Goal: Task Accomplishment & Management: Complete application form

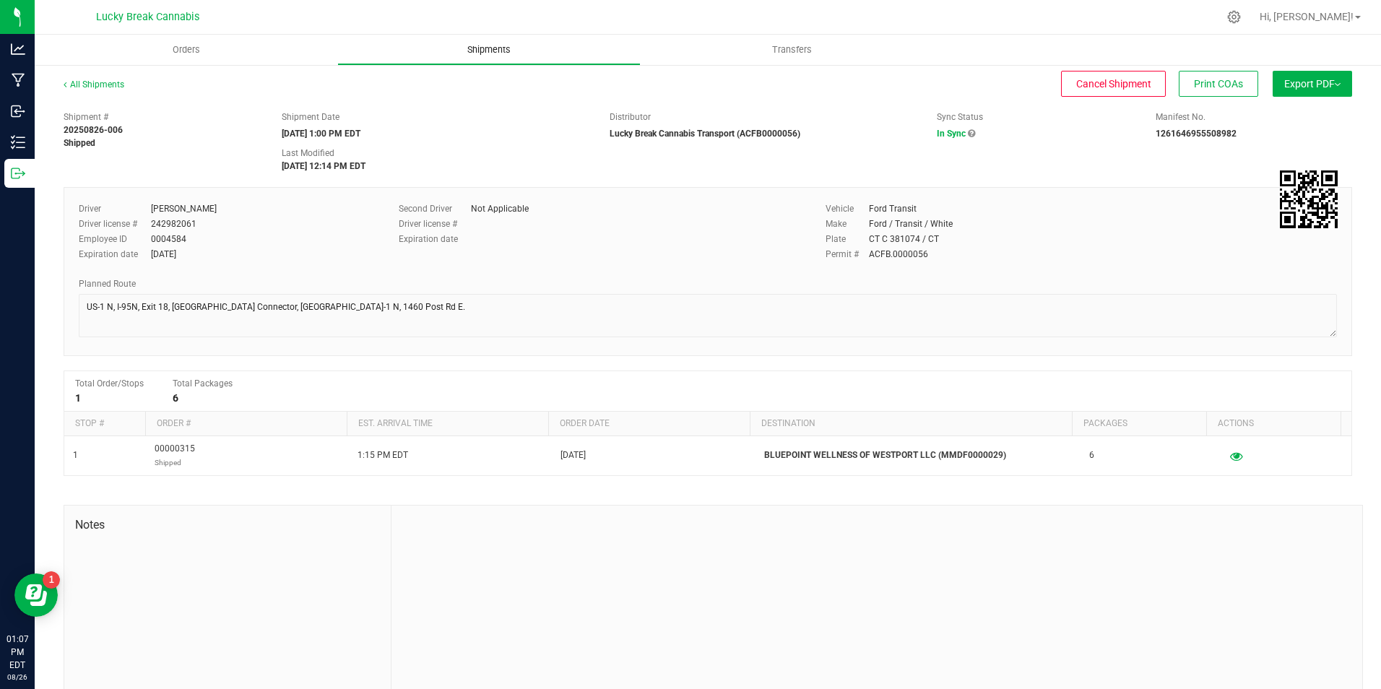
click at [493, 40] on uib-tab-heading "Shipments" at bounding box center [488, 49] width 301 height 29
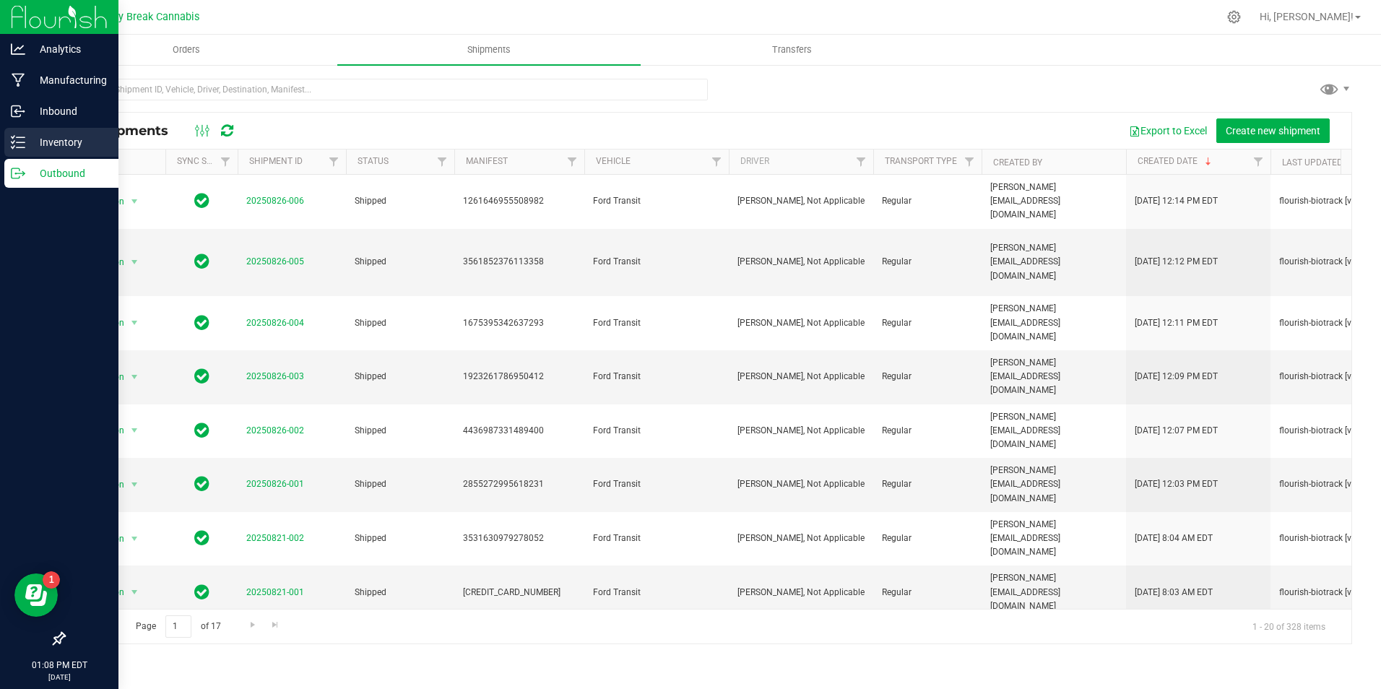
click at [82, 144] on p "Inventory" at bounding box center [68, 142] width 87 height 17
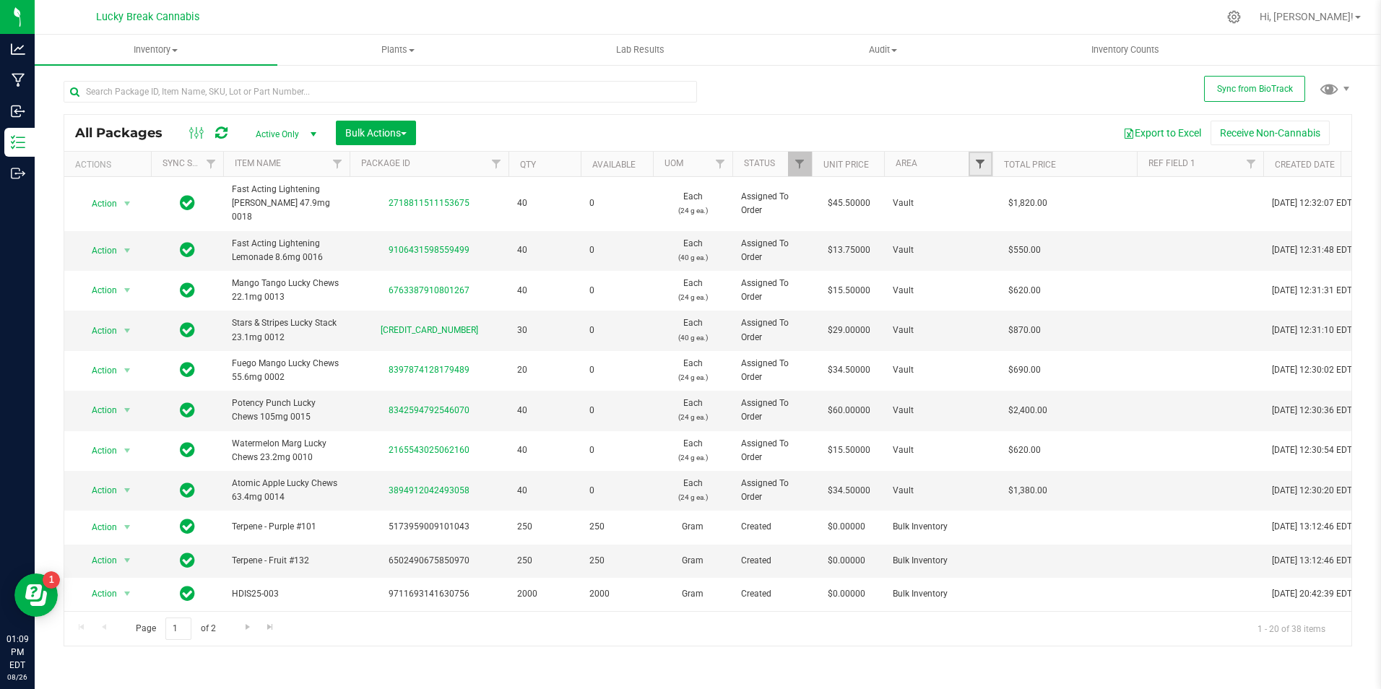
click at [985, 159] on span "Filter" at bounding box center [980, 164] width 12 height 12
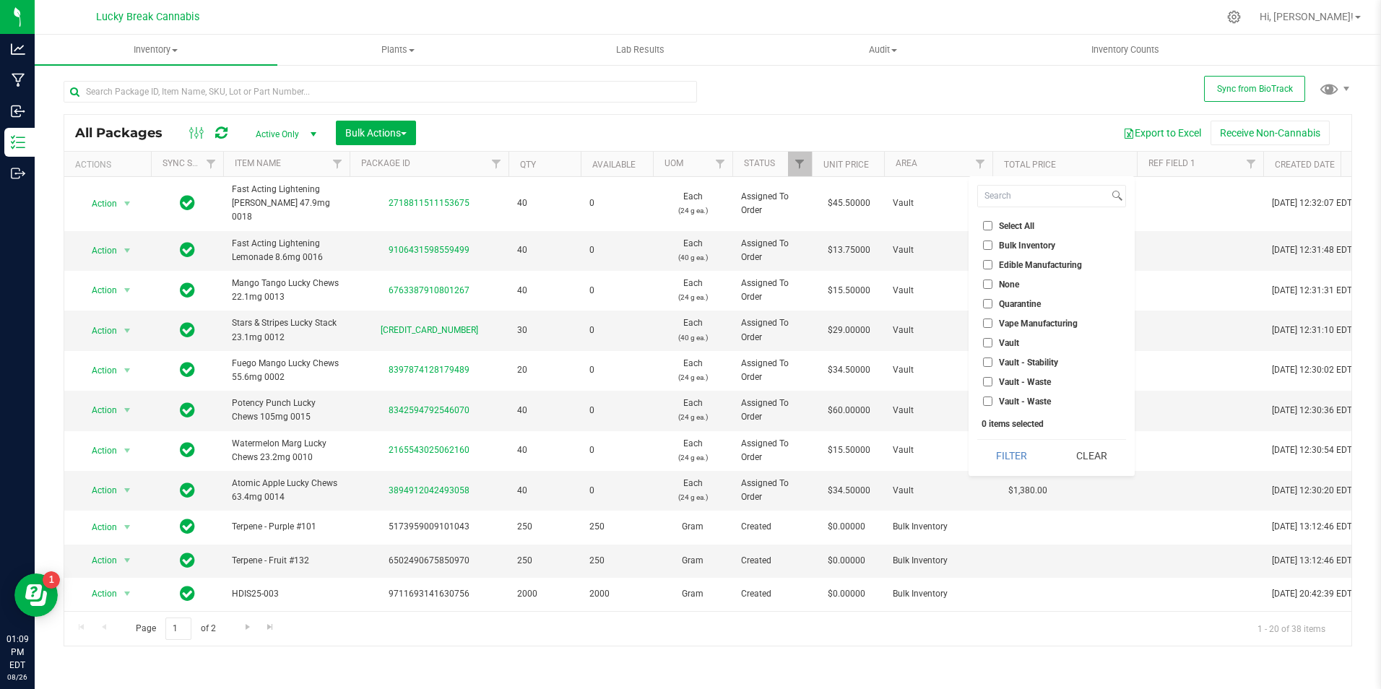
click at [1025, 363] on span "Vault - Stability" at bounding box center [1028, 362] width 59 height 9
click at [992, 363] on input "Vault - Stability" at bounding box center [987, 361] width 9 height 9
checkbox input "true"
click at [1014, 455] on button "Filter" at bounding box center [1011, 456] width 69 height 32
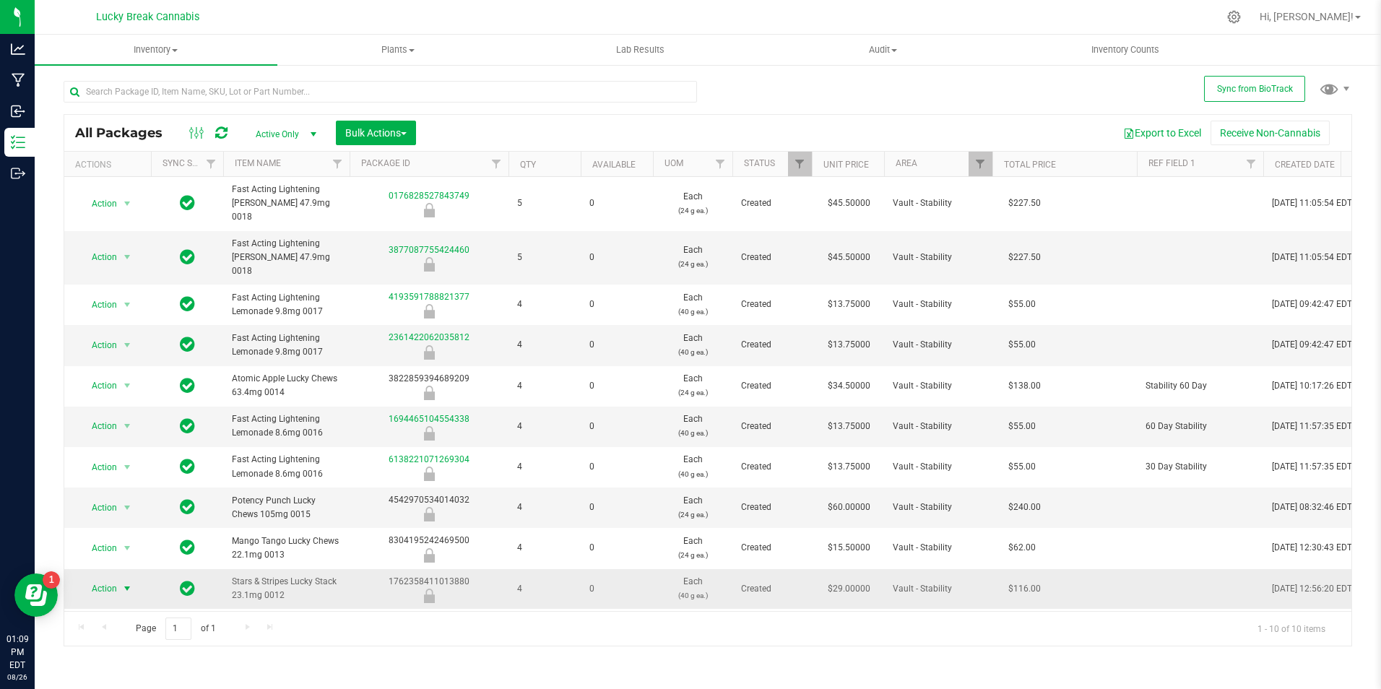
click at [119, 578] on span "select" at bounding box center [127, 588] width 18 height 20
click at [115, 546] on li "Unlock package" at bounding box center [125, 557] width 92 height 22
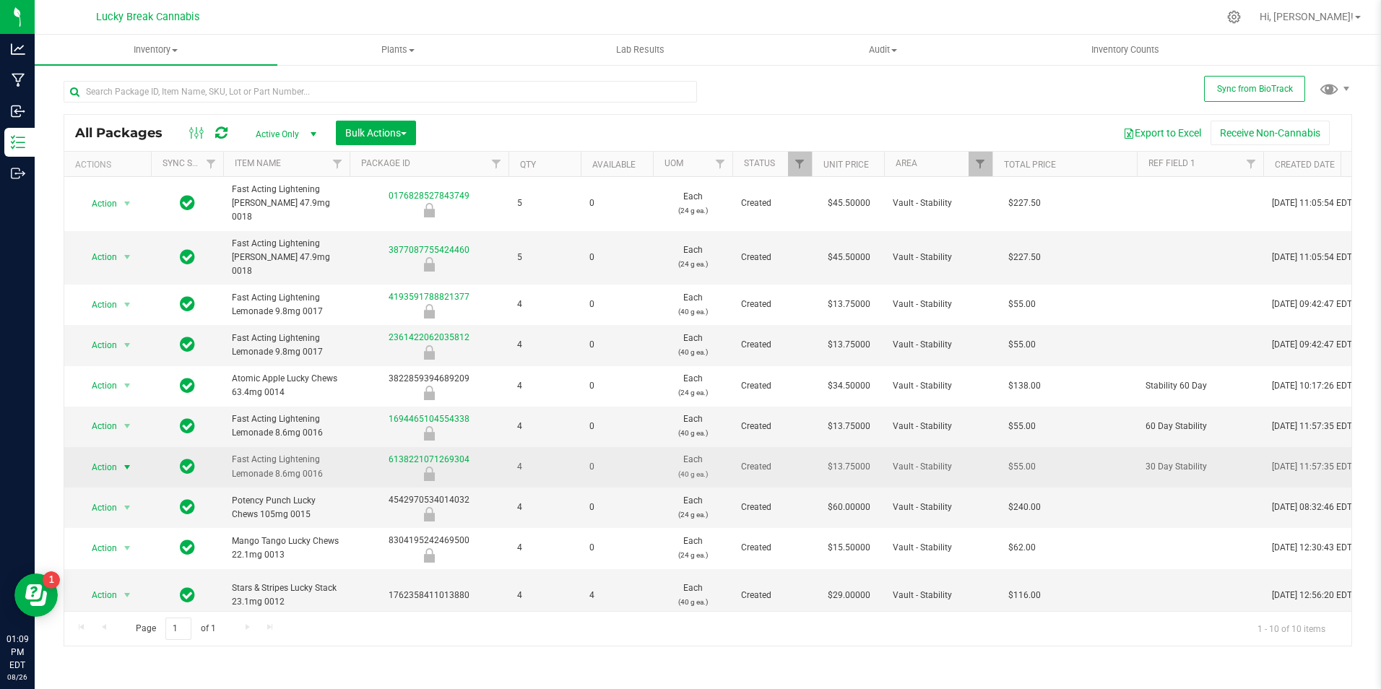
click at [118, 457] on span "select" at bounding box center [127, 467] width 18 height 20
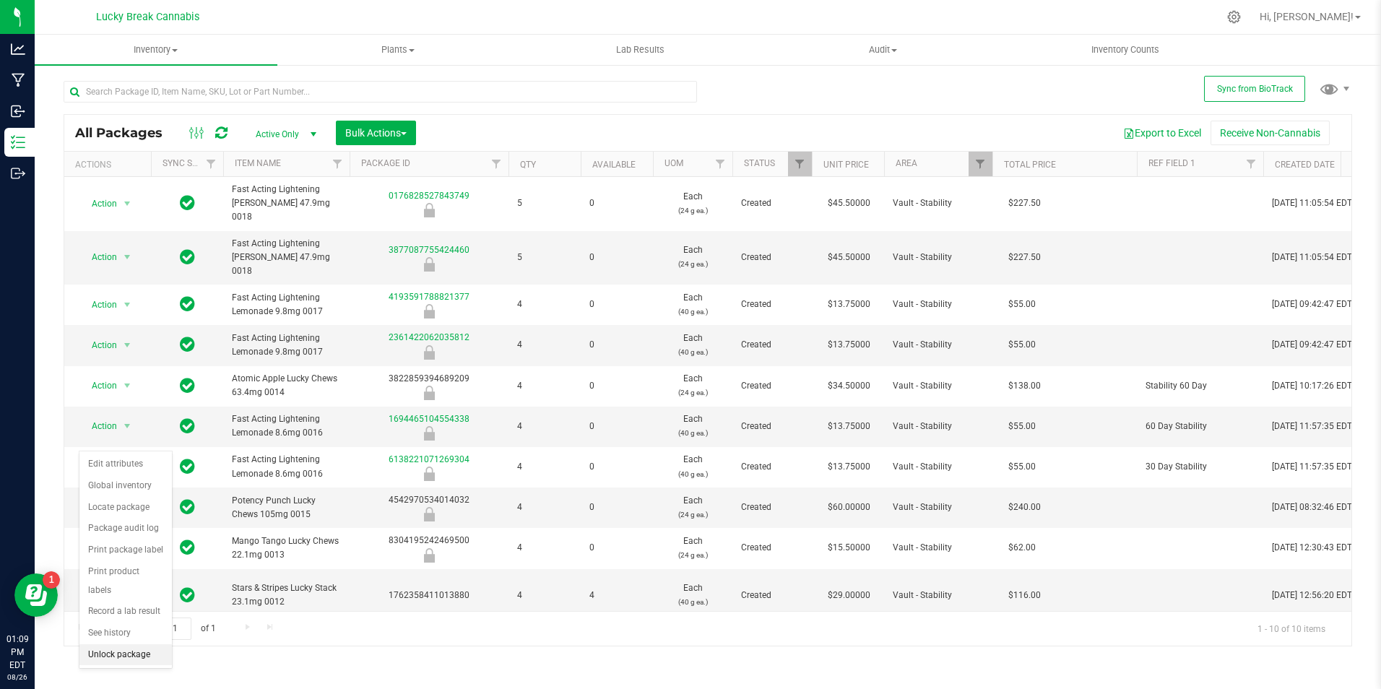
click at [131, 644] on li "Unlock package" at bounding box center [125, 655] width 92 height 22
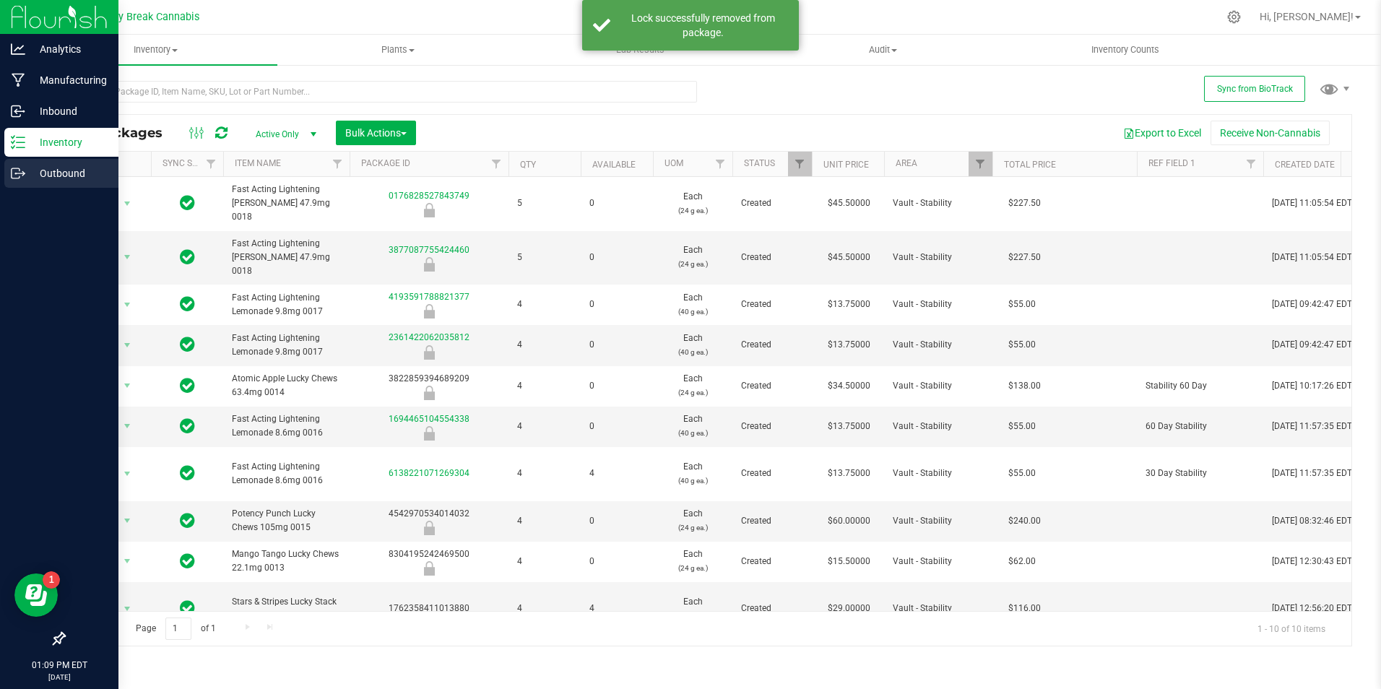
click at [81, 160] on div "Outbound" at bounding box center [61, 173] width 114 height 29
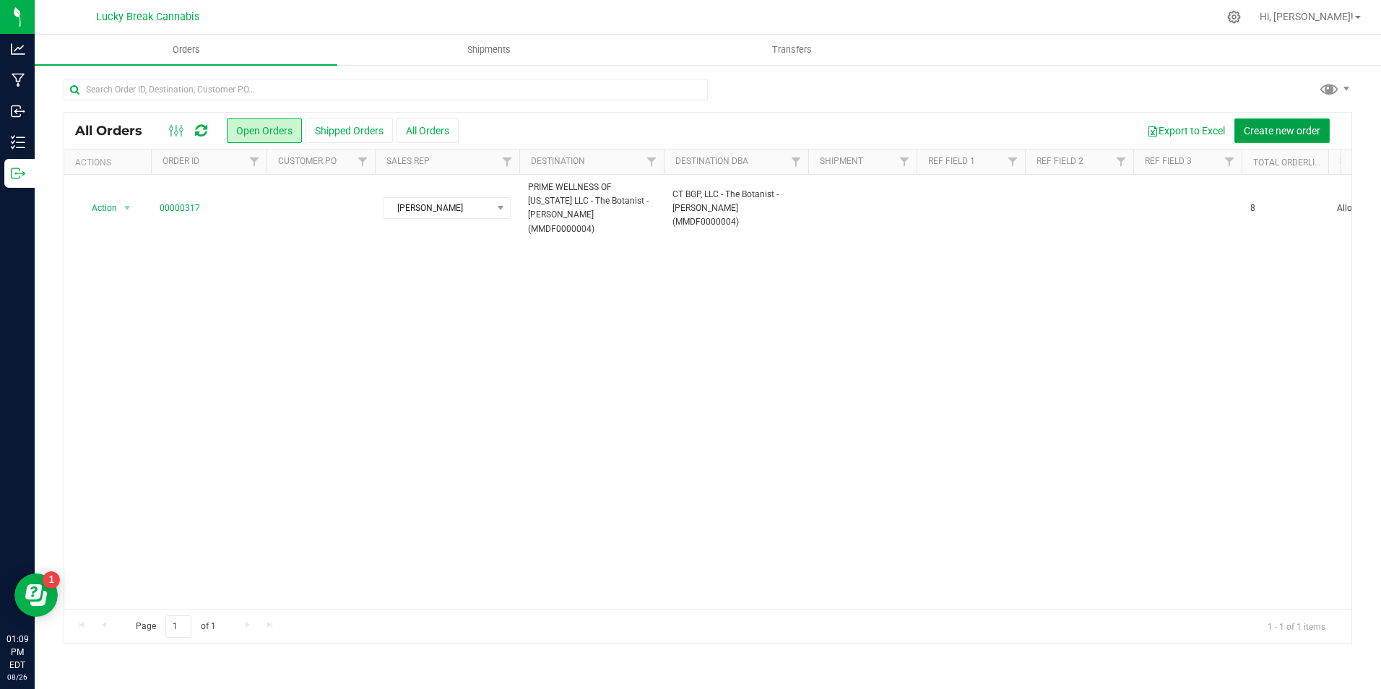
click at [1268, 129] on span "Create new order" at bounding box center [1282, 131] width 77 height 12
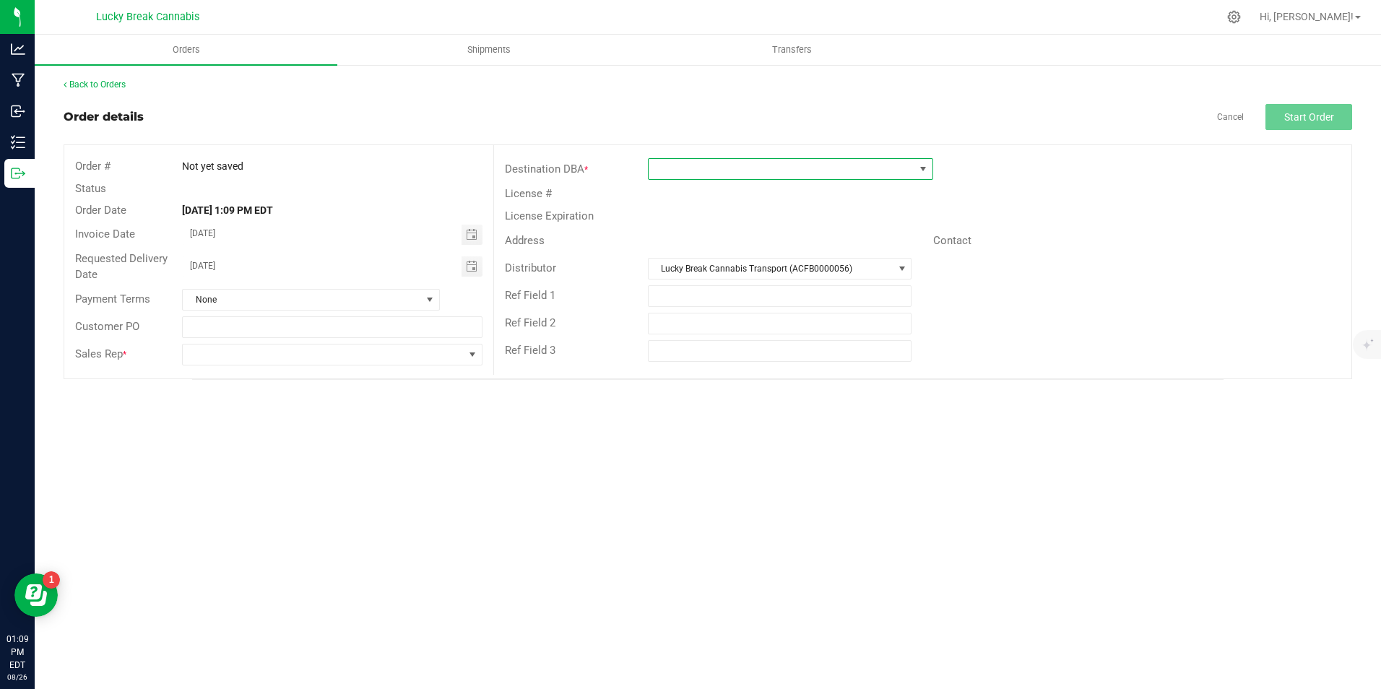
click at [709, 172] on span at bounding box center [781, 169] width 266 height 20
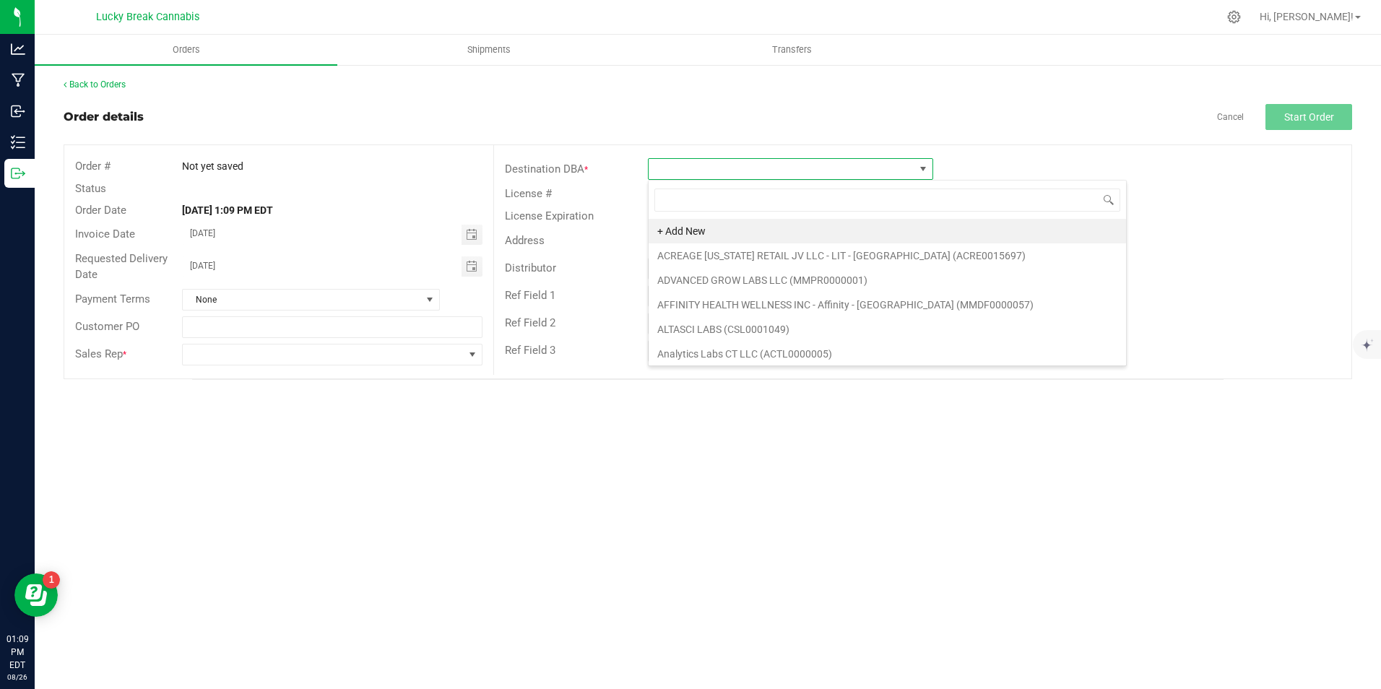
scroll to position [22, 285]
type input "north"
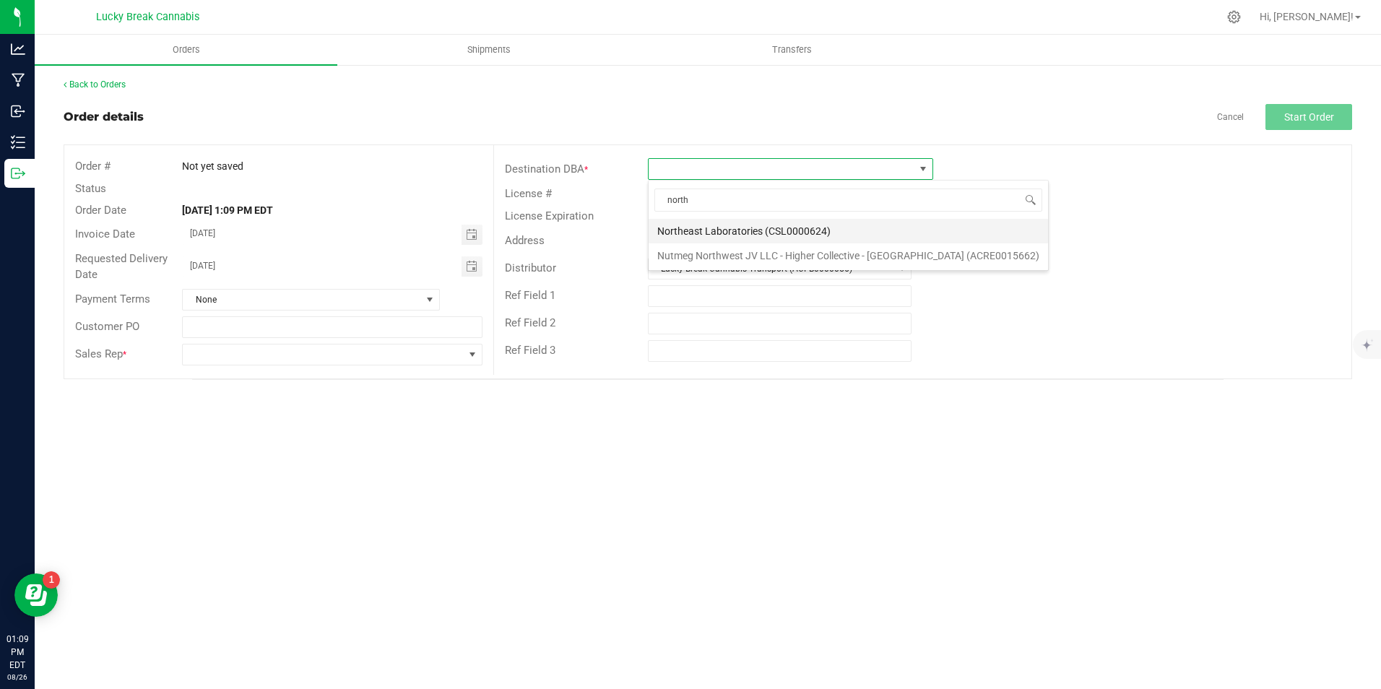
click at [746, 226] on li "Northeast Laboratories (CSL0000624)" at bounding box center [847, 231] width 399 height 25
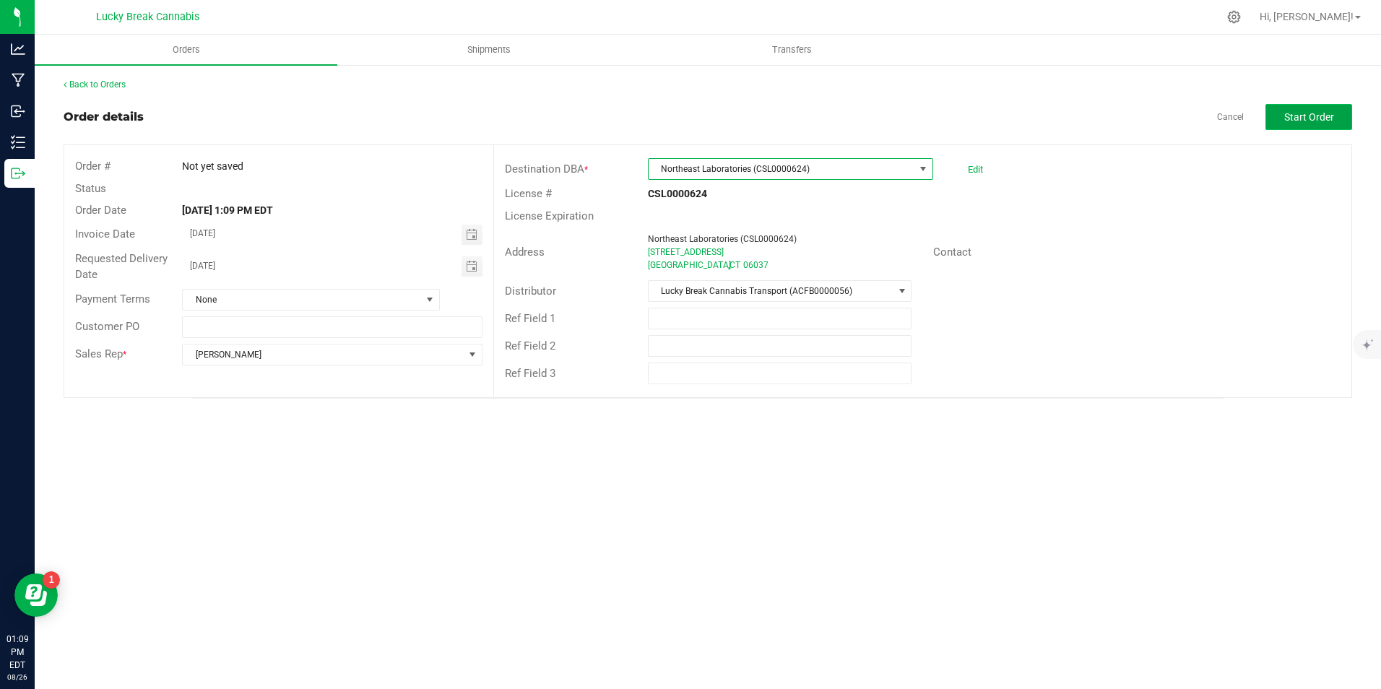
click at [1301, 118] on span "Start Order" at bounding box center [1309, 117] width 50 height 12
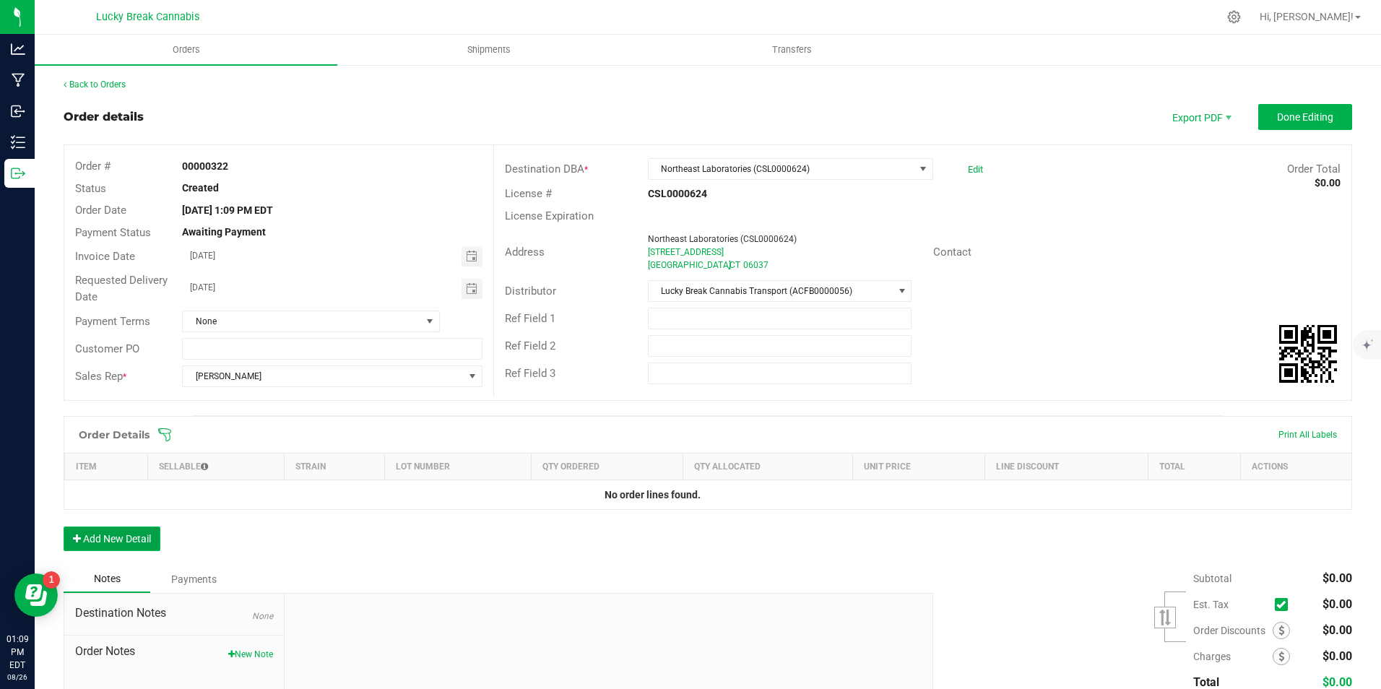
click at [82, 546] on button "Add New Detail" at bounding box center [112, 538] width 97 height 25
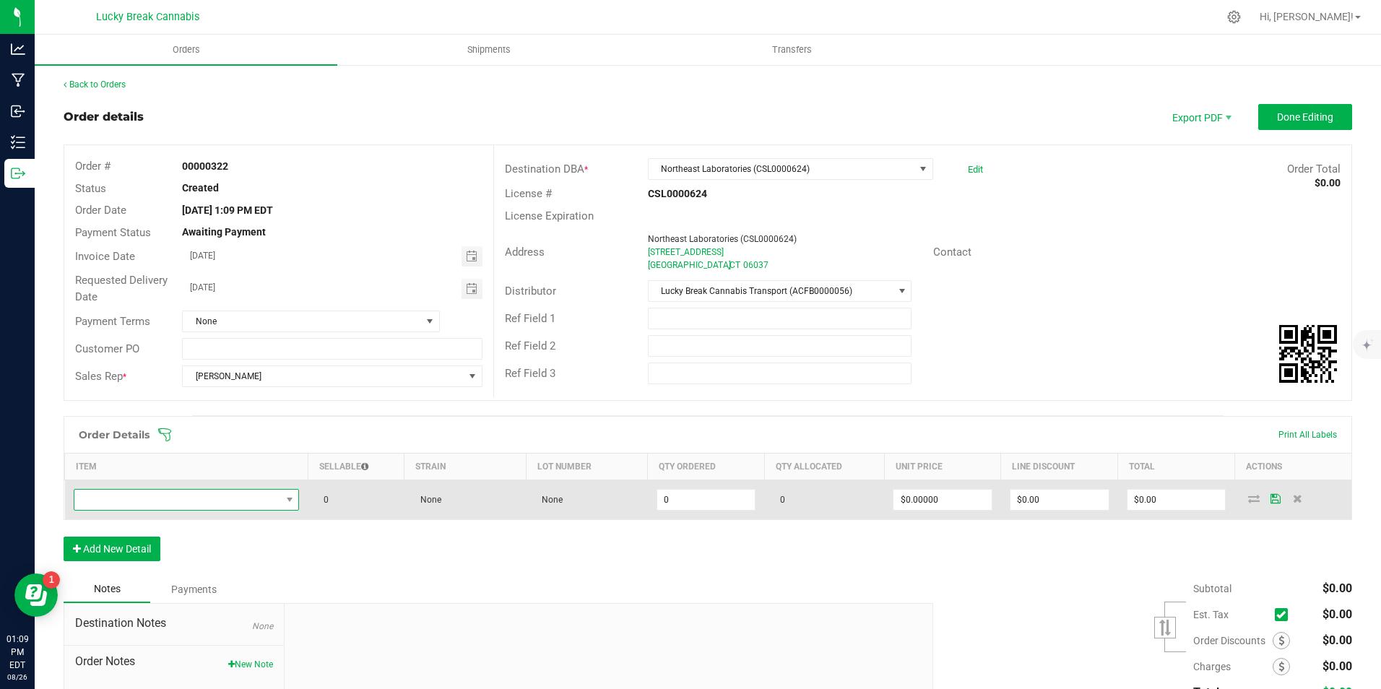
click at [232, 508] on span "NO DATA FOUND" at bounding box center [177, 500] width 207 height 20
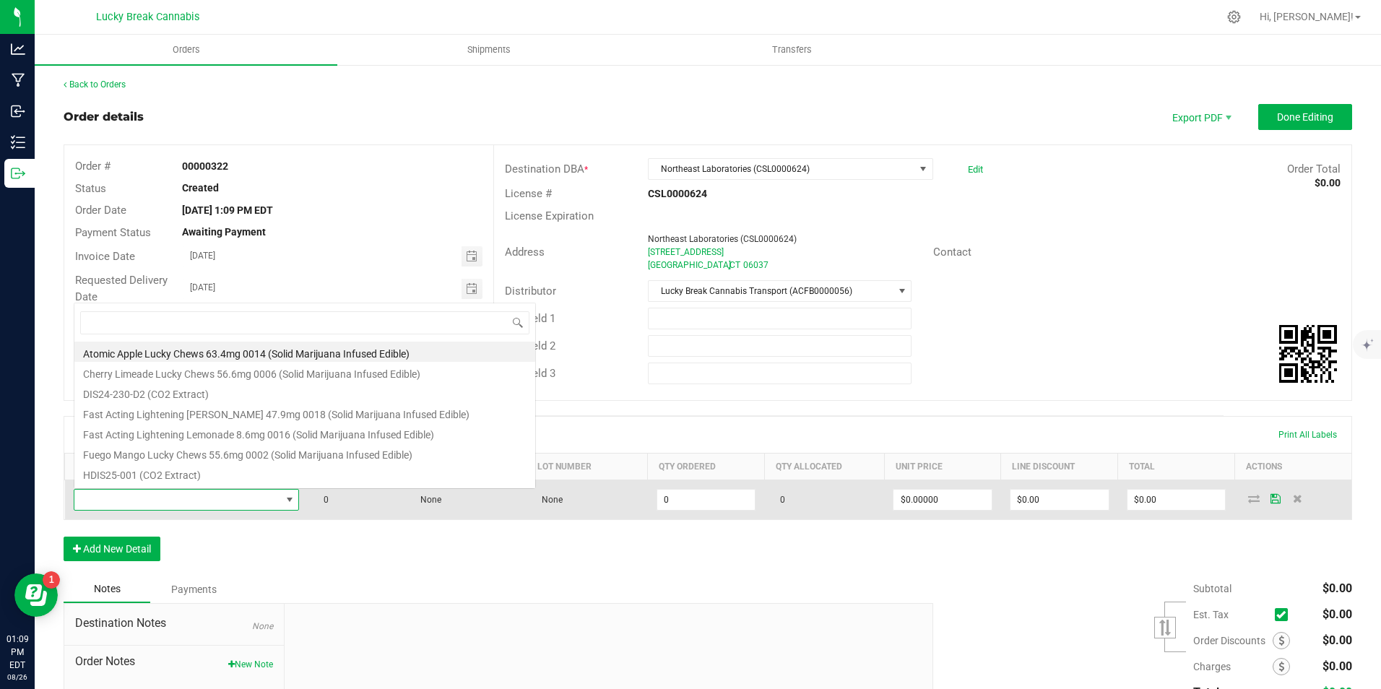
scroll to position [22, 222]
type input "stars"
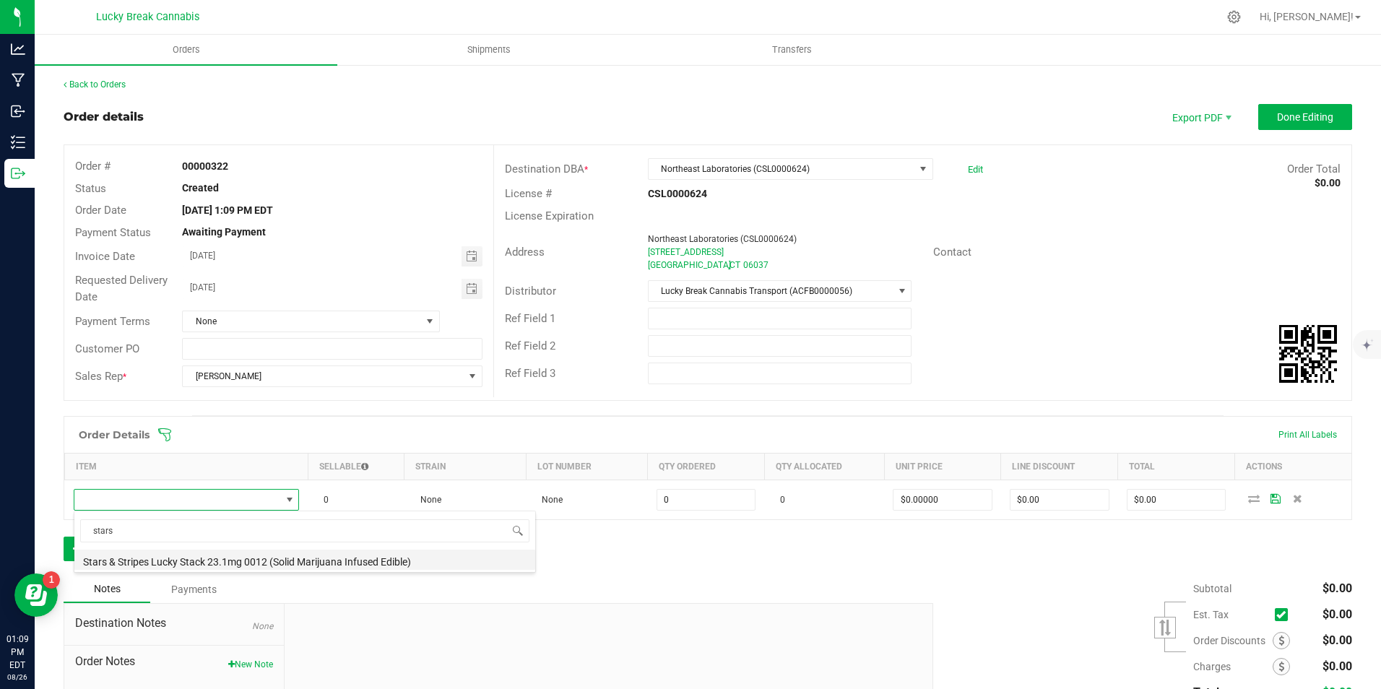
click at [212, 557] on li "Stars & Stripes Lucky Stack 23.1mg 0012 (Solid Marijuana Infused Edible)" at bounding box center [304, 560] width 461 height 20
type input "0 ea"
type input "$29.00000"
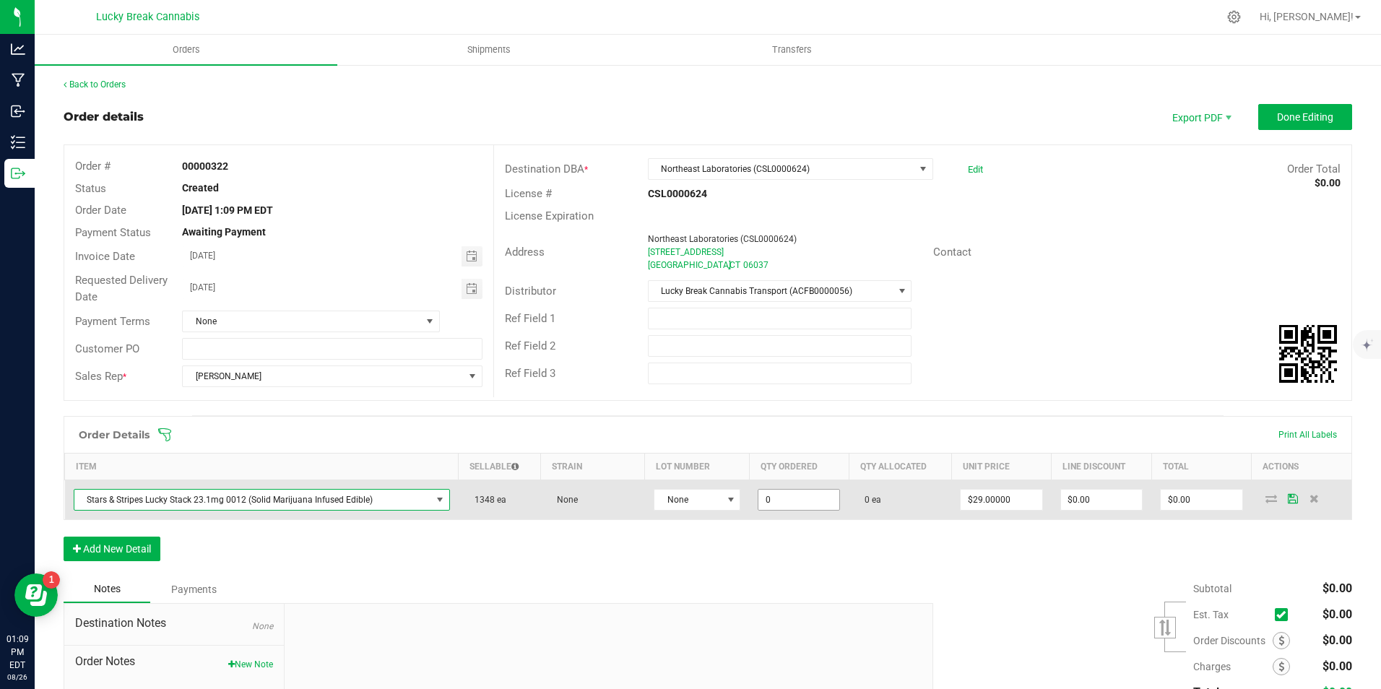
click at [777, 498] on input "0" at bounding box center [798, 500] width 81 height 20
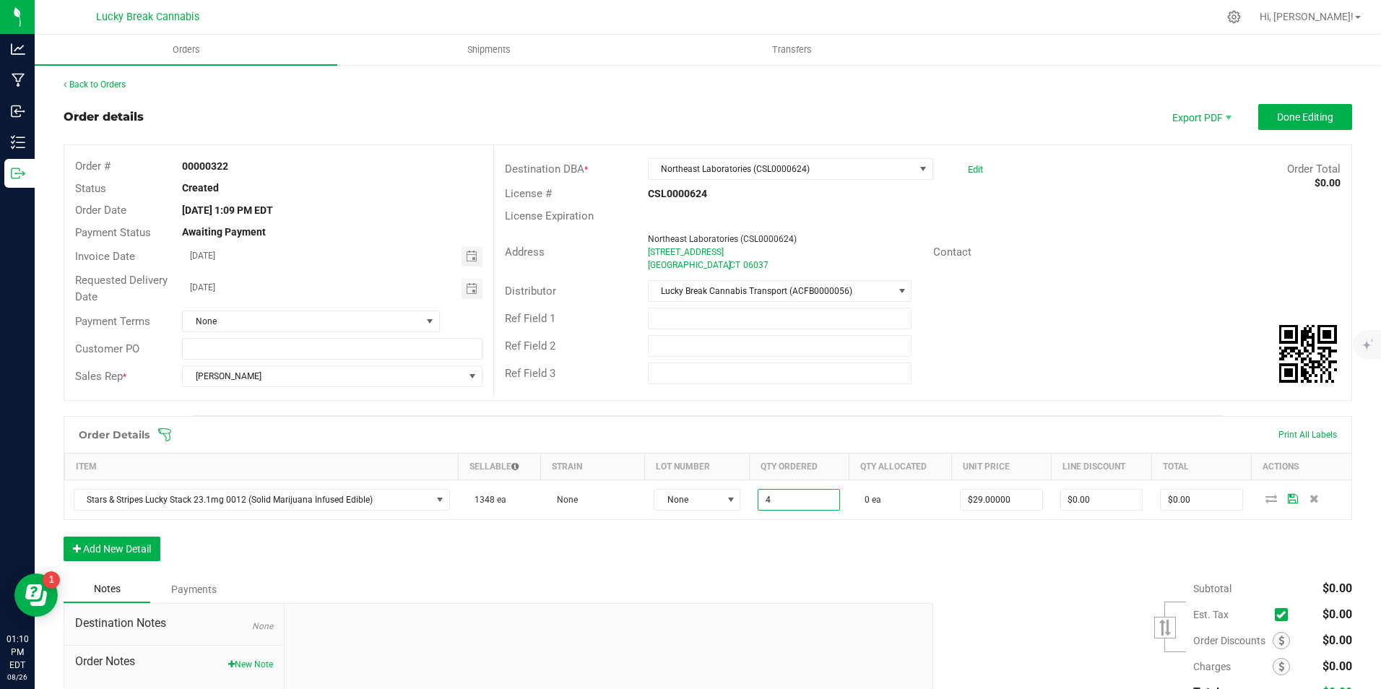
type input "4 ea"
type input "$116.00"
click at [887, 560] on div "Order Details Print All Labels Item Sellable Strain Lot Number Qty Ordered Qty …" at bounding box center [708, 496] width 1288 height 160
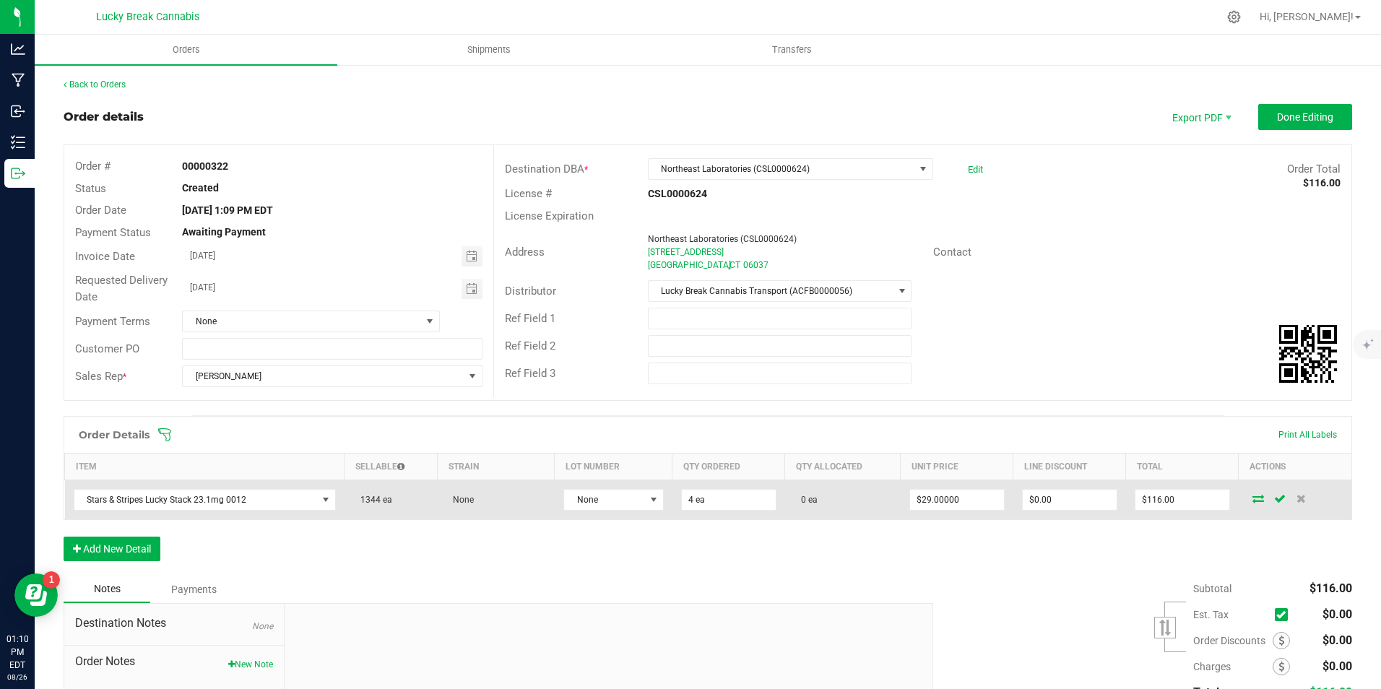
click at [1252, 497] on icon at bounding box center [1258, 498] width 12 height 9
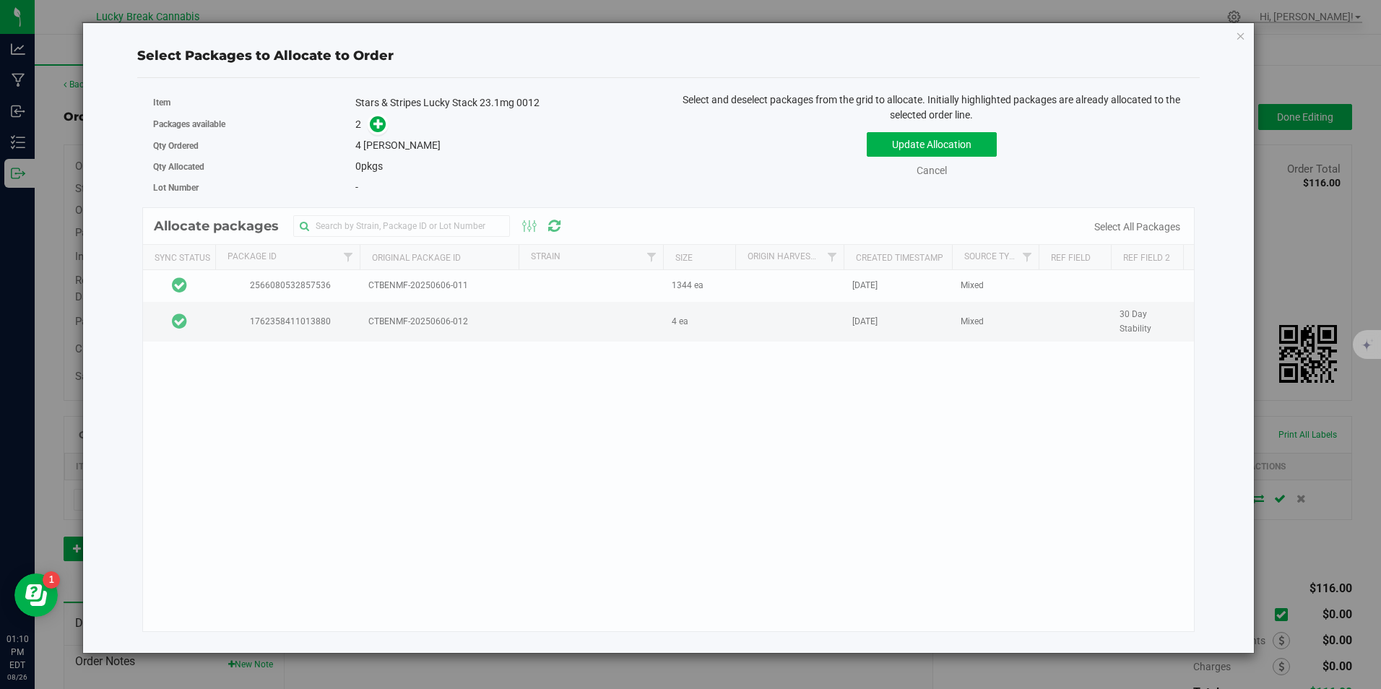
click at [473, 315] on div "Allocate packages Sync Status Package Id Original Package ID Strain Size Origin…" at bounding box center [668, 419] width 1052 height 425
click at [376, 121] on icon at bounding box center [378, 123] width 10 height 10
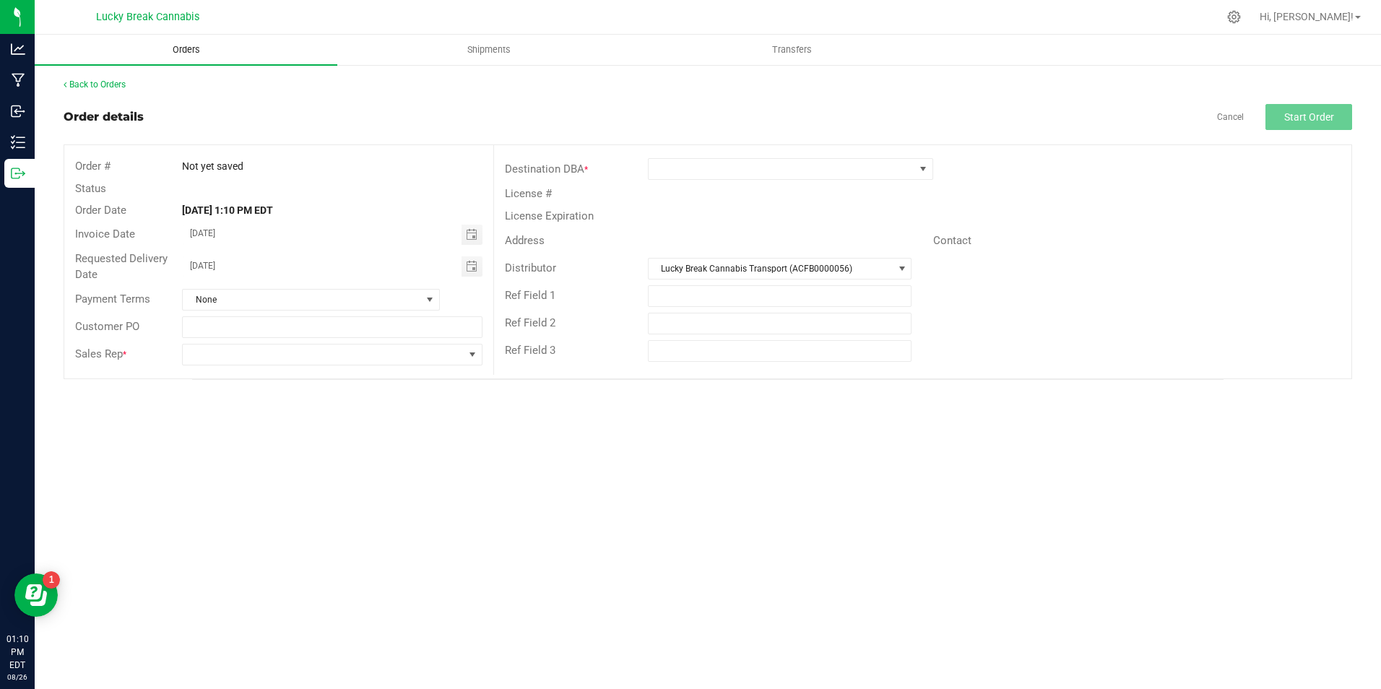
click at [167, 47] on span "Orders" at bounding box center [186, 49] width 66 height 13
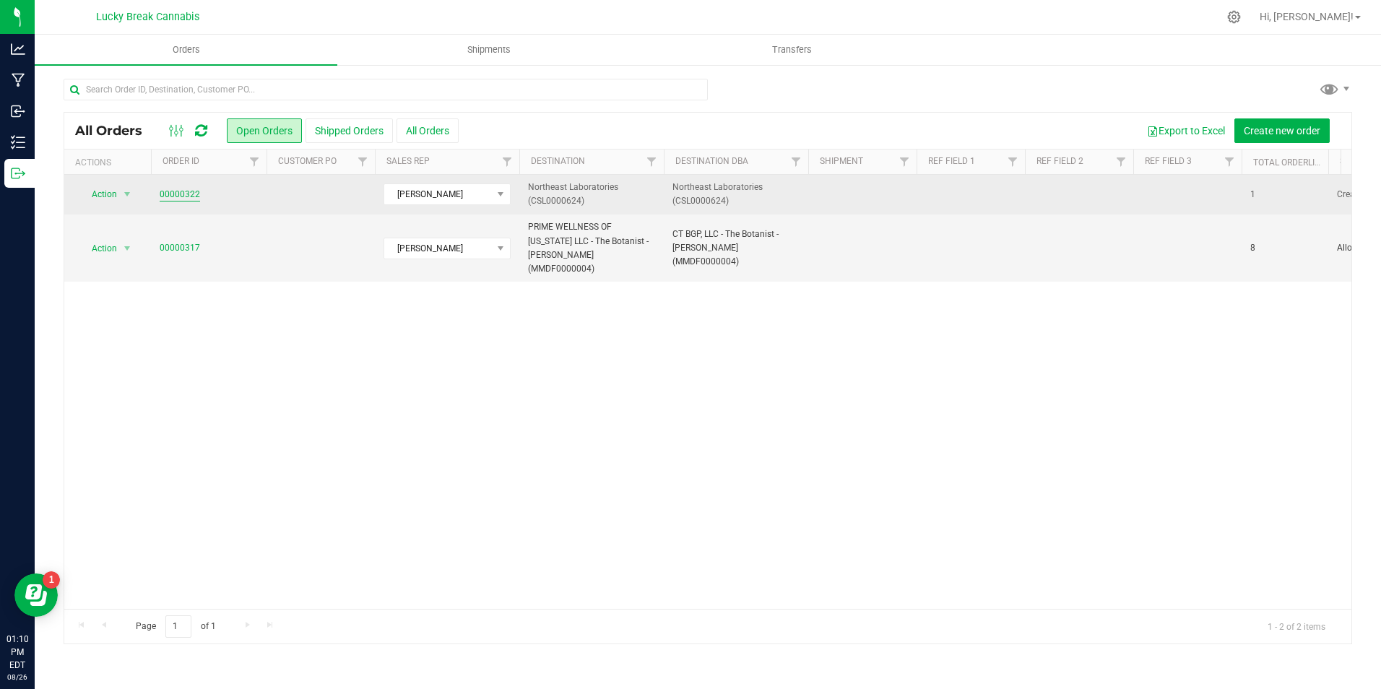
click at [186, 192] on link "00000322" at bounding box center [180, 195] width 40 height 14
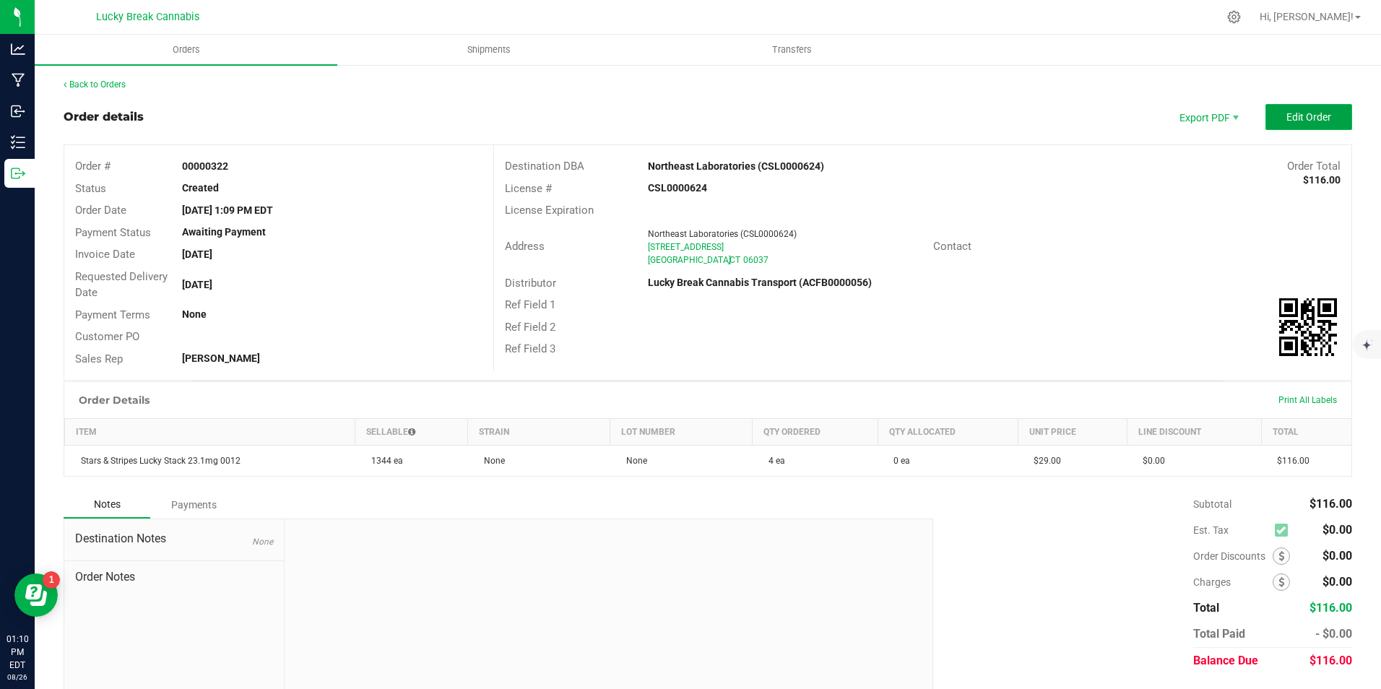
click at [1288, 116] on span "Edit Order" at bounding box center [1308, 117] width 45 height 12
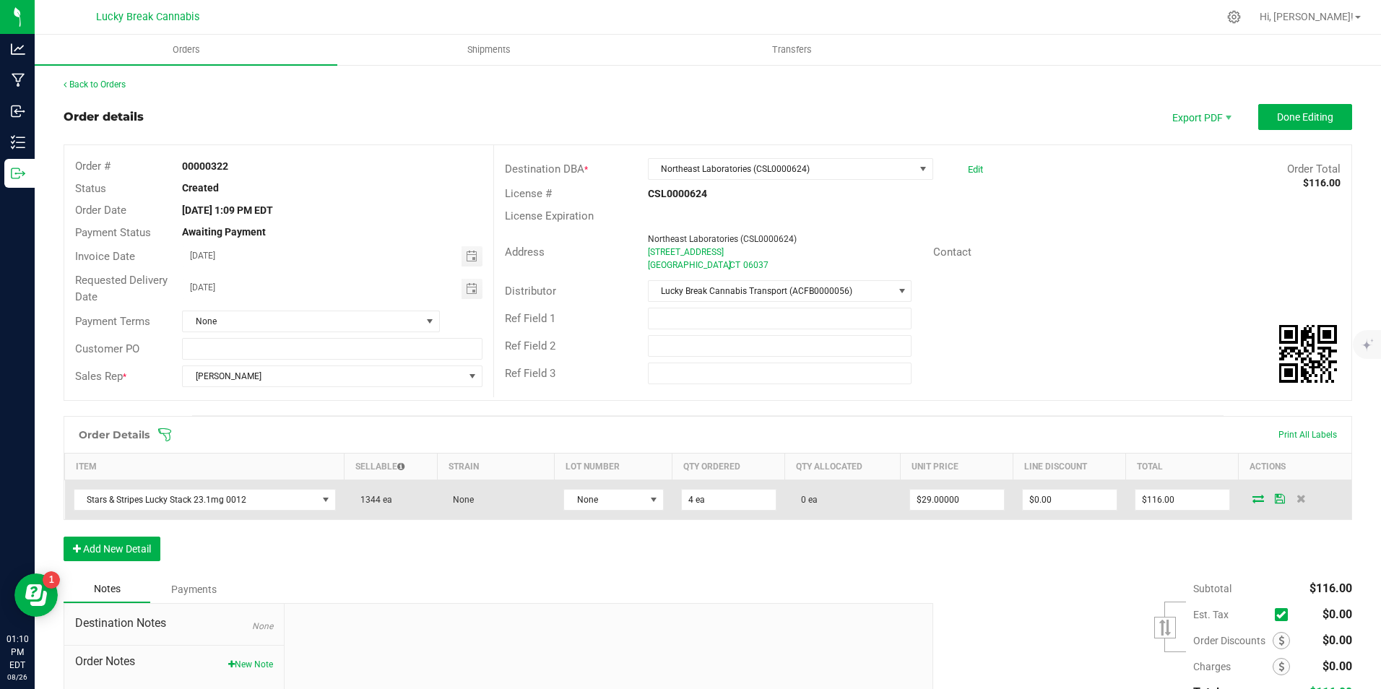
click at [1252, 503] on icon at bounding box center [1258, 498] width 12 height 9
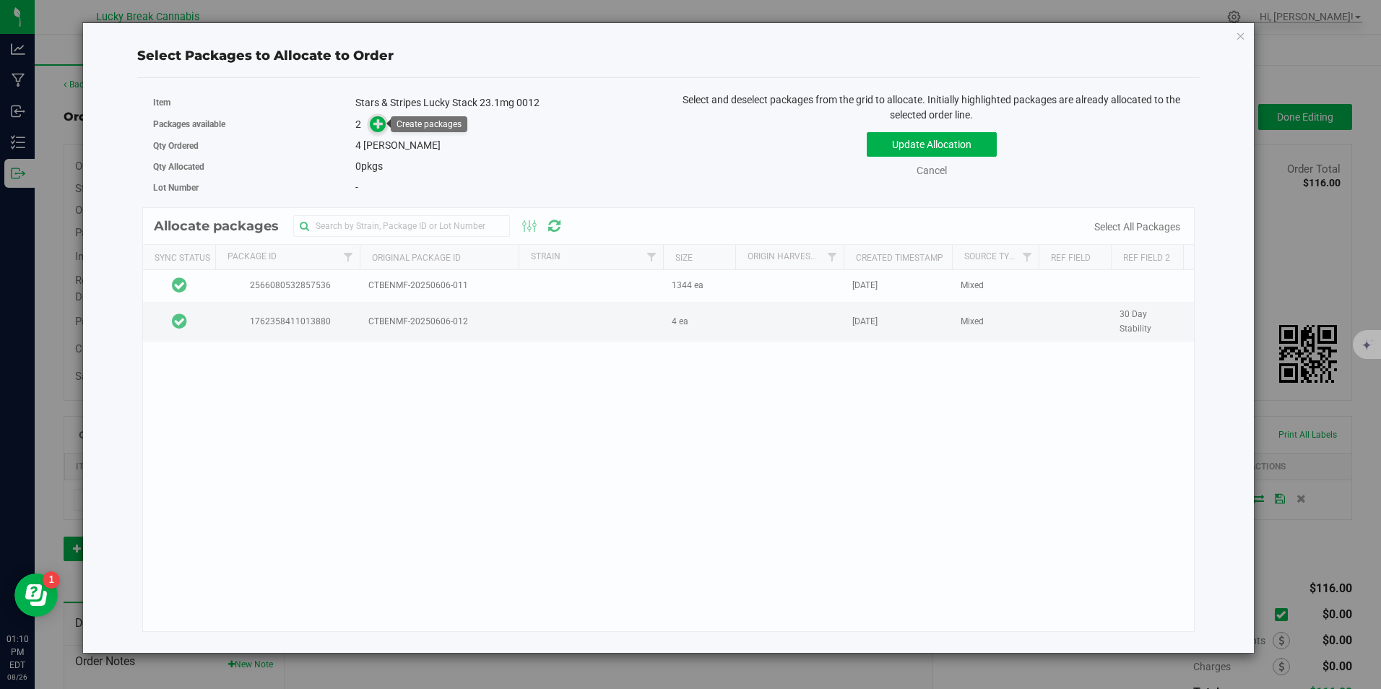
click at [376, 121] on icon at bounding box center [378, 123] width 10 height 10
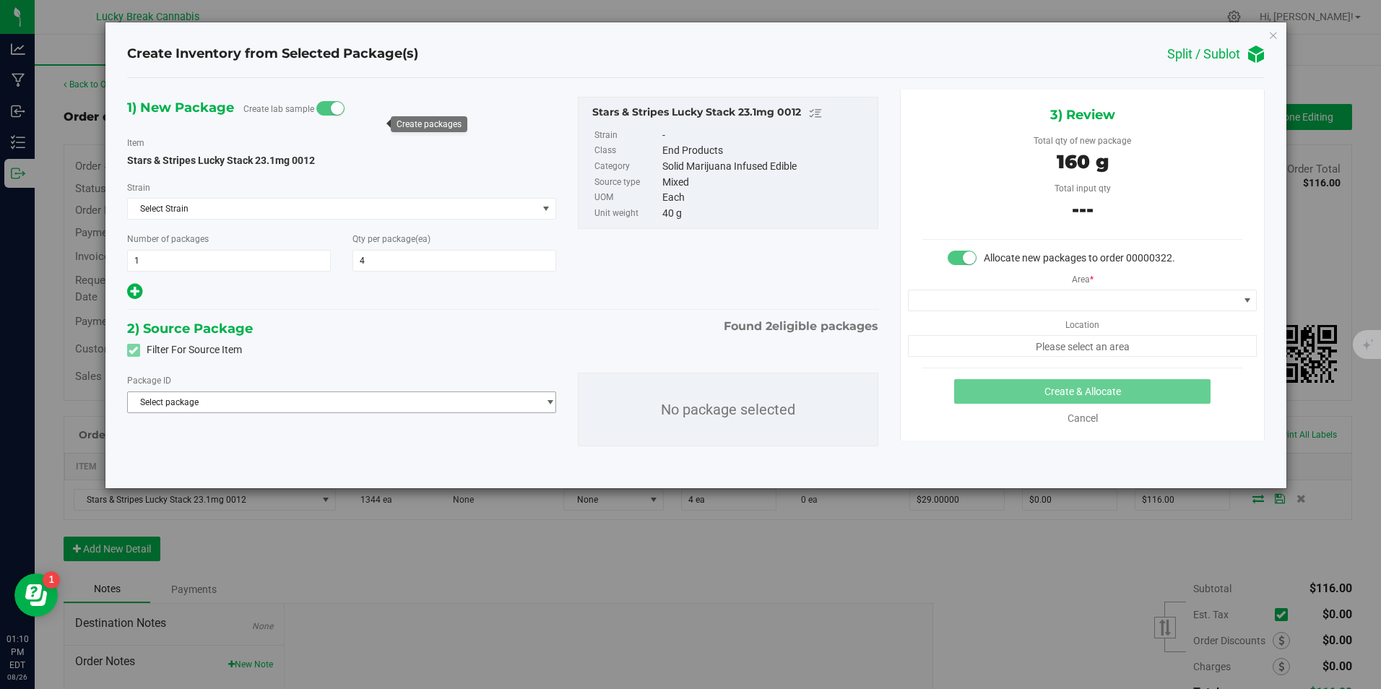
click at [241, 395] on span "Select package" at bounding box center [333, 402] width 410 height 20
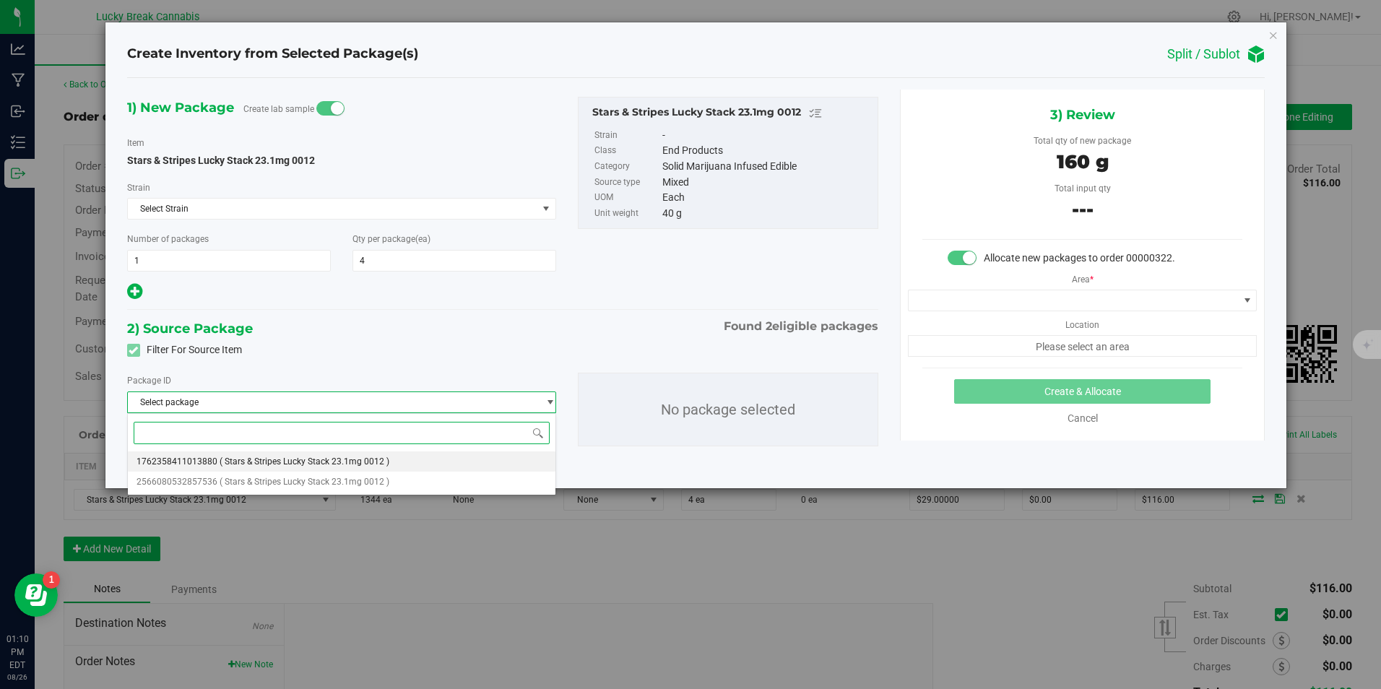
click at [196, 461] on span "1762358411013880" at bounding box center [176, 461] width 81 height 10
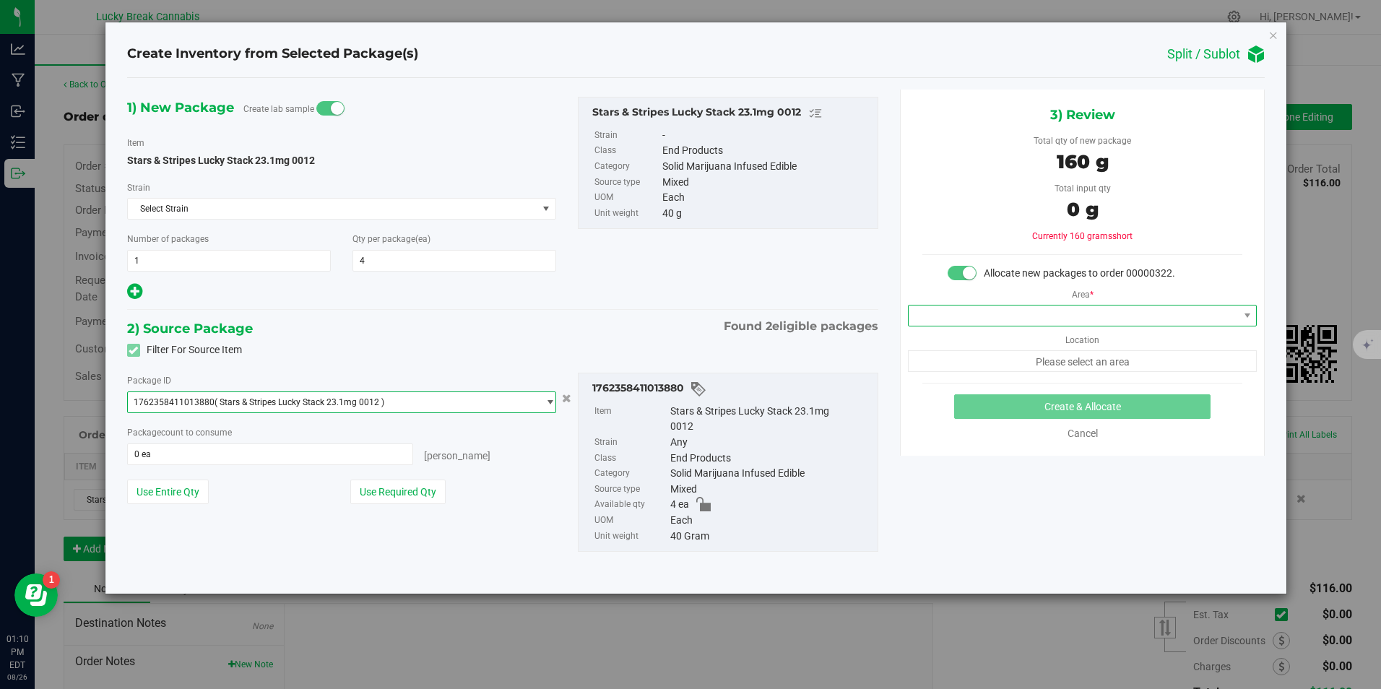
click at [1111, 314] on span at bounding box center [1072, 315] width 329 height 20
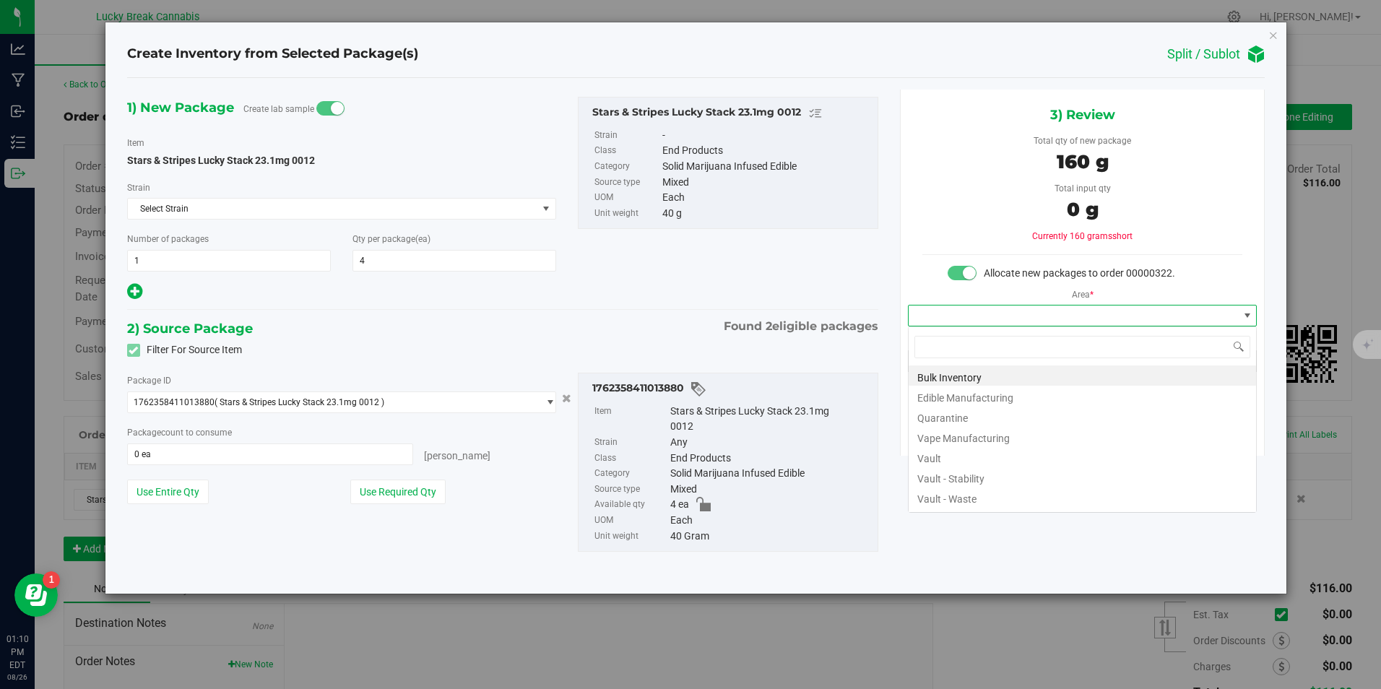
scroll to position [22, 350]
click at [937, 454] on li "Vault" at bounding box center [1081, 456] width 347 height 20
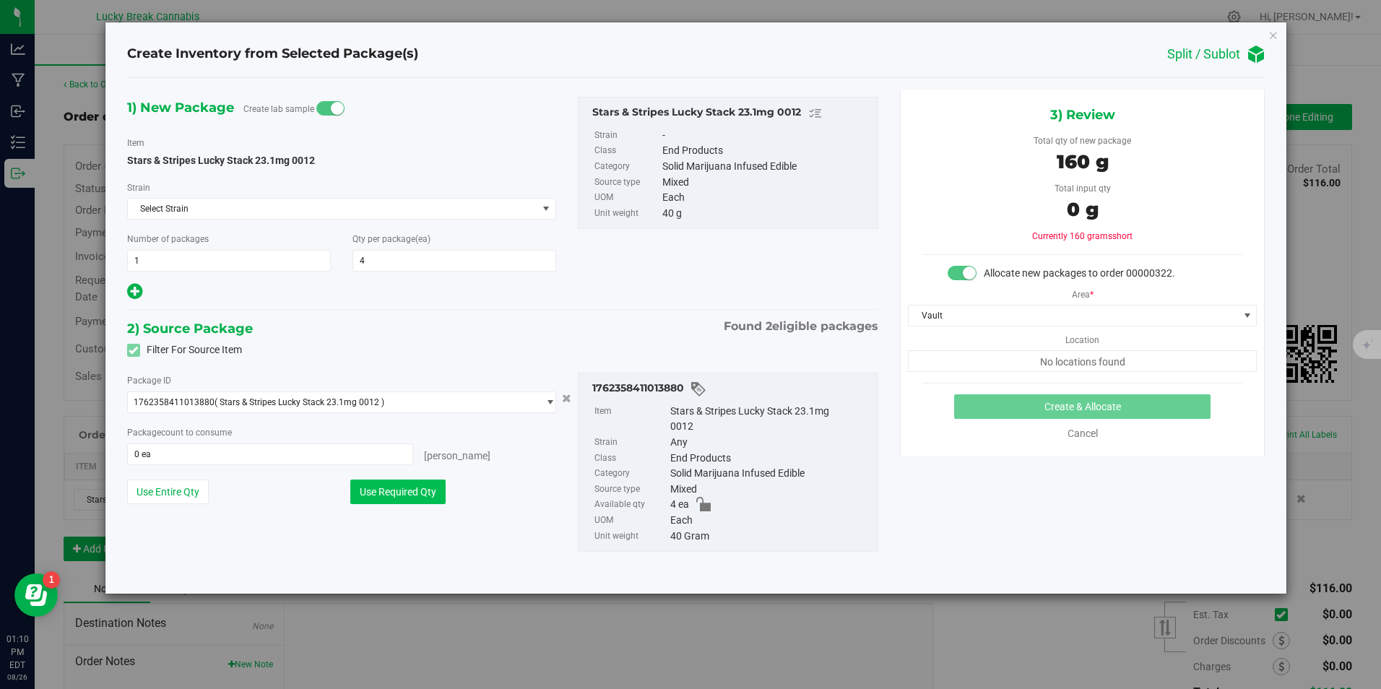
click at [383, 486] on button "Use Required Qty" at bounding box center [397, 491] width 95 height 25
type input "4 ea"
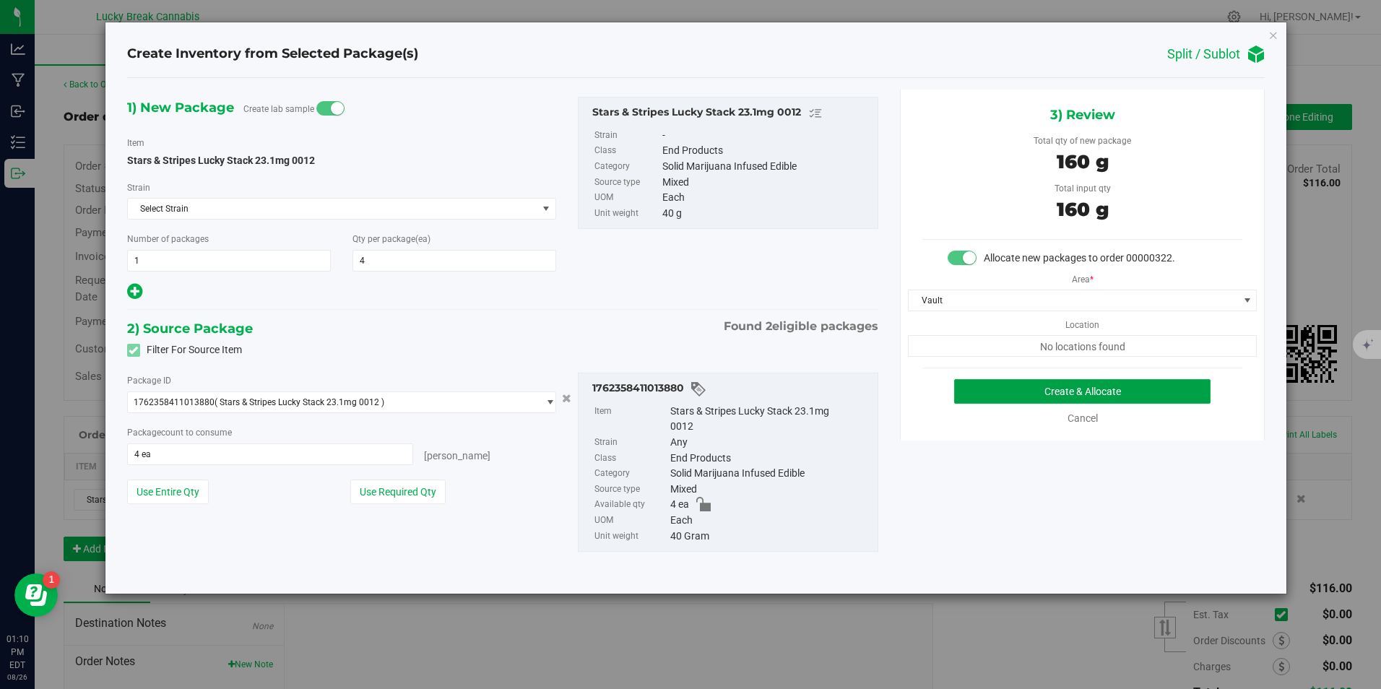
click at [1057, 390] on button "Create & Allocate" at bounding box center [1082, 391] width 256 height 25
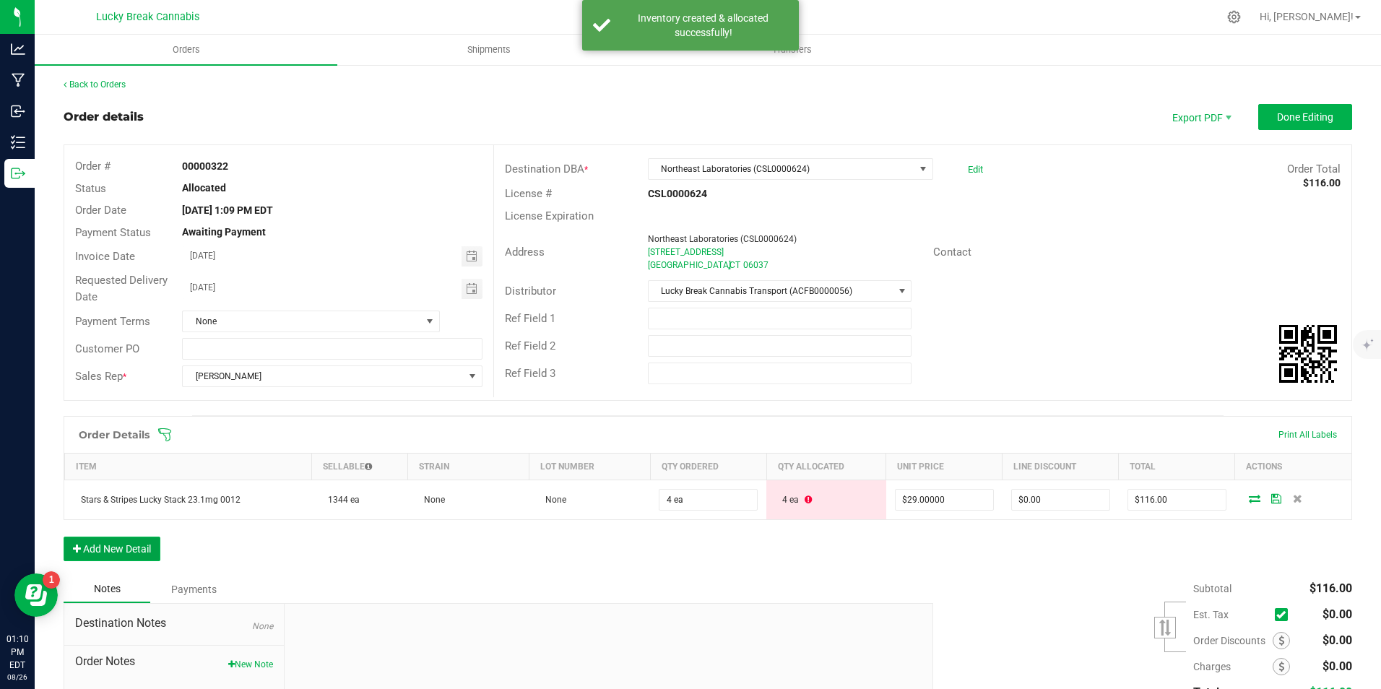
click at [131, 549] on button "Add New Detail" at bounding box center [112, 549] width 97 height 25
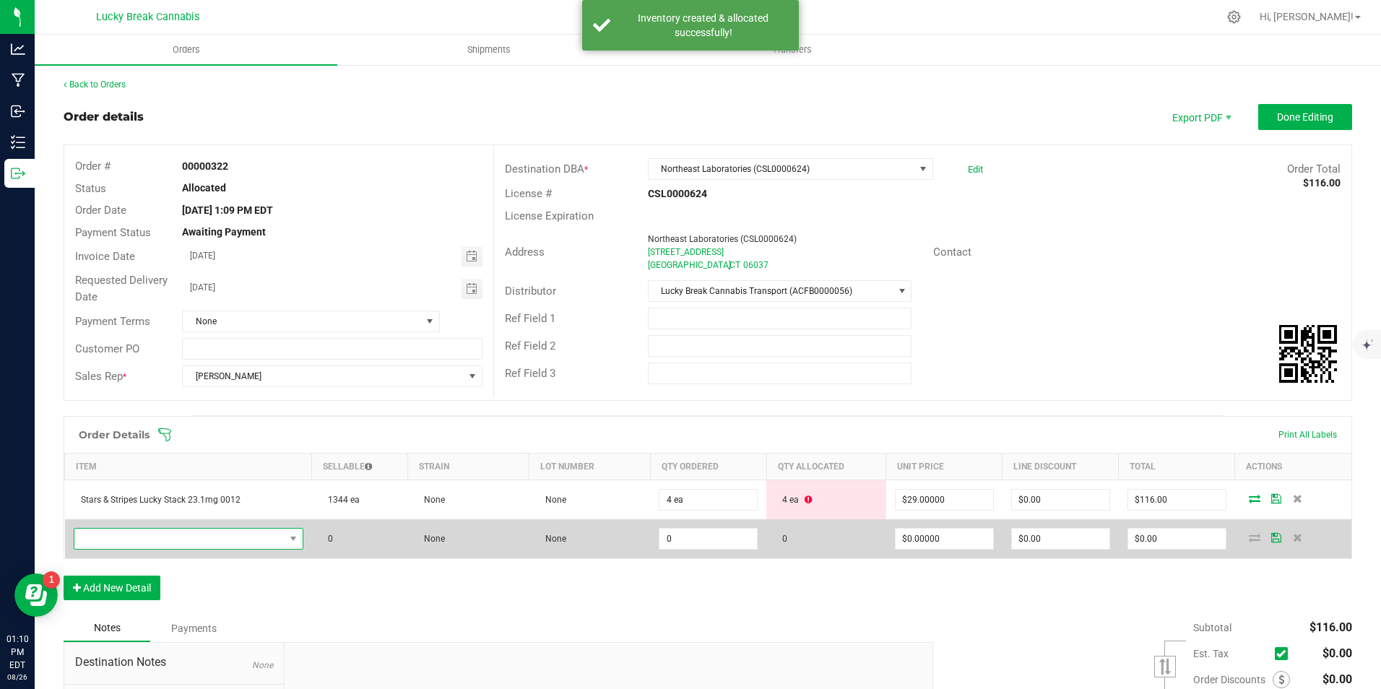
click at [214, 535] on span "NO DATA FOUND" at bounding box center [179, 539] width 210 height 20
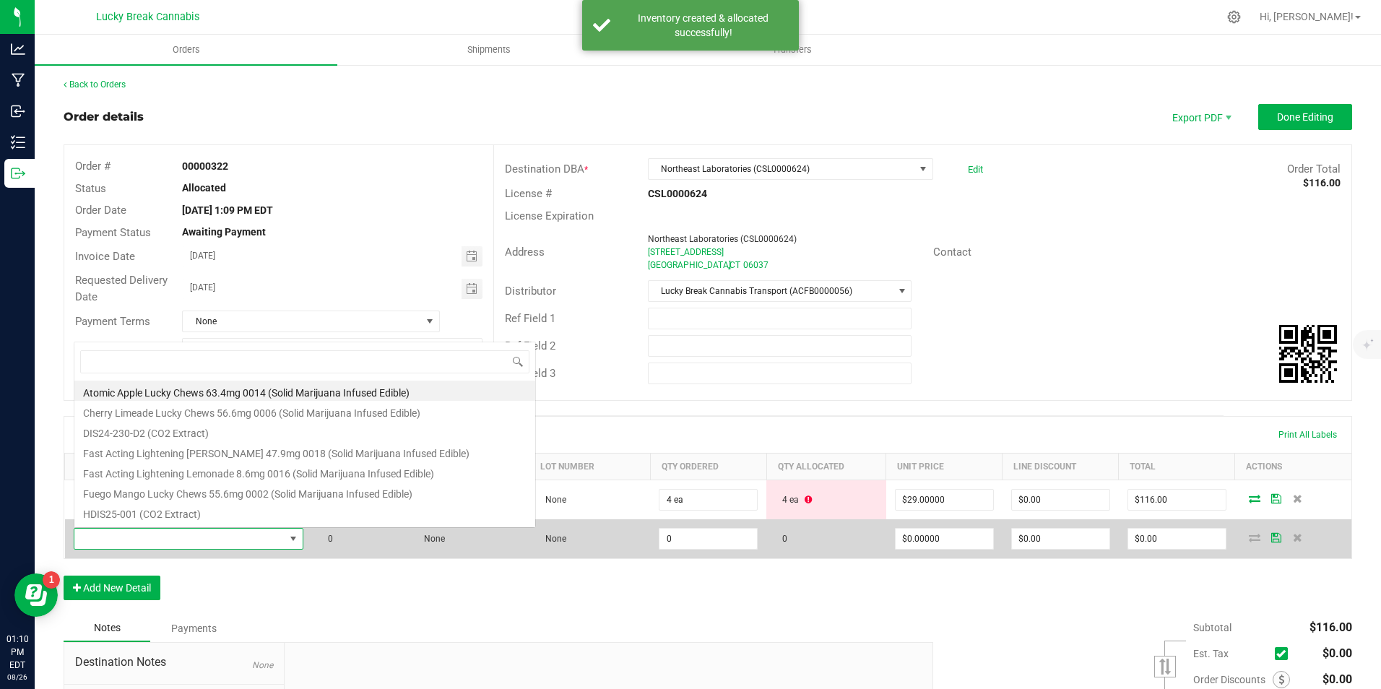
scroll to position [22, 224]
type input "fast"
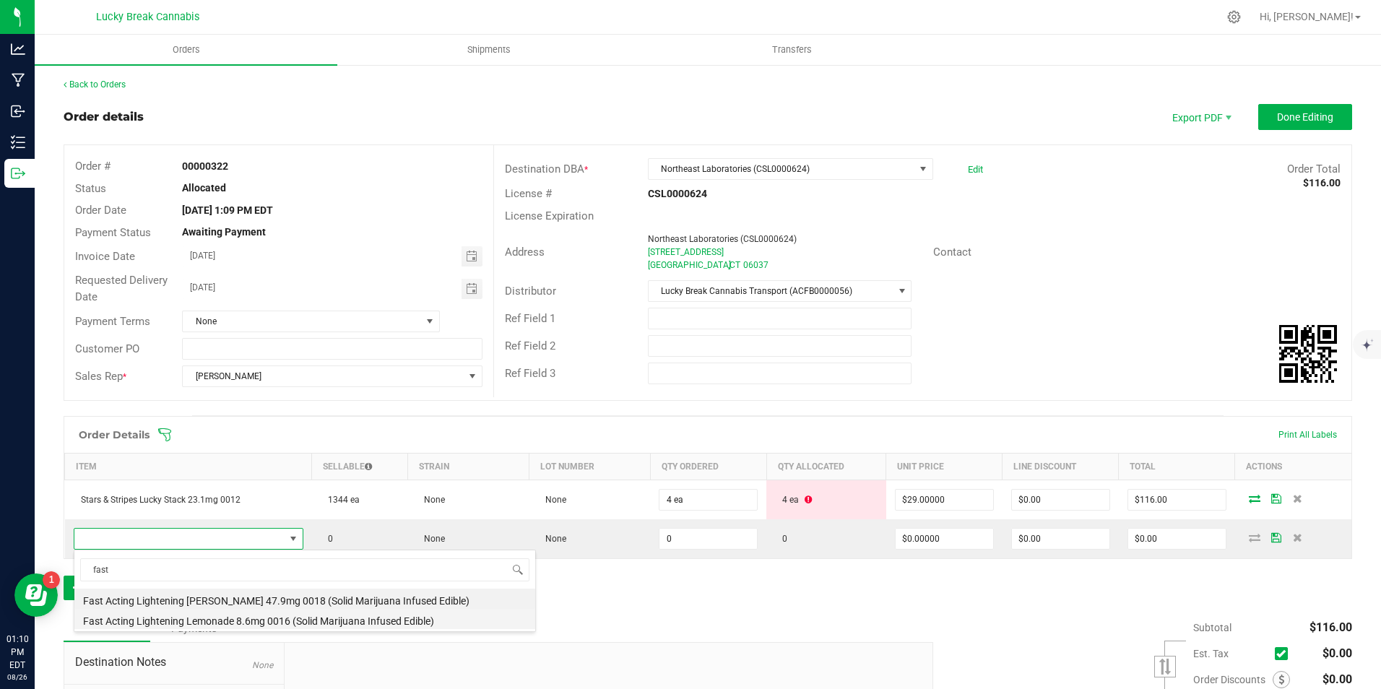
click at [347, 618] on li "Fast Acting Lightening Lemonade 8.6mg 0016 (Solid Marijuana Infused Edible)" at bounding box center [304, 619] width 461 height 20
type input "0 ea"
type input "$13.75000"
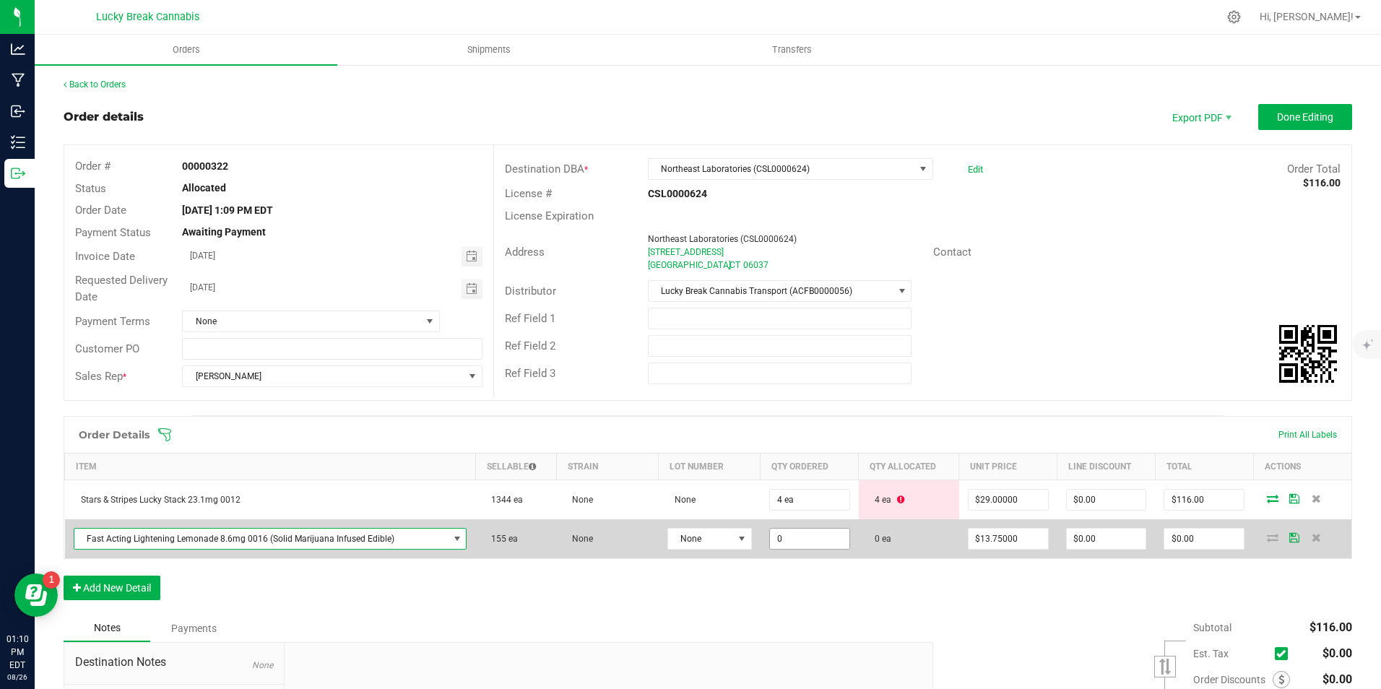
click at [802, 539] on input "0" at bounding box center [809, 539] width 79 height 20
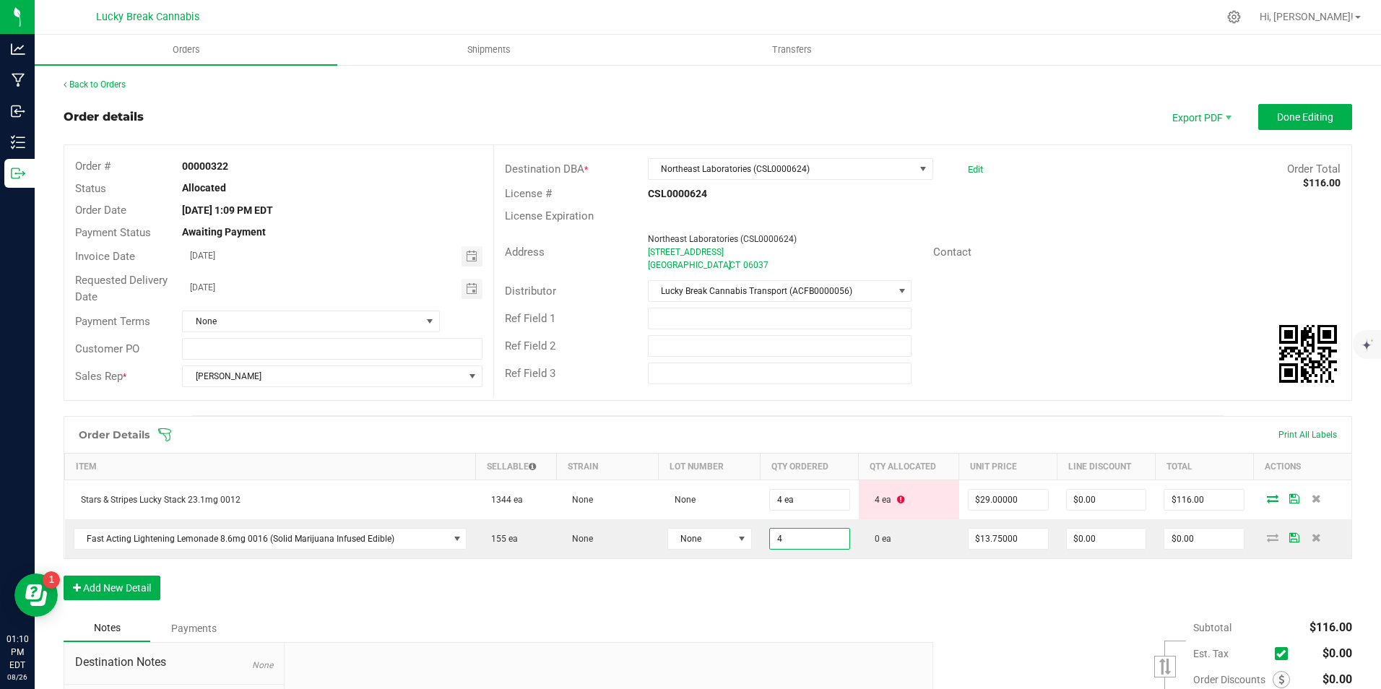
type input "4 ea"
type input "$55.00"
click at [828, 586] on div "Order Details Print All Labels Item Sellable Strain Lot Number Qty Ordered Qty …" at bounding box center [708, 515] width 1288 height 199
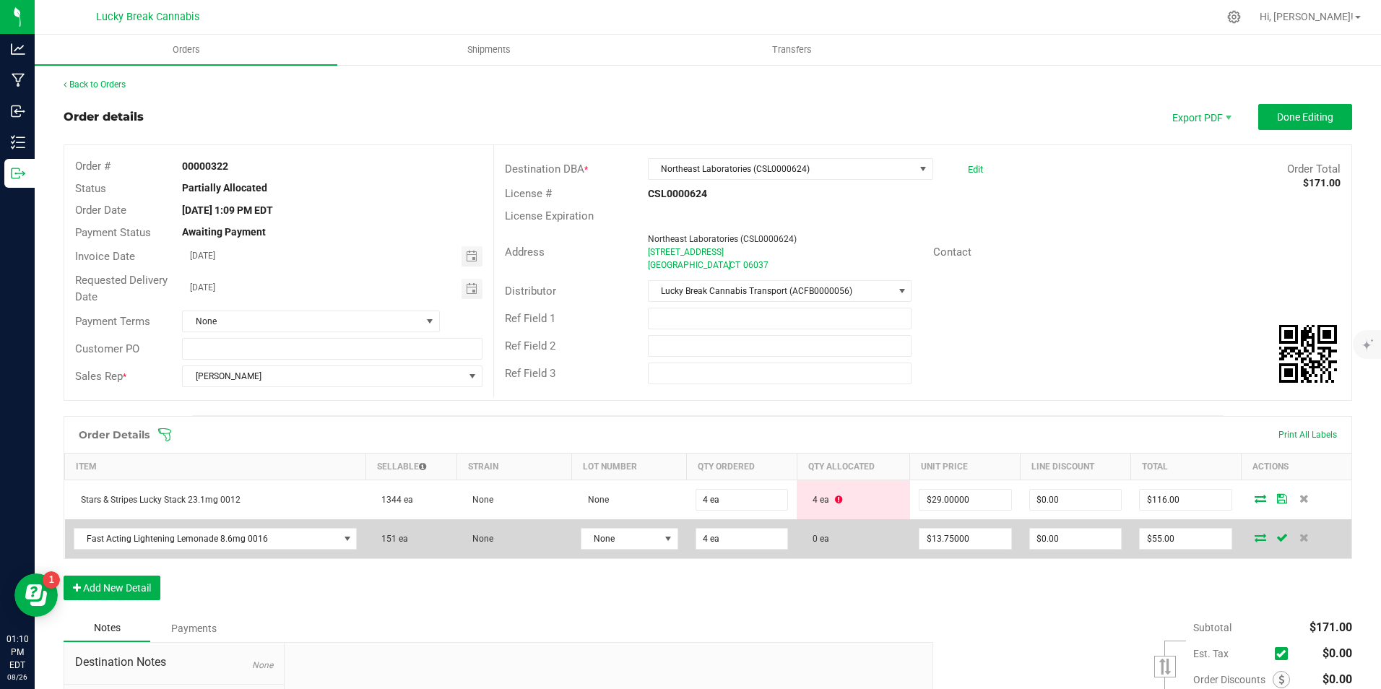
click at [1254, 539] on icon at bounding box center [1260, 537] width 12 height 9
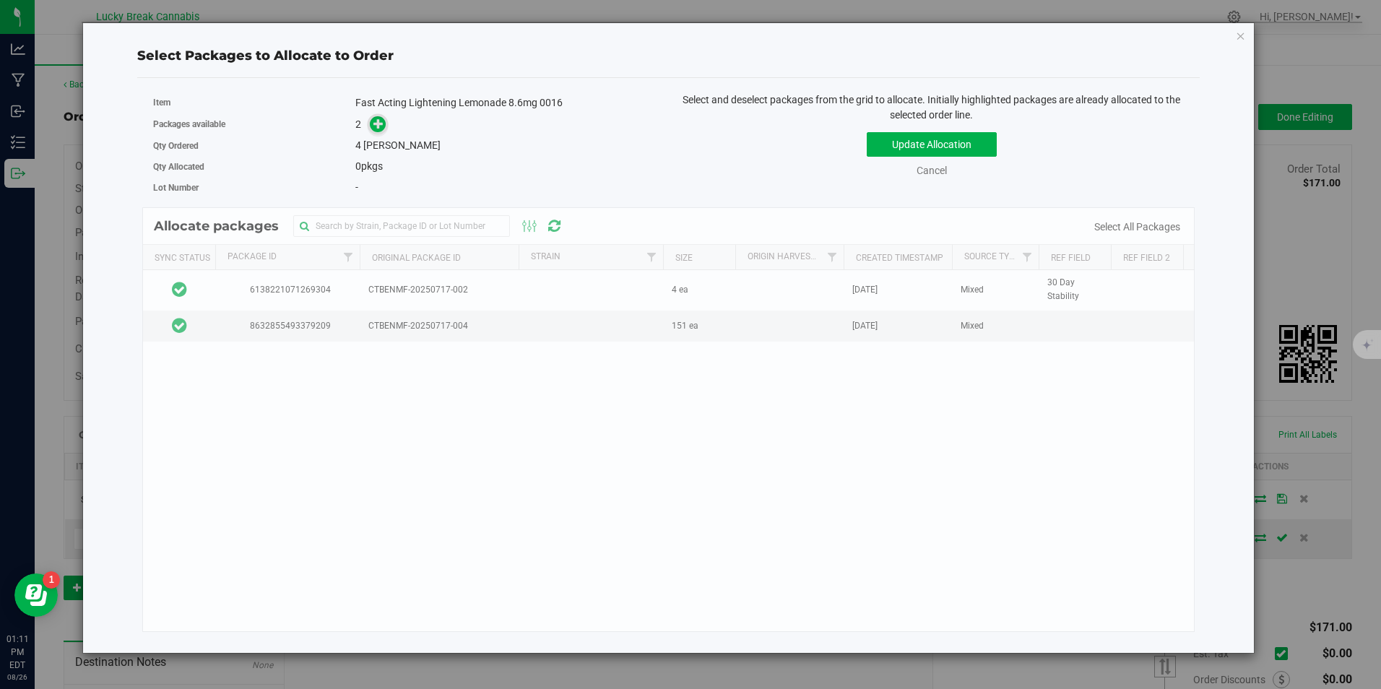
click at [381, 123] on icon at bounding box center [378, 123] width 11 height 11
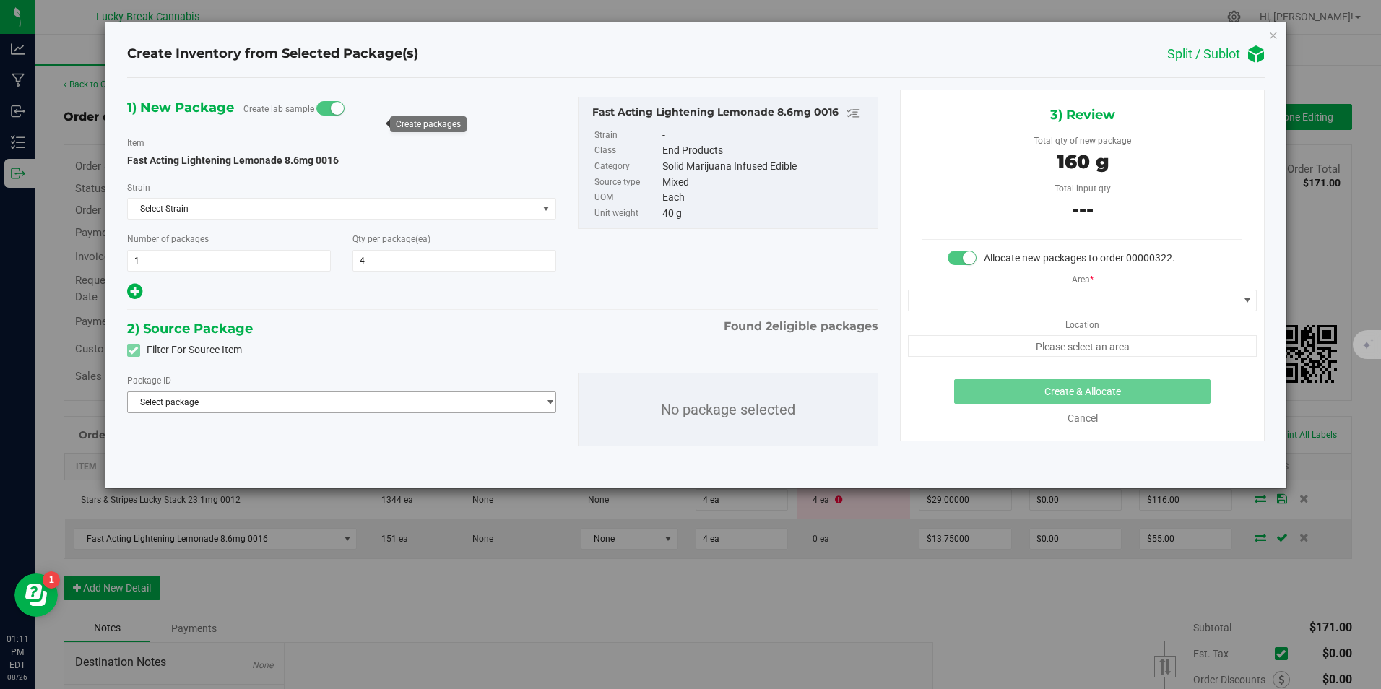
click at [301, 401] on span "Select package" at bounding box center [333, 402] width 410 height 20
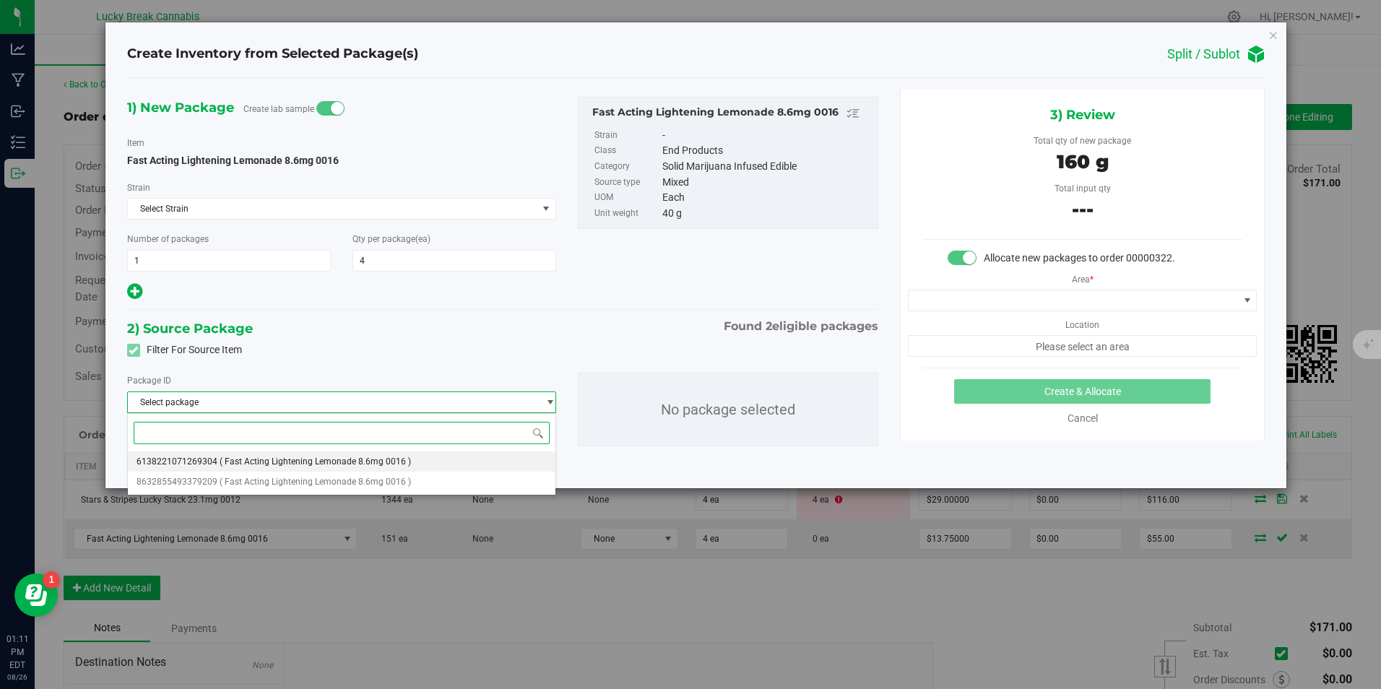
click at [178, 459] on span "6138221071269304" at bounding box center [176, 461] width 81 height 10
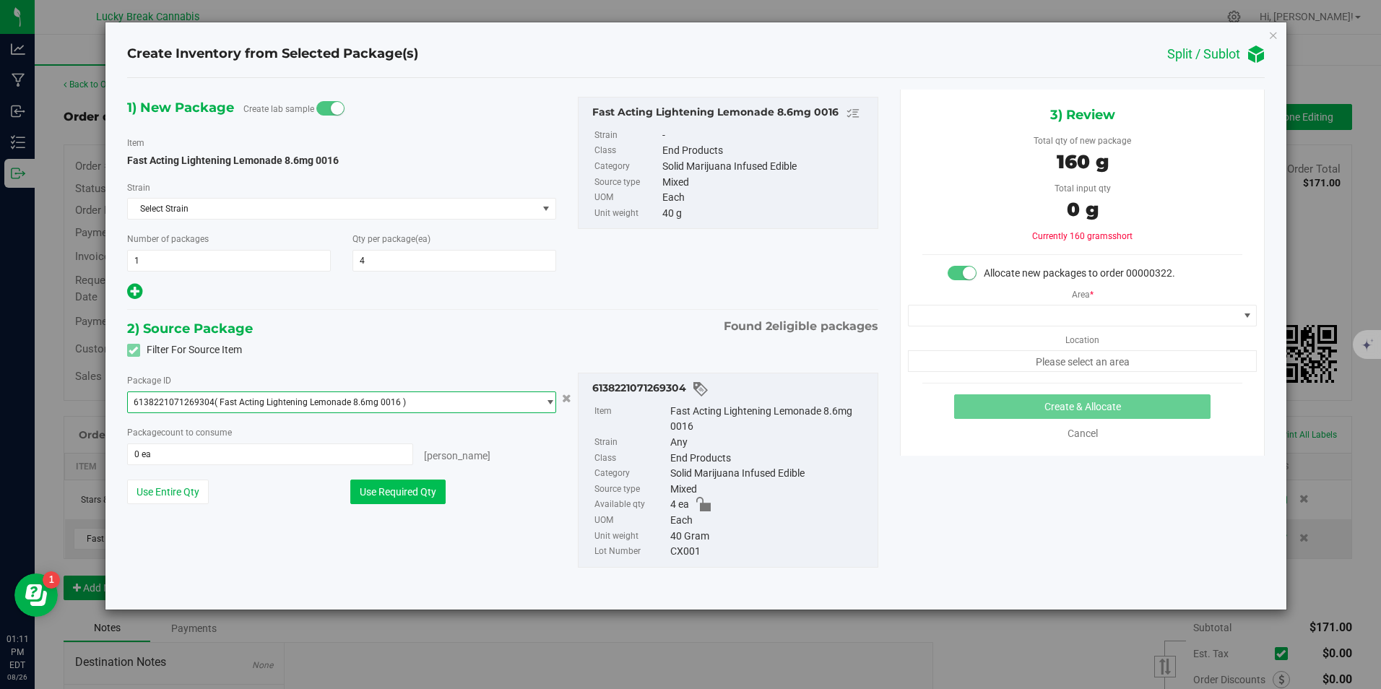
click at [395, 492] on button "Use Required Qty" at bounding box center [397, 491] width 95 height 25
type input "4 ea"
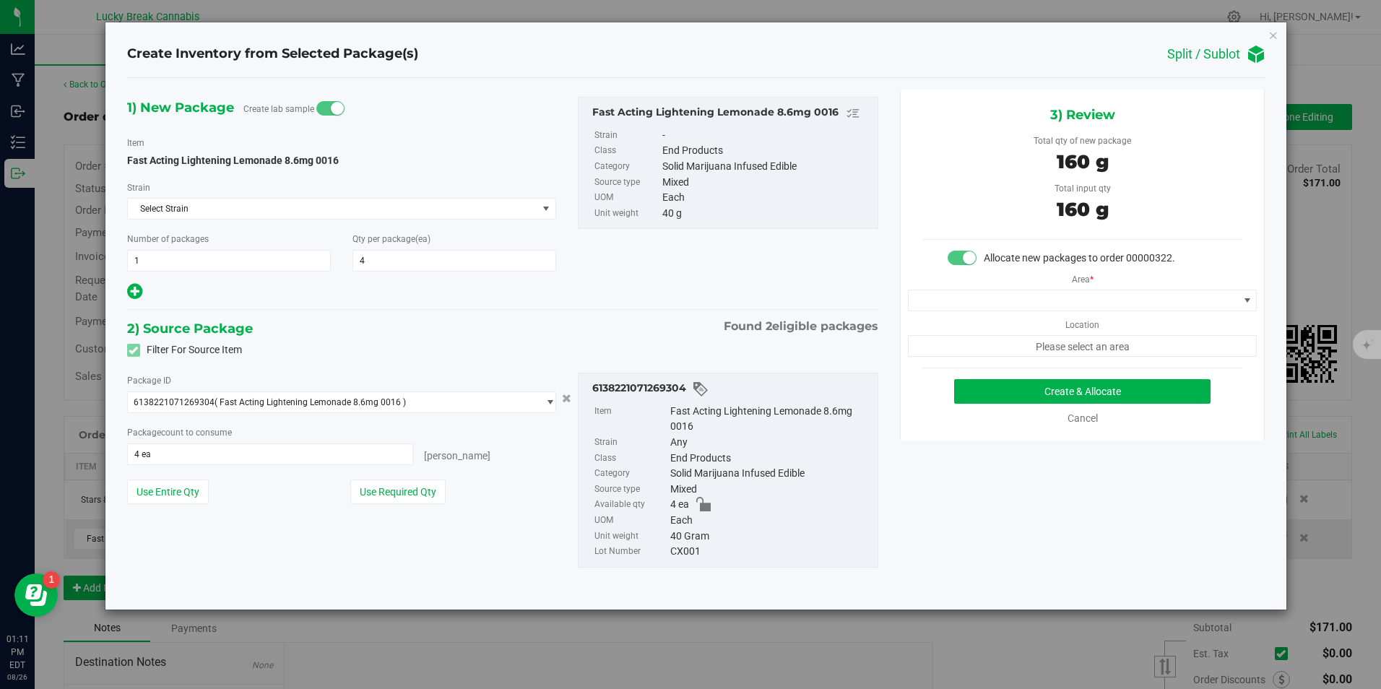
click at [1023, 347] on span "Please select an area" at bounding box center [1082, 346] width 349 height 22
click at [1028, 300] on span at bounding box center [1072, 300] width 329 height 20
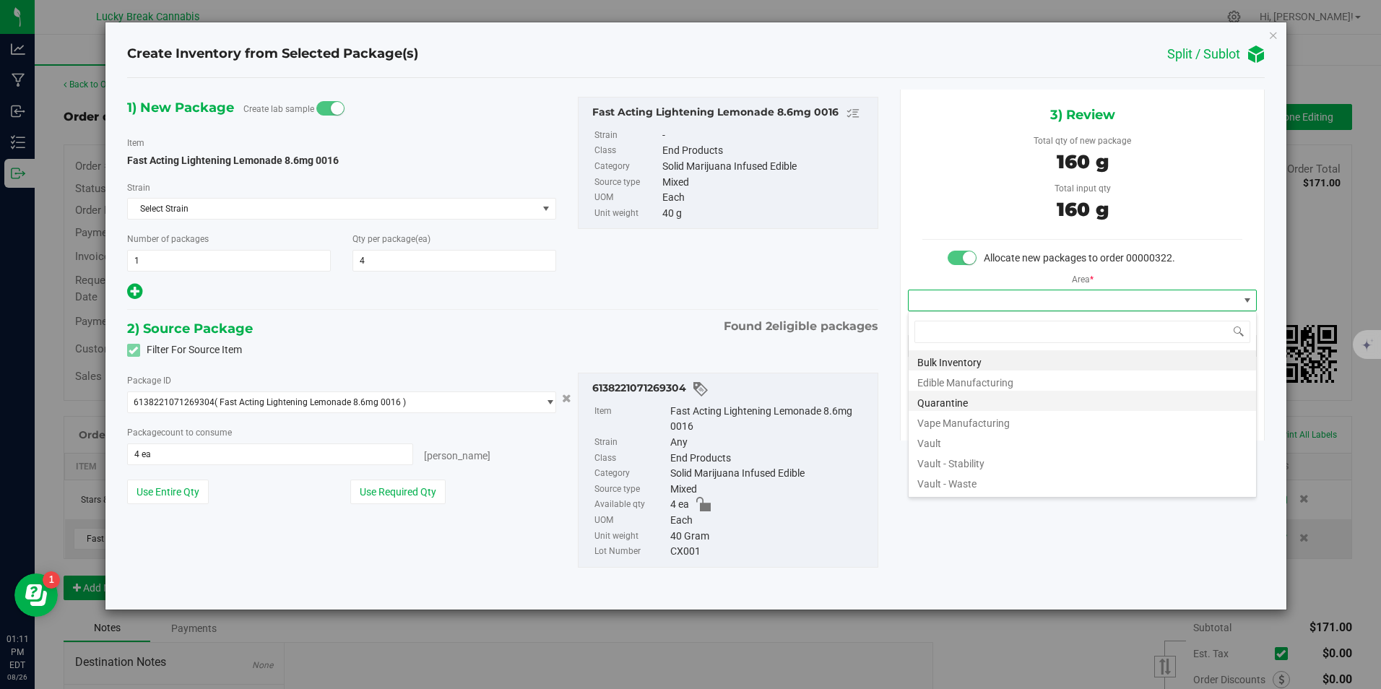
scroll to position [22, 350]
click at [944, 438] on li "Vault" at bounding box center [1081, 441] width 347 height 20
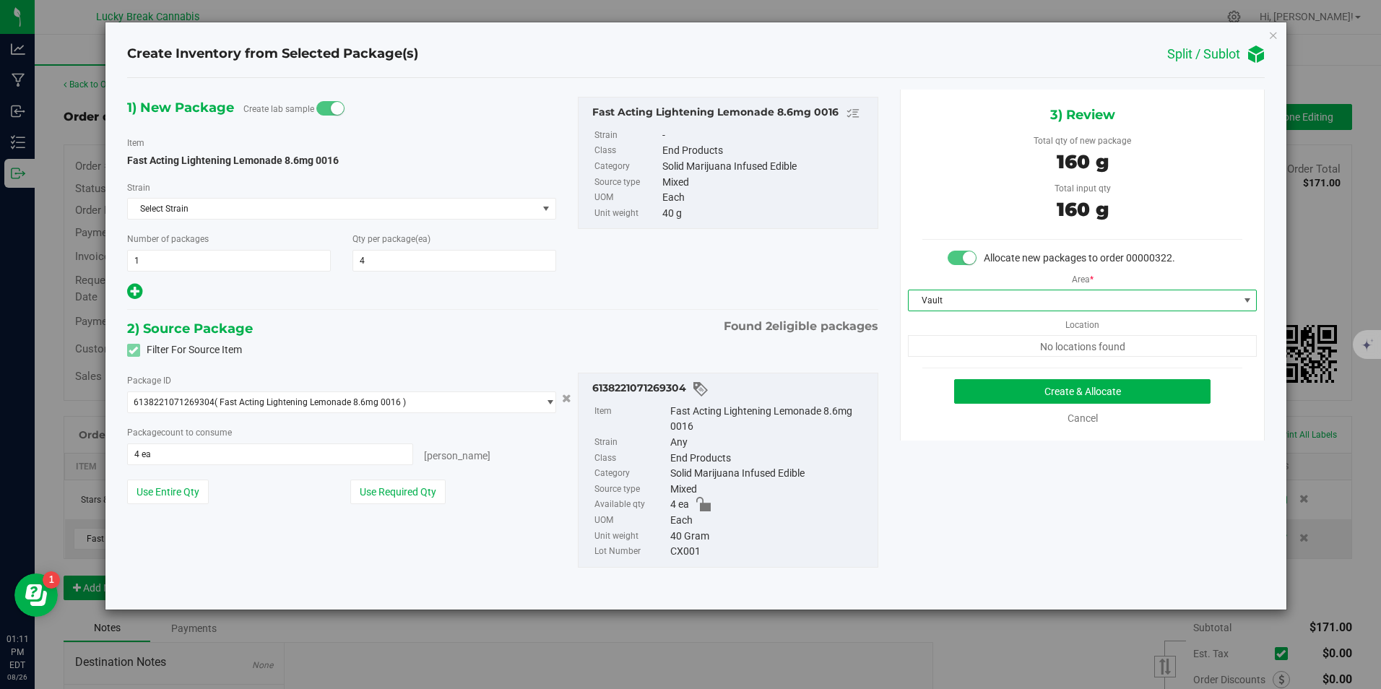
click at [1003, 377] on div "3) Review Total qty of new package 160 g Total input qty 160 g Allocate new pac…" at bounding box center [1082, 265] width 365 height 351
click at [1004, 393] on button "Create & Allocate" at bounding box center [1082, 391] width 256 height 25
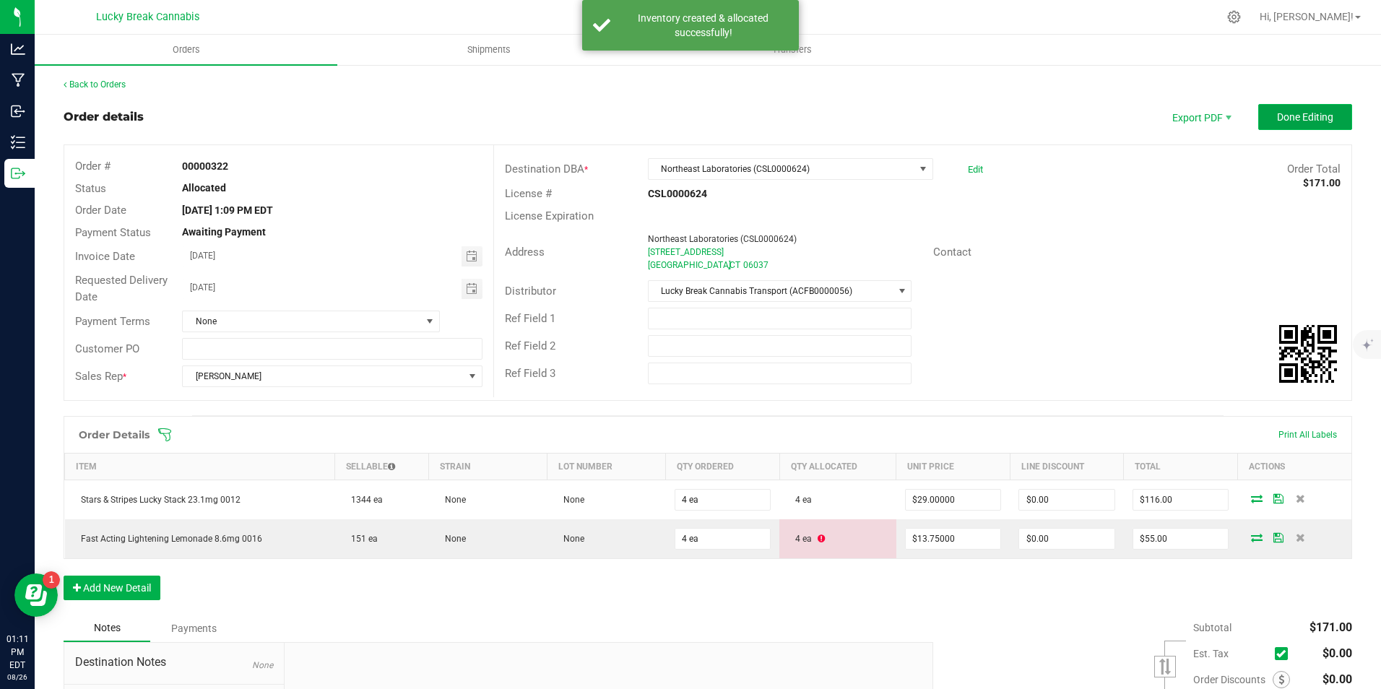
click at [1304, 113] on span "Done Editing" at bounding box center [1305, 117] width 56 height 12
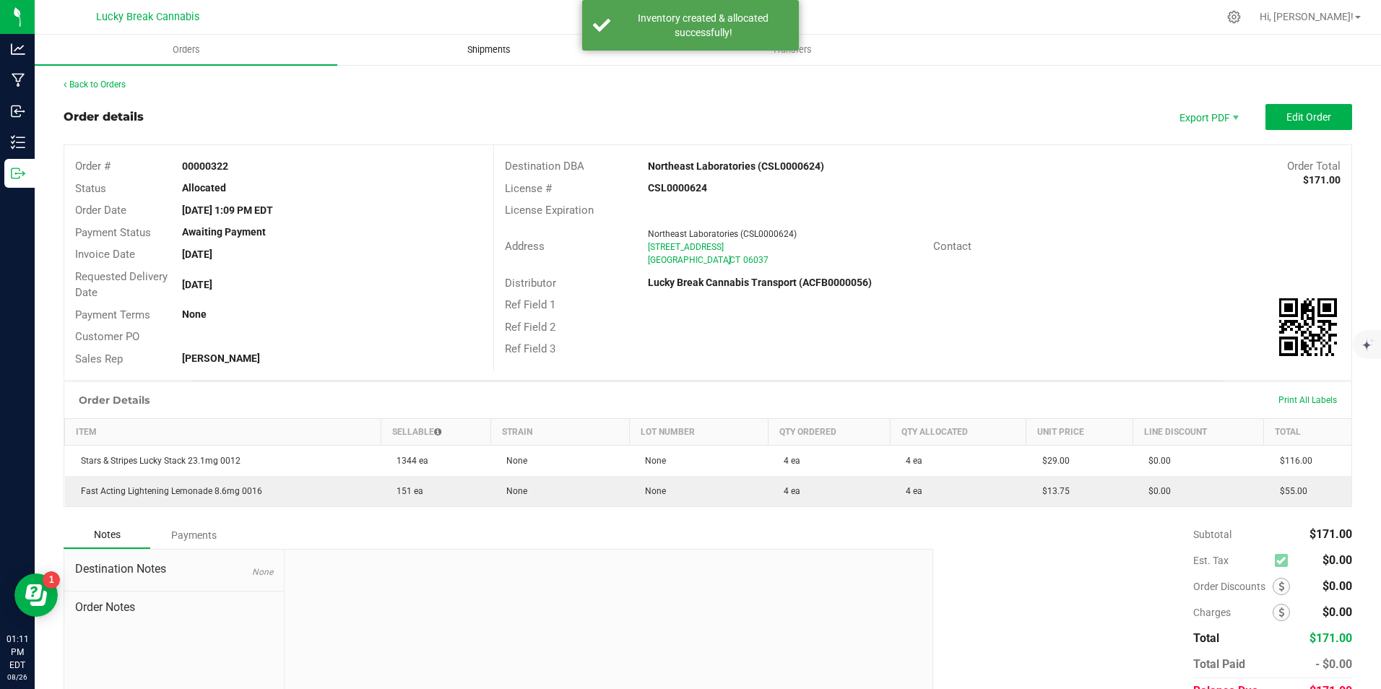
click at [500, 43] on span "Shipments" at bounding box center [489, 49] width 82 height 13
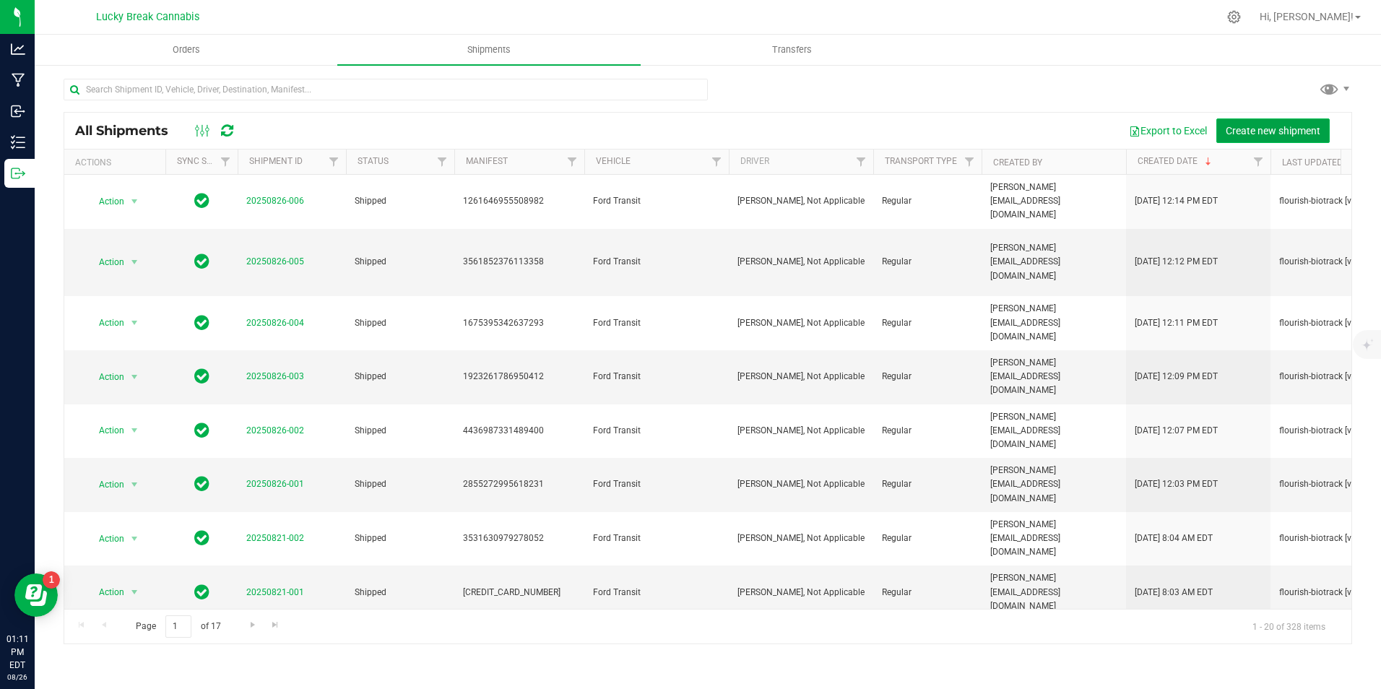
click at [1254, 134] on span "Create new shipment" at bounding box center [1272, 131] width 95 height 12
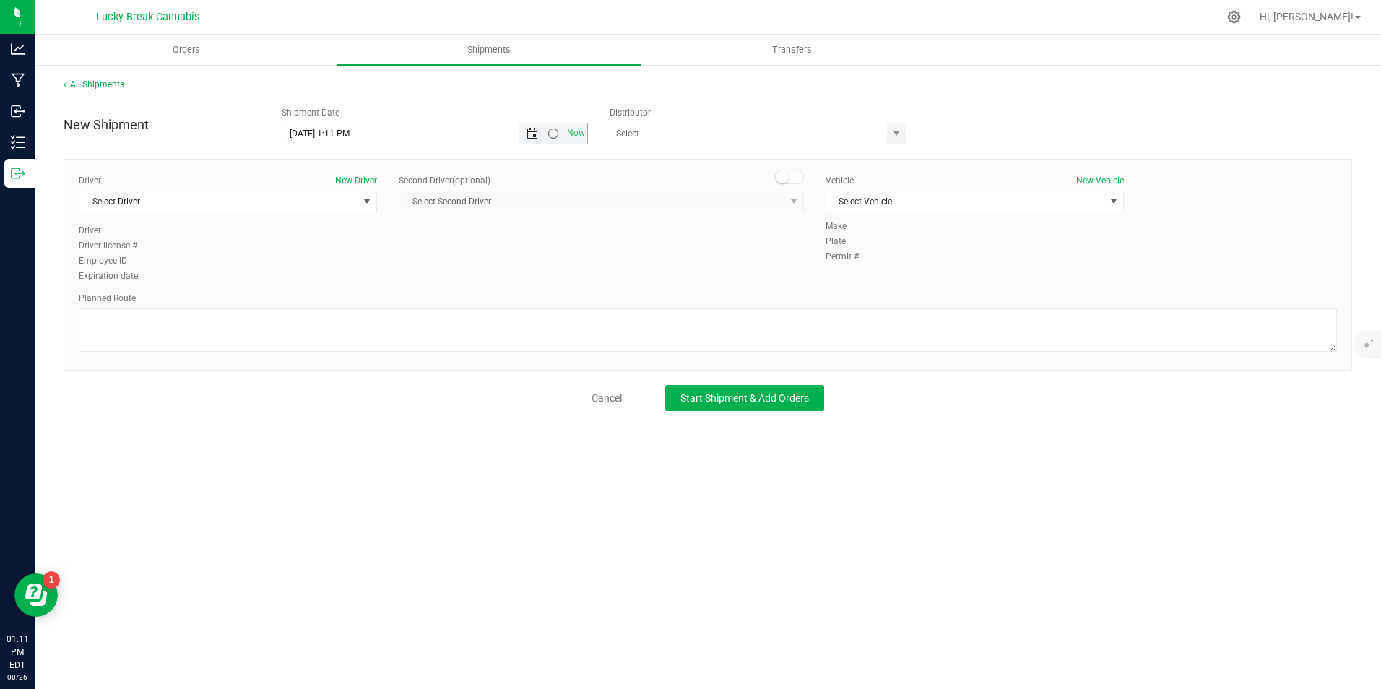
click at [532, 131] on span "Open the date view" at bounding box center [532, 134] width 12 height 12
click at [362, 304] on link "27" at bounding box center [358, 303] width 21 height 22
click at [560, 131] on span "Open the time view" at bounding box center [553, 134] width 25 height 12
click at [342, 240] on li "2:00 PM" at bounding box center [433, 243] width 303 height 19
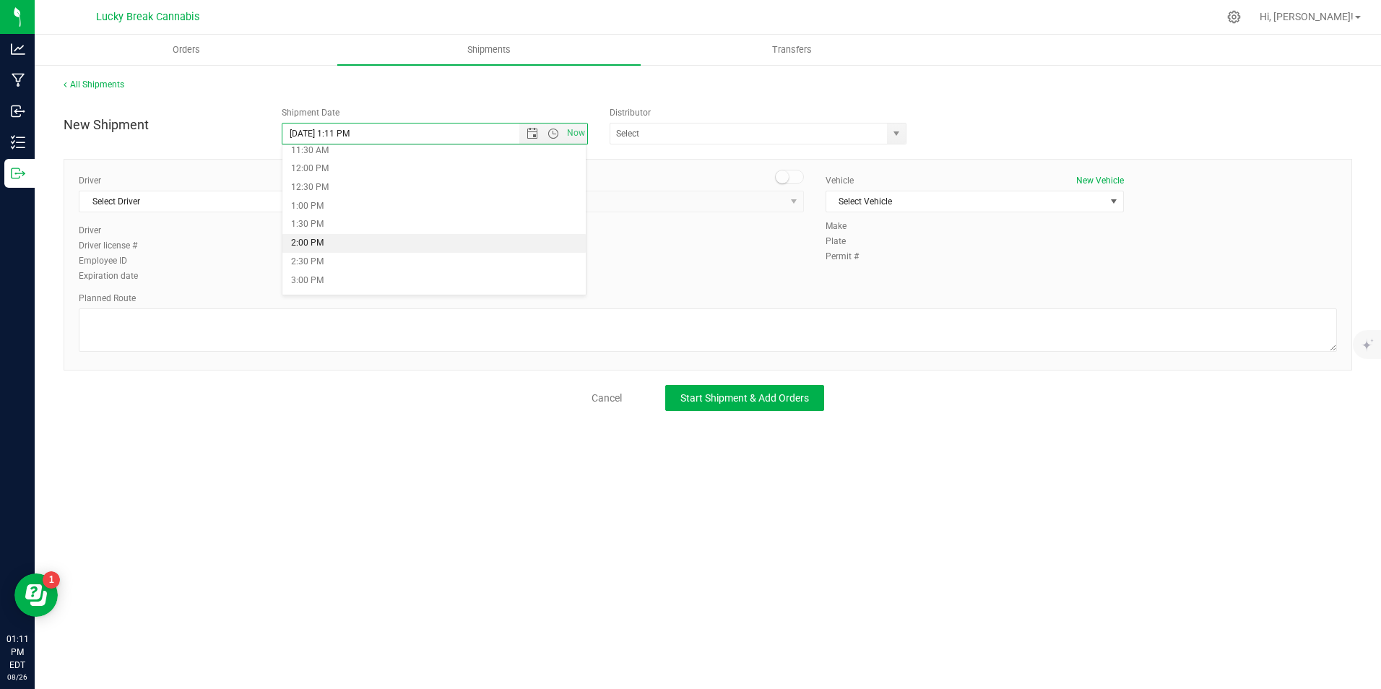
type input "8/27/2025 2:00 PM"
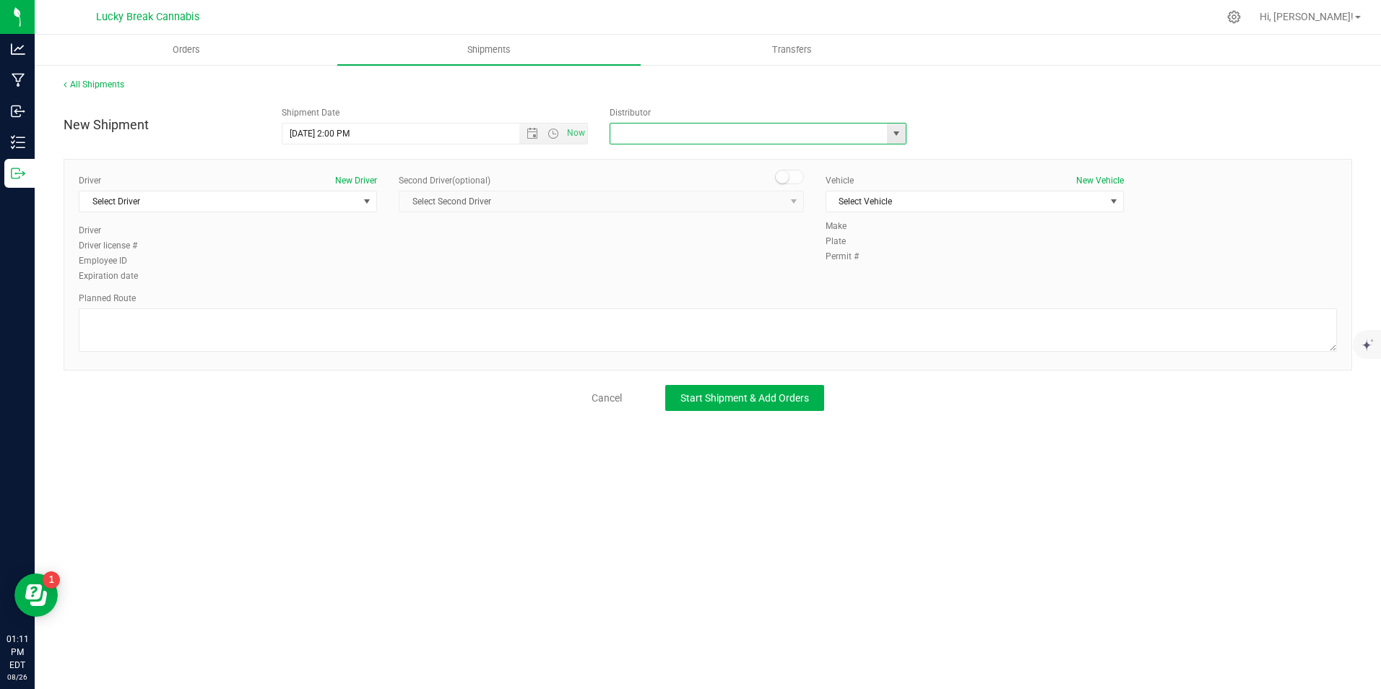
click at [680, 128] on input "text" at bounding box center [744, 133] width 269 height 20
click at [895, 133] on span "select" at bounding box center [896, 134] width 12 height 12
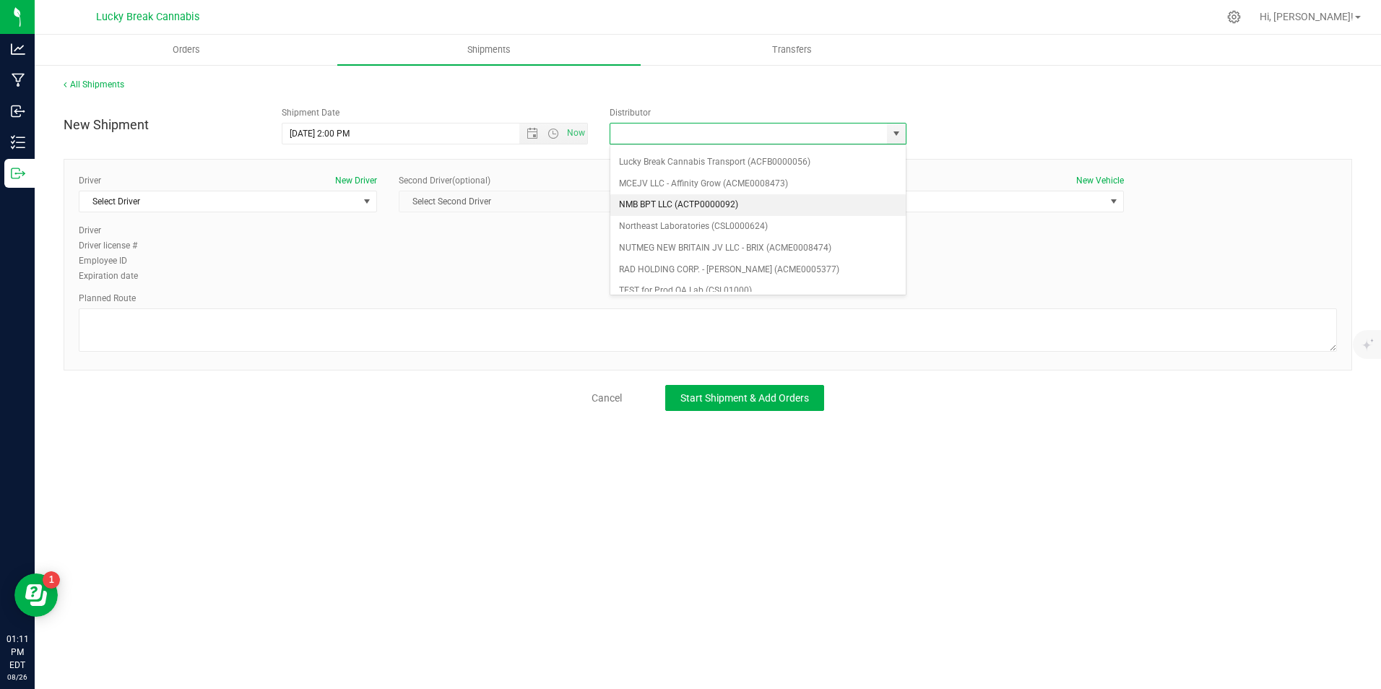
scroll to position [282, 0]
click at [669, 191] on li "Northeast Laboratories (CSL0000624)" at bounding box center [757, 196] width 295 height 22
type input "Northeast Laboratories (CSL0000624)"
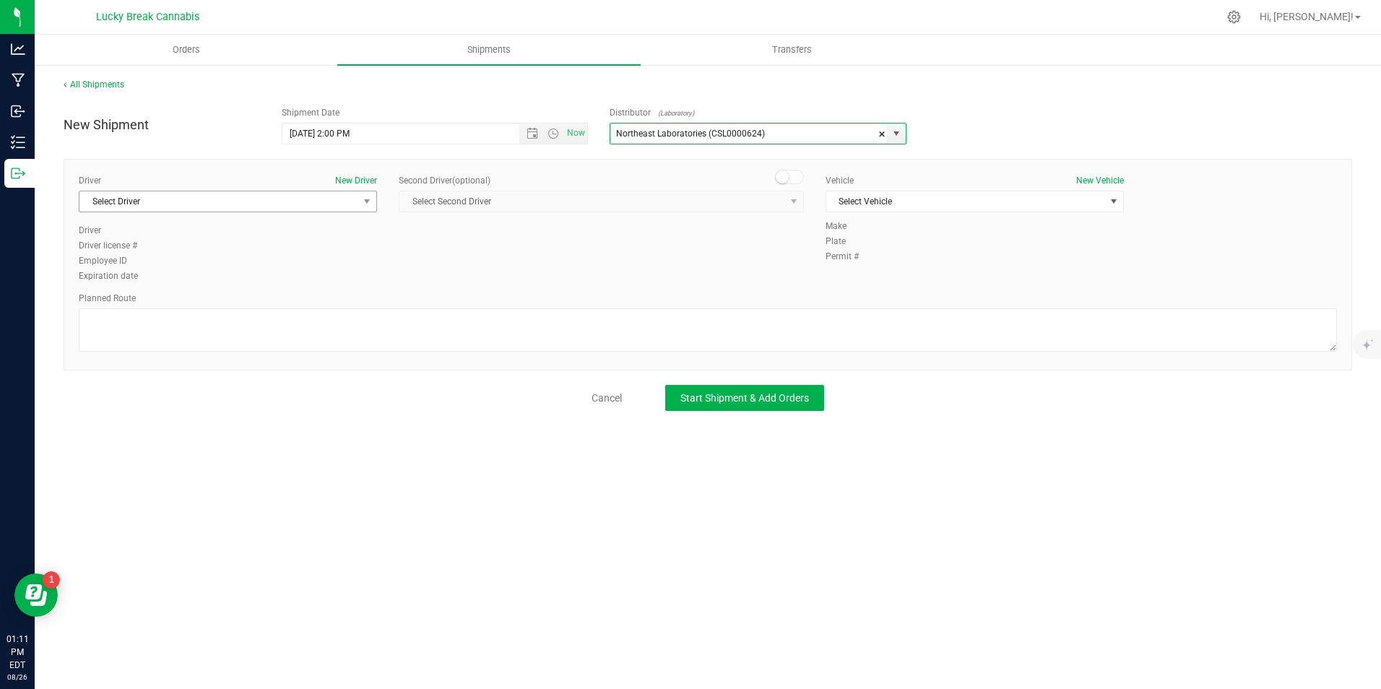
click at [316, 210] on span "Select Driver" at bounding box center [218, 201] width 279 height 20
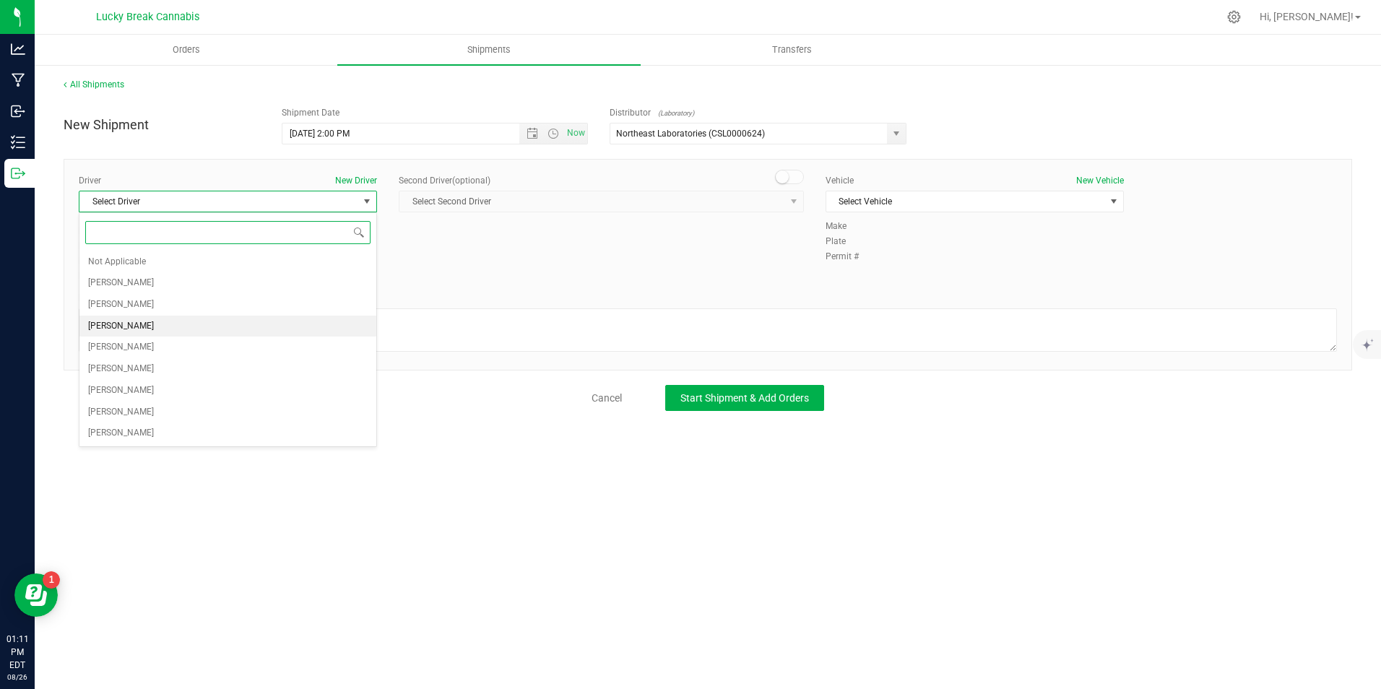
click at [134, 321] on span "[PERSON_NAME]" at bounding box center [121, 326] width 66 height 19
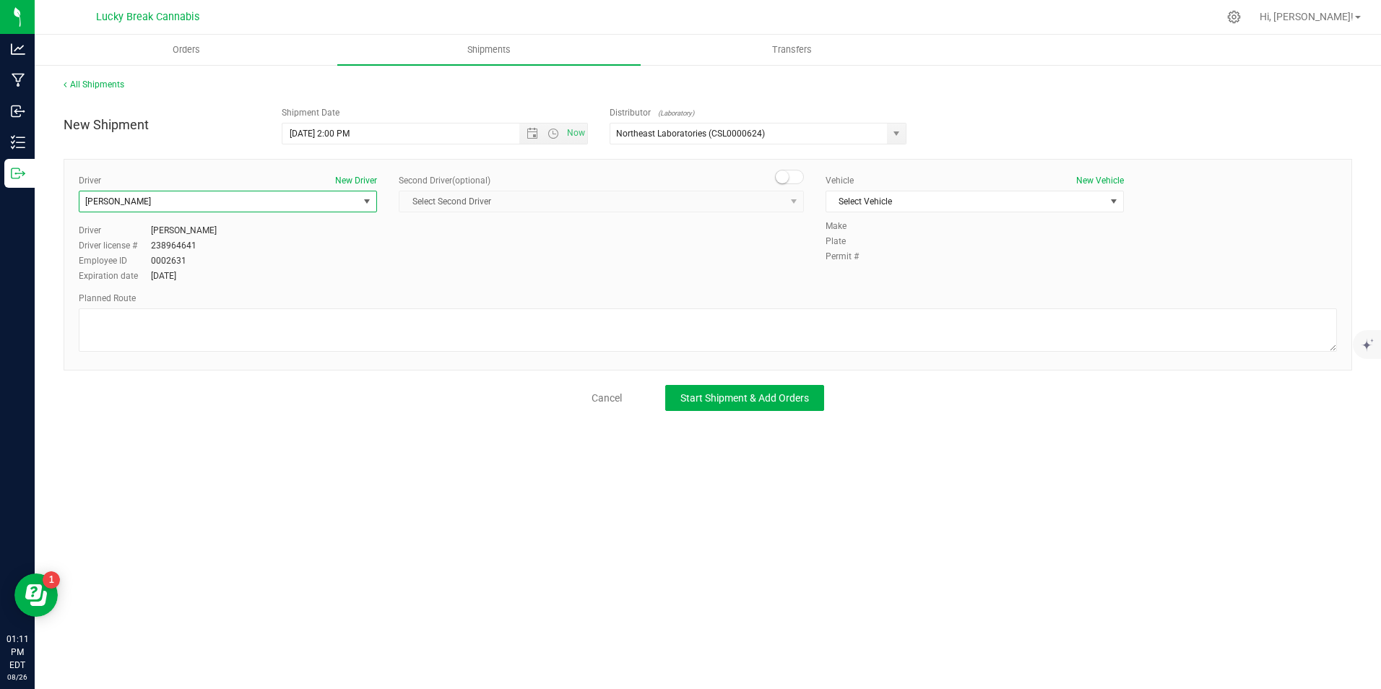
click at [789, 177] on span at bounding box center [789, 177] width 29 height 14
click at [786, 200] on span "select" at bounding box center [794, 201] width 18 height 20
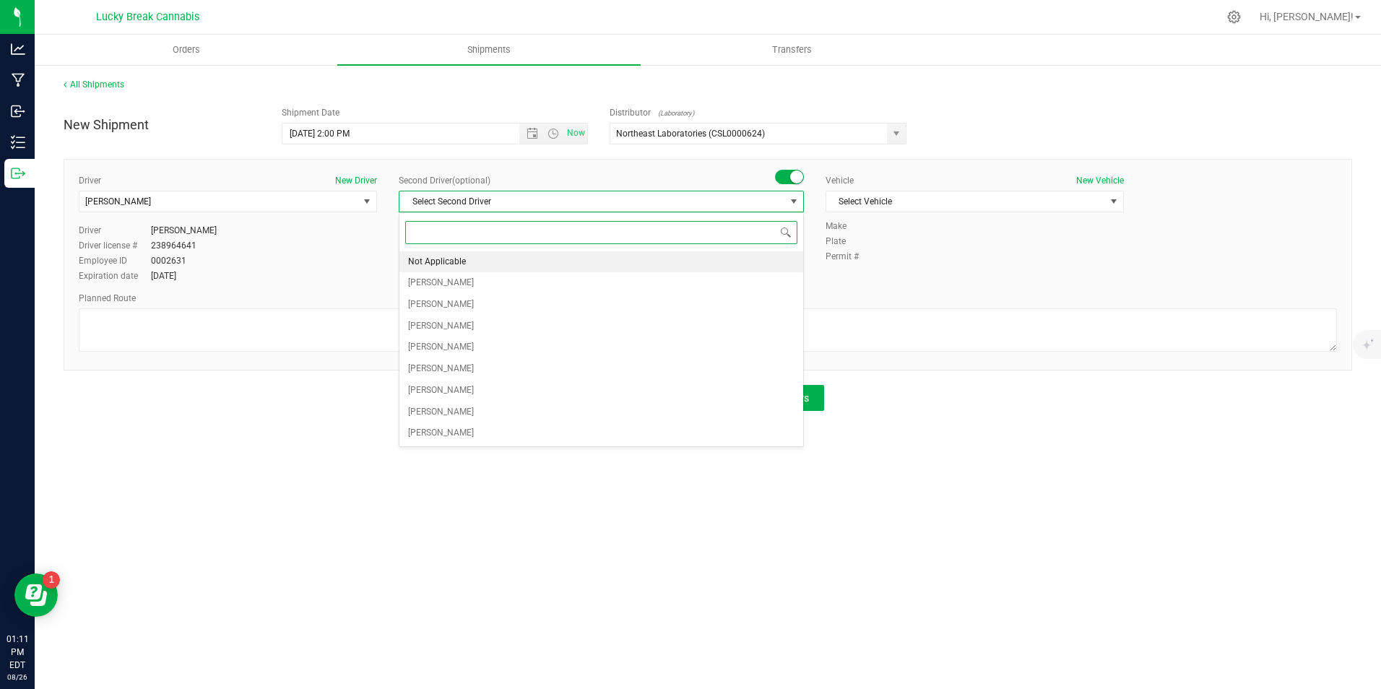
click at [594, 258] on li "Not Applicable" at bounding box center [601, 262] width 404 height 22
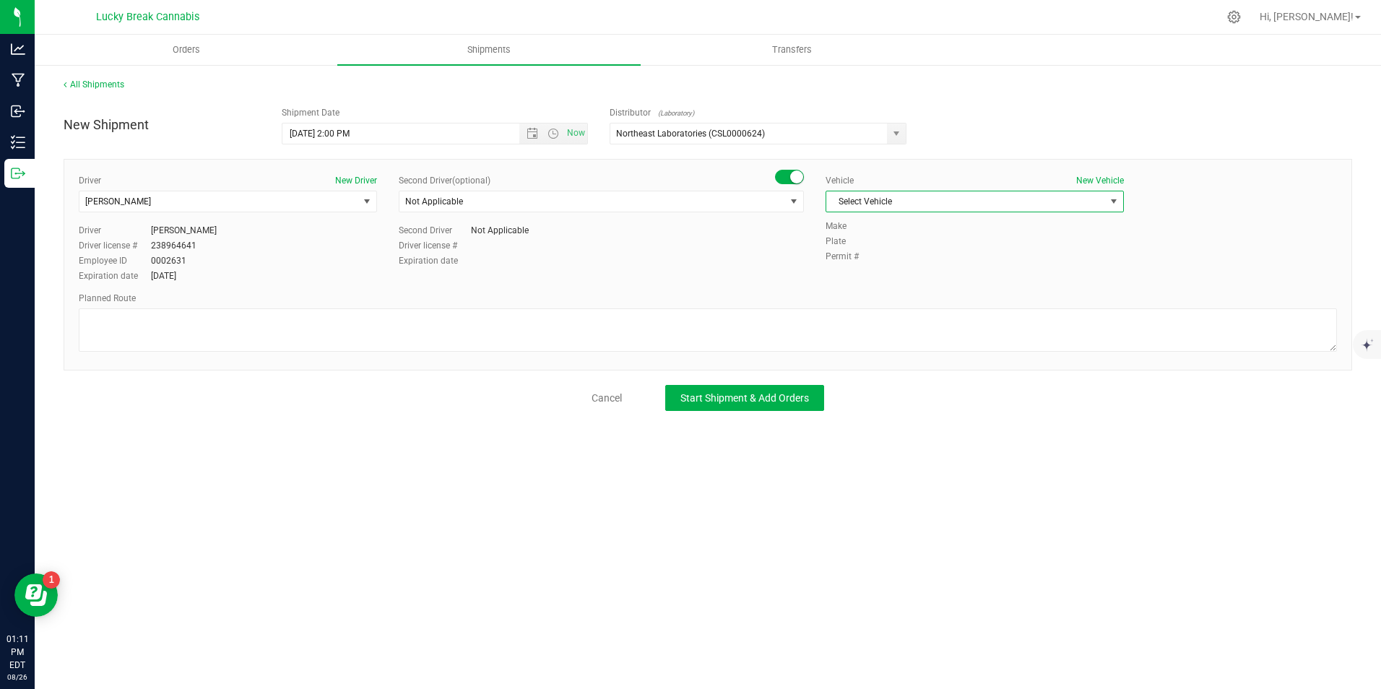
click at [899, 206] on span "Select Vehicle" at bounding box center [965, 201] width 279 height 20
click at [882, 245] on li "Ford Transit" at bounding box center [974, 248] width 297 height 22
click at [898, 202] on span "Ford Transit" at bounding box center [965, 201] width 279 height 20
click at [905, 222] on li "Chevrolet Blazer P" at bounding box center [974, 226] width 297 height 22
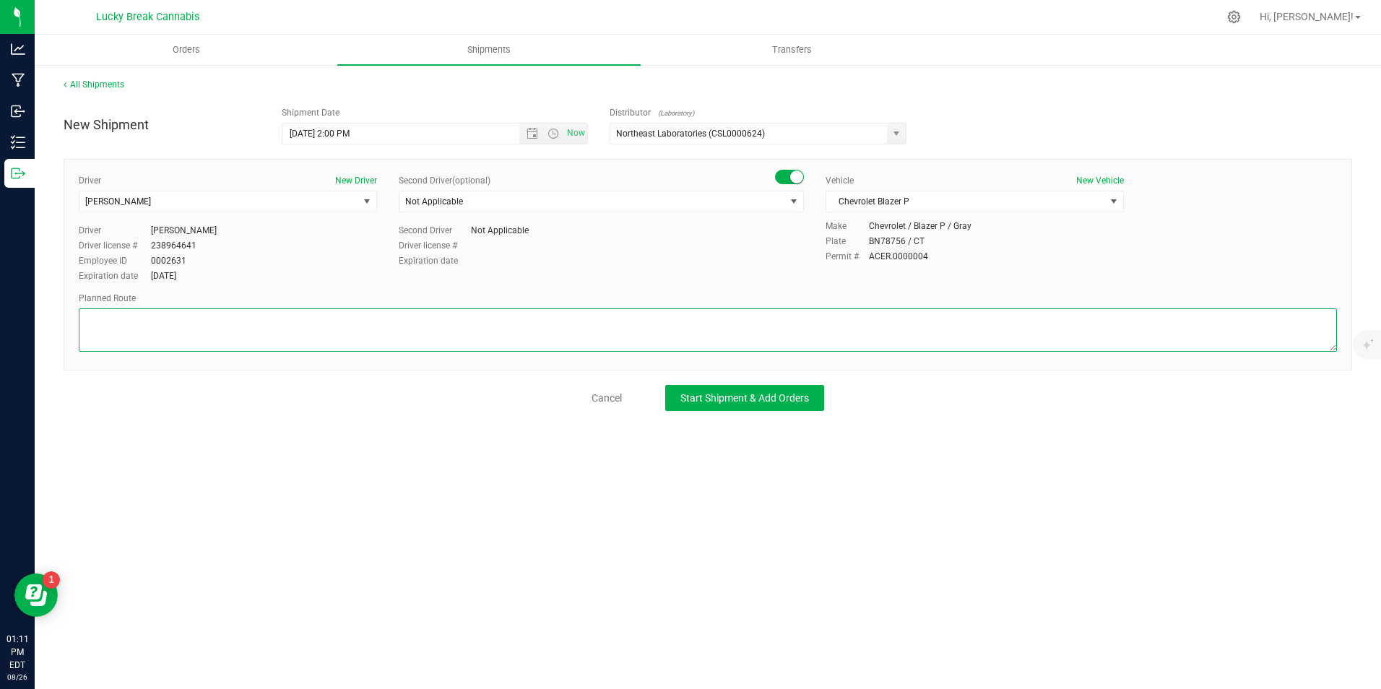
click at [781, 331] on textarea at bounding box center [708, 329] width 1258 height 43
click at [289, 324] on textarea at bounding box center [708, 329] width 1258 height 43
type textarea "95n to 91n to exit 23 to northeast labs"
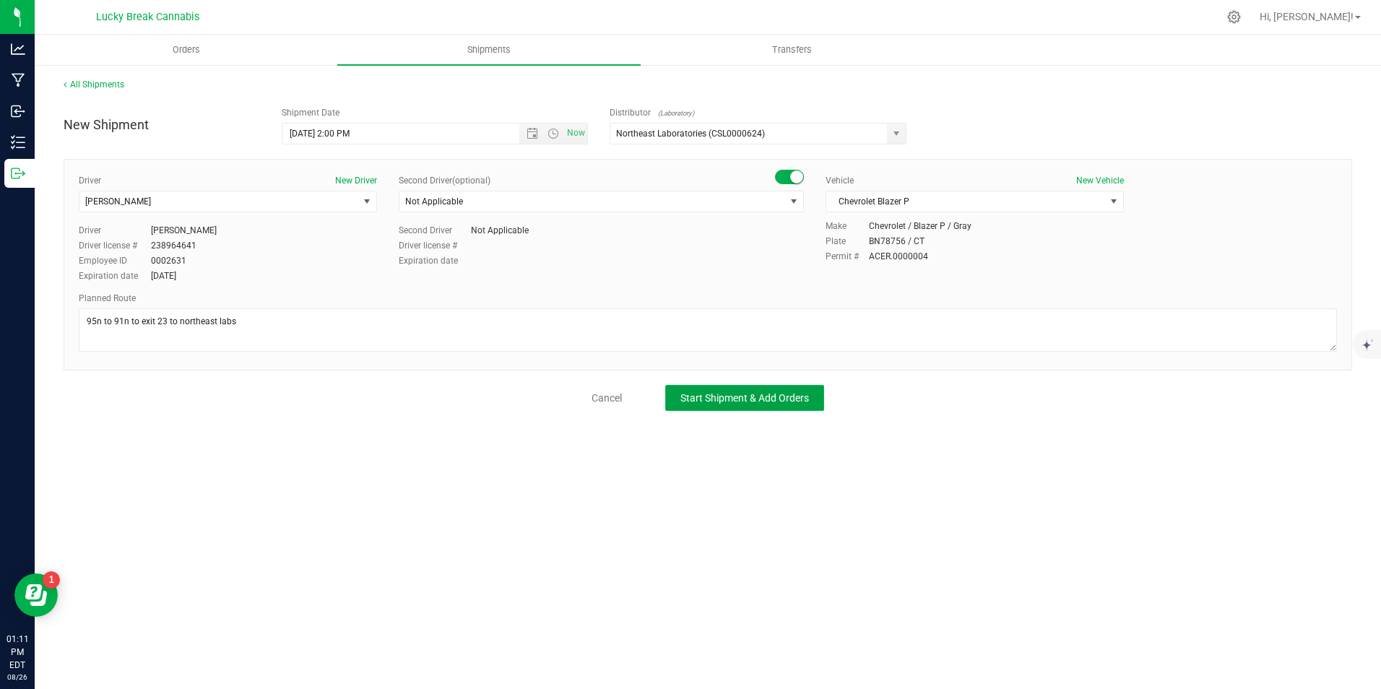
click at [692, 407] on button "Start Shipment & Add Orders" at bounding box center [744, 398] width 159 height 26
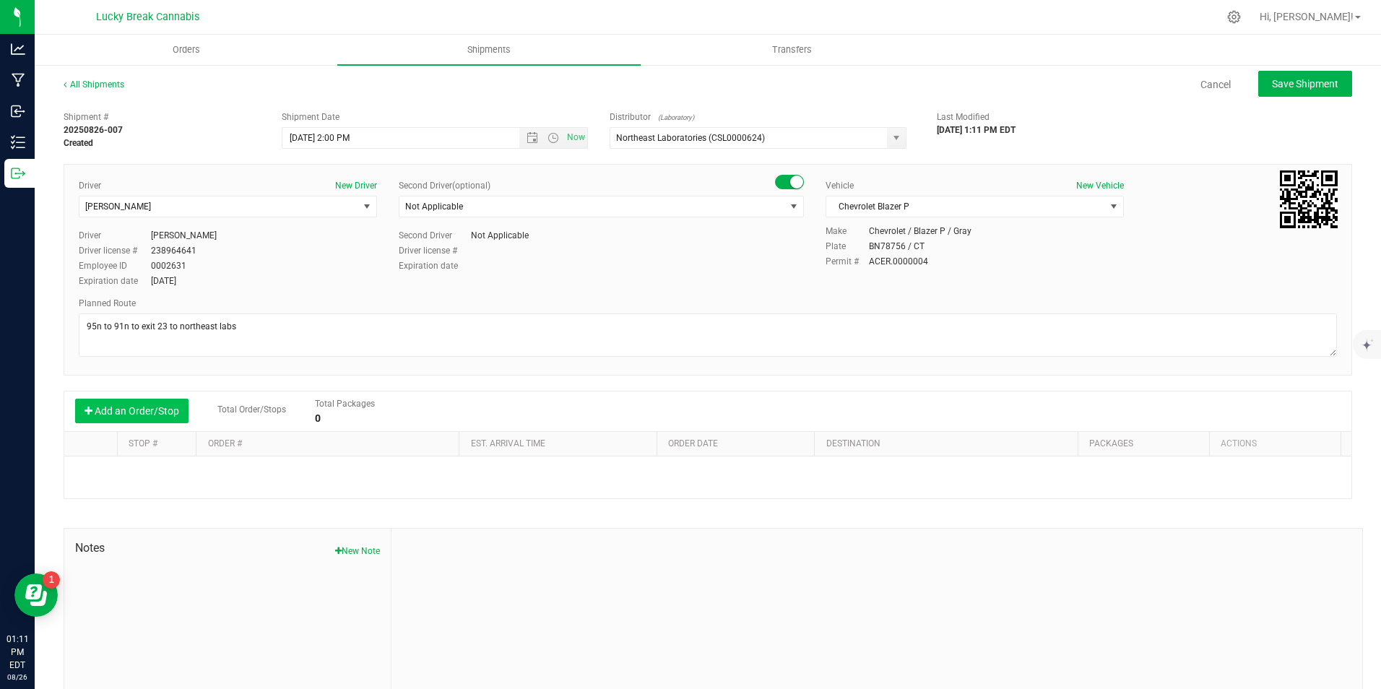
click at [154, 412] on button "Add an Order/Stop" at bounding box center [131, 411] width 113 height 25
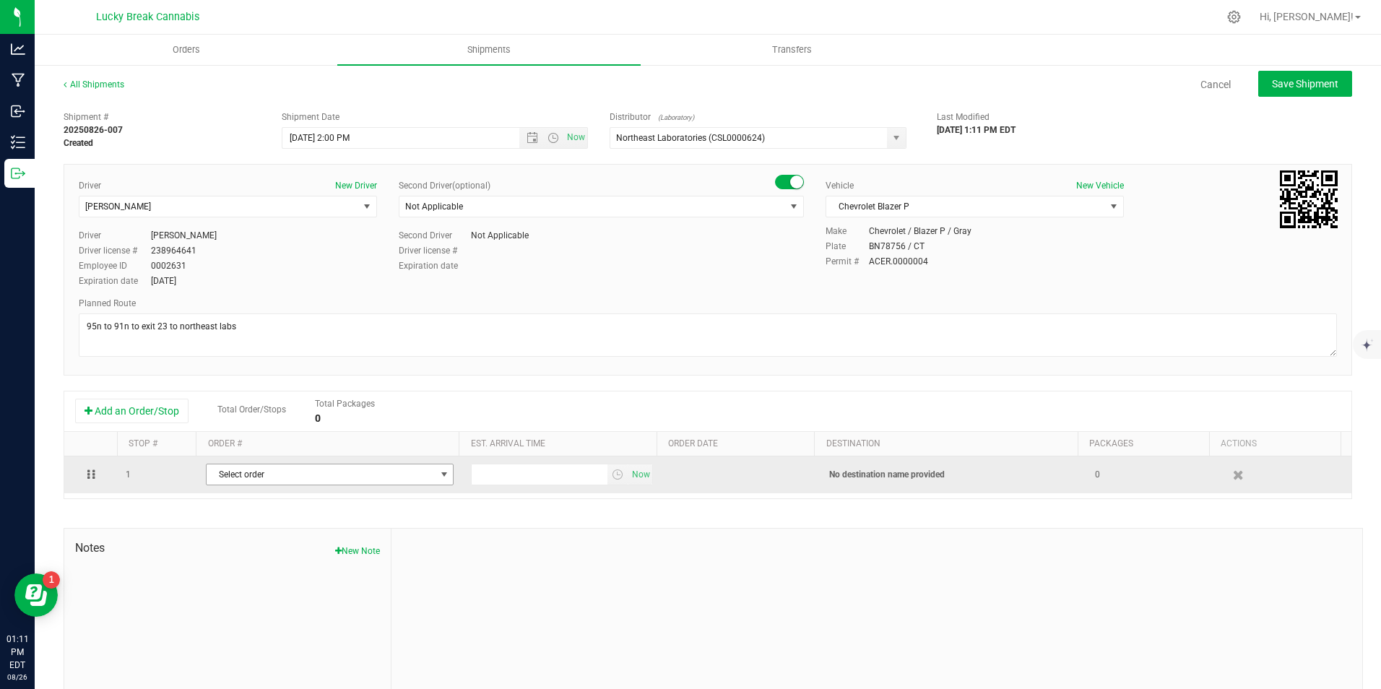
click at [270, 481] on span "Select order" at bounding box center [321, 474] width 228 height 20
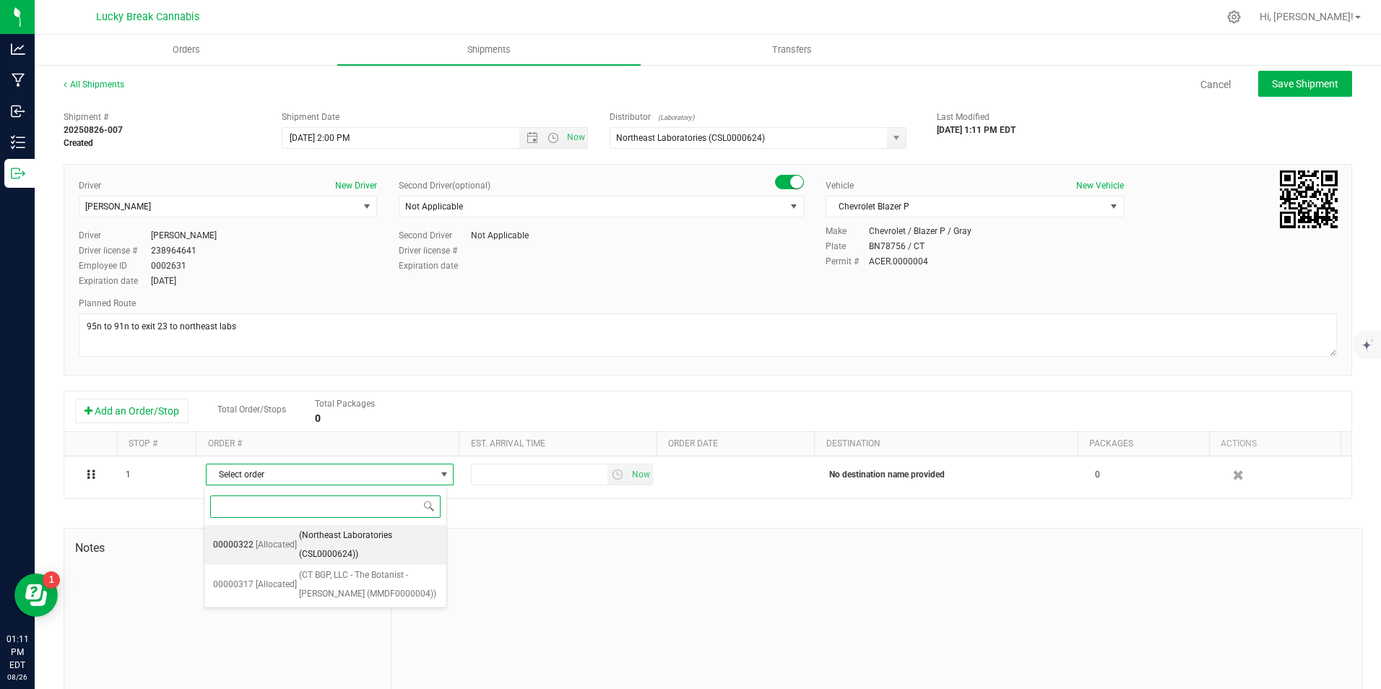
click at [355, 539] on span "(Northeast Laboratories (CSL0000624))" at bounding box center [368, 544] width 139 height 37
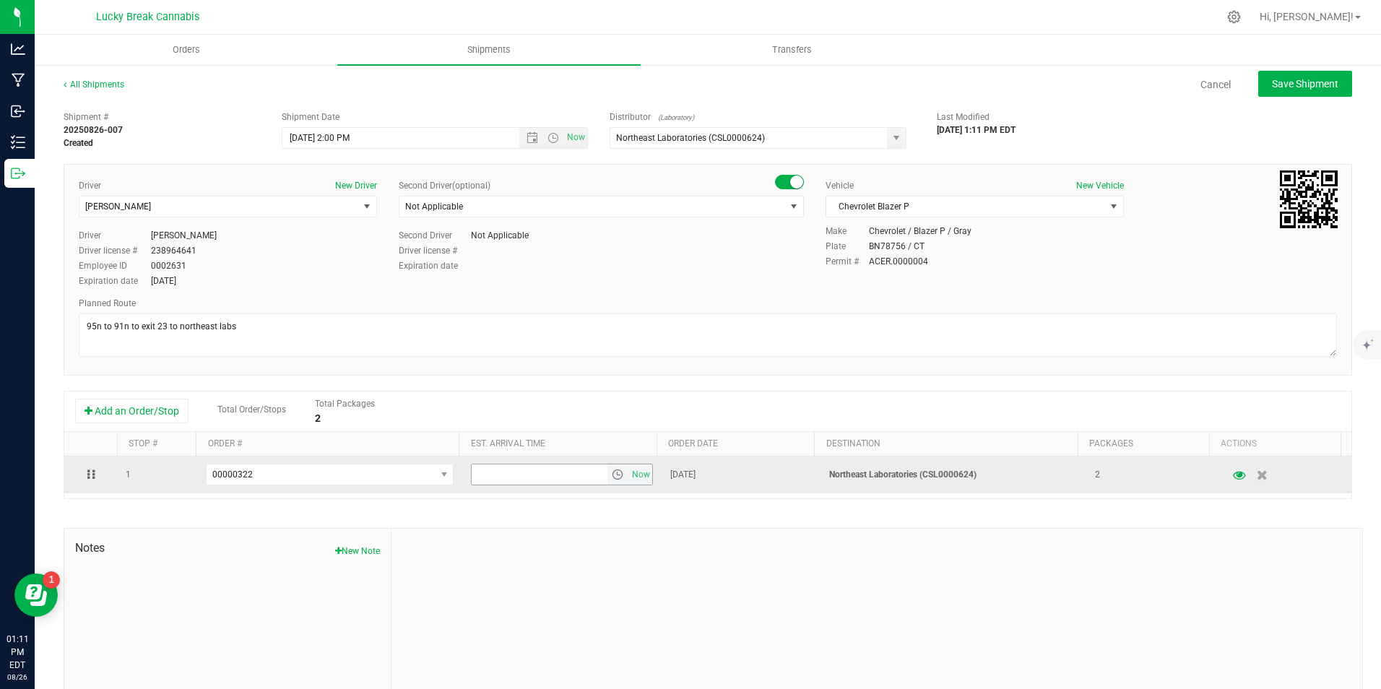
click at [612, 474] on span "select" at bounding box center [618, 475] width 12 height 12
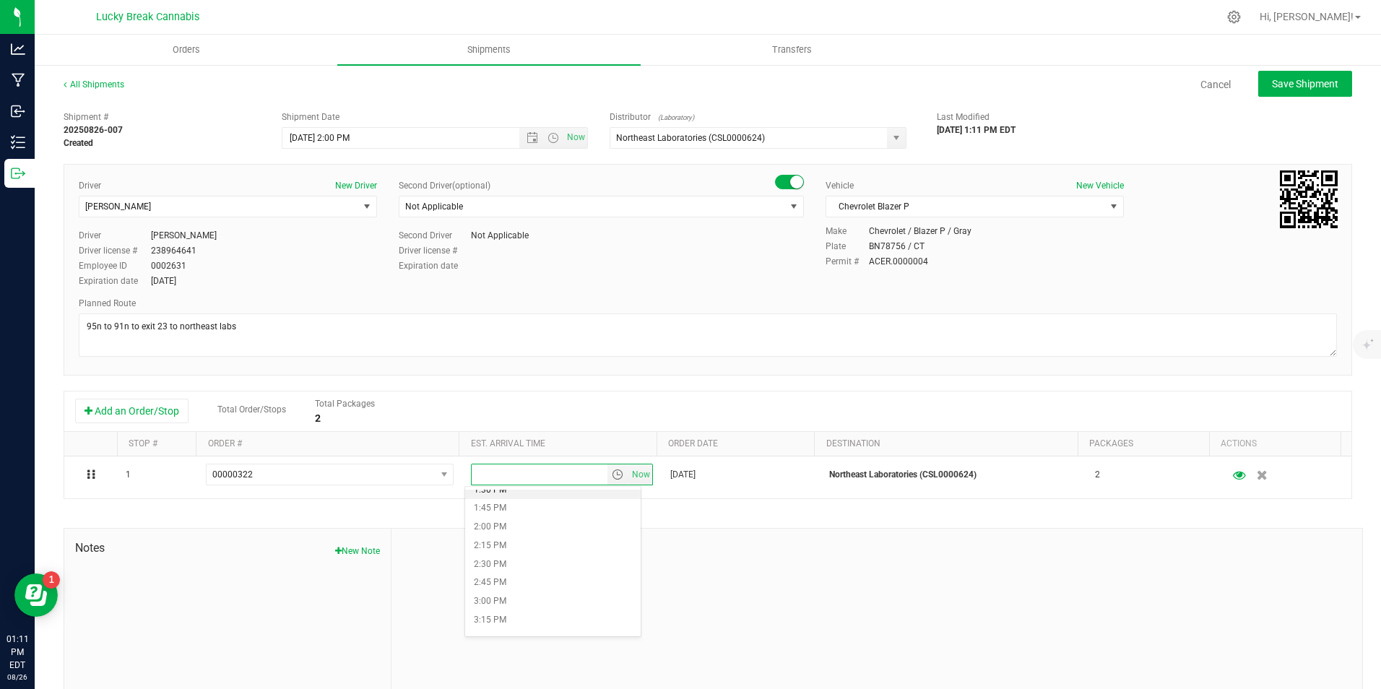
scroll to position [1083, 0]
click at [498, 529] on li "3:00 PM" at bounding box center [552, 529] width 175 height 19
click at [1289, 85] on span "Save Shipment" at bounding box center [1305, 84] width 66 height 12
type input "8/27/2025 6:00 PM"
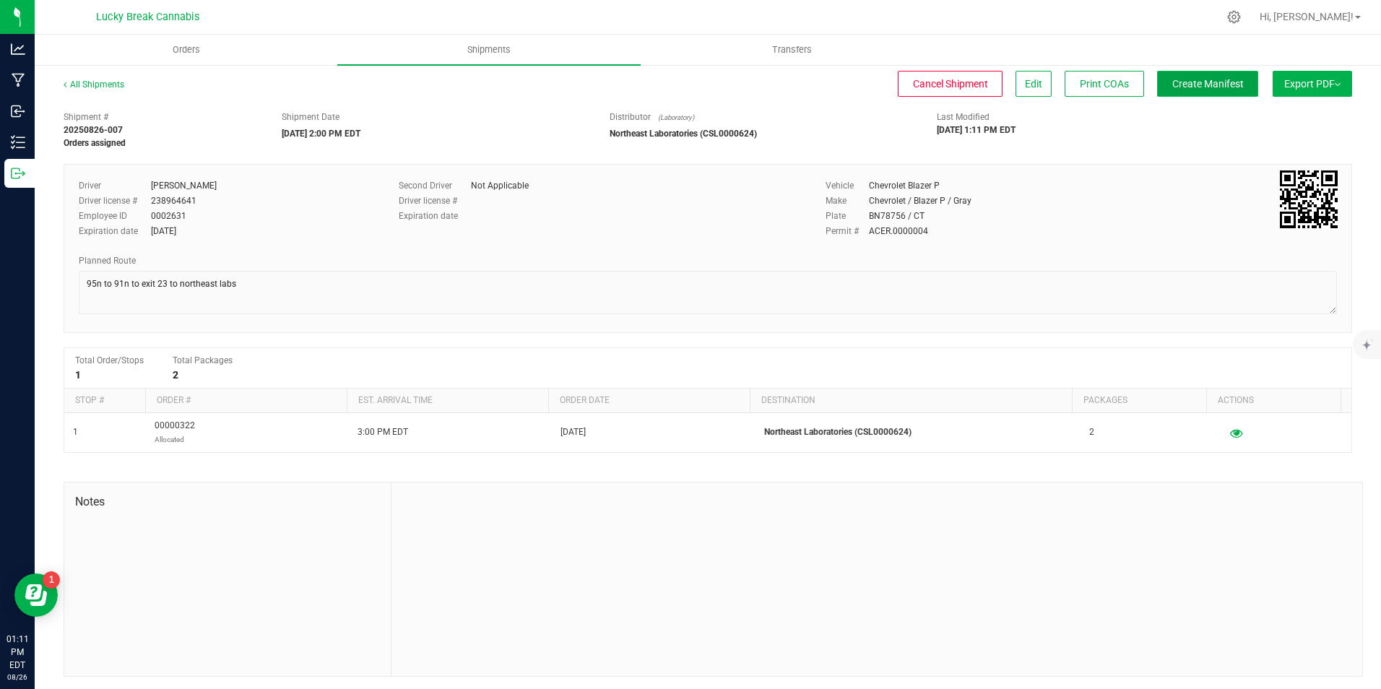
click at [1205, 80] on span "Create Manifest" at bounding box center [1207, 84] width 71 height 12
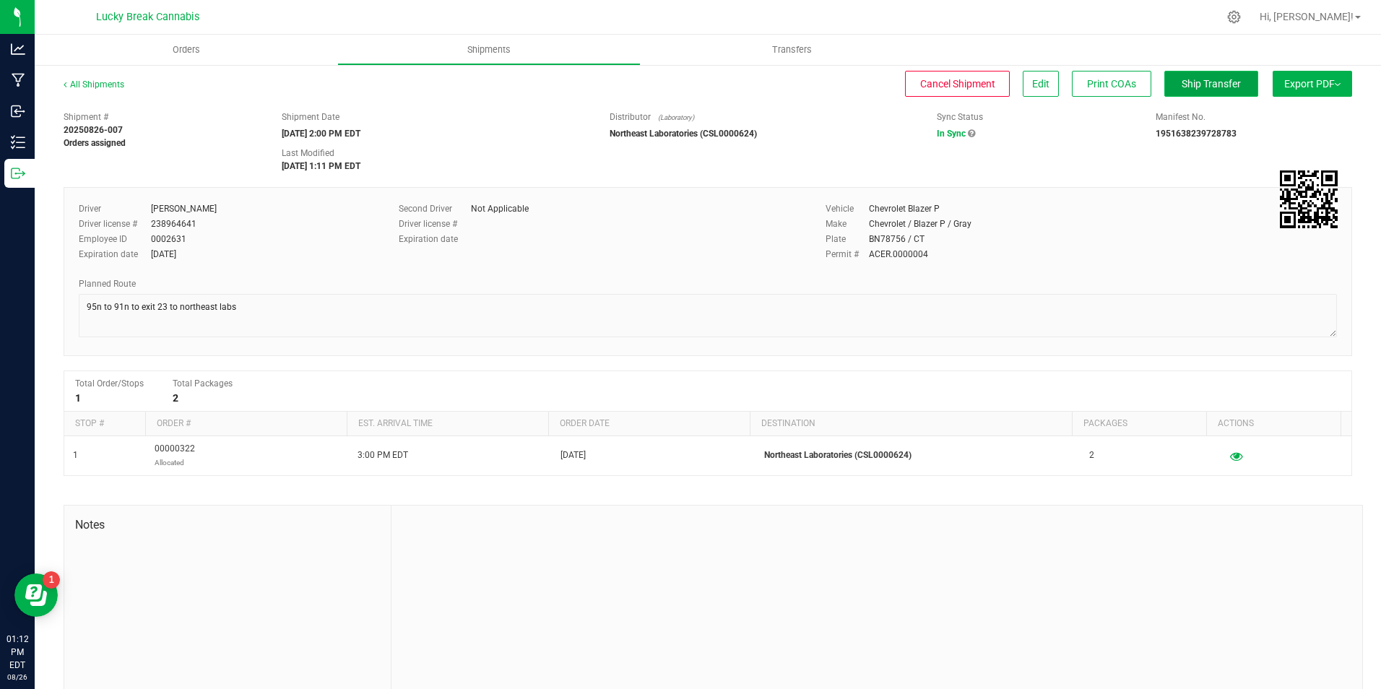
click at [1184, 84] on span "Ship Transfer" at bounding box center [1210, 84] width 59 height 12
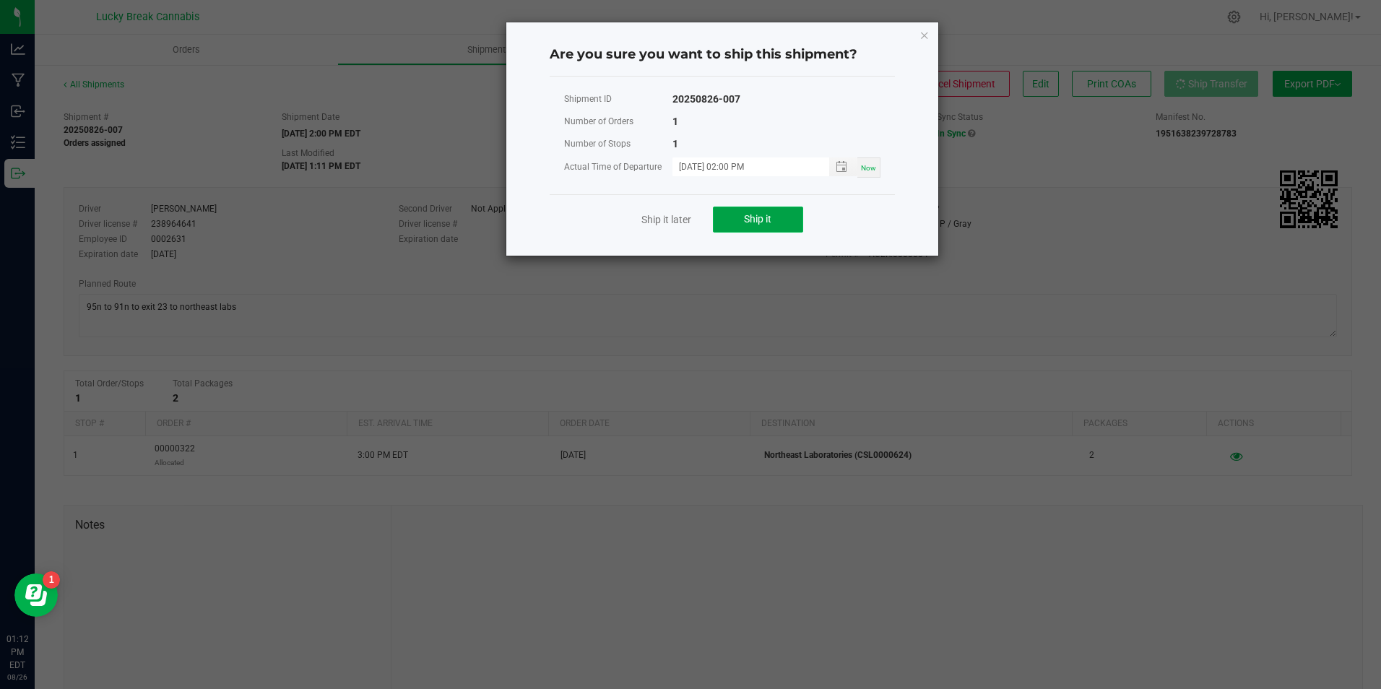
click at [767, 212] on button "Ship it" at bounding box center [758, 220] width 90 height 26
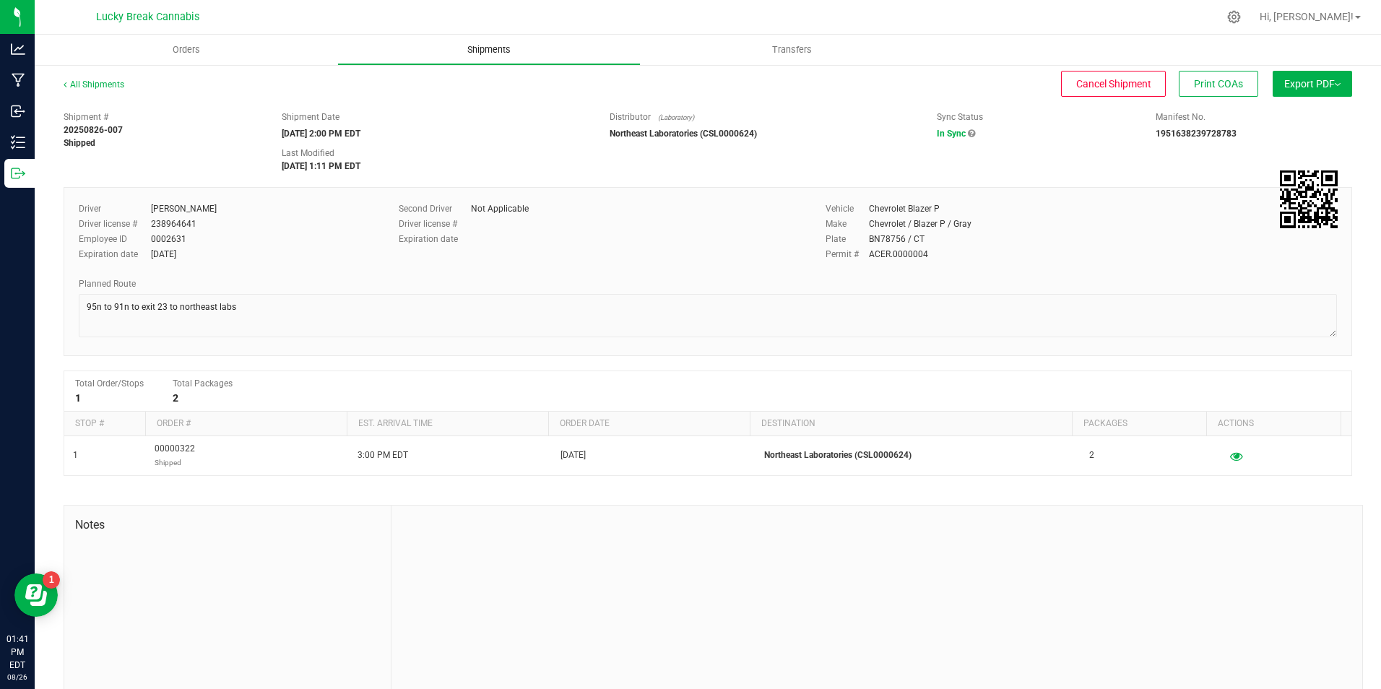
click at [490, 45] on span "Shipments" at bounding box center [489, 49] width 82 height 13
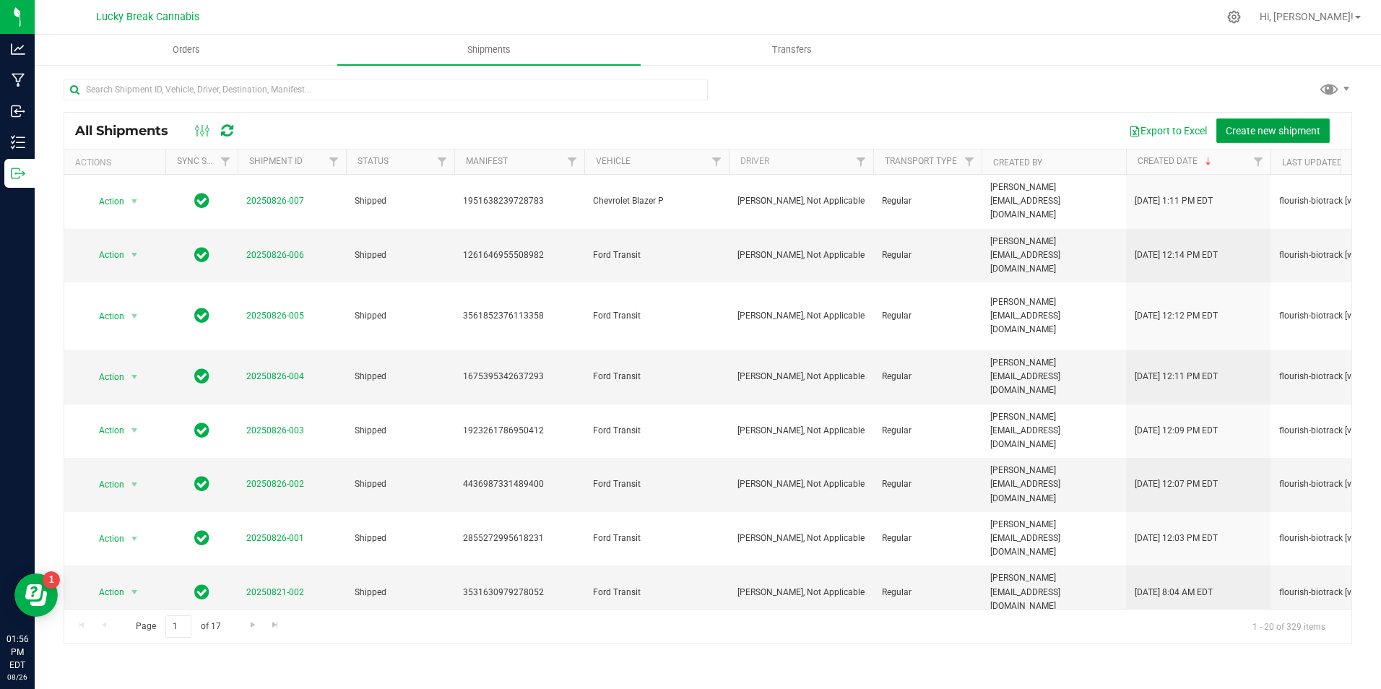
click at [1246, 130] on span "Create new shipment" at bounding box center [1272, 131] width 95 height 12
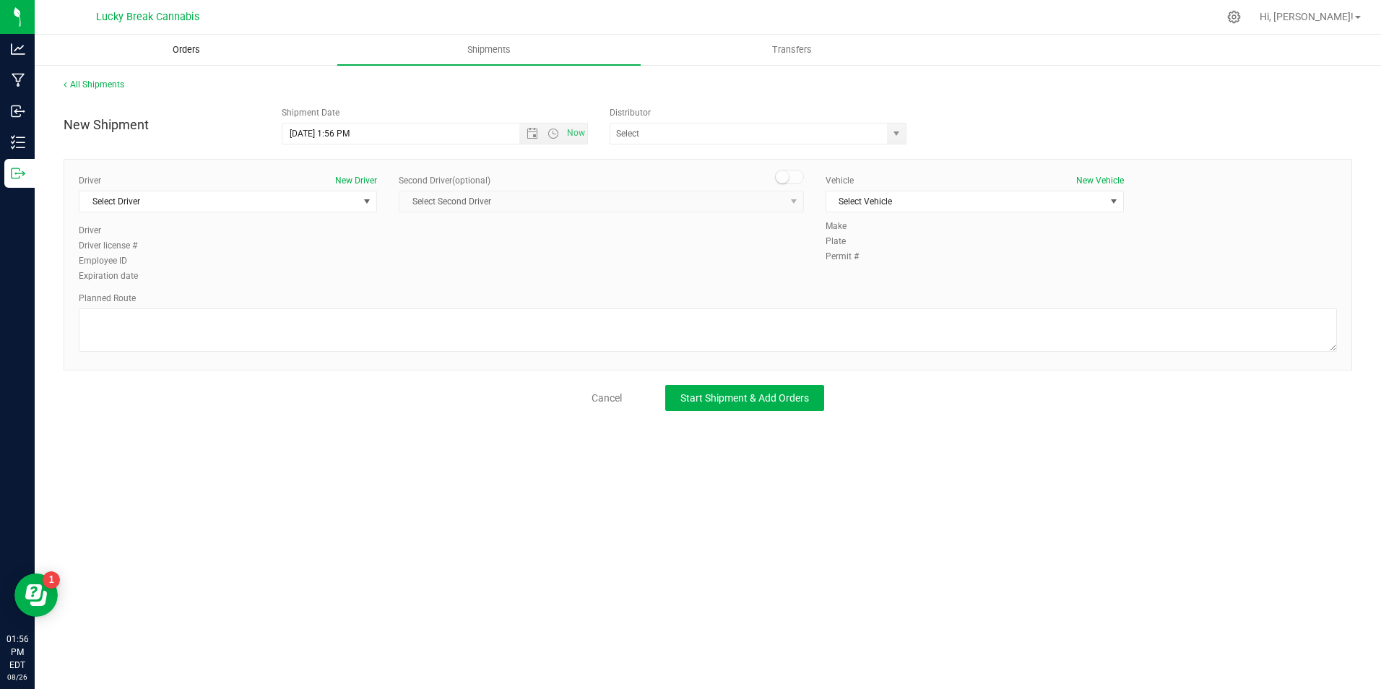
click at [194, 43] on span "Orders" at bounding box center [186, 49] width 66 height 13
click at [191, 48] on span "Orders" at bounding box center [186, 49] width 66 height 13
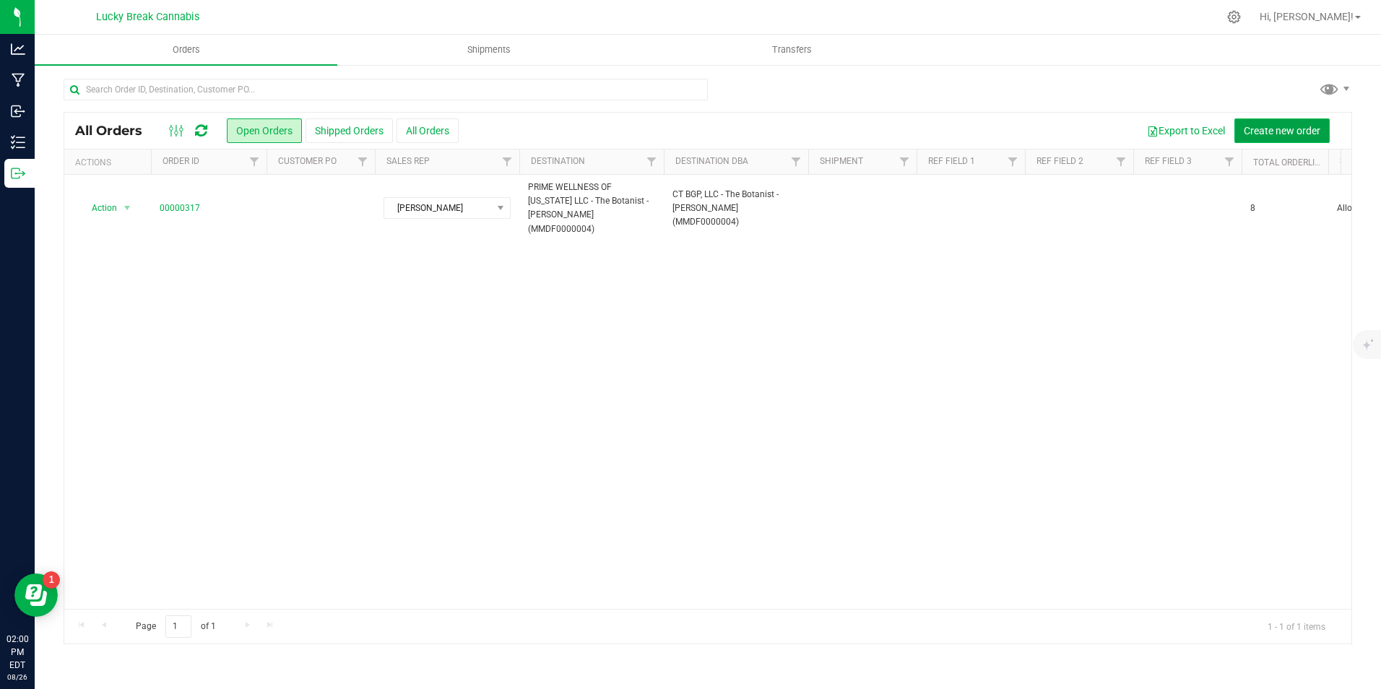
click at [1265, 125] on span "Create new order" at bounding box center [1282, 131] width 77 height 12
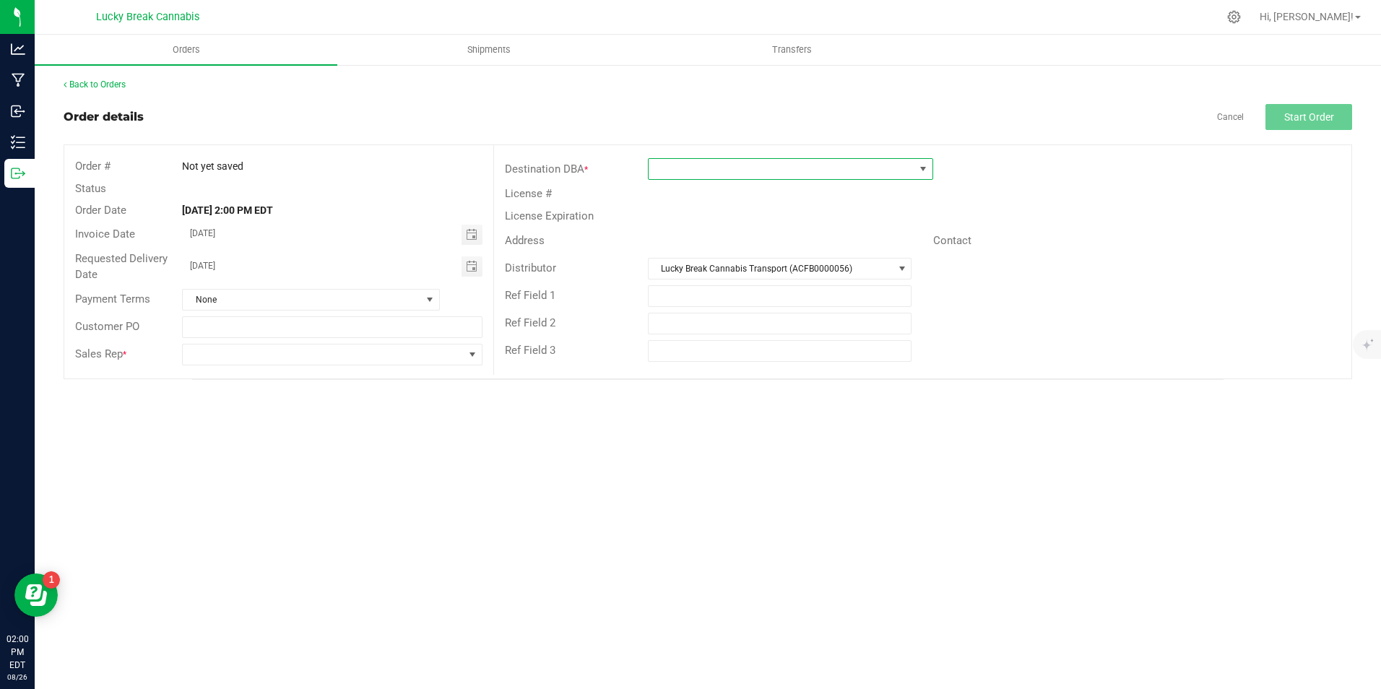
click at [772, 171] on span at bounding box center [781, 169] width 266 height 20
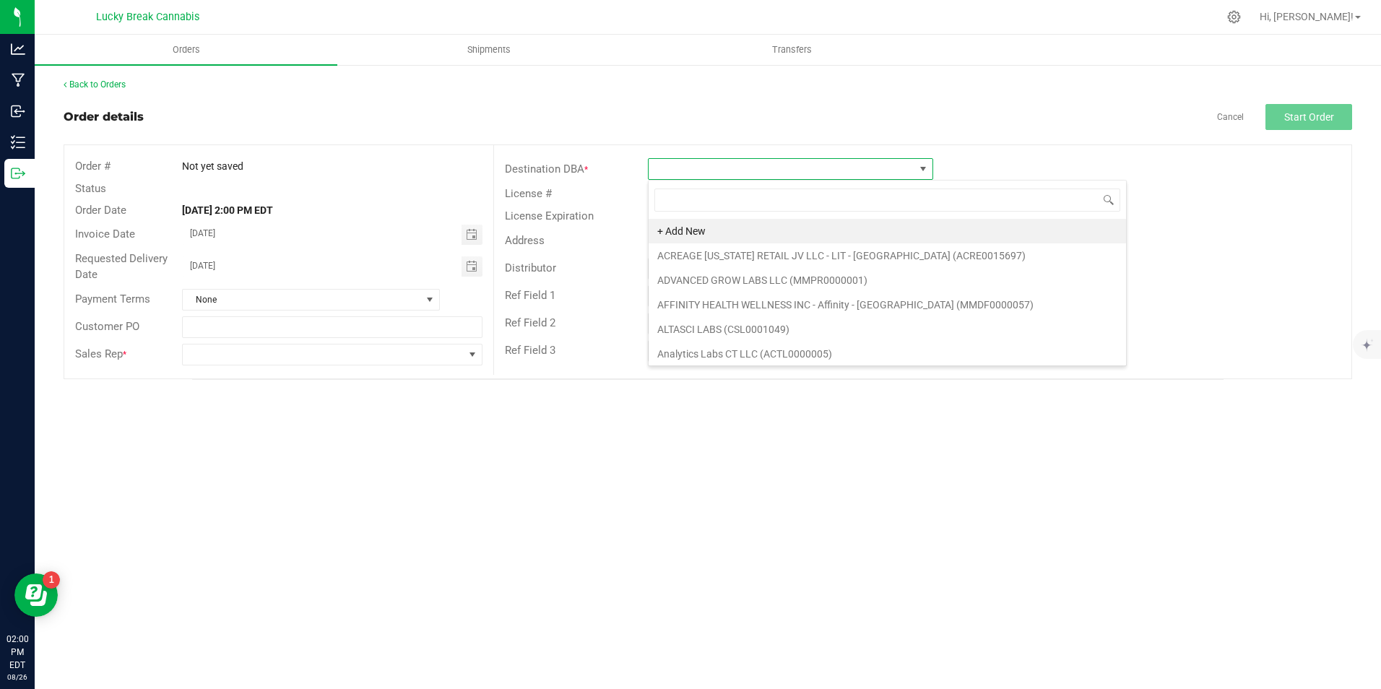
scroll to position [22, 285]
type input "NEWING"
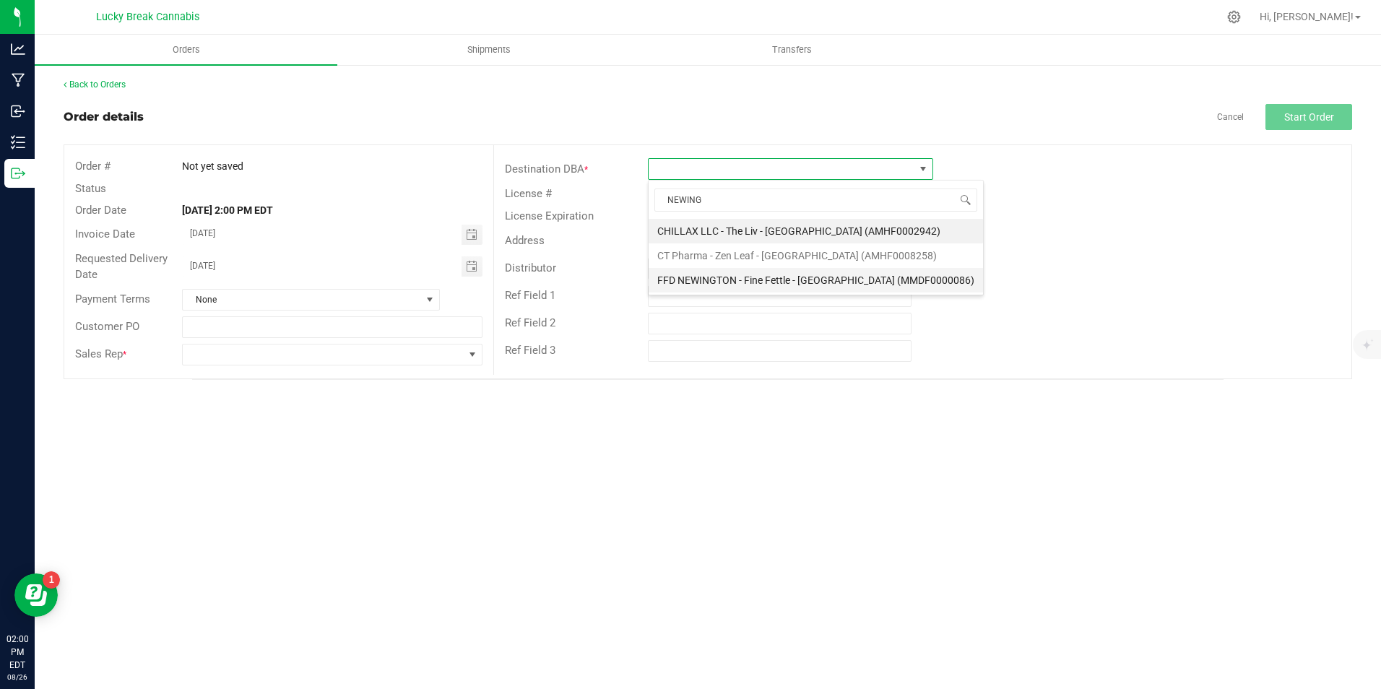
click at [760, 277] on li "FFD NEWINGTON - Fine Fettle - [GEOGRAPHIC_DATA] (MMDF0000086)" at bounding box center [815, 280] width 334 height 25
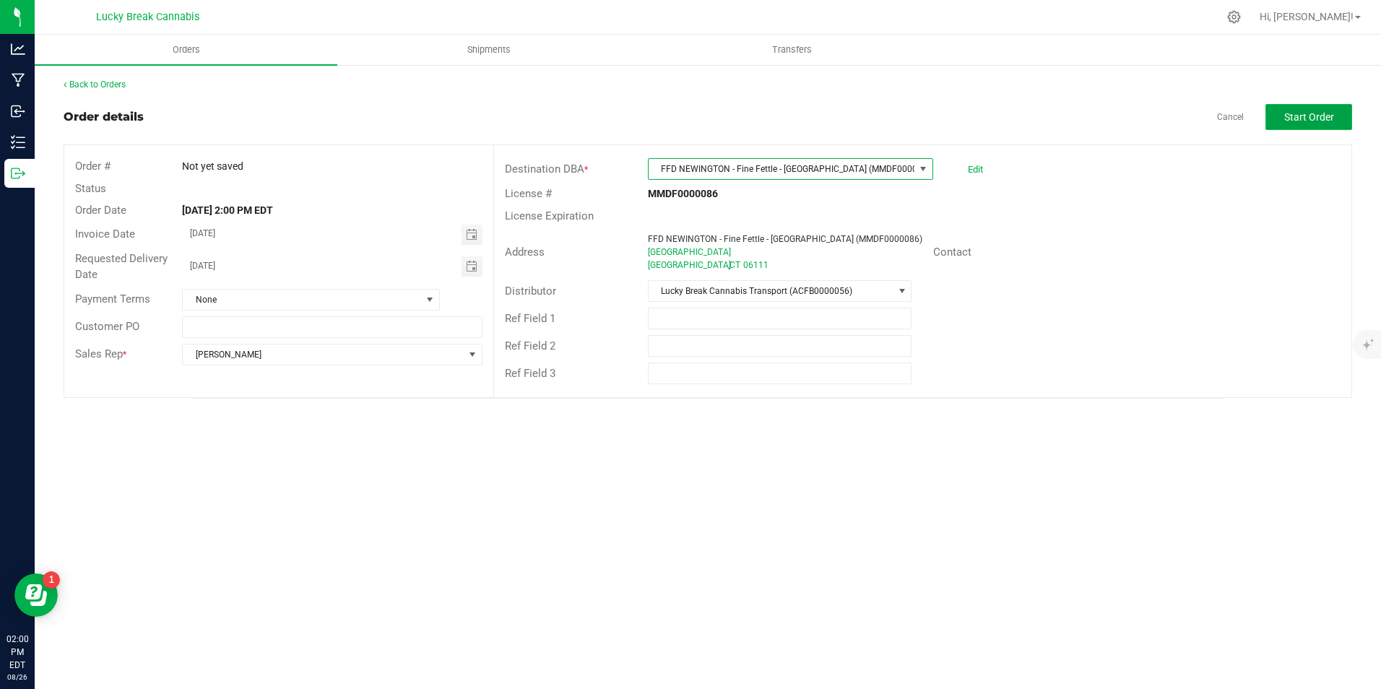
click at [1306, 117] on span "Start Order" at bounding box center [1309, 117] width 50 height 12
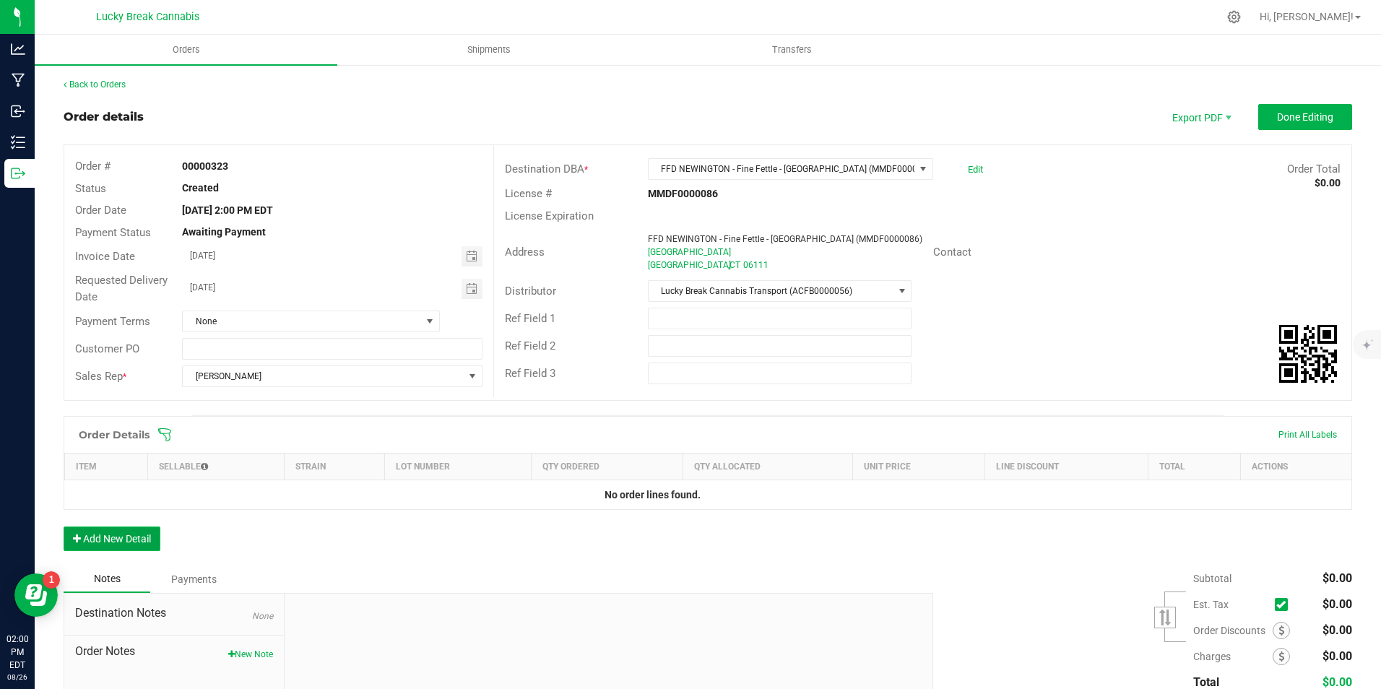
click at [148, 533] on button "Add New Detail" at bounding box center [112, 538] width 97 height 25
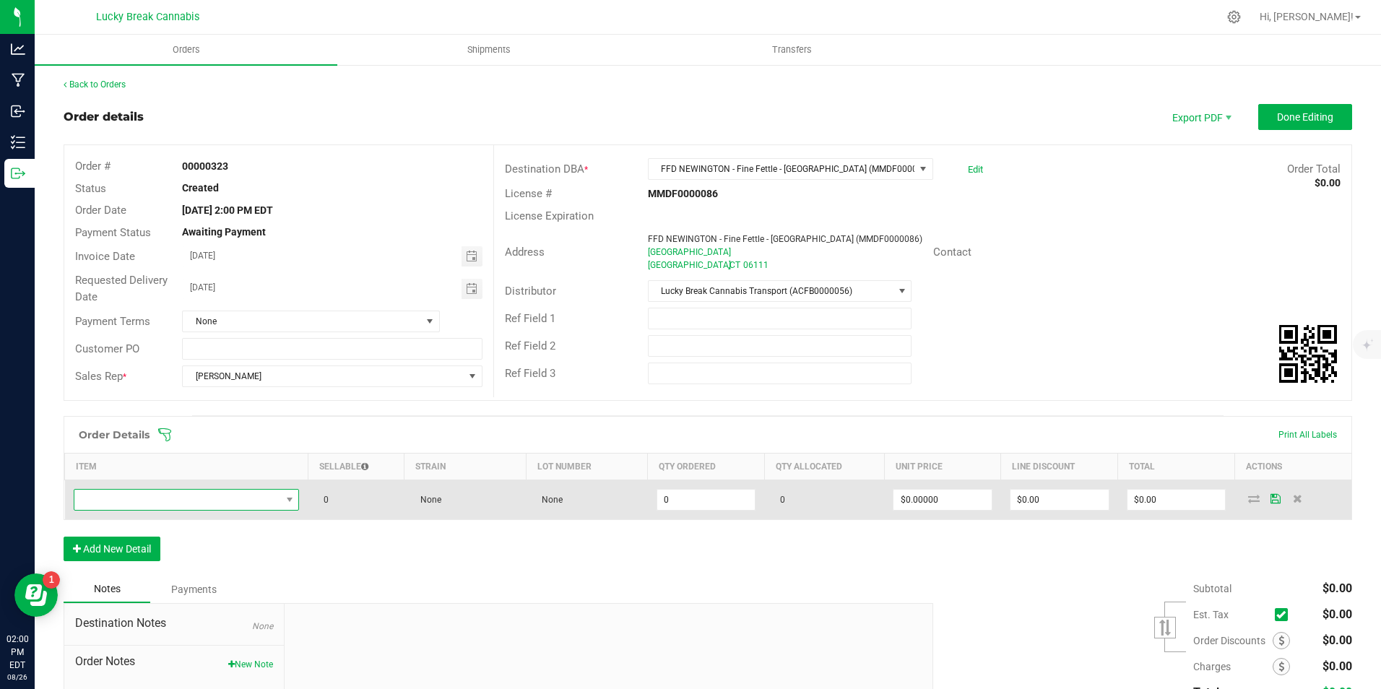
click at [188, 504] on span "NO DATA FOUND" at bounding box center [177, 500] width 207 height 20
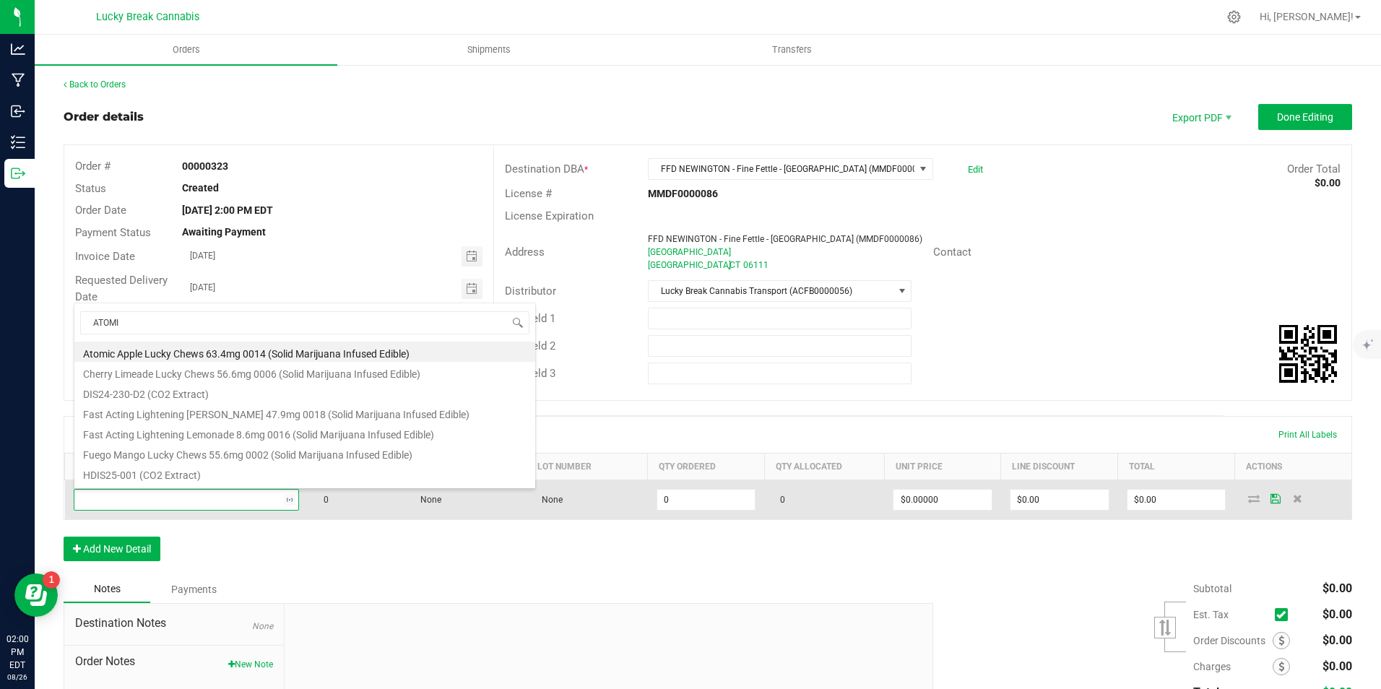
type input "ATOMIC"
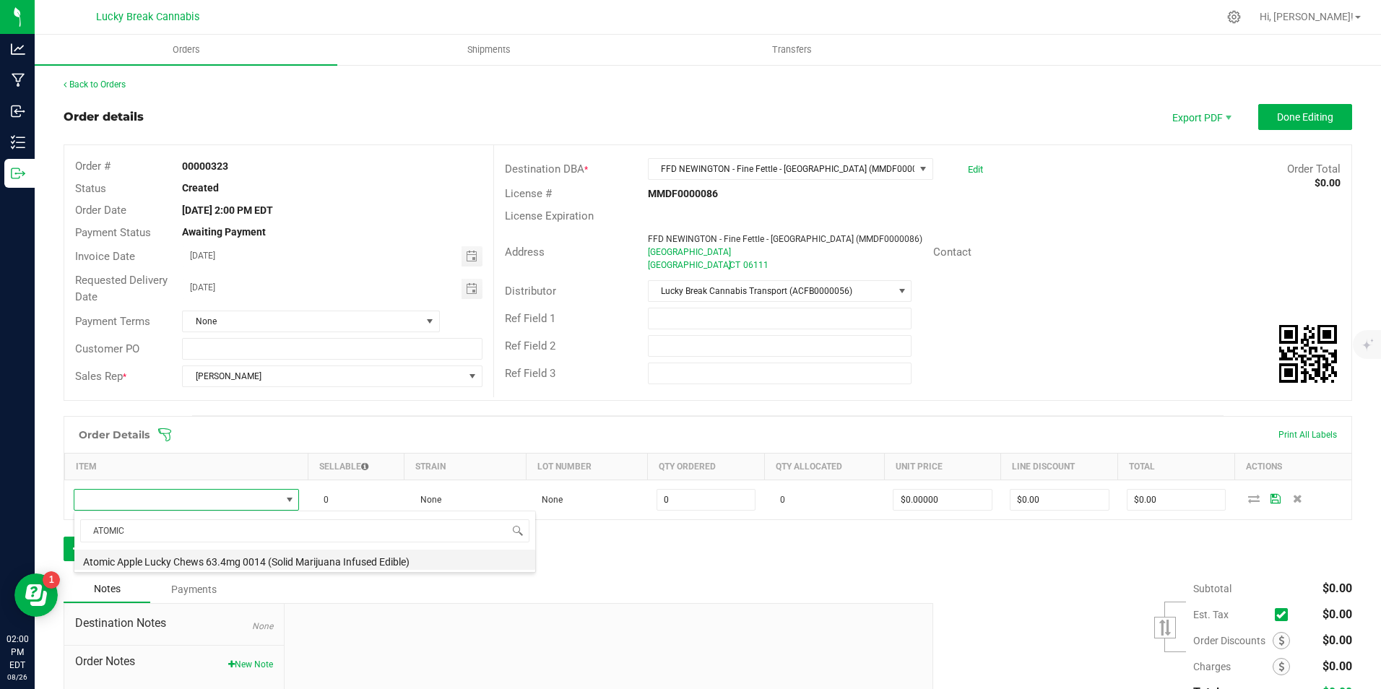
click at [185, 565] on li "Atomic Apple Lucky Chews 63.4mg 0014 (Solid Marijuana Infused Edible)" at bounding box center [304, 560] width 461 height 20
type input "0 ea"
type input "$34.50000"
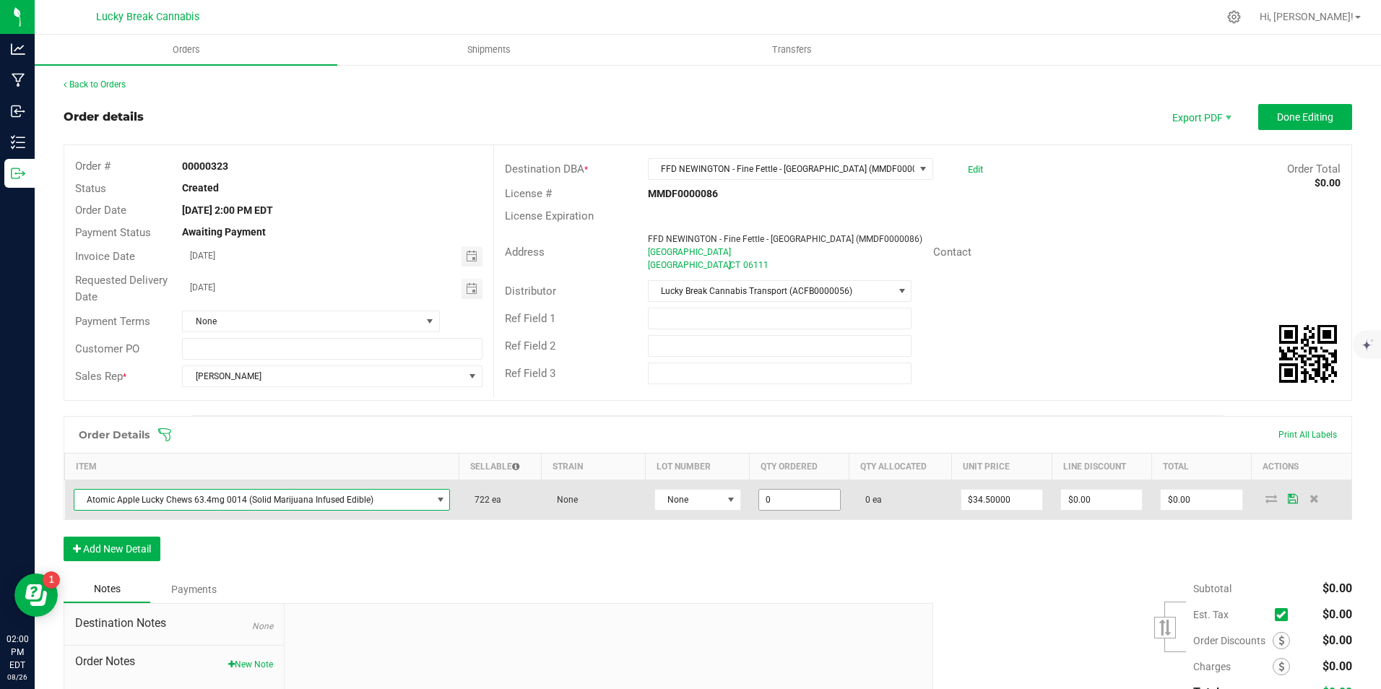
click at [794, 494] on input "0" at bounding box center [799, 500] width 81 height 20
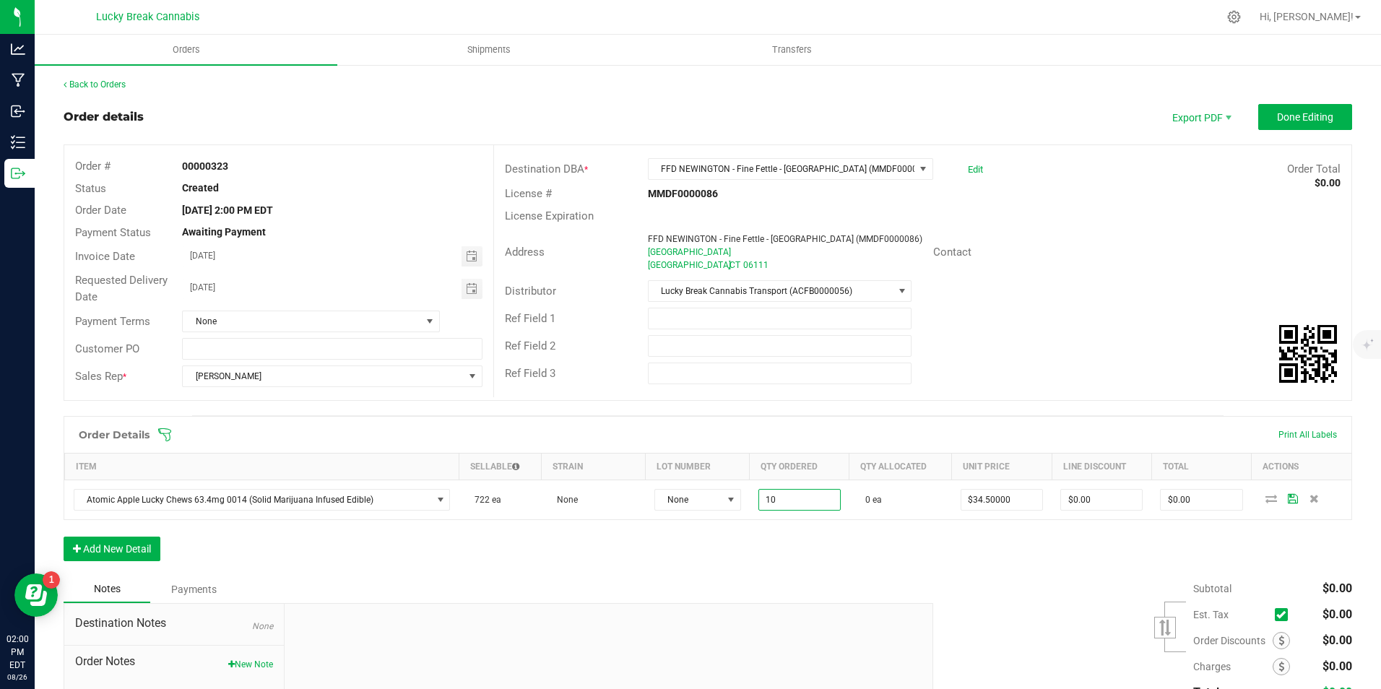
type input "10 ea"
type input "$345.00"
click at [795, 563] on div "Order Details Print All Labels Item Sellable Strain Lot Number Qty Ordered Qty …" at bounding box center [708, 496] width 1288 height 160
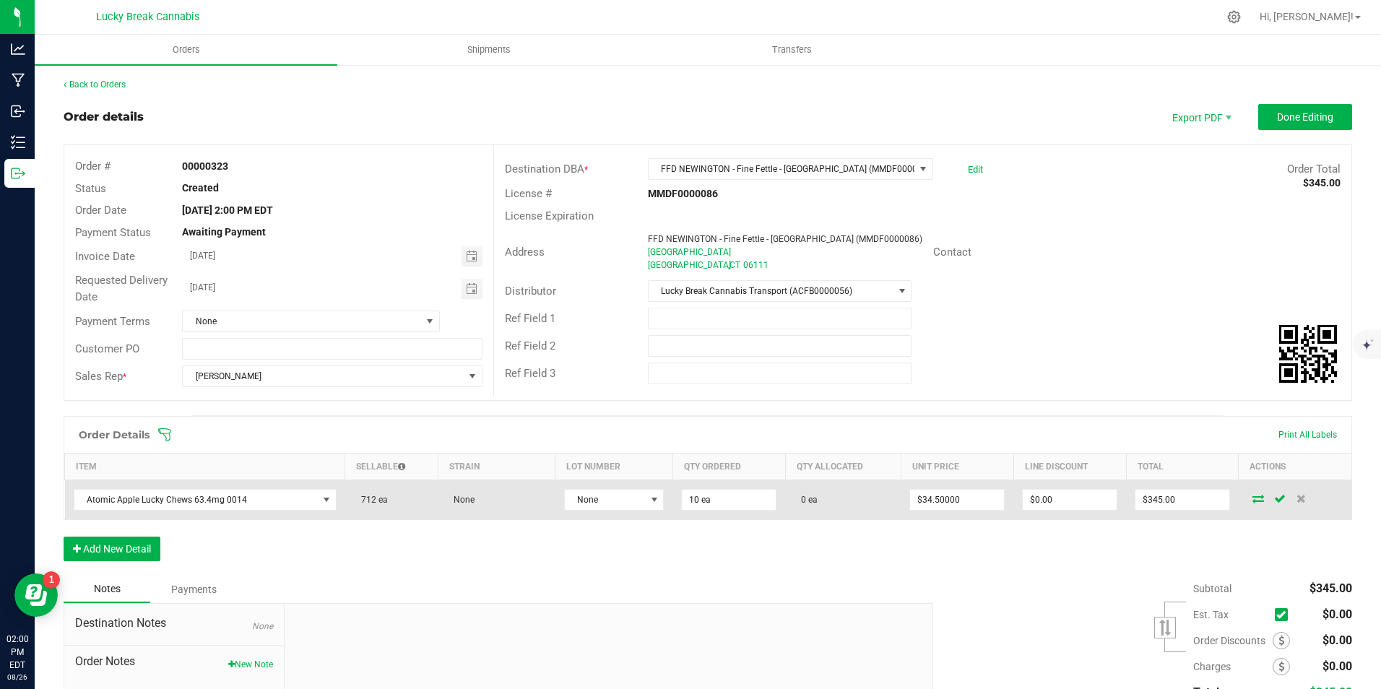
click at [1247, 492] on td at bounding box center [1294, 500] width 113 height 40
click at [1253, 500] on icon at bounding box center [1258, 498] width 12 height 9
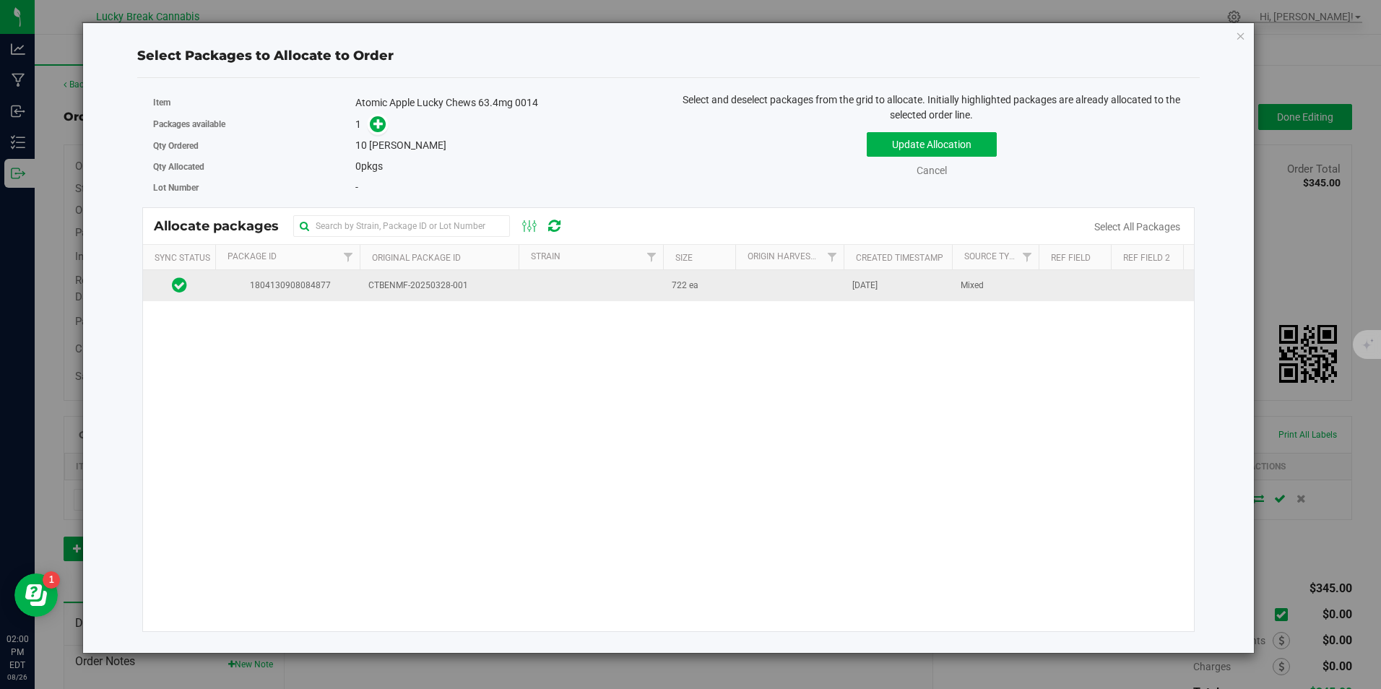
click at [640, 277] on td at bounding box center [590, 285] width 144 height 31
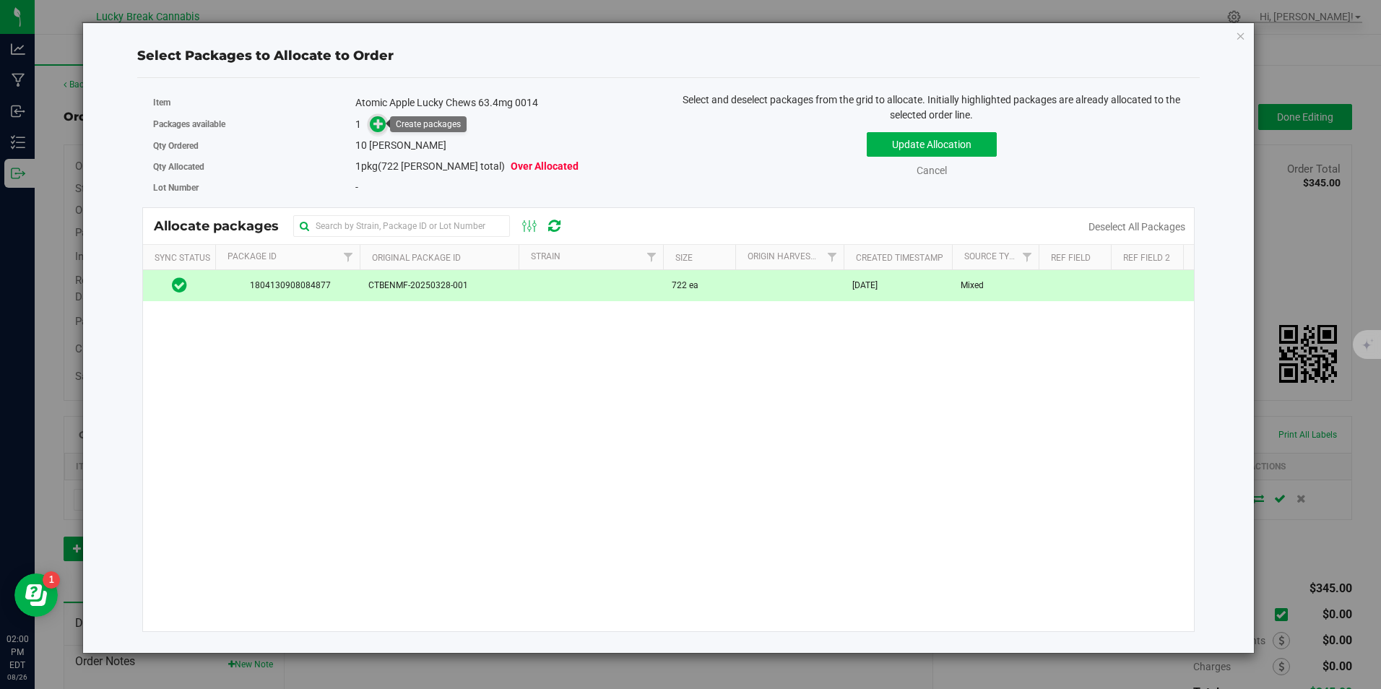
click at [382, 120] on icon at bounding box center [378, 123] width 10 height 10
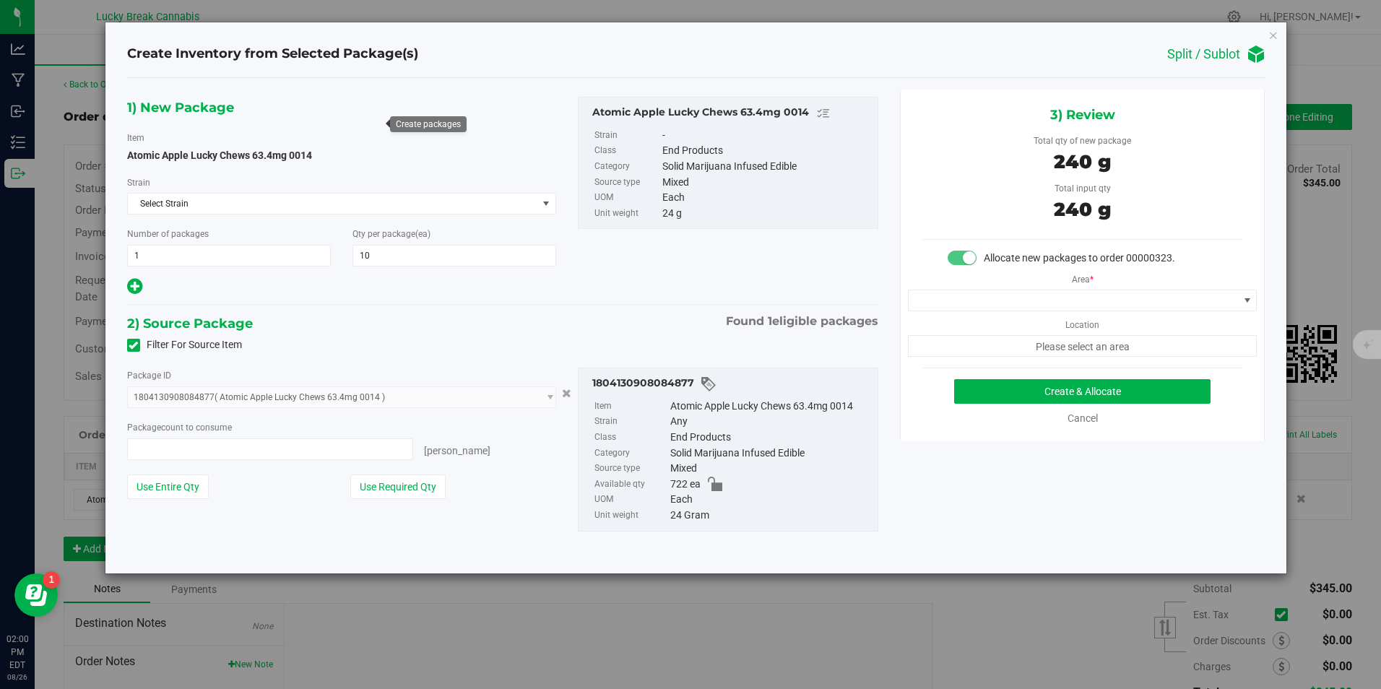
type input "10 ea"
click at [1078, 298] on span at bounding box center [1072, 300] width 329 height 20
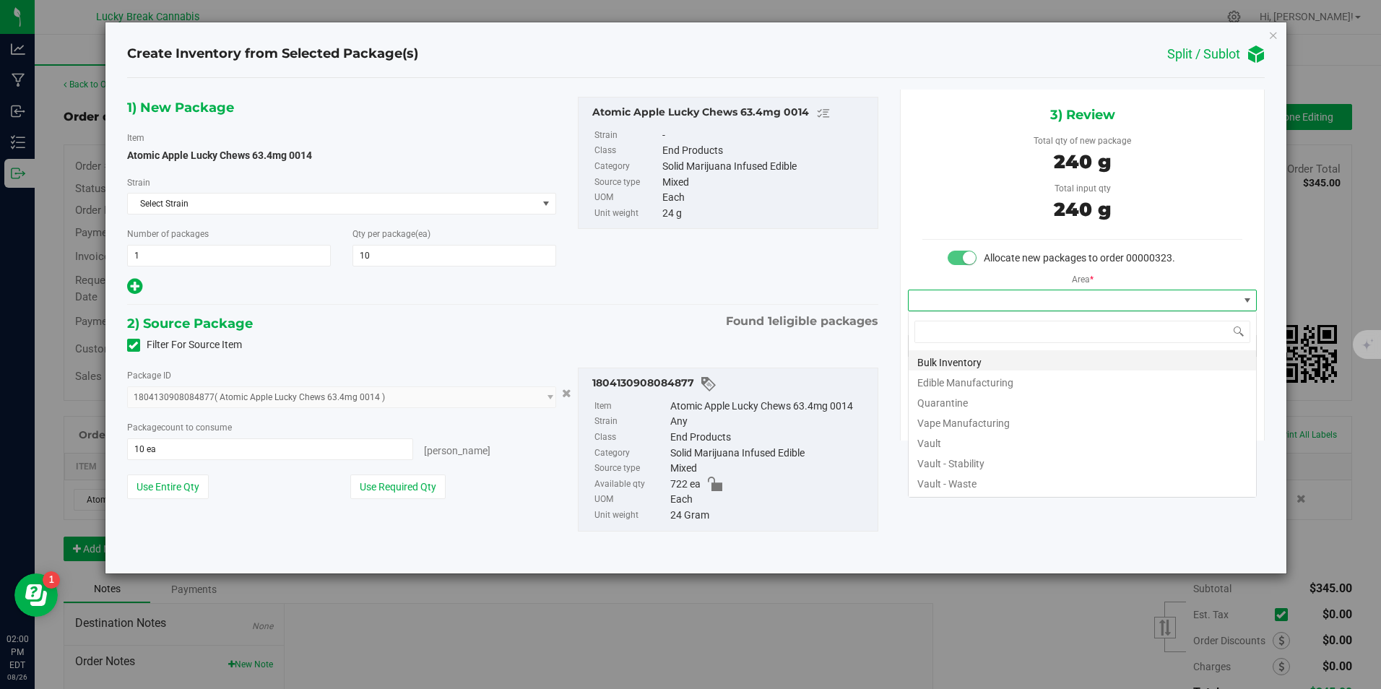
scroll to position [22, 350]
click at [929, 438] on li "Vault" at bounding box center [1081, 441] width 347 height 20
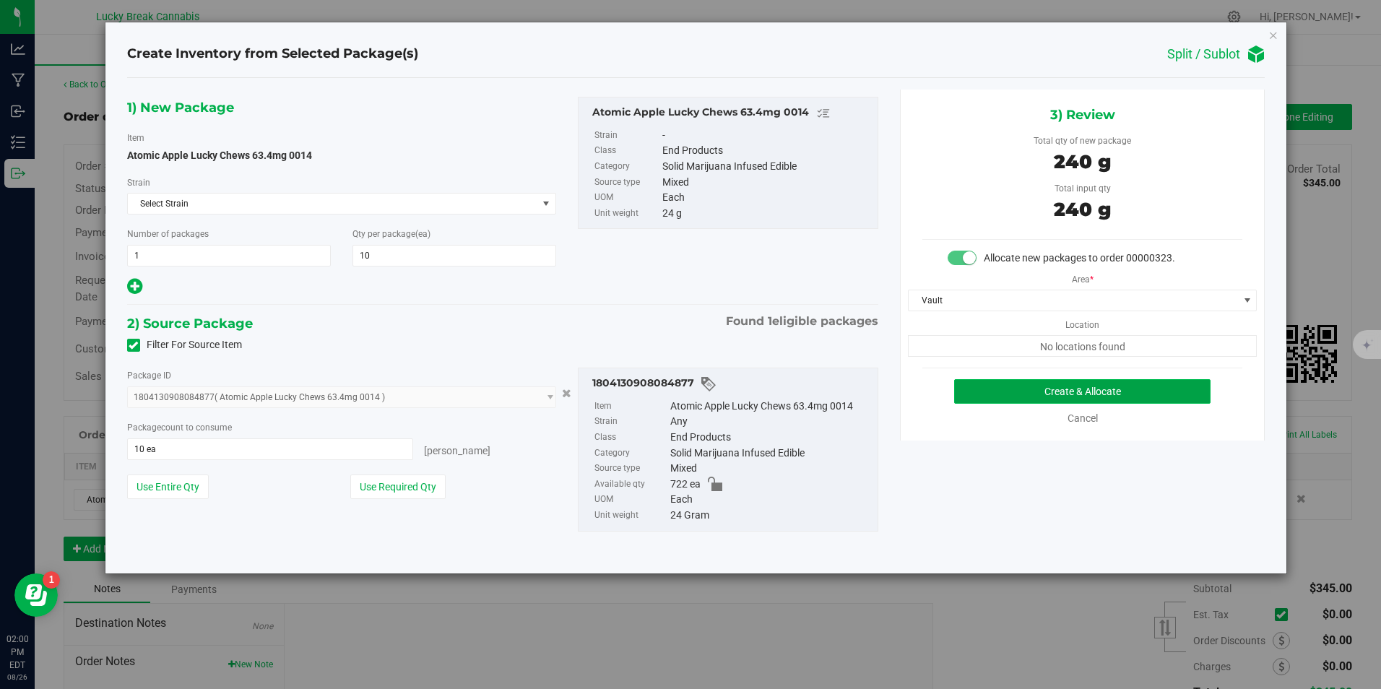
click at [994, 396] on button "Create & Allocate" at bounding box center [1082, 391] width 256 height 25
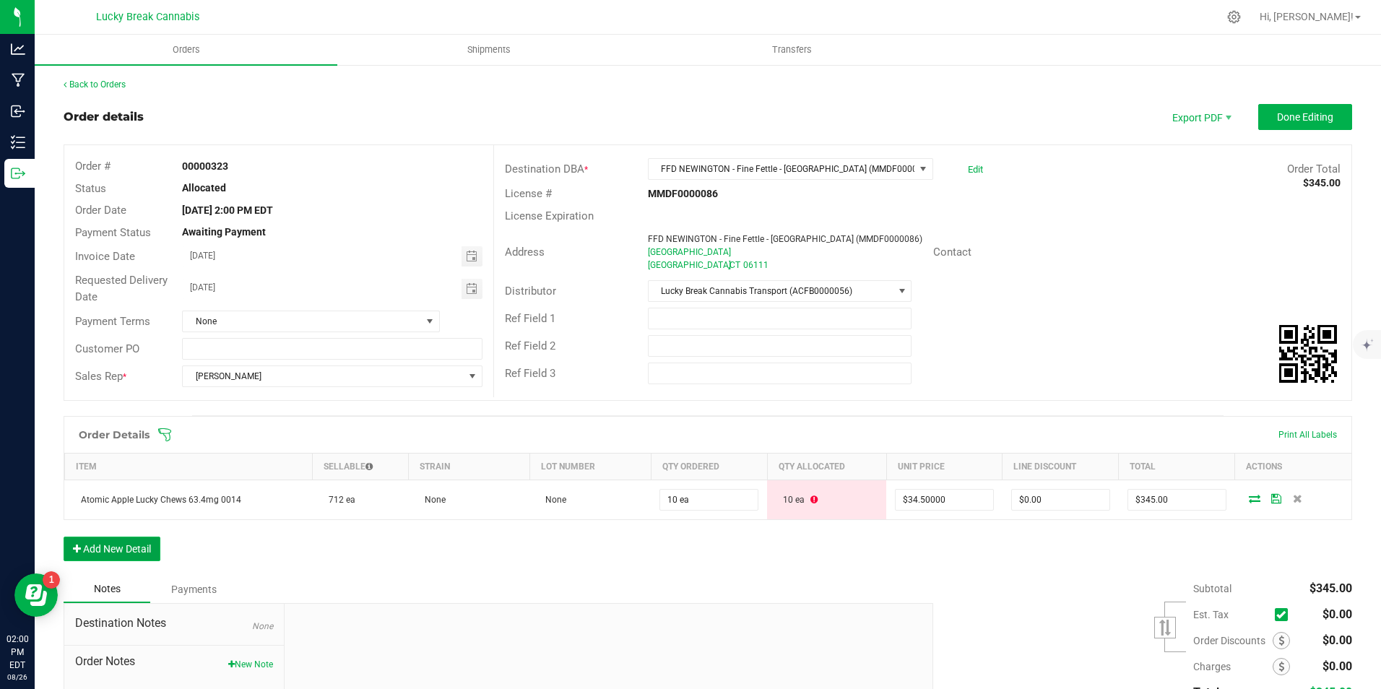
click at [132, 545] on button "Add New Detail" at bounding box center [112, 549] width 97 height 25
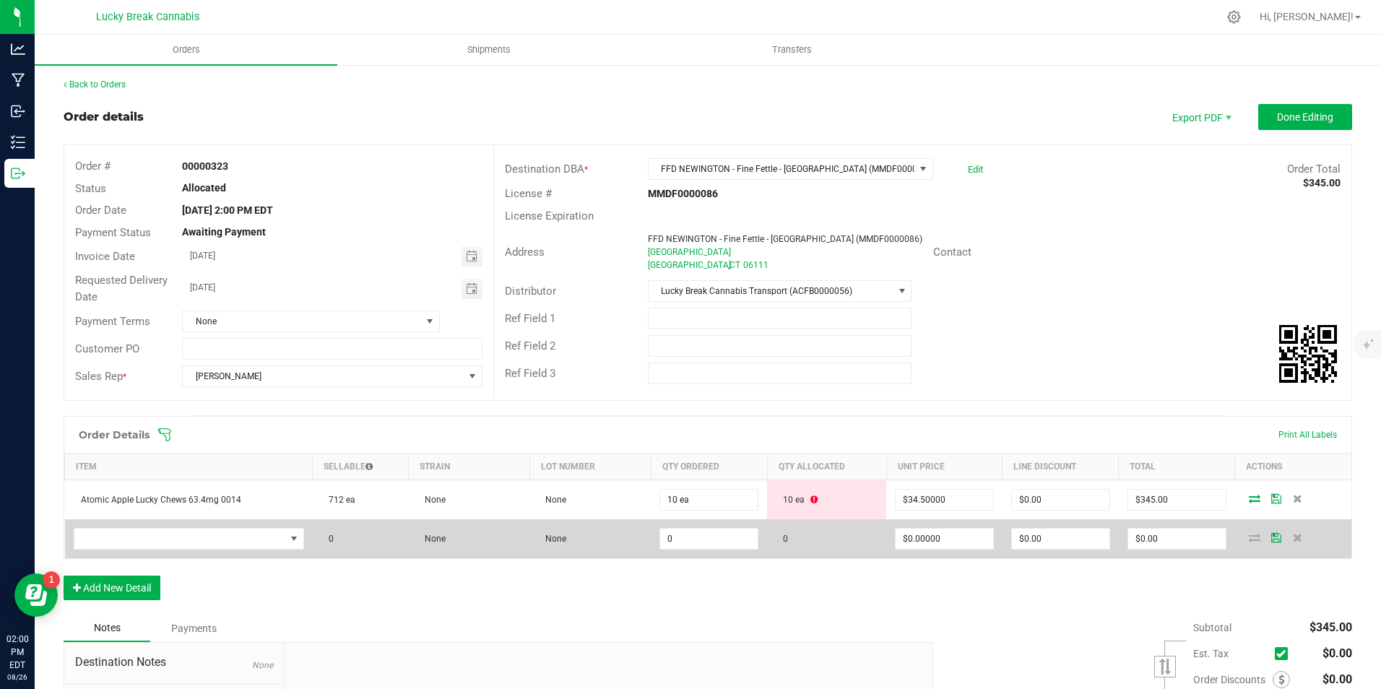
click at [180, 522] on td at bounding box center [189, 538] width 248 height 39
click at [170, 533] on span "NO DATA FOUND" at bounding box center [179, 539] width 211 height 20
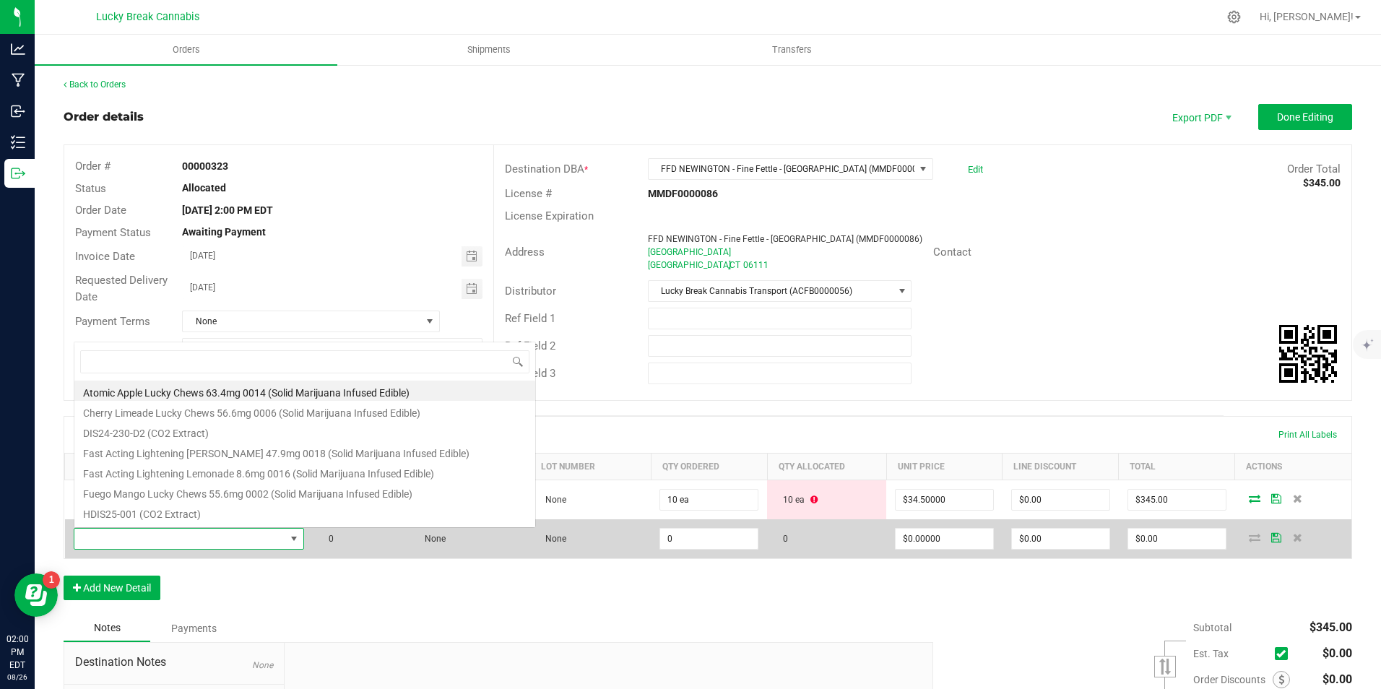
scroll to position [22, 223]
type input "BLUEBERRY"
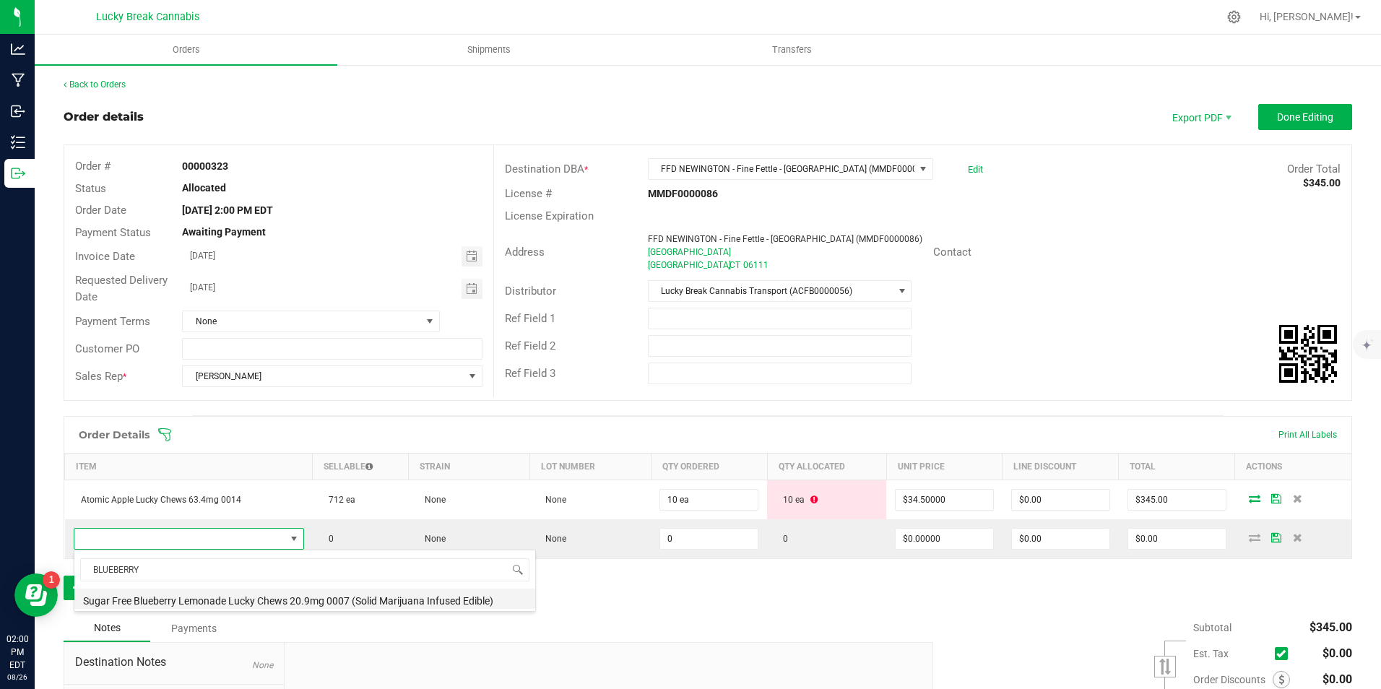
click at [201, 595] on li "Sugar Free Blueberry Lemonade Lucky Chews 20.9mg 0007 (Solid Marijuana Infused …" at bounding box center [304, 599] width 461 height 20
type input "0 ea"
type input "$15.50000"
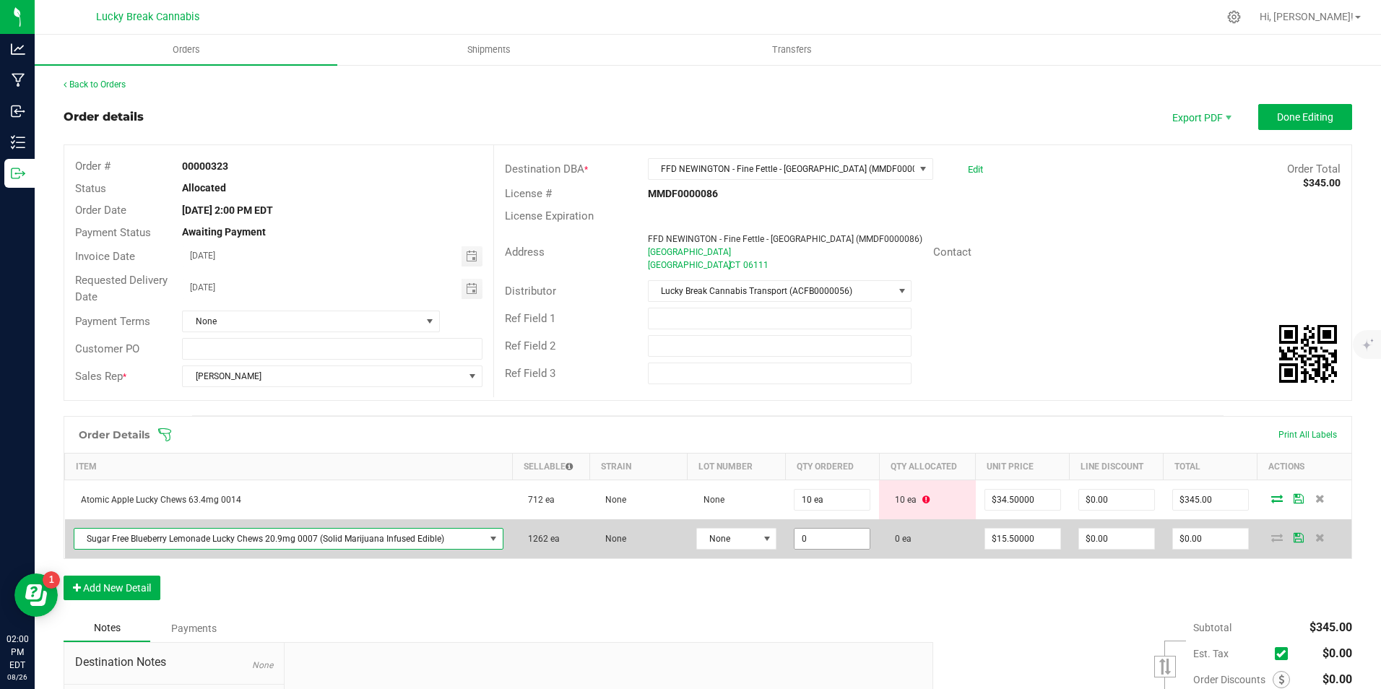
click at [823, 532] on input "0" at bounding box center [831, 539] width 75 height 20
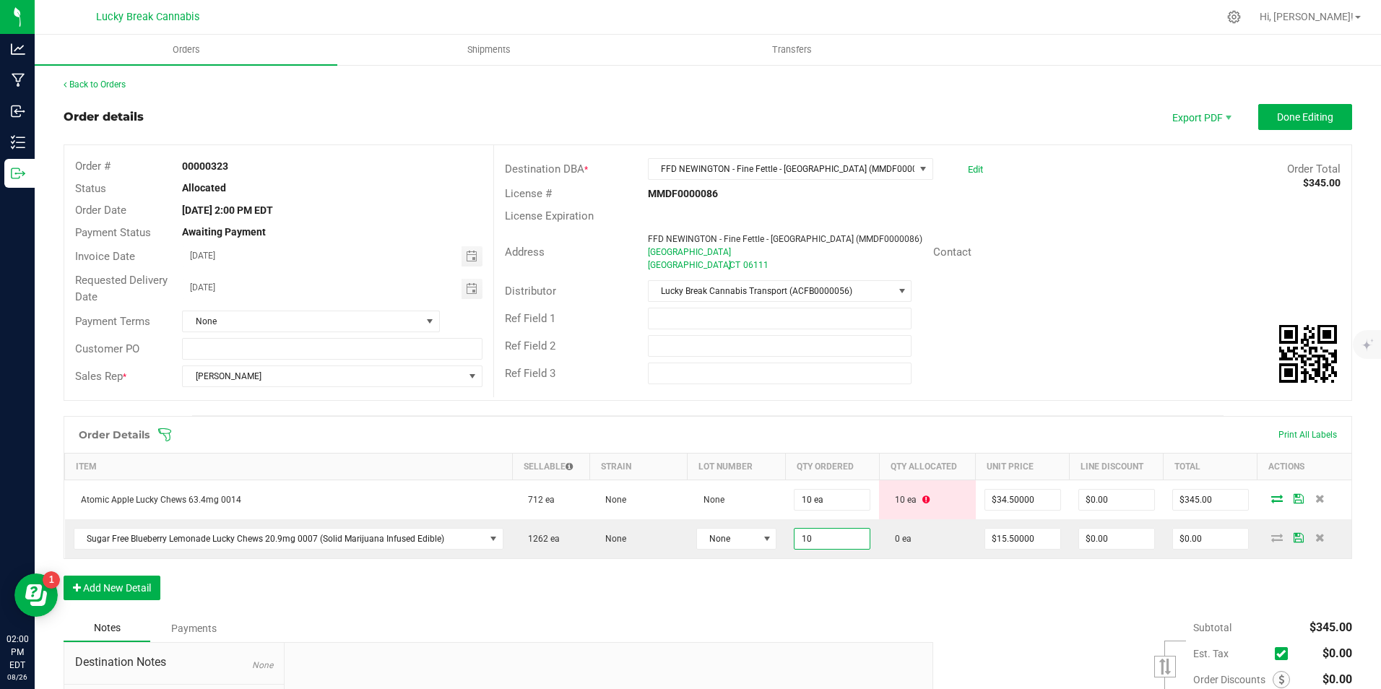
type input "10 ea"
type input "$155.00"
click at [844, 601] on div "Order Details Print All Labels Item Sellable Strain Lot Number Qty Ordered Qty …" at bounding box center [708, 515] width 1288 height 199
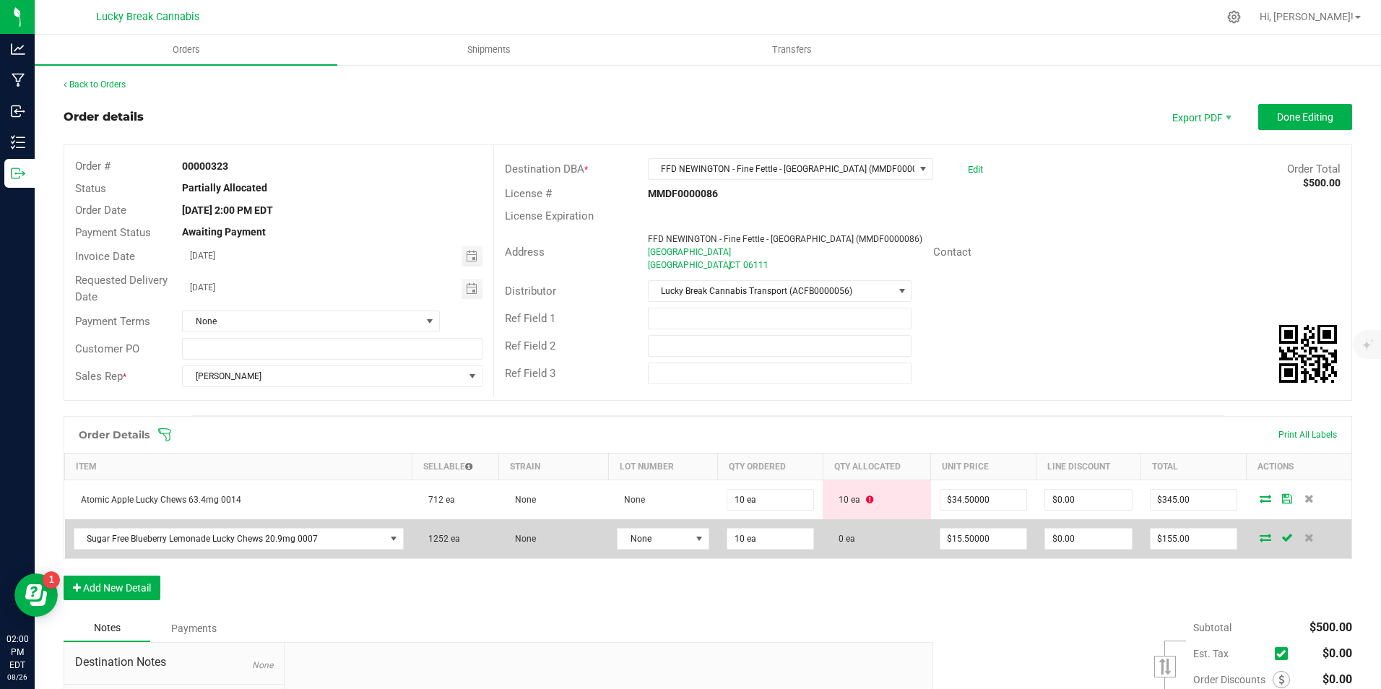
click at [1259, 537] on icon at bounding box center [1265, 537] width 12 height 9
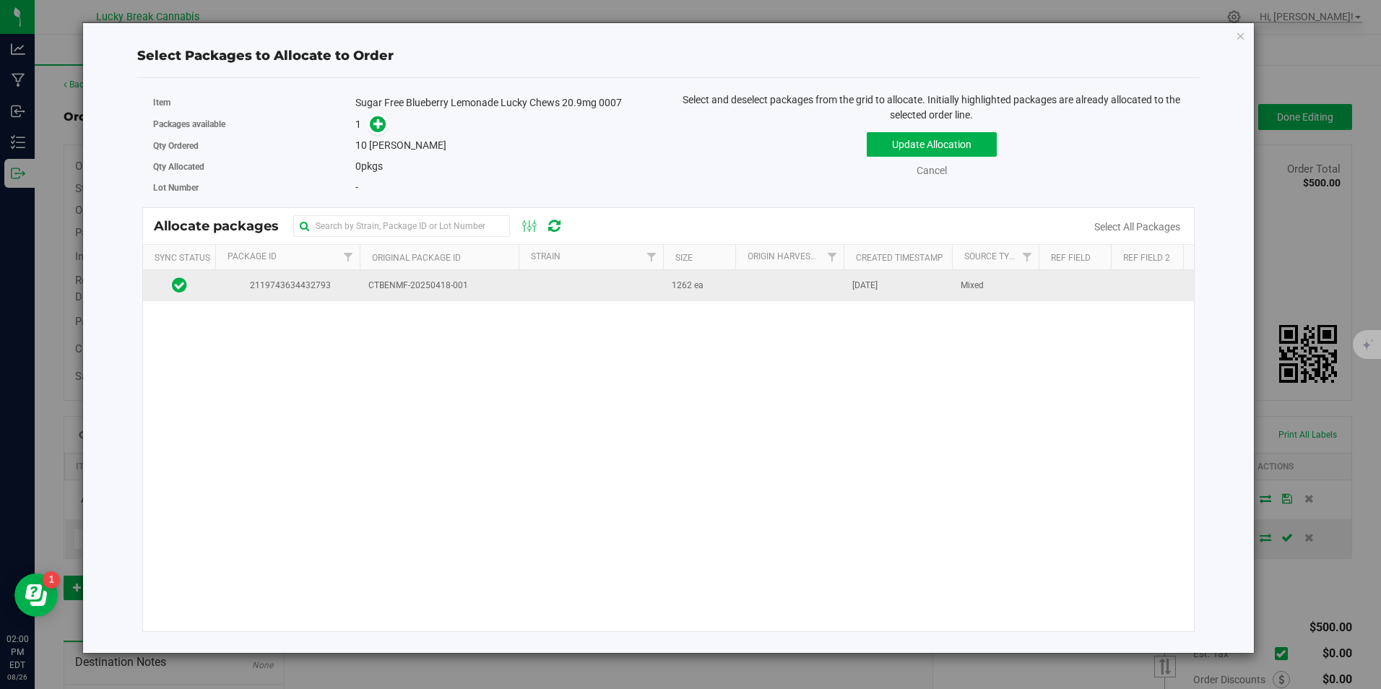
click at [356, 290] on td "2119743634432793" at bounding box center [287, 285] width 144 height 31
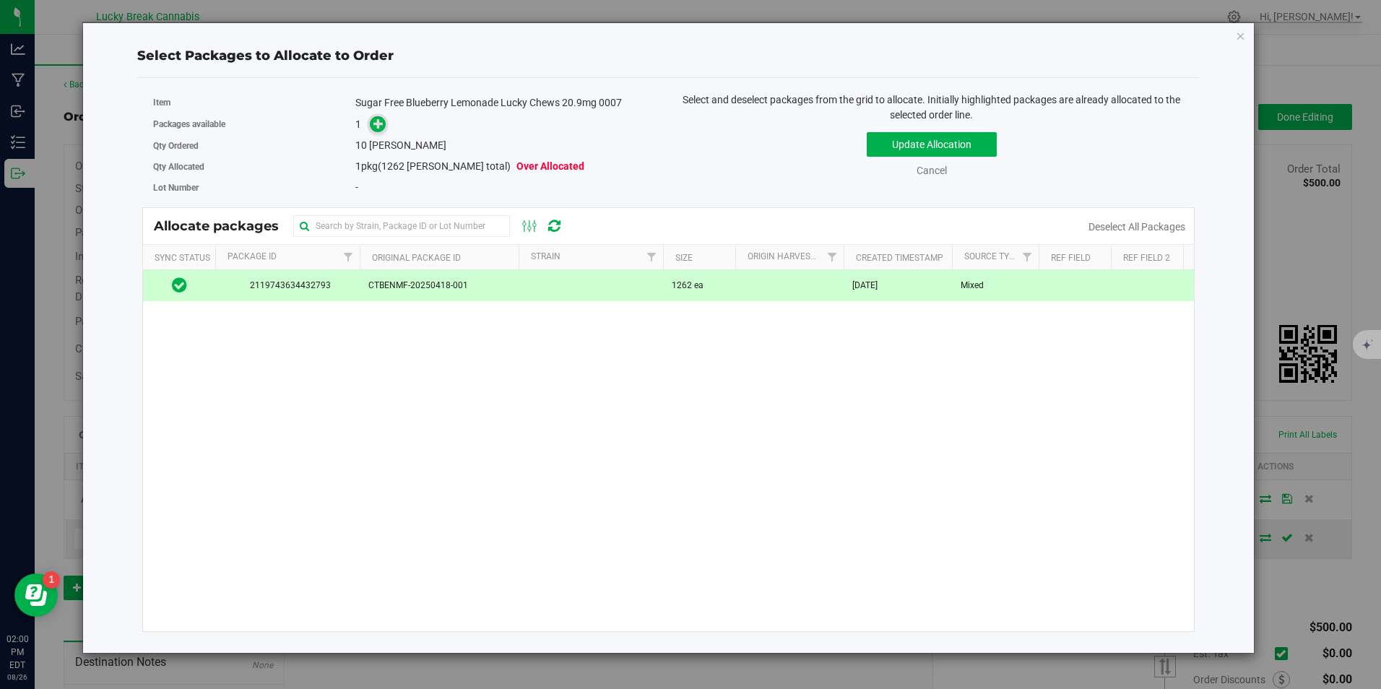
click at [376, 131] on span at bounding box center [378, 124] width 17 height 17
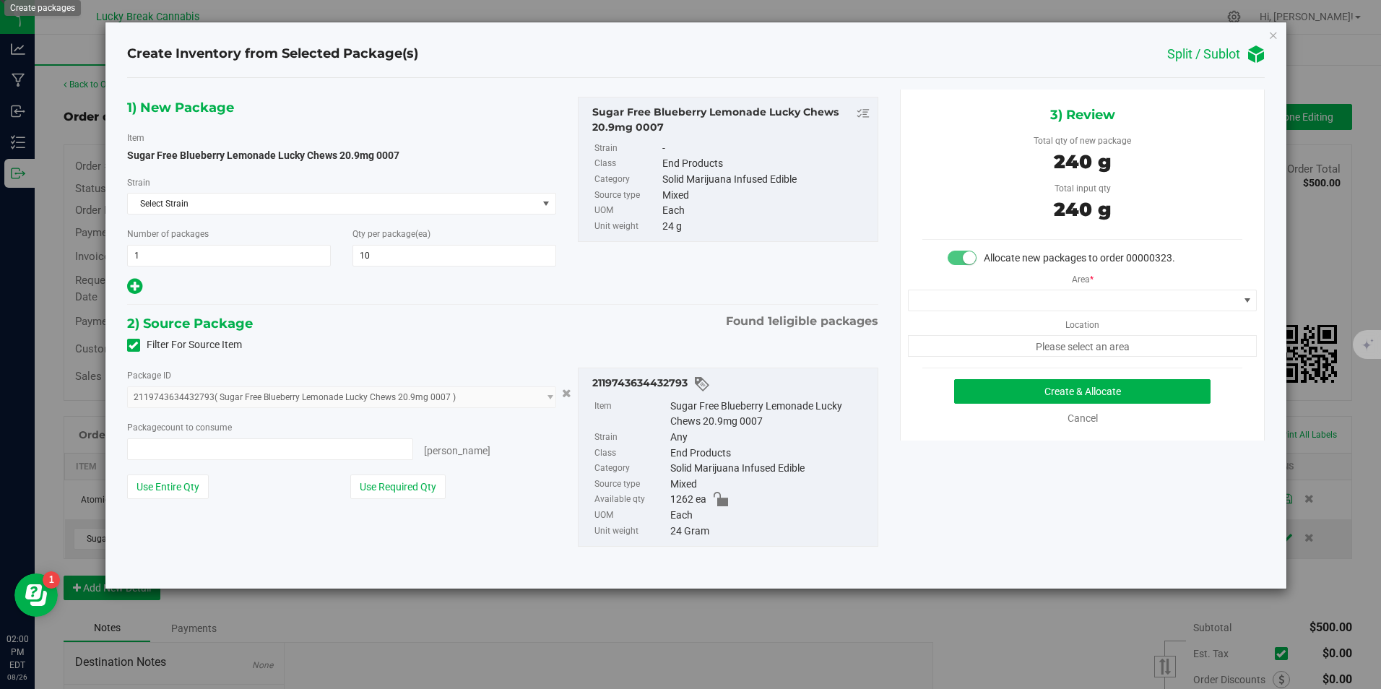
type input "10 ea"
click at [1049, 305] on span at bounding box center [1072, 300] width 329 height 20
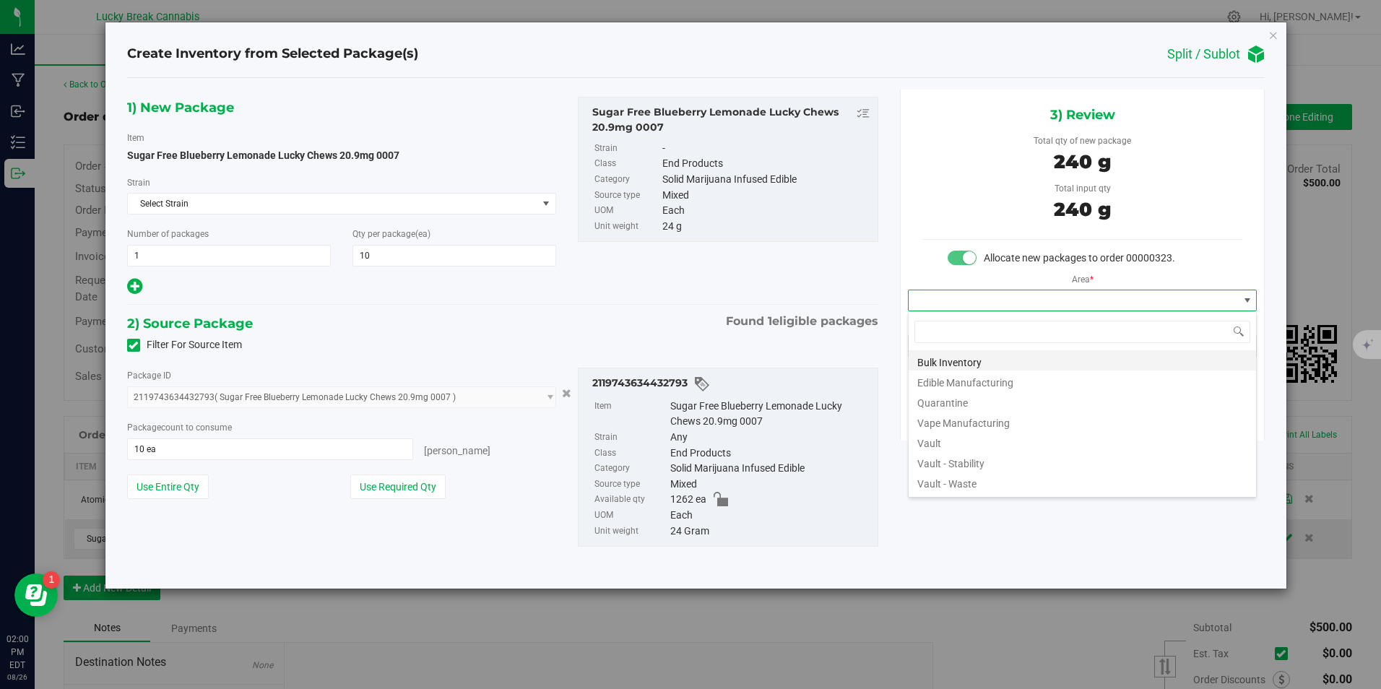
scroll to position [22, 350]
click at [945, 442] on li "Vault" at bounding box center [1081, 441] width 347 height 20
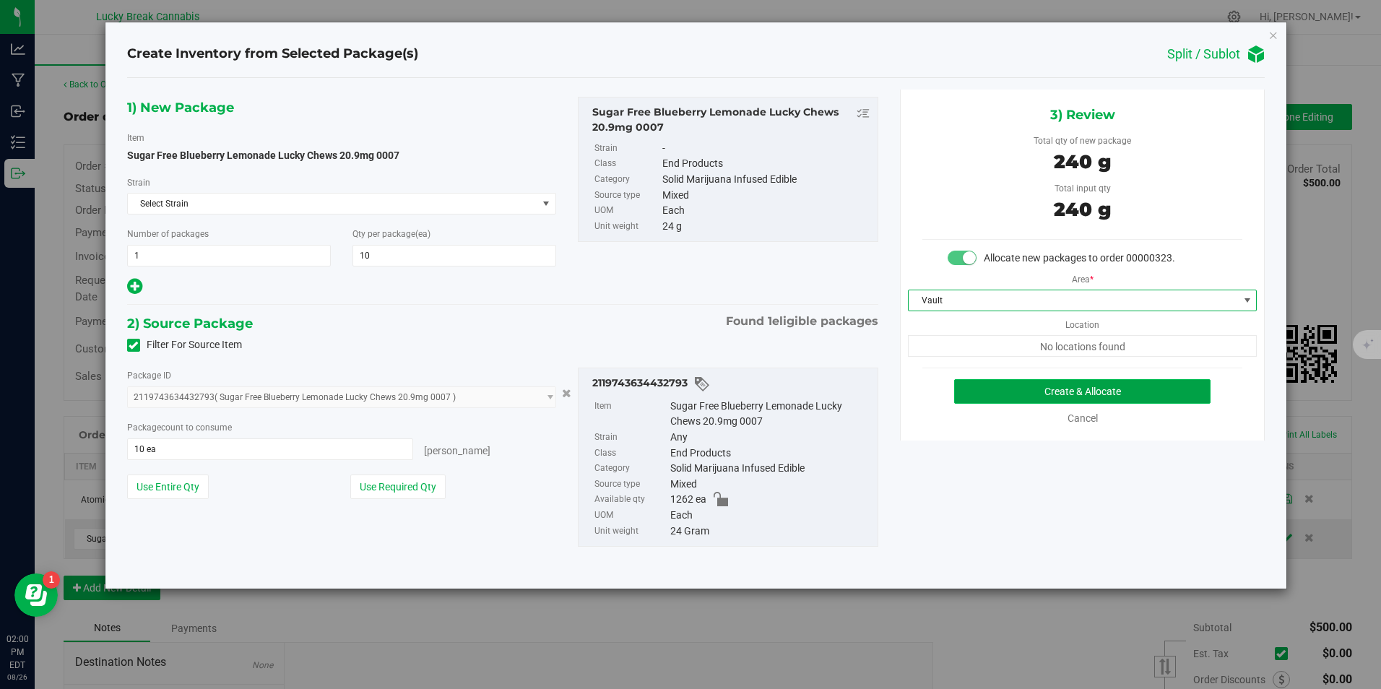
click at [1015, 394] on button "Create & Allocate" at bounding box center [1082, 391] width 256 height 25
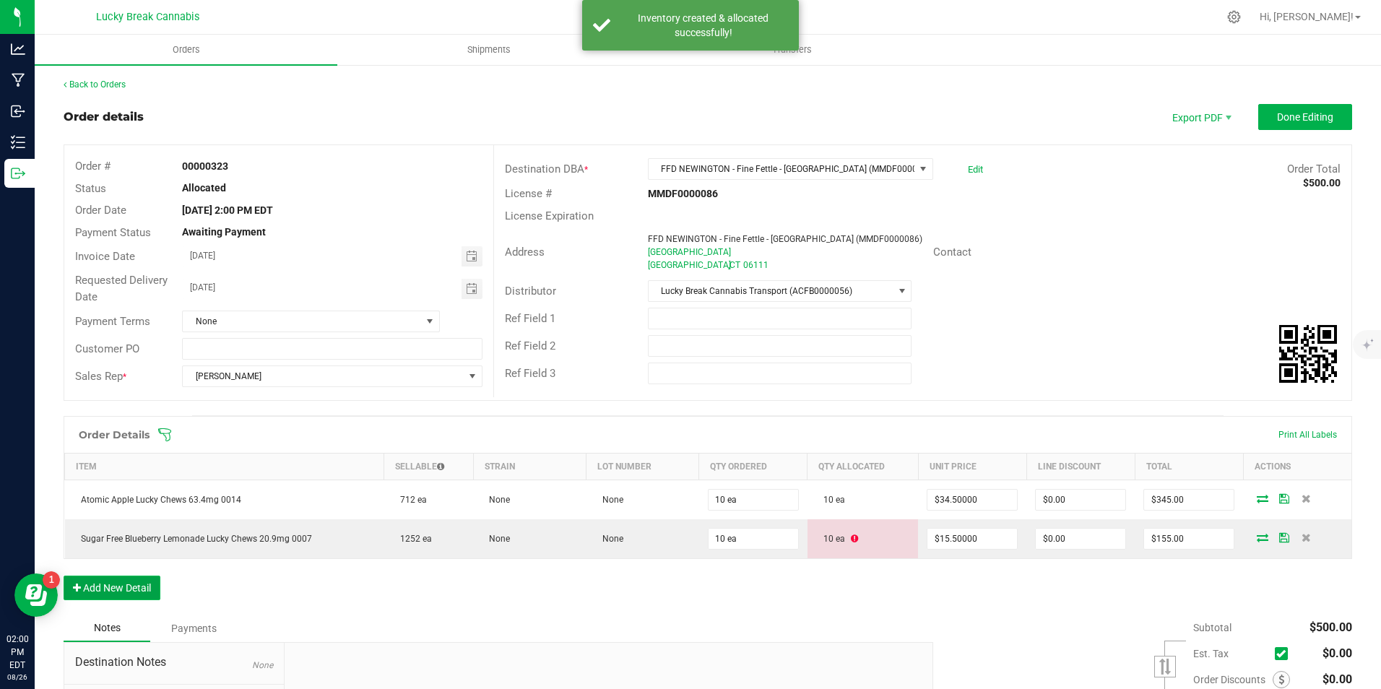
click at [129, 593] on button "Add New Detail" at bounding box center [112, 588] width 97 height 25
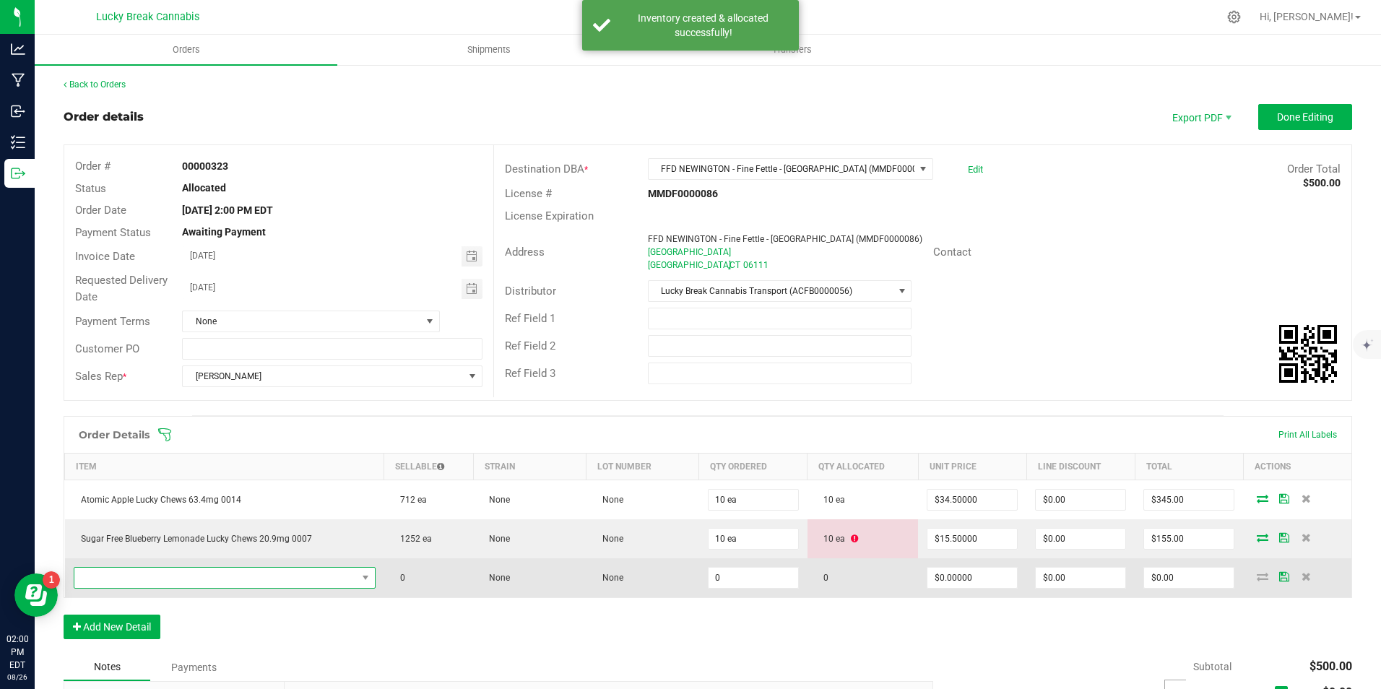
click at [152, 574] on span "NO DATA FOUND" at bounding box center [215, 578] width 282 height 20
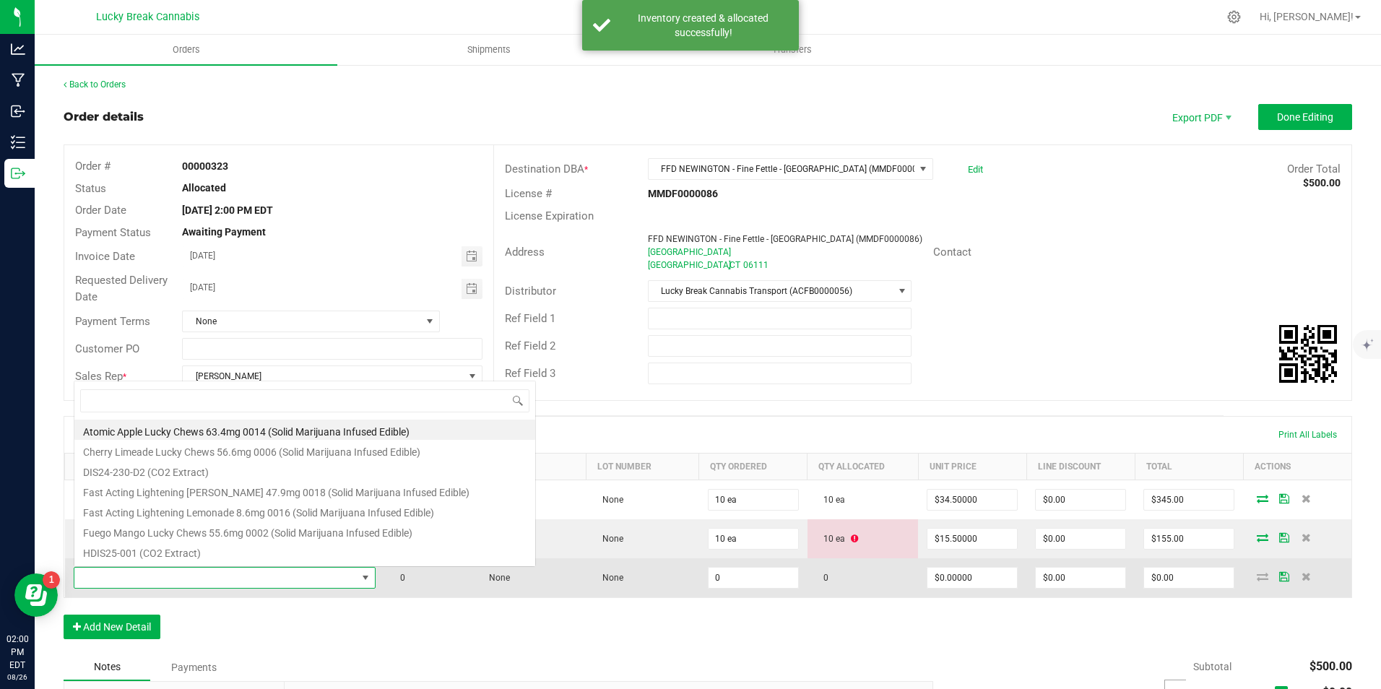
scroll to position [22, 294]
type input "LIGHT"
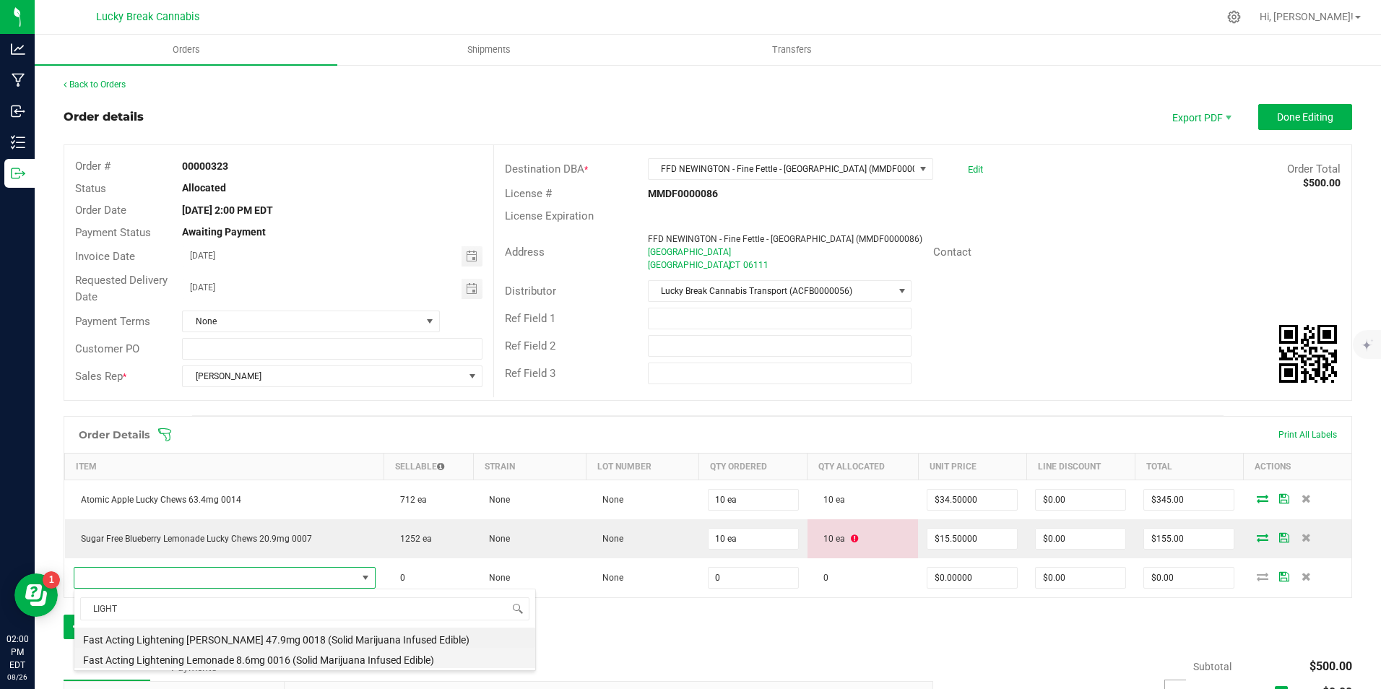
click at [161, 658] on li "Fast Acting Lightening Lemonade 8.6mg 0016 (Solid Marijuana Infused Edible)" at bounding box center [304, 658] width 461 height 20
type input "0 ea"
type input "$13.75000"
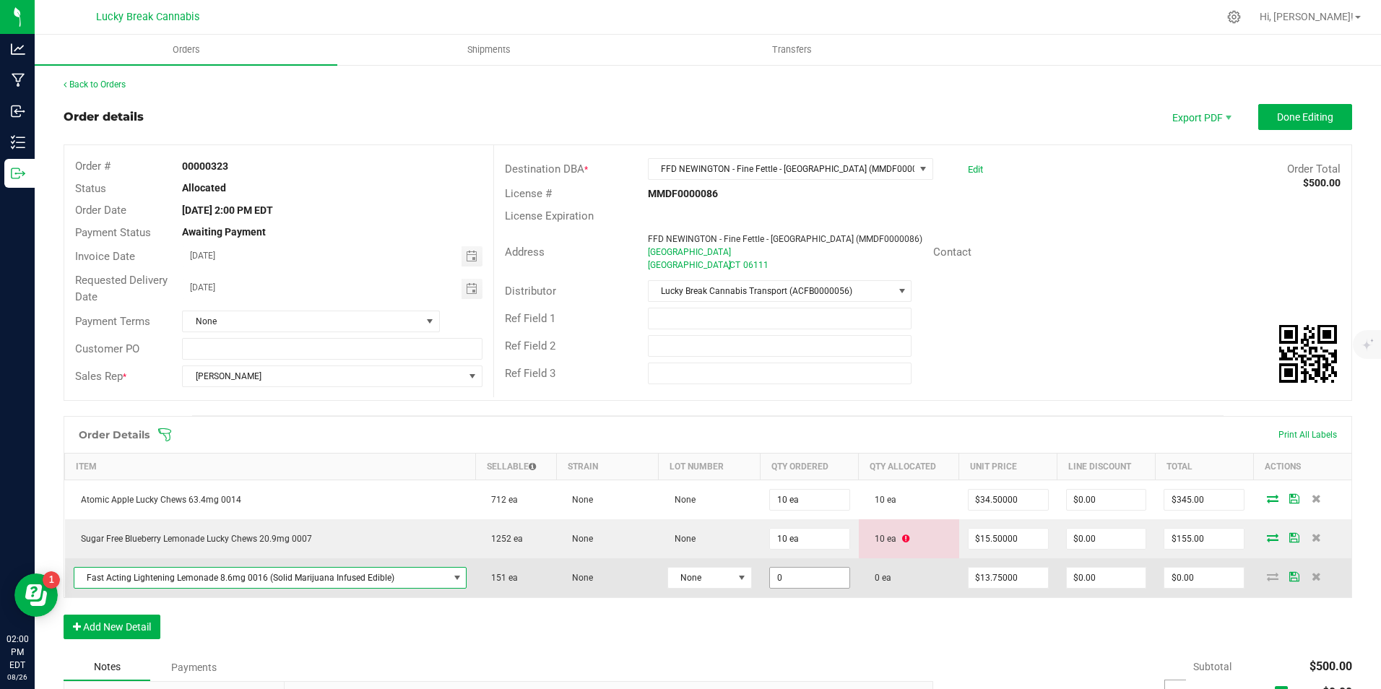
click at [817, 576] on input "0" at bounding box center [809, 578] width 79 height 20
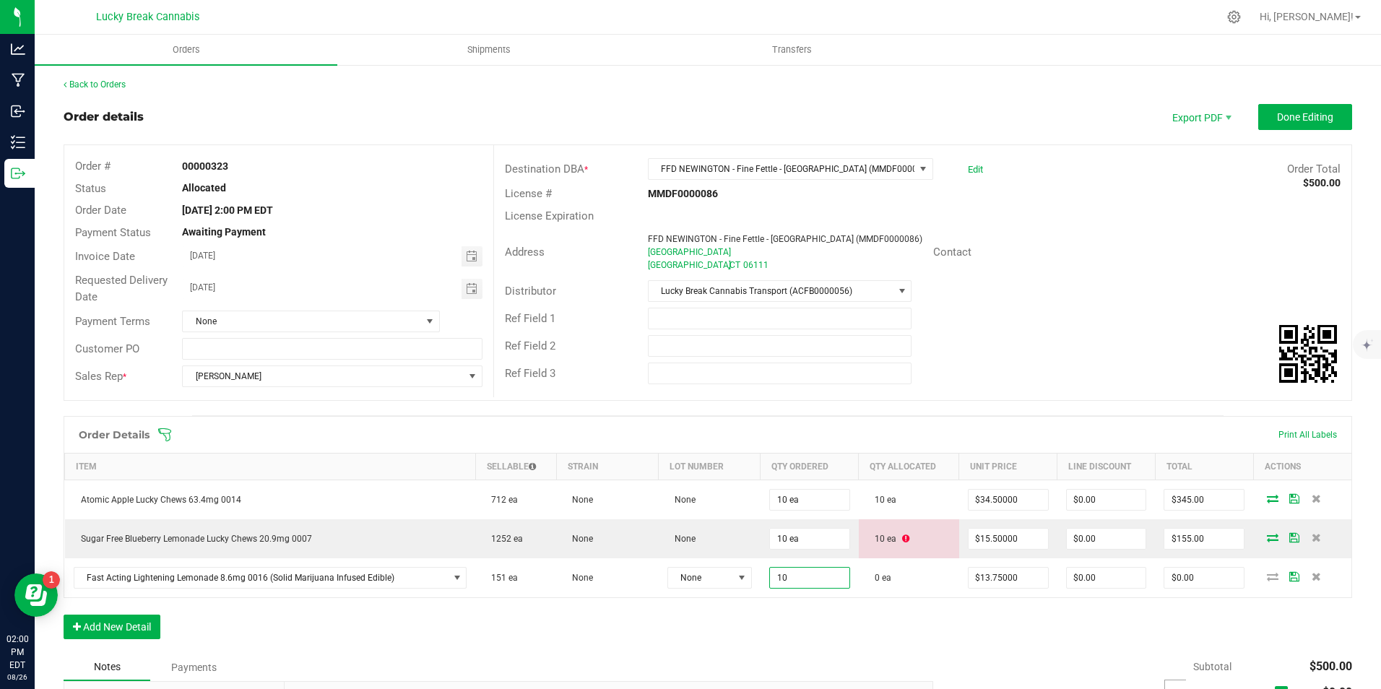
type input "10 ea"
type input "$137.50"
click at [832, 639] on div "Order Details Print All Labels Item Sellable Strain Lot Number Qty Ordered Qty …" at bounding box center [708, 535] width 1288 height 238
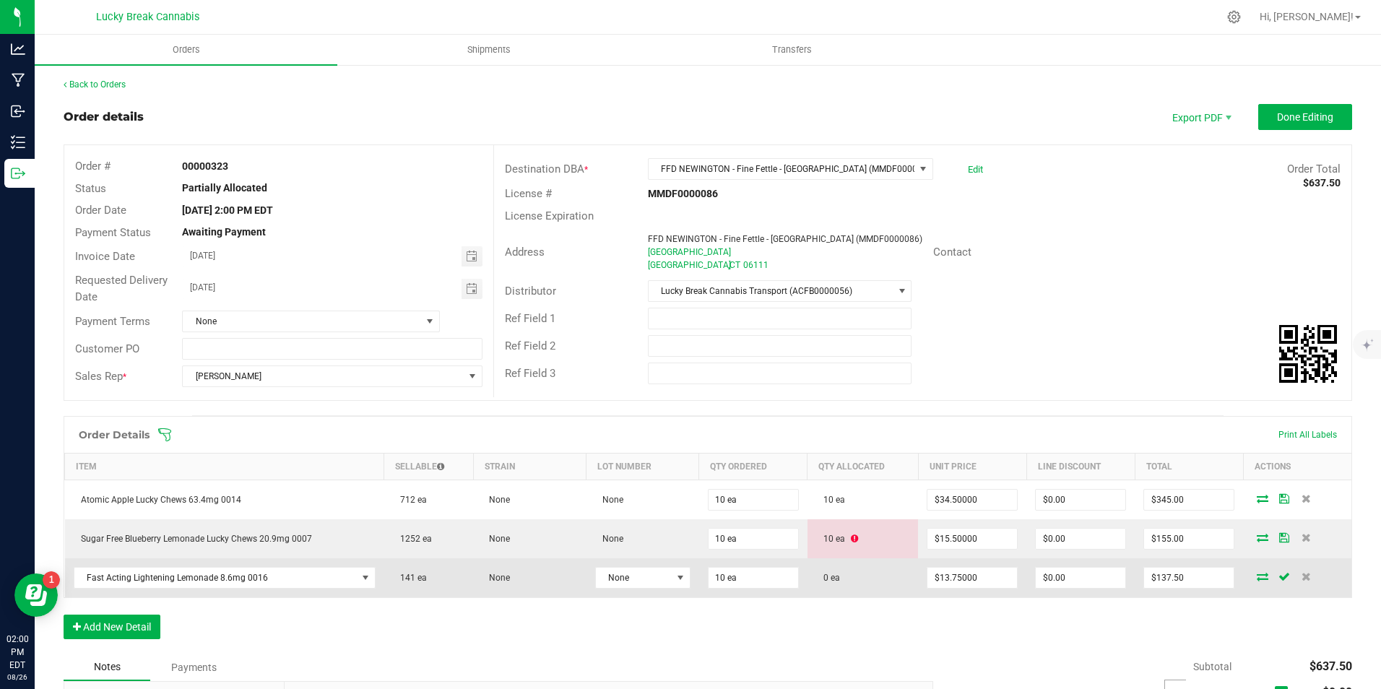
click at [1257, 580] on icon at bounding box center [1263, 576] width 12 height 9
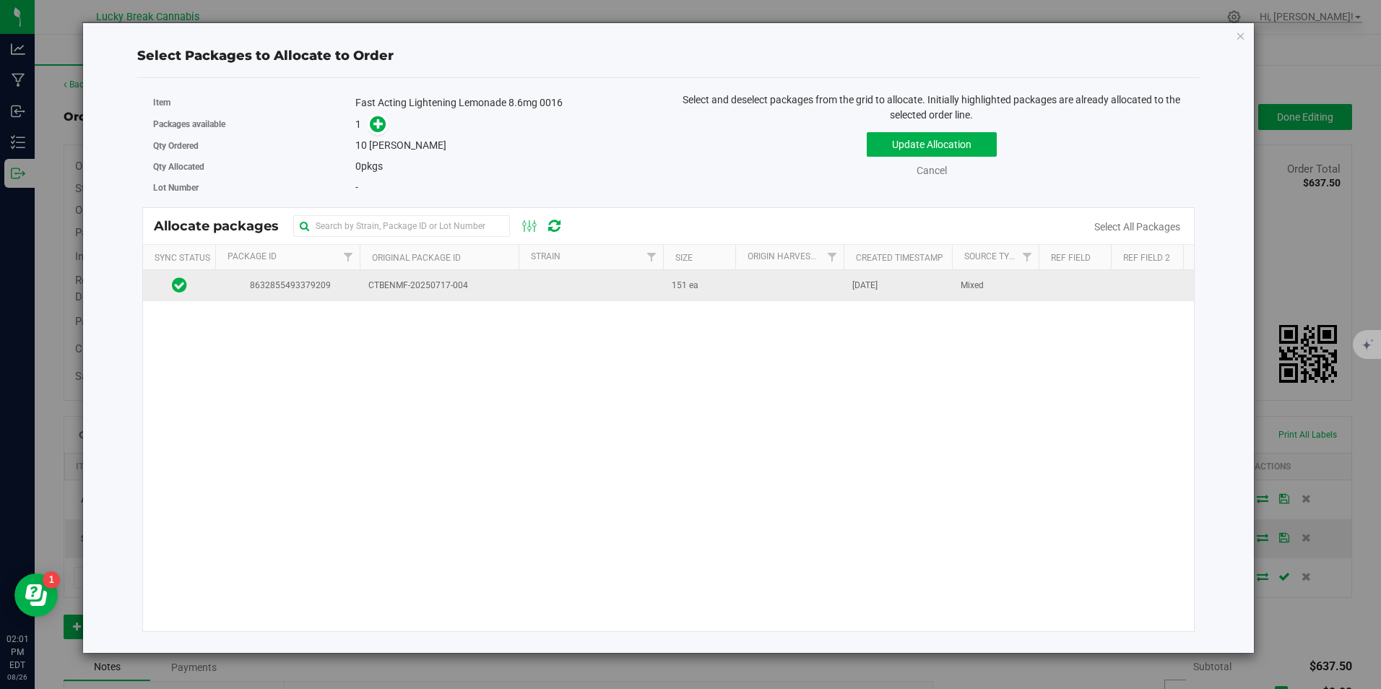
click at [401, 288] on span "CTBENMF-20250717-004" at bounding box center [439, 286] width 142 height 14
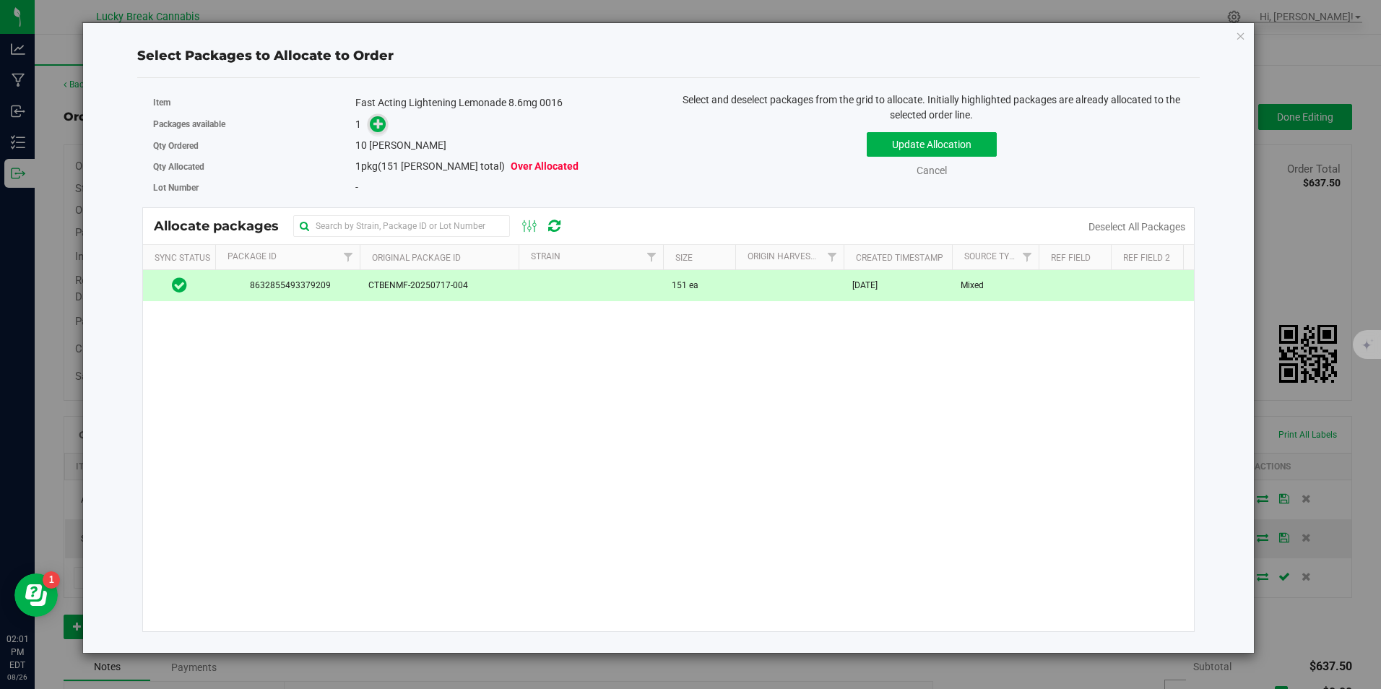
click at [383, 129] on icon at bounding box center [378, 123] width 10 height 10
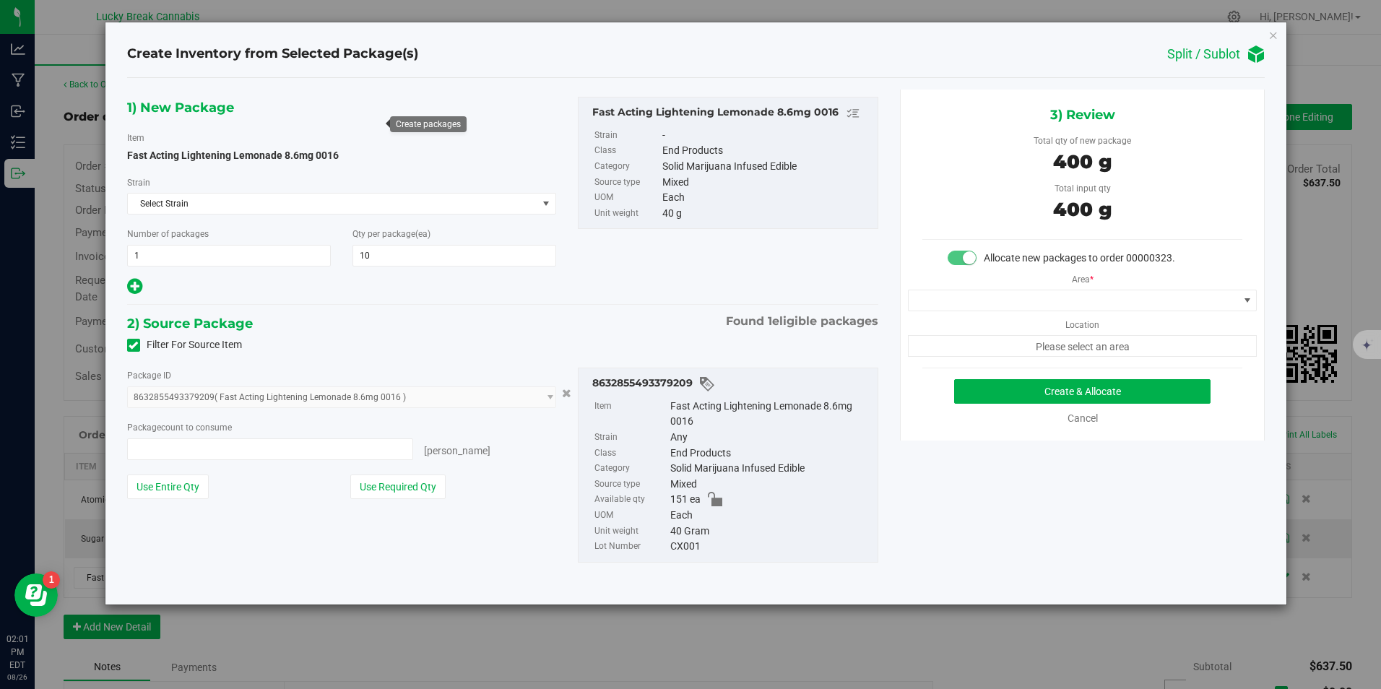
type input "10 ea"
click at [1067, 295] on span at bounding box center [1072, 300] width 329 height 20
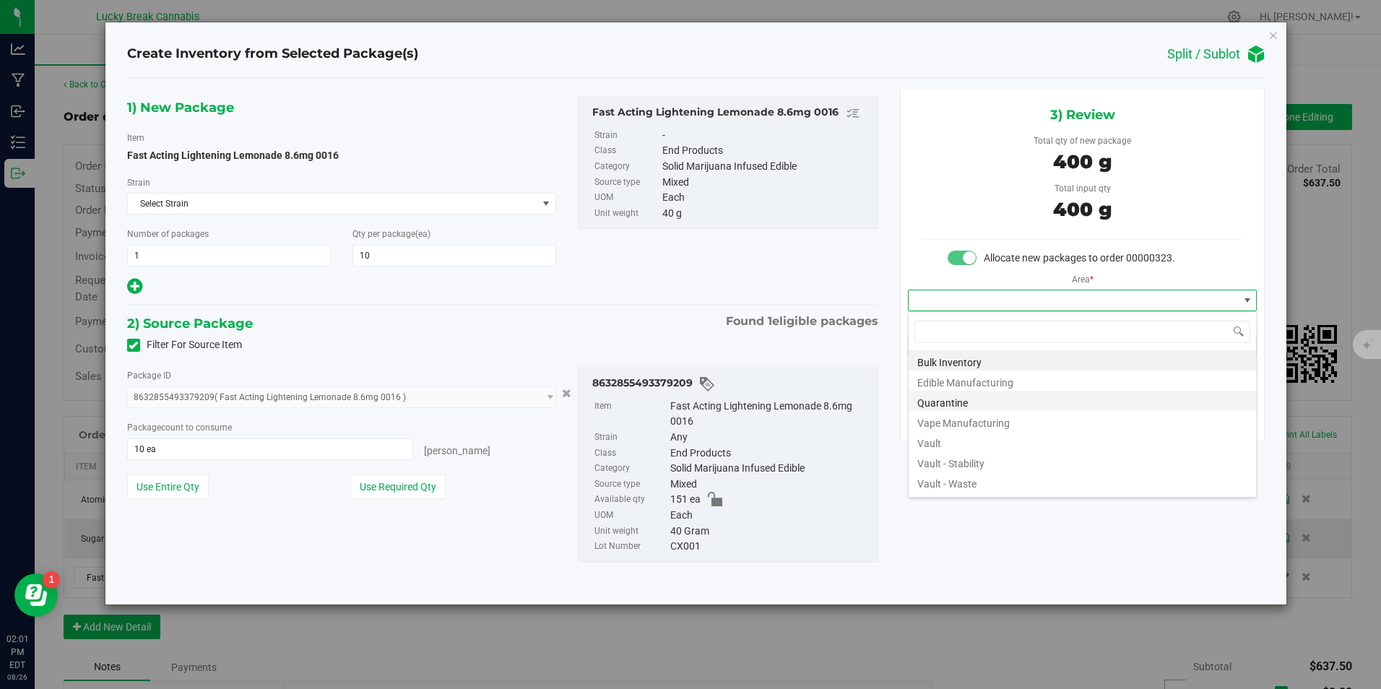
scroll to position [22, 350]
click at [937, 442] on li "Vault" at bounding box center [1081, 441] width 347 height 20
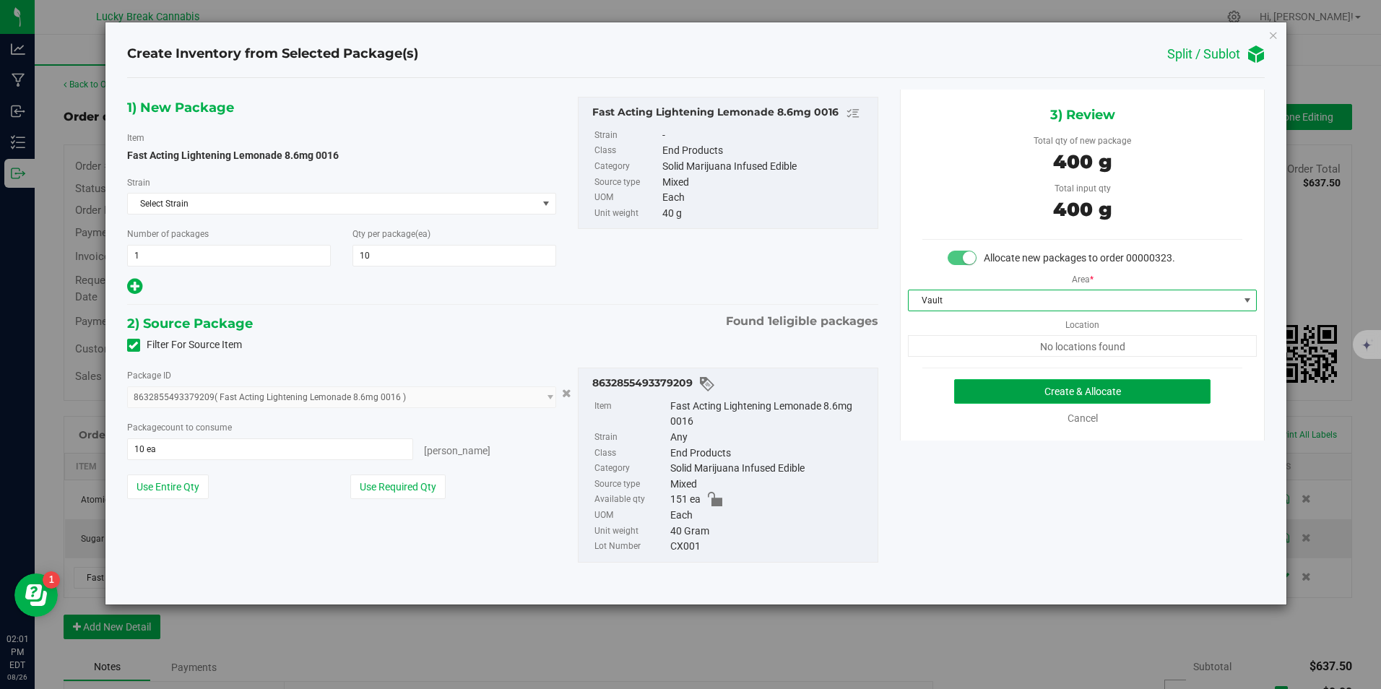
click at [1022, 382] on button "Create & Allocate" at bounding box center [1082, 391] width 256 height 25
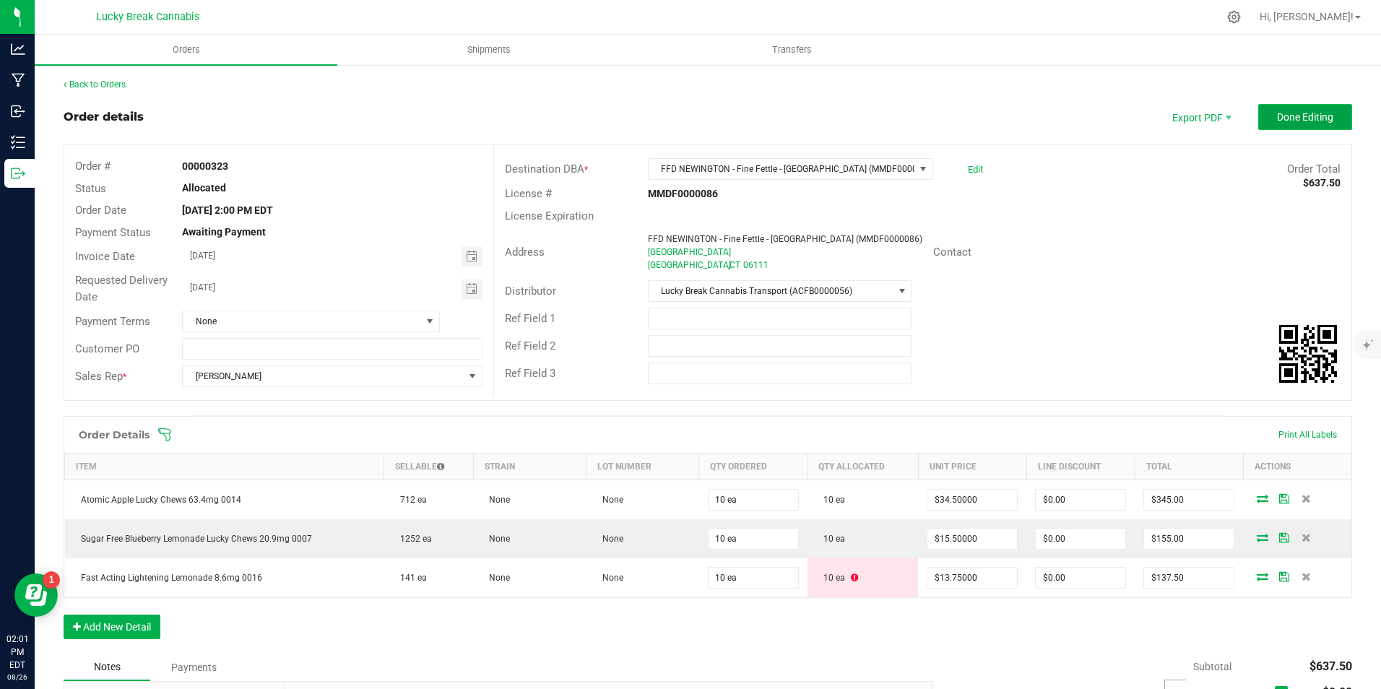
click at [1303, 121] on span "Done Editing" at bounding box center [1305, 117] width 56 height 12
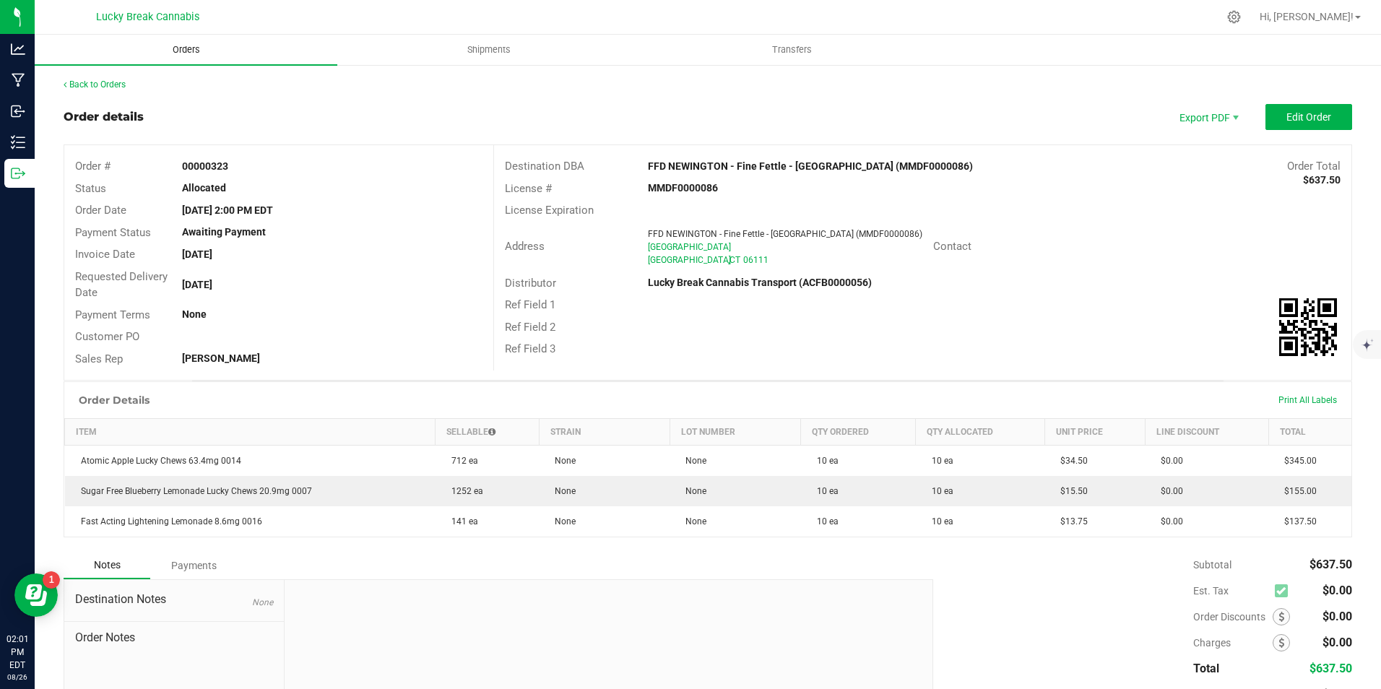
click at [176, 52] on span "Orders" at bounding box center [186, 49] width 66 height 13
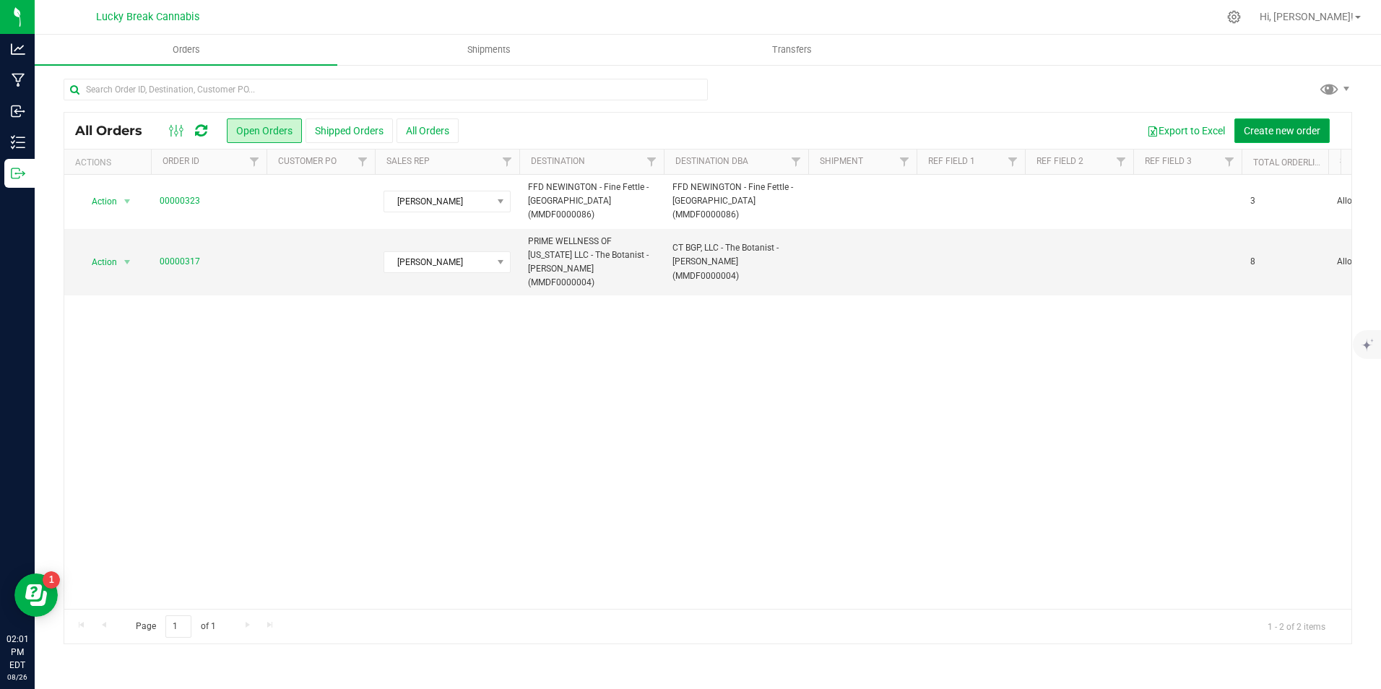
click at [1249, 125] on span "Create new order" at bounding box center [1282, 131] width 77 height 12
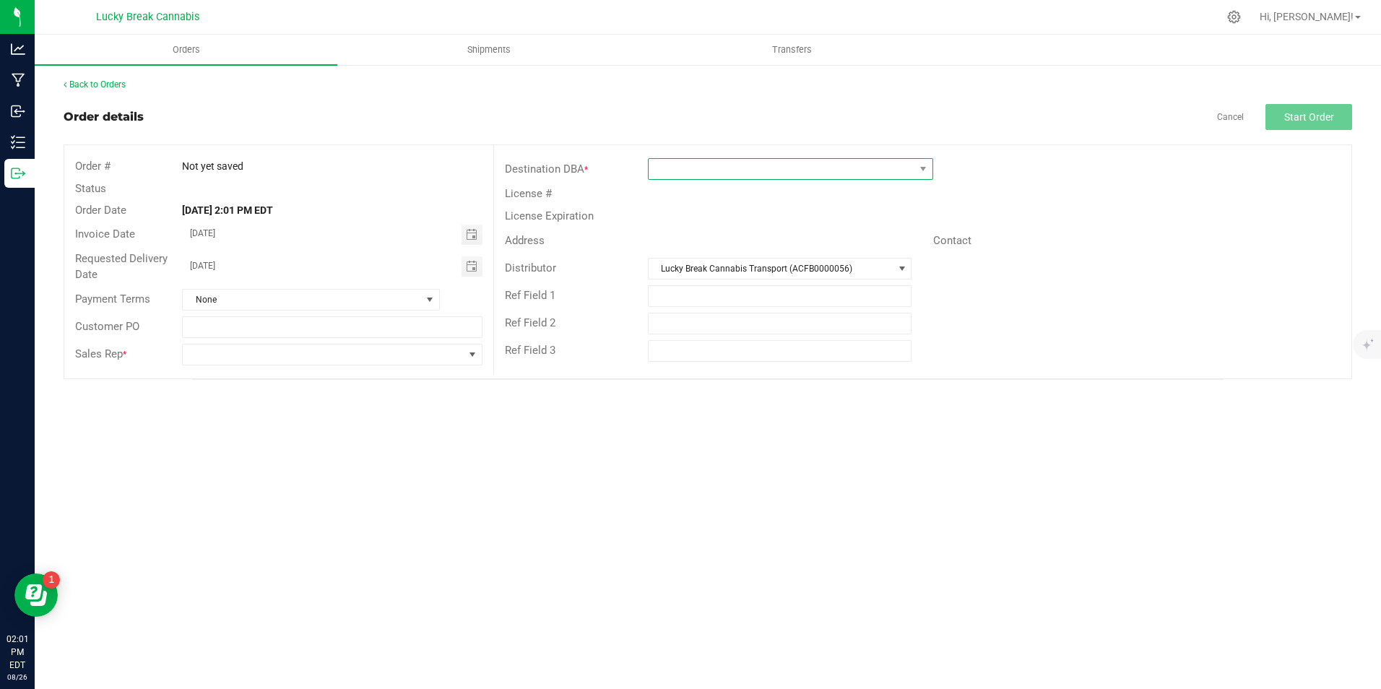
click at [847, 176] on span at bounding box center [781, 169] width 266 height 20
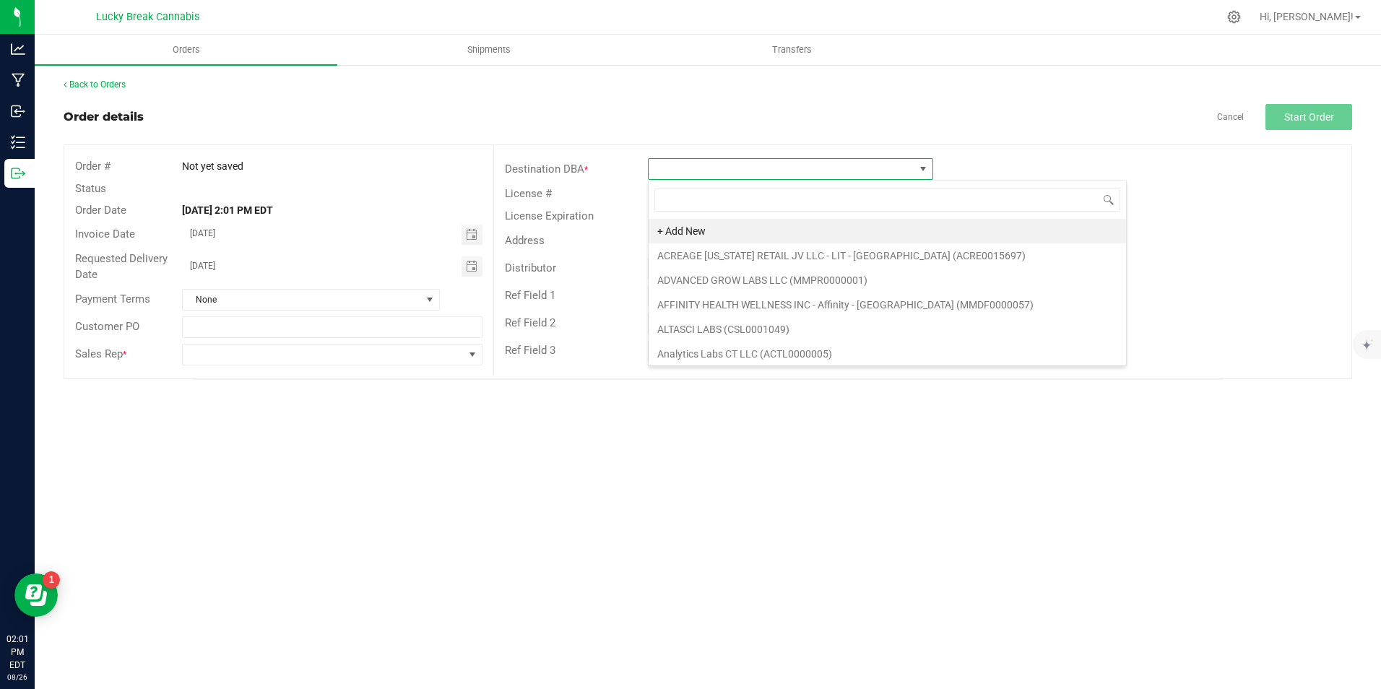
scroll to position [22, 285]
type input "STAM"
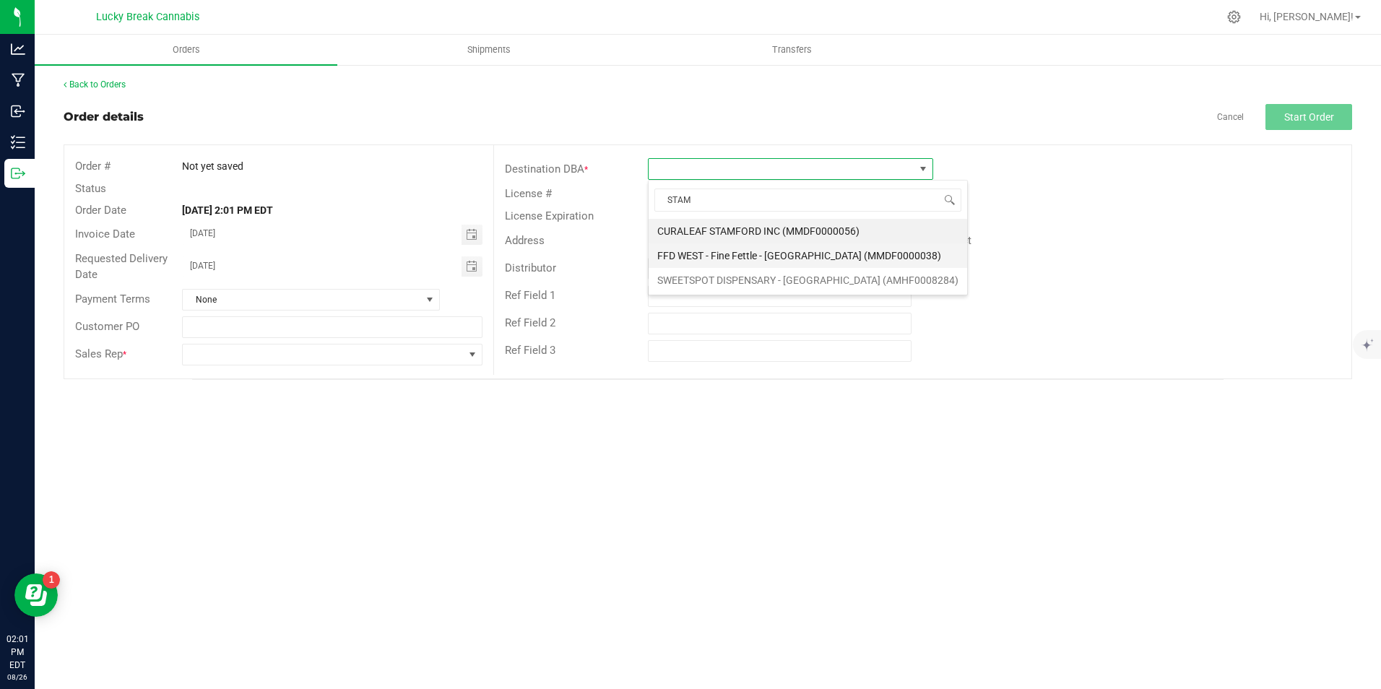
click at [786, 257] on li "FFD WEST - Fine Fettle - [GEOGRAPHIC_DATA] (MMDF0000038)" at bounding box center [807, 255] width 318 height 25
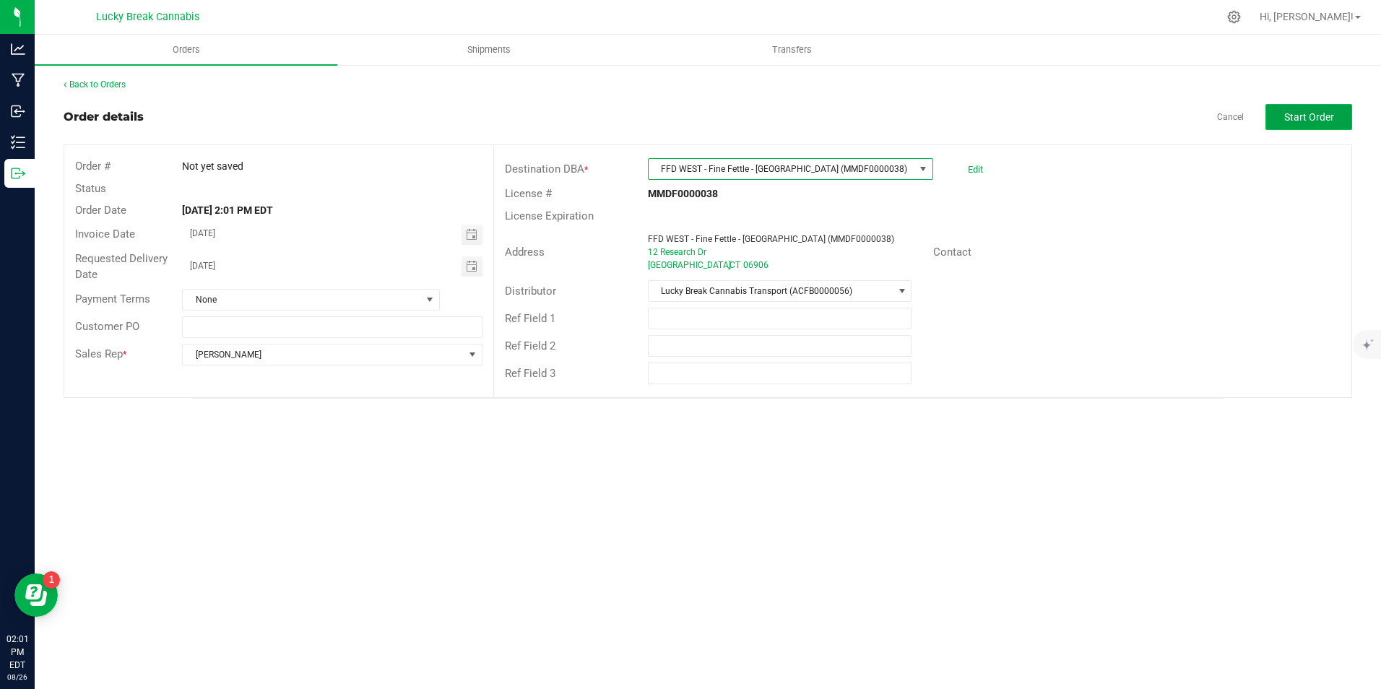
click at [1301, 112] on span "Start Order" at bounding box center [1309, 117] width 50 height 12
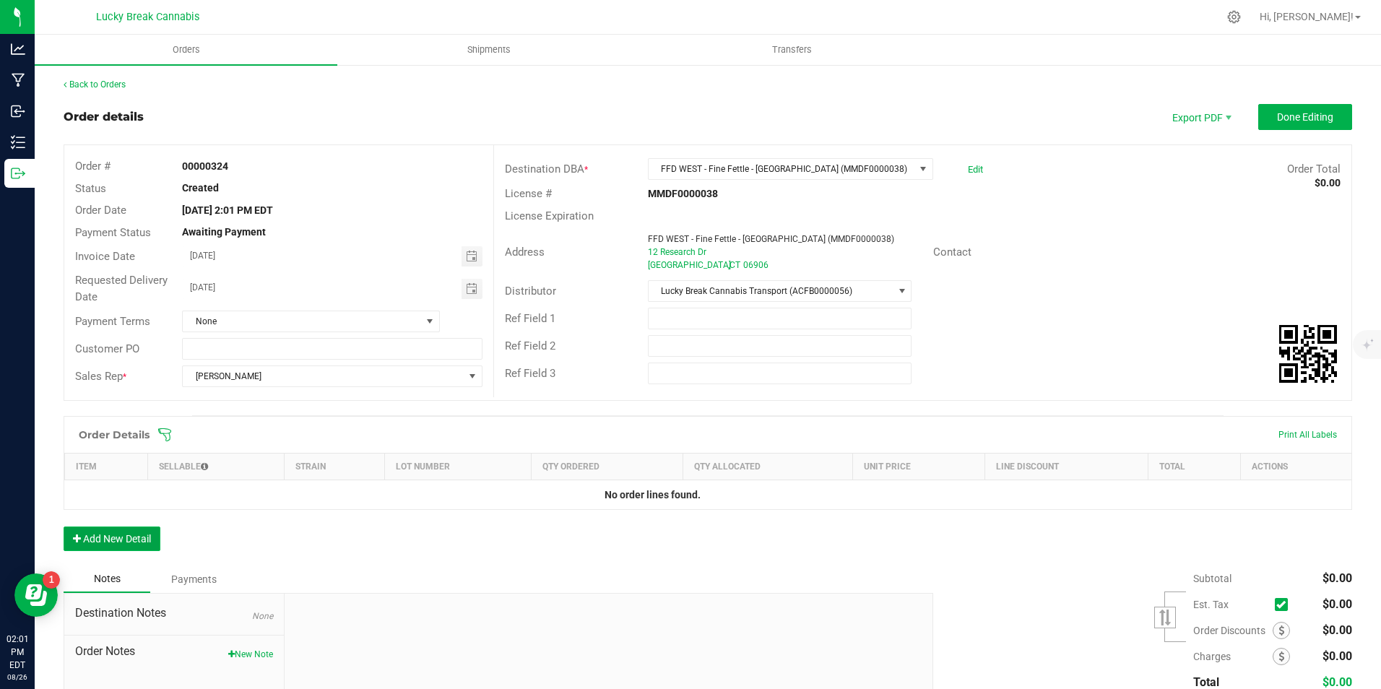
click at [110, 538] on button "Add New Detail" at bounding box center [112, 538] width 97 height 25
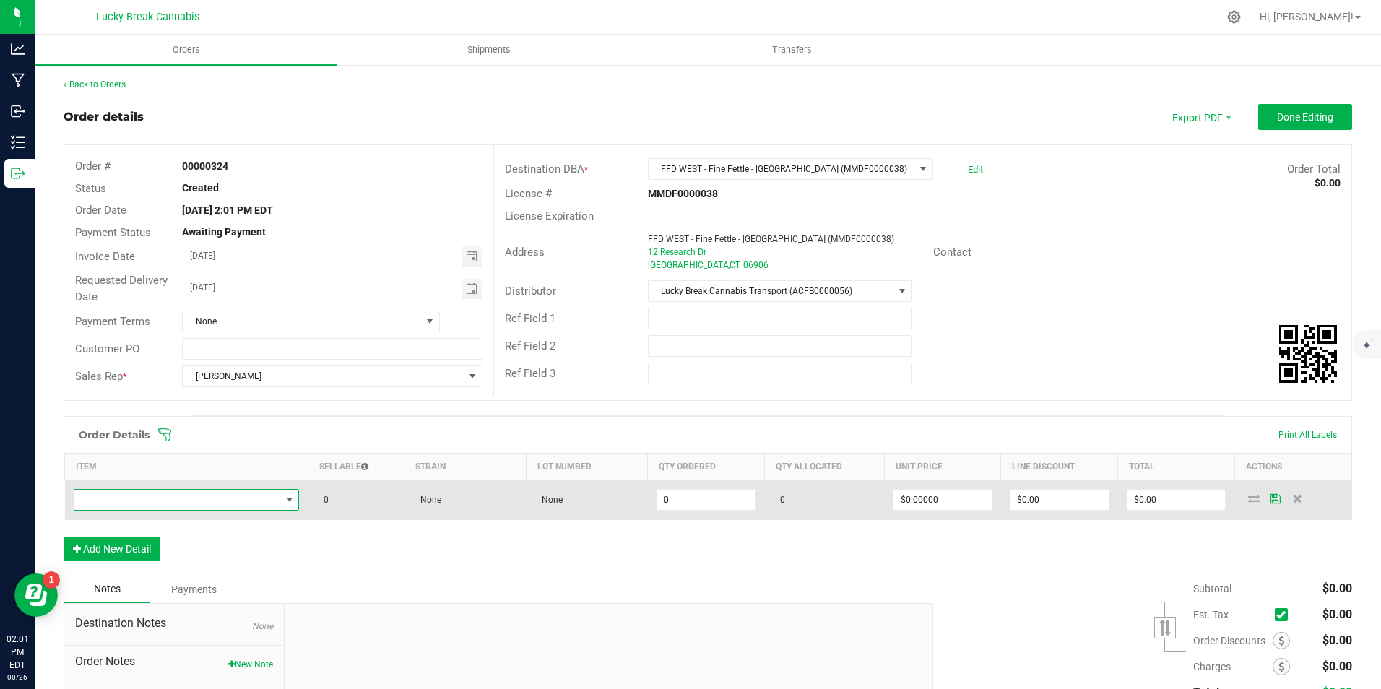
click at [168, 499] on span "NO DATA FOUND" at bounding box center [177, 500] width 207 height 20
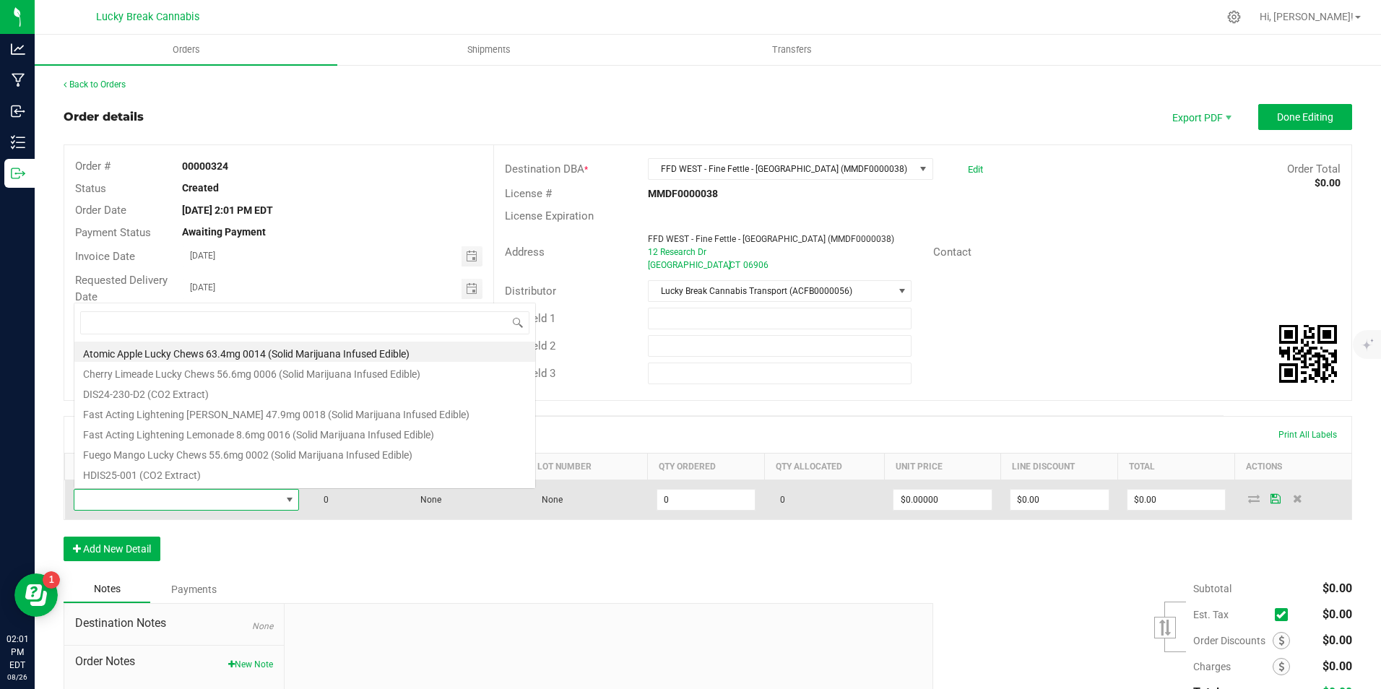
scroll to position [22, 222]
type input "105"
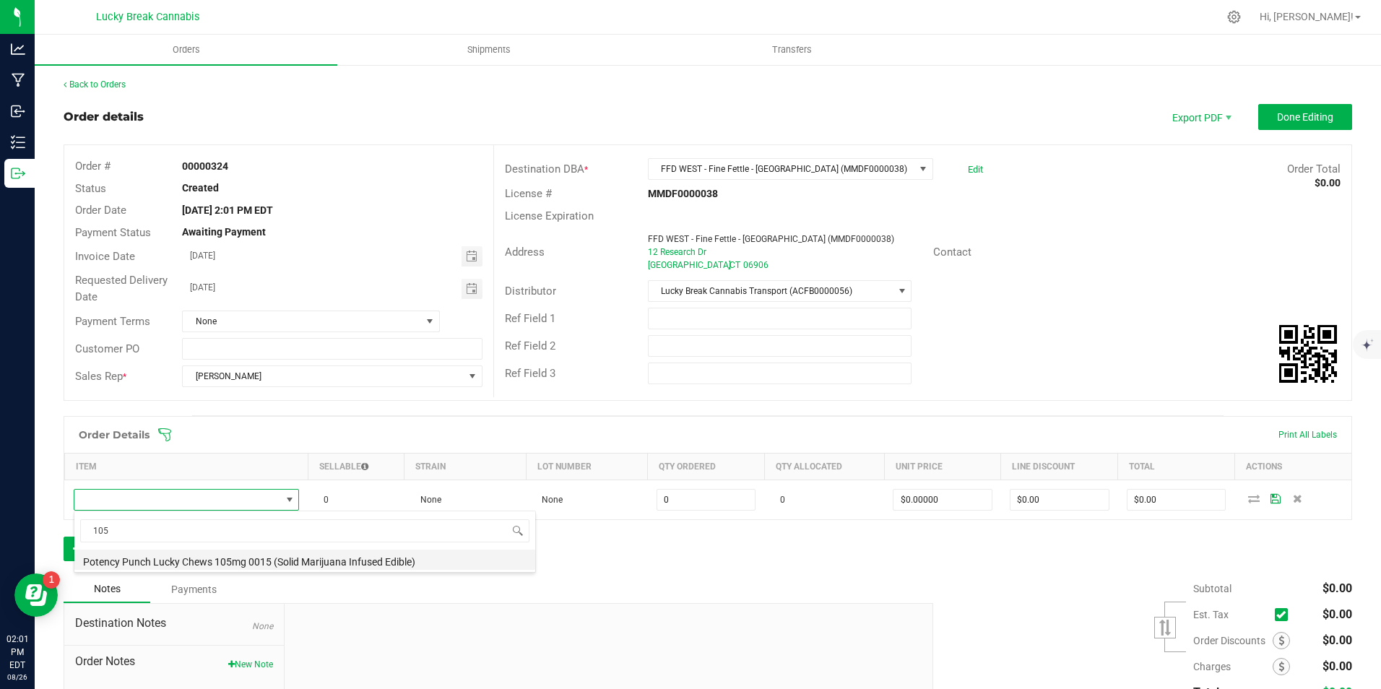
click at [176, 554] on li "Potency Punch Lucky Chews 105mg 0015 (Solid Marijuana Infused Edible)" at bounding box center [304, 560] width 461 height 20
type input "0 ea"
type input "$60.00000"
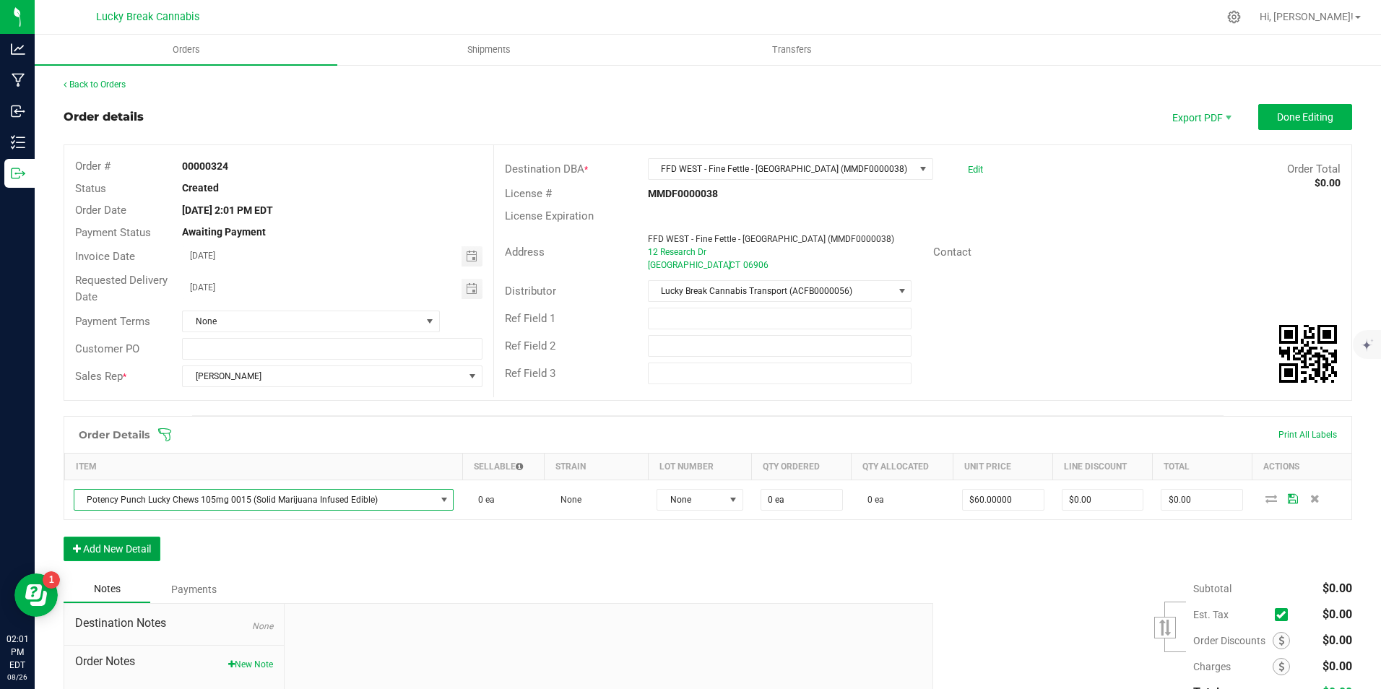
click at [148, 547] on button "Add New Detail" at bounding box center [112, 549] width 97 height 25
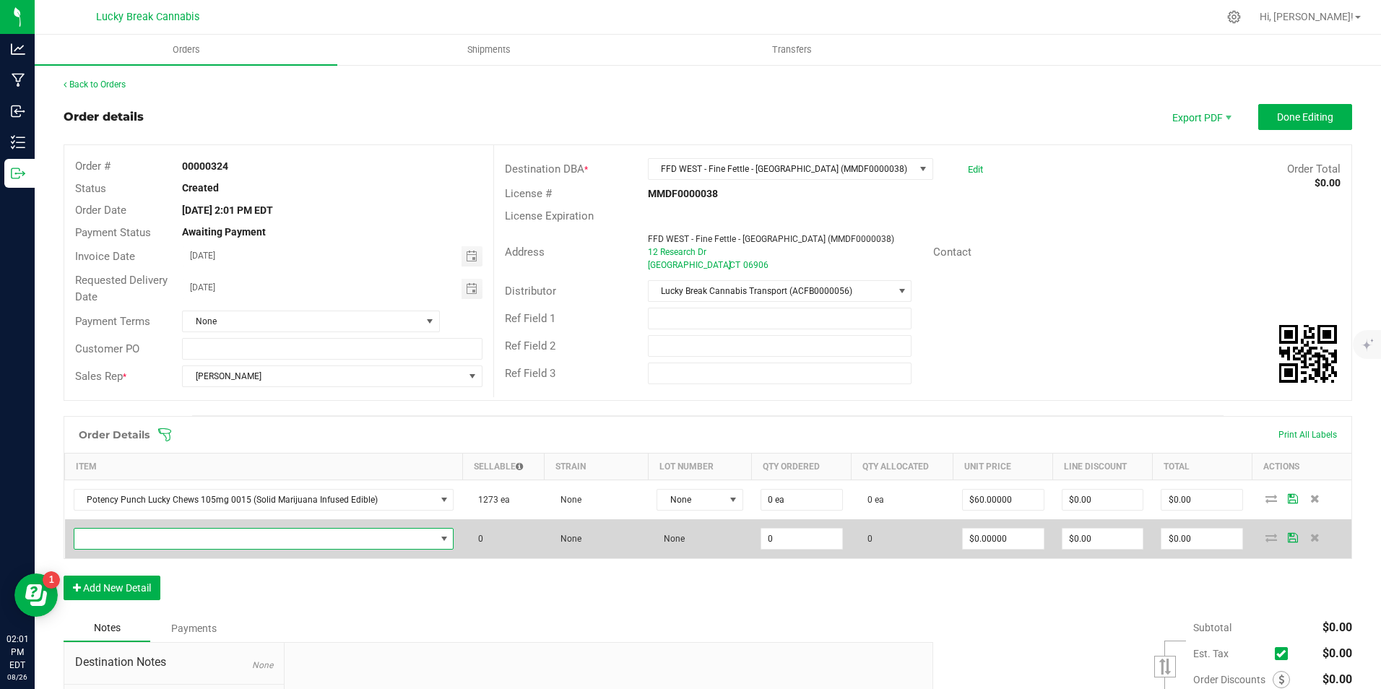
click at [201, 530] on span "NO DATA FOUND" at bounding box center [254, 539] width 361 height 20
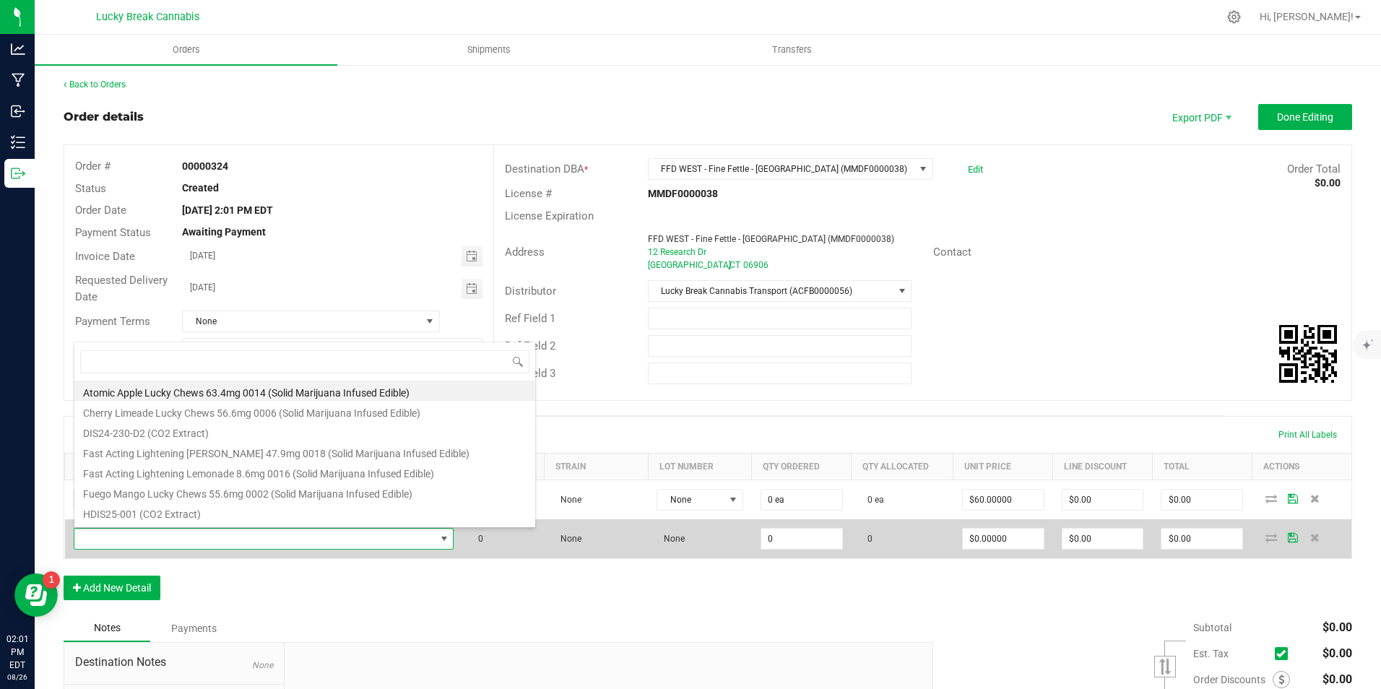
scroll to position [22, 369]
type input "LIVE"
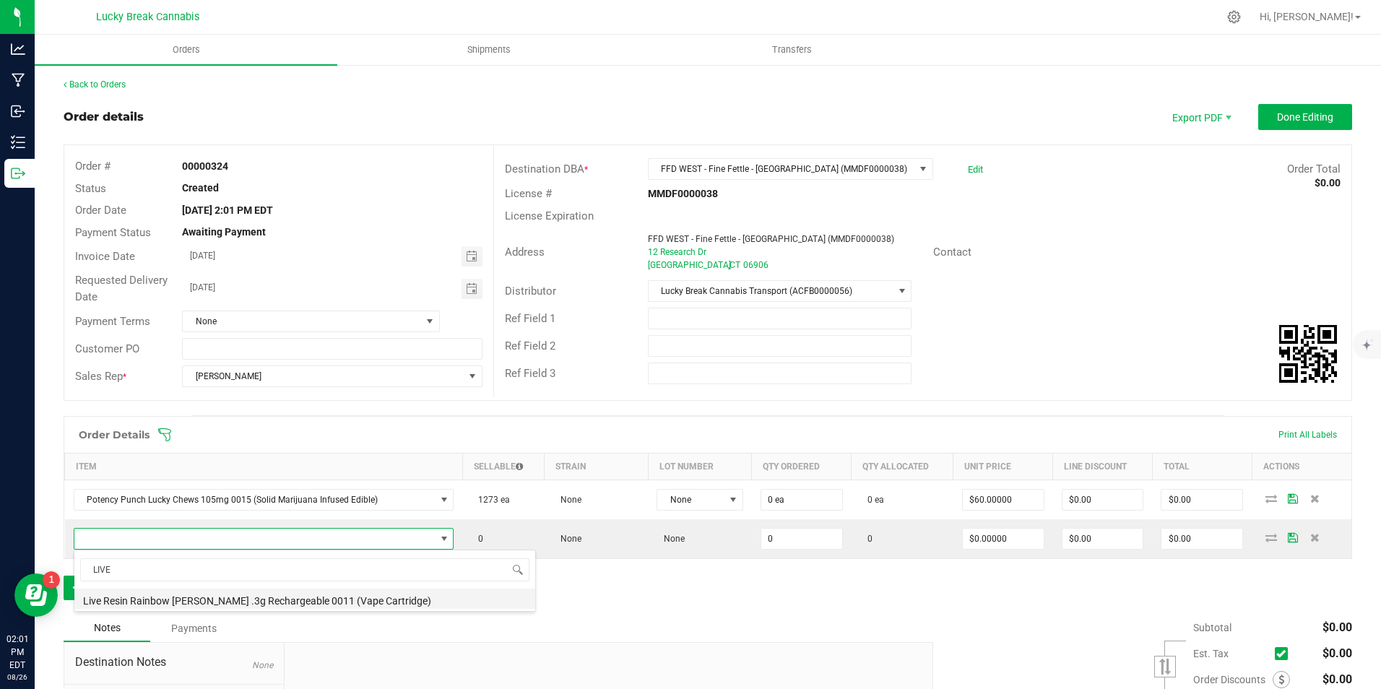
click at [207, 599] on li "Live Resin Rainbow [PERSON_NAME] .3g Rechargeable 0011 (Vape Cartridge)" at bounding box center [304, 599] width 461 height 20
type input "0 ea"
type input "$17.50000"
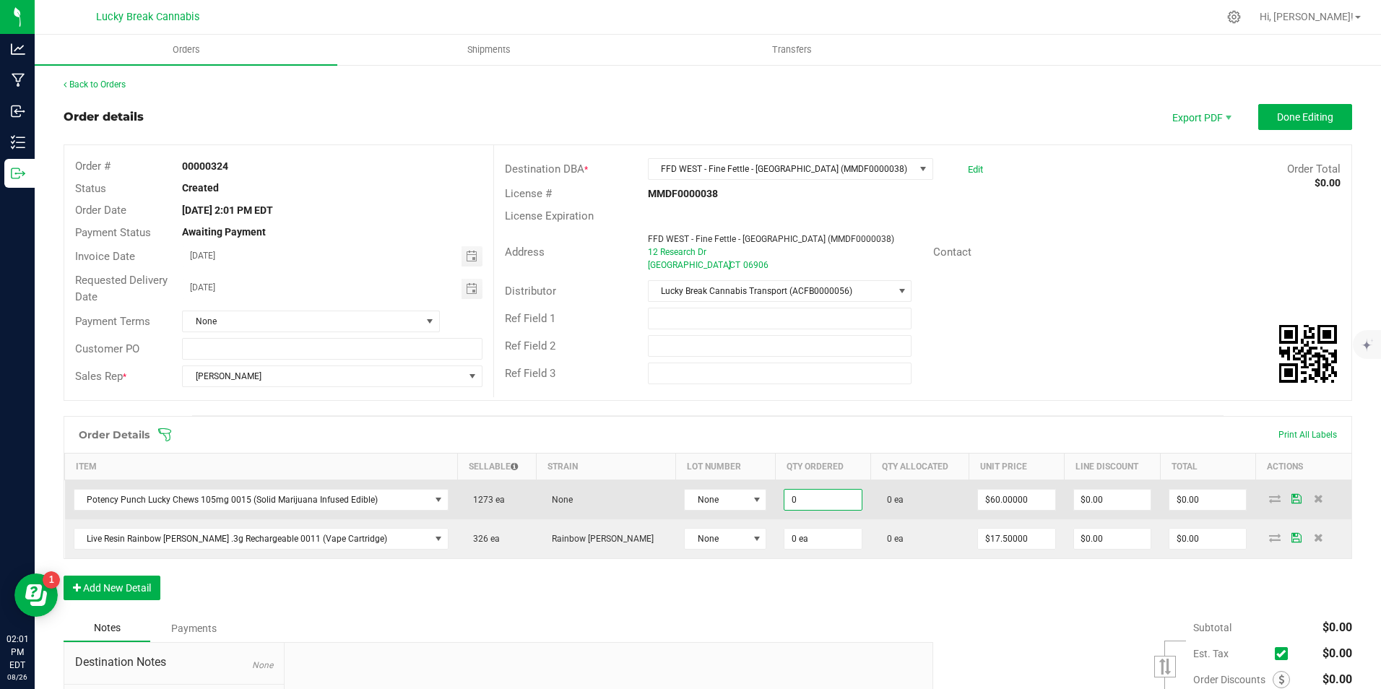
click at [801, 498] on input "0" at bounding box center [822, 500] width 77 height 20
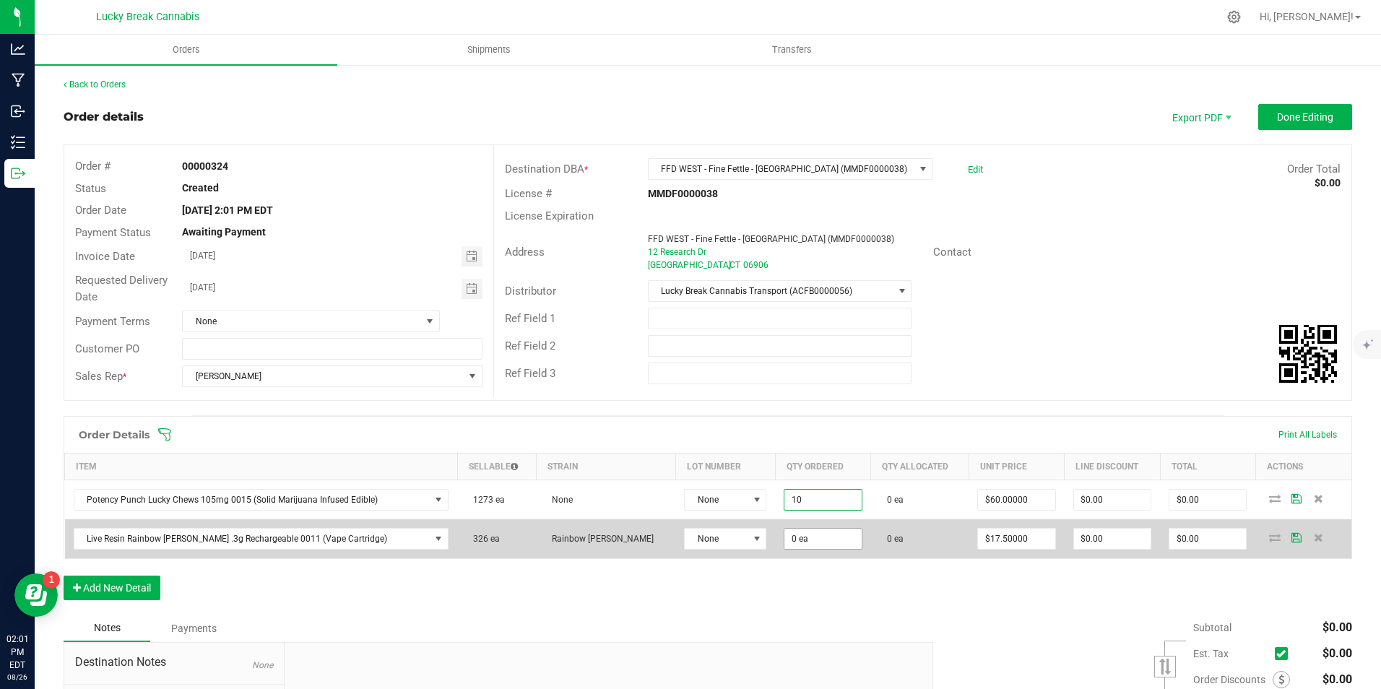
type input "10 ea"
type input "$600.00"
click at [798, 537] on input "0" at bounding box center [822, 539] width 77 height 20
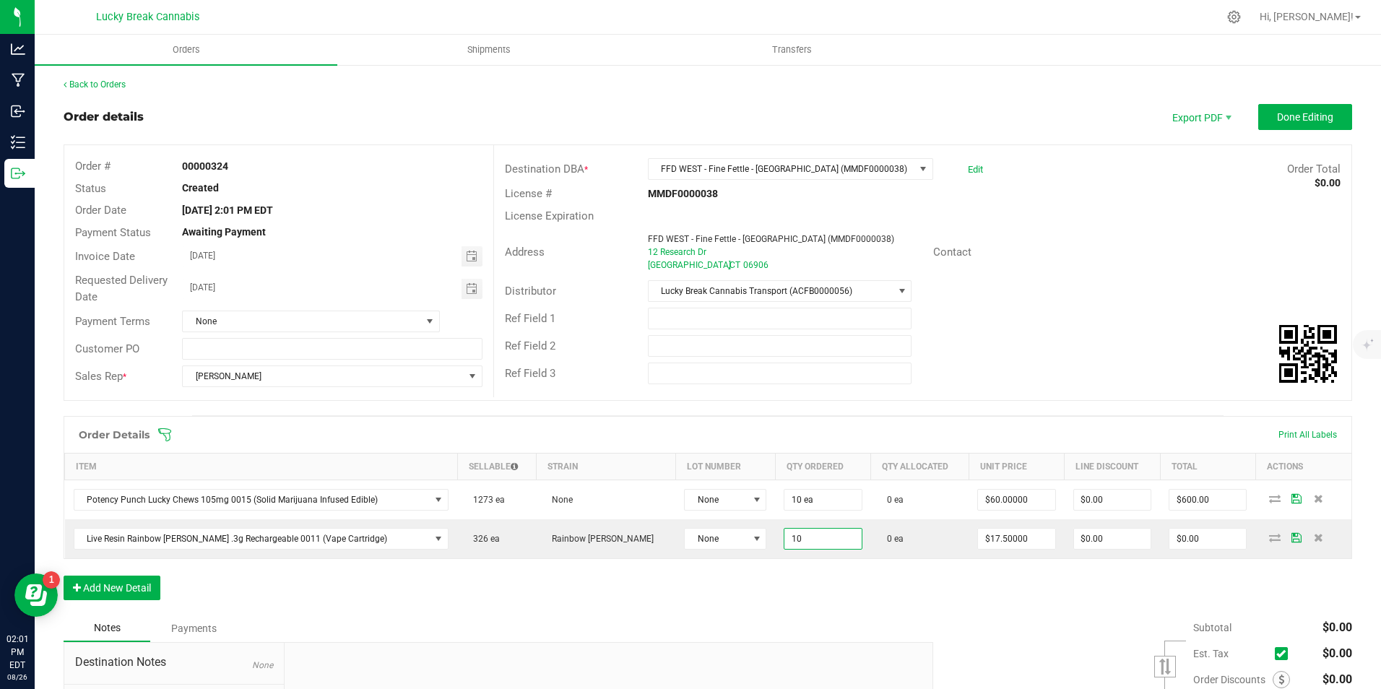
type input "10 ea"
type input "$175.00"
click at [853, 580] on div "Order Details Print All Labels Item Sellable Strain Lot Number Qty Ordered Qty …" at bounding box center [708, 515] width 1288 height 199
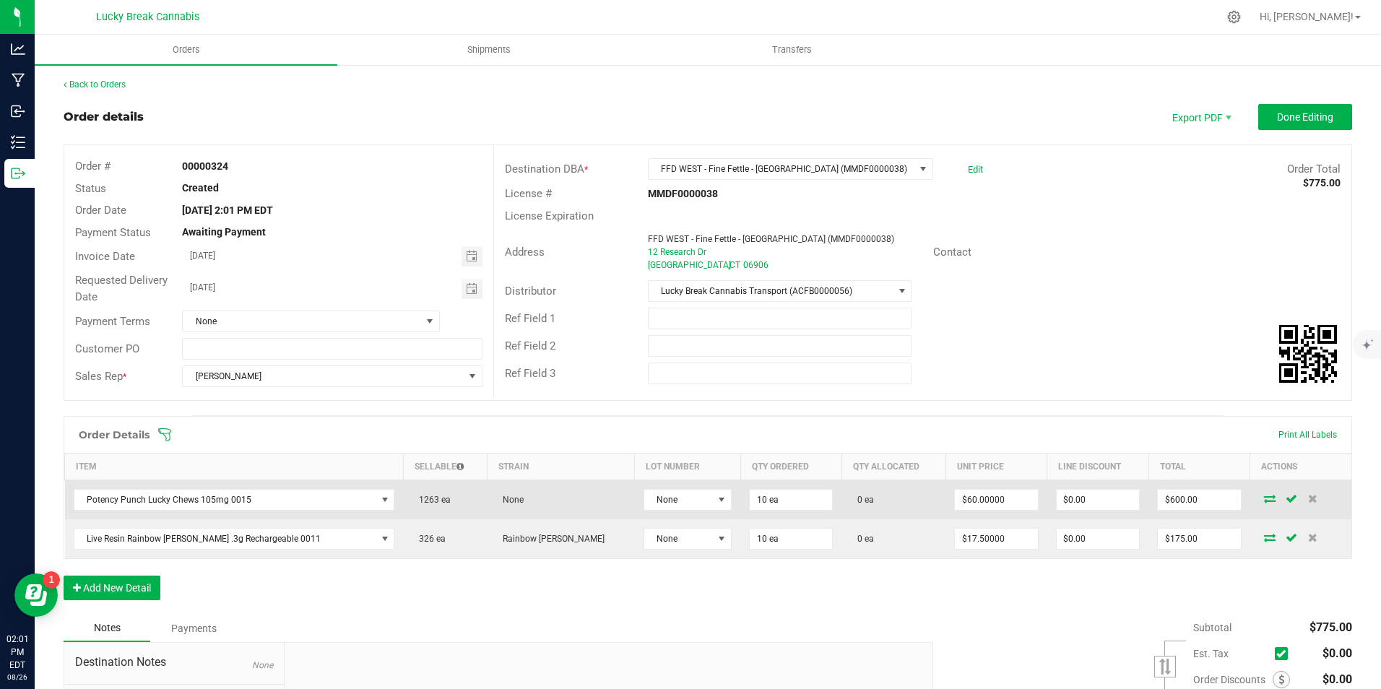
click at [1264, 498] on icon at bounding box center [1270, 498] width 12 height 9
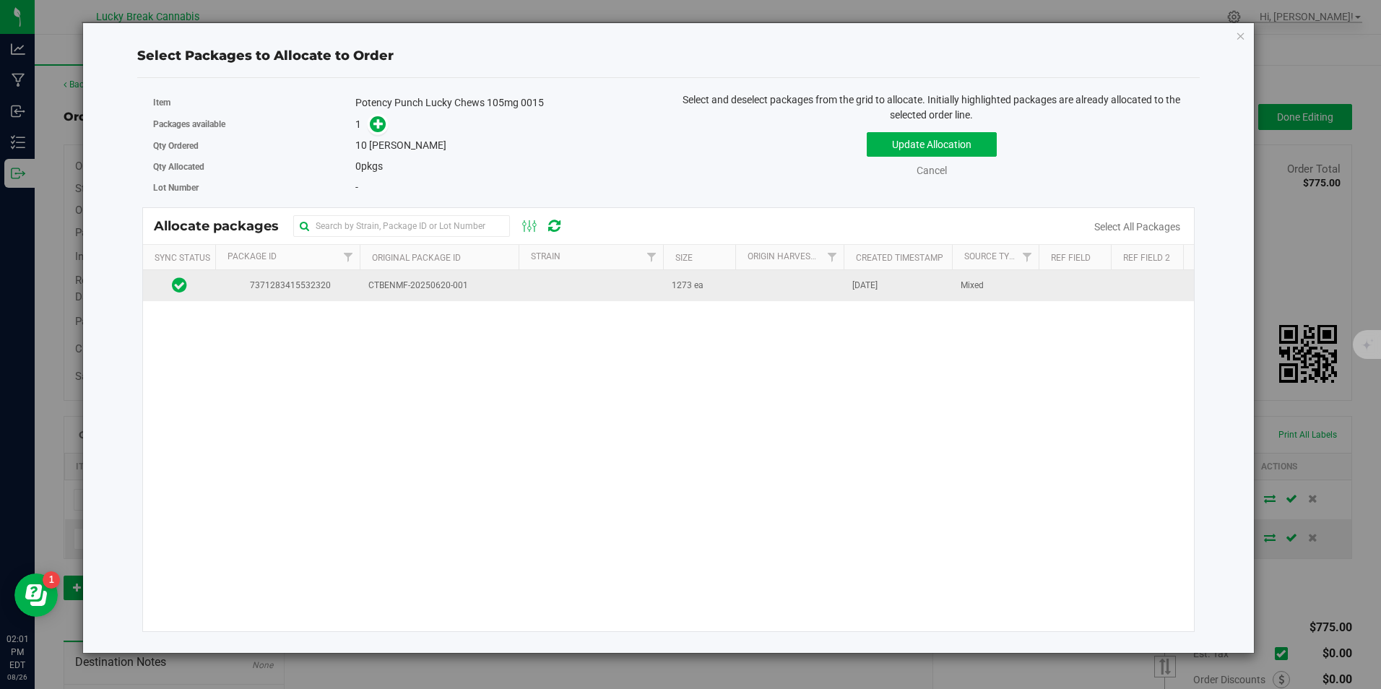
click at [524, 286] on td at bounding box center [590, 285] width 144 height 31
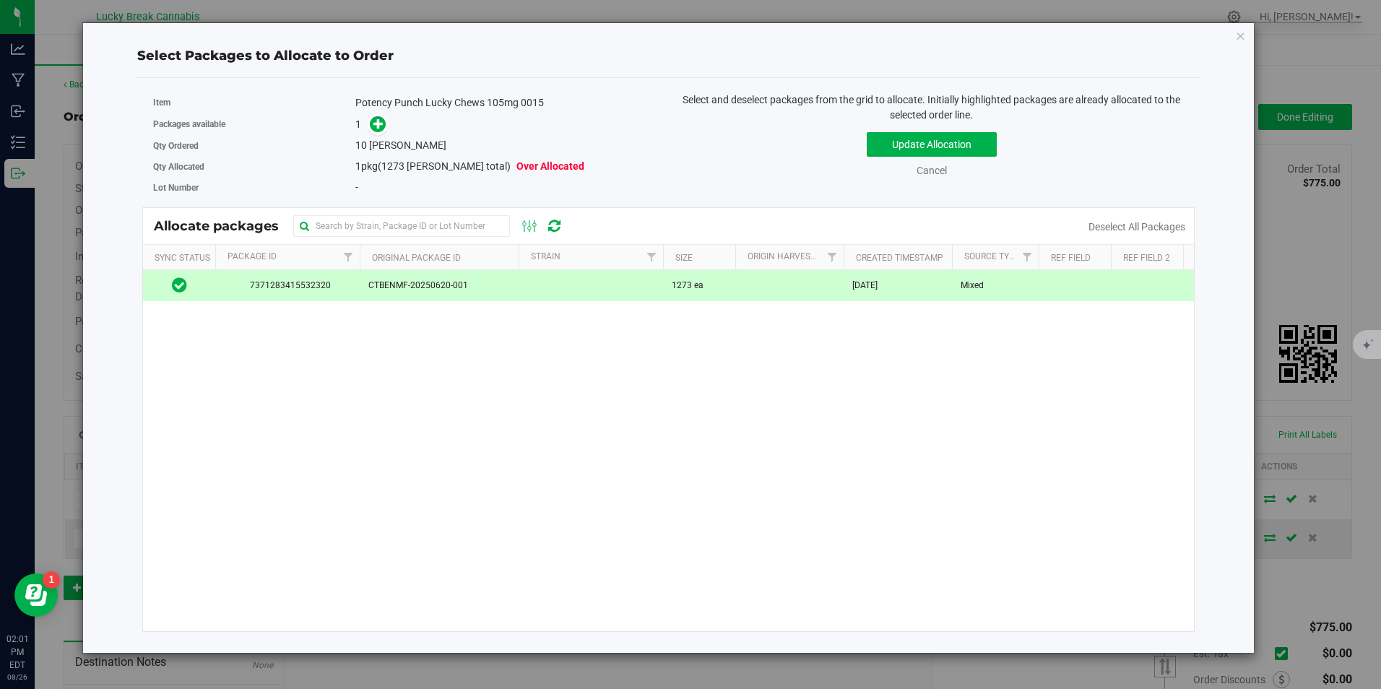
click at [367, 125] on span at bounding box center [374, 124] width 23 height 17
click at [381, 125] on icon at bounding box center [378, 123] width 10 height 10
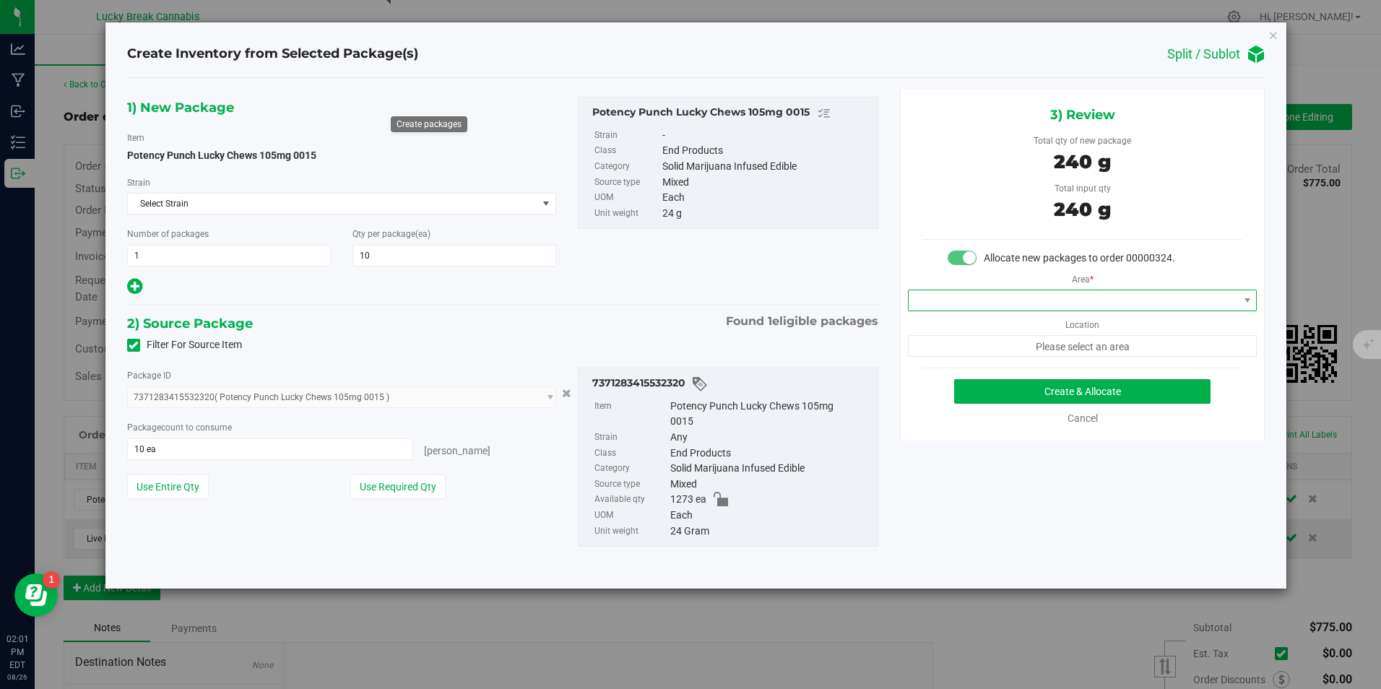
click at [1022, 296] on span at bounding box center [1072, 300] width 329 height 20
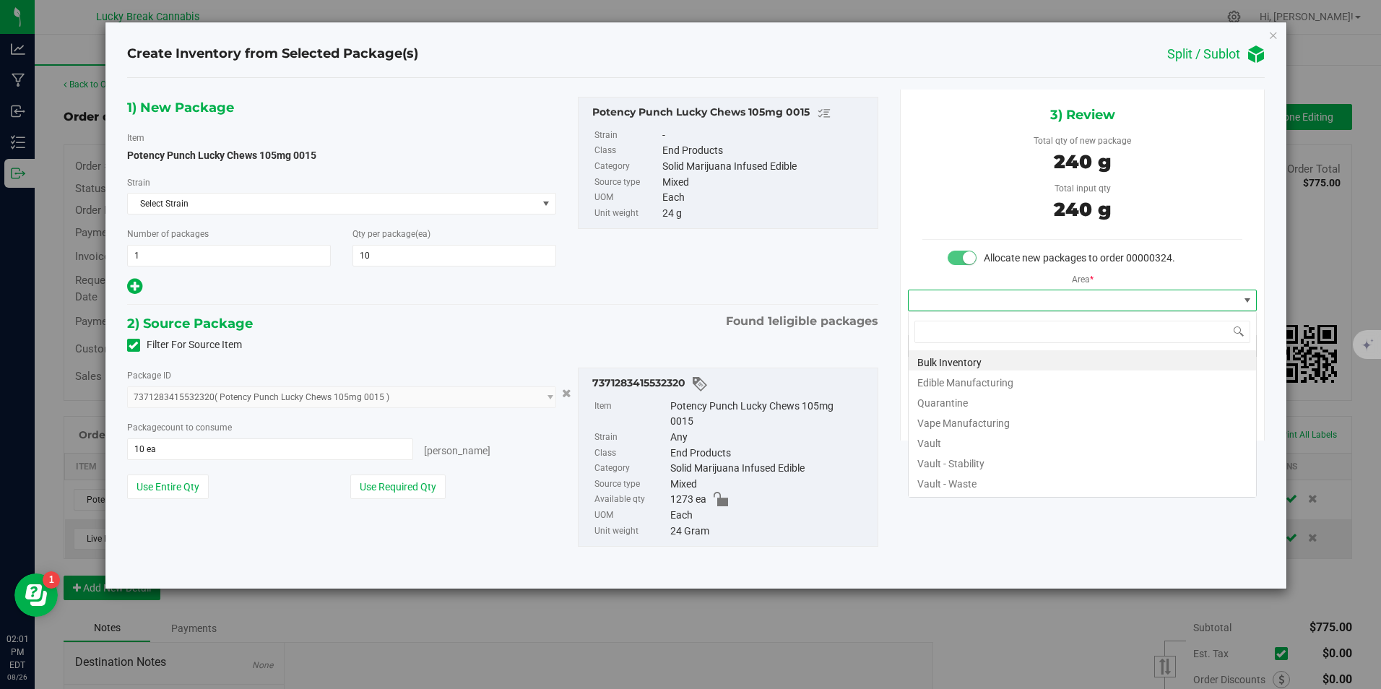
scroll to position [22, 350]
click at [960, 444] on li "Vault" at bounding box center [1081, 441] width 347 height 20
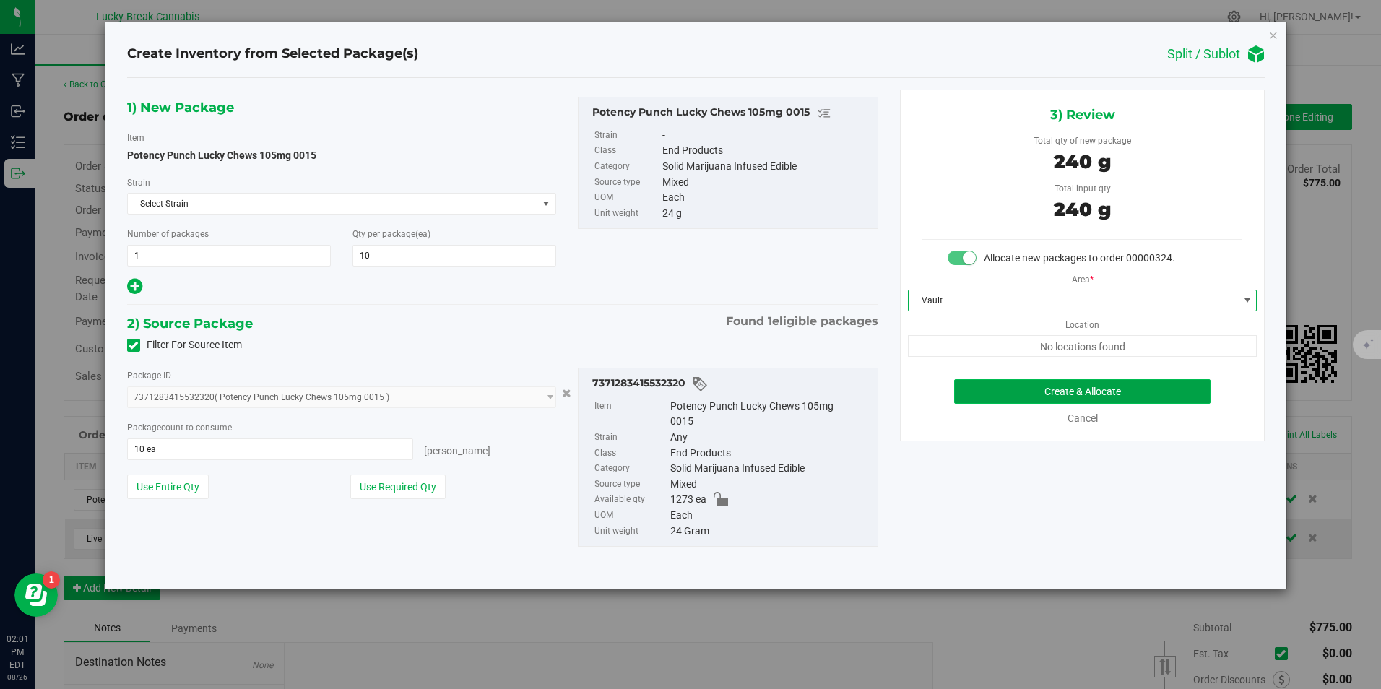
click at [1036, 390] on button "Create & Allocate" at bounding box center [1082, 391] width 256 height 25
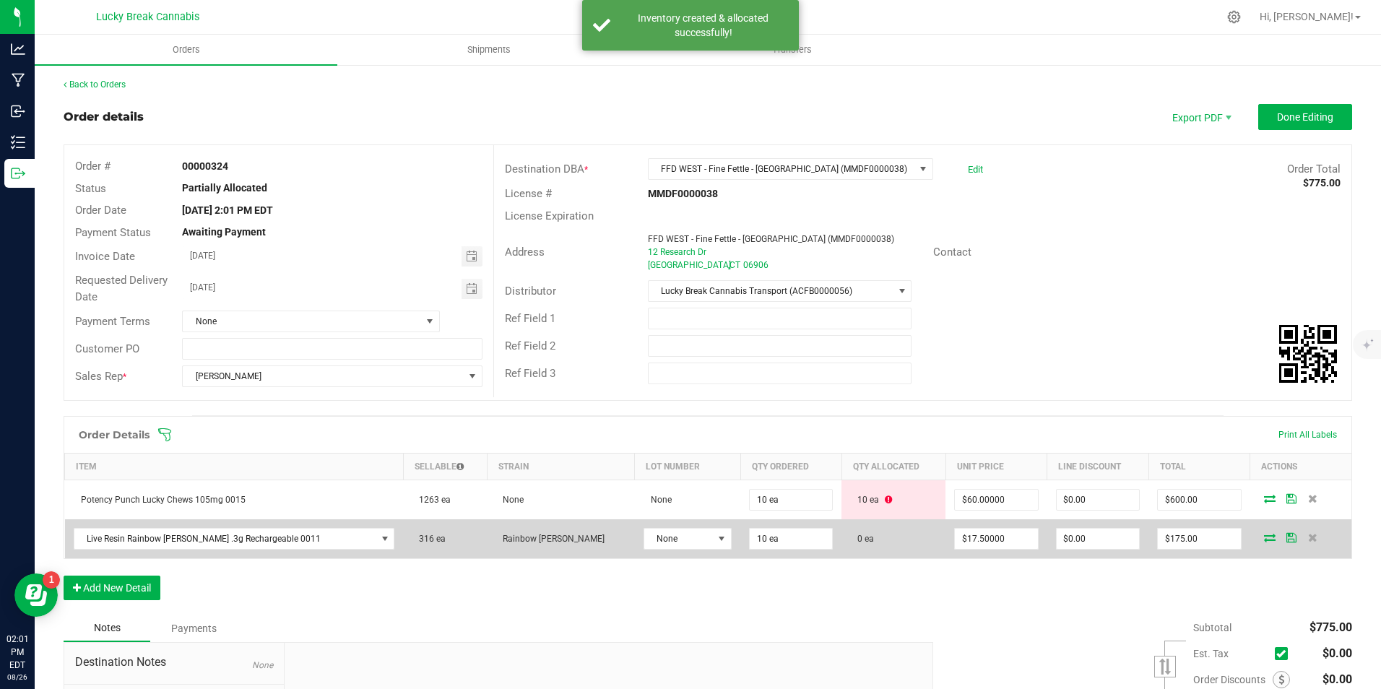
click at [1264, 540] on icon at bounding box center [1270, 537] width 12 height 9
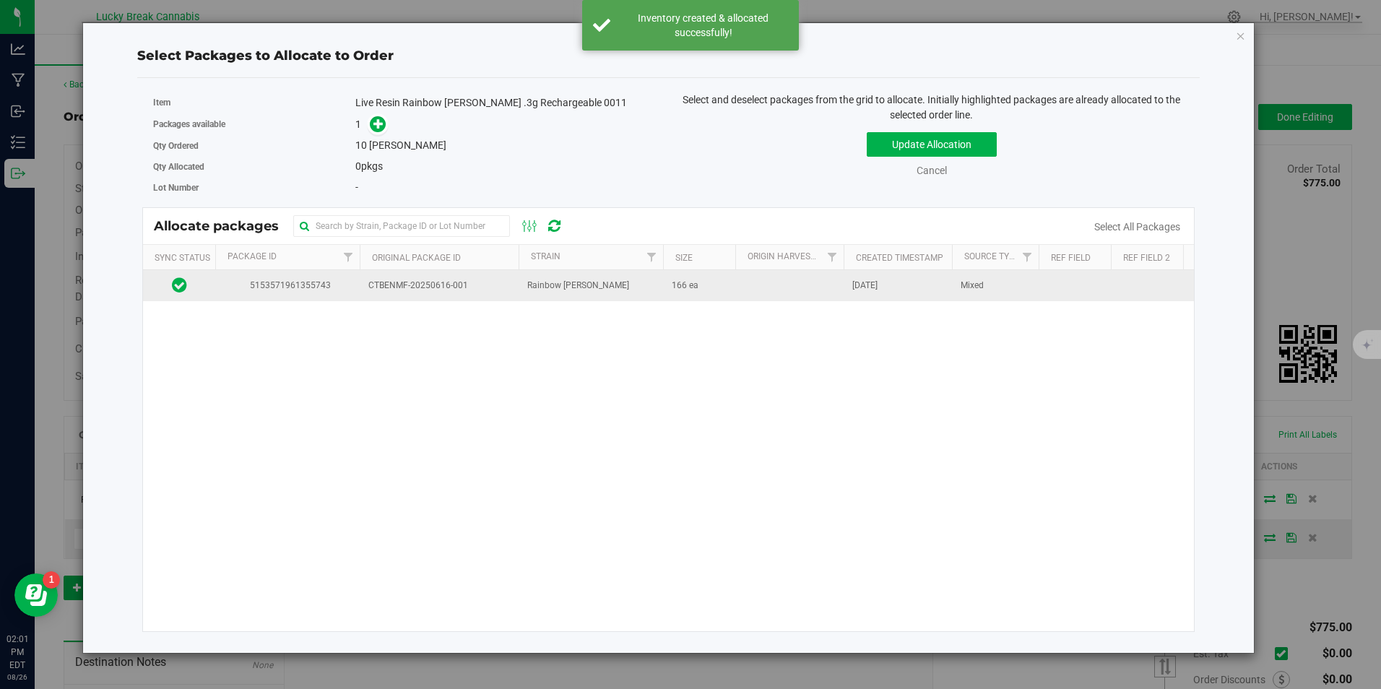
click at [469, 287] on span "CTBENMF-20250616-001" at bounding box center [439, 286] width 142 height 14
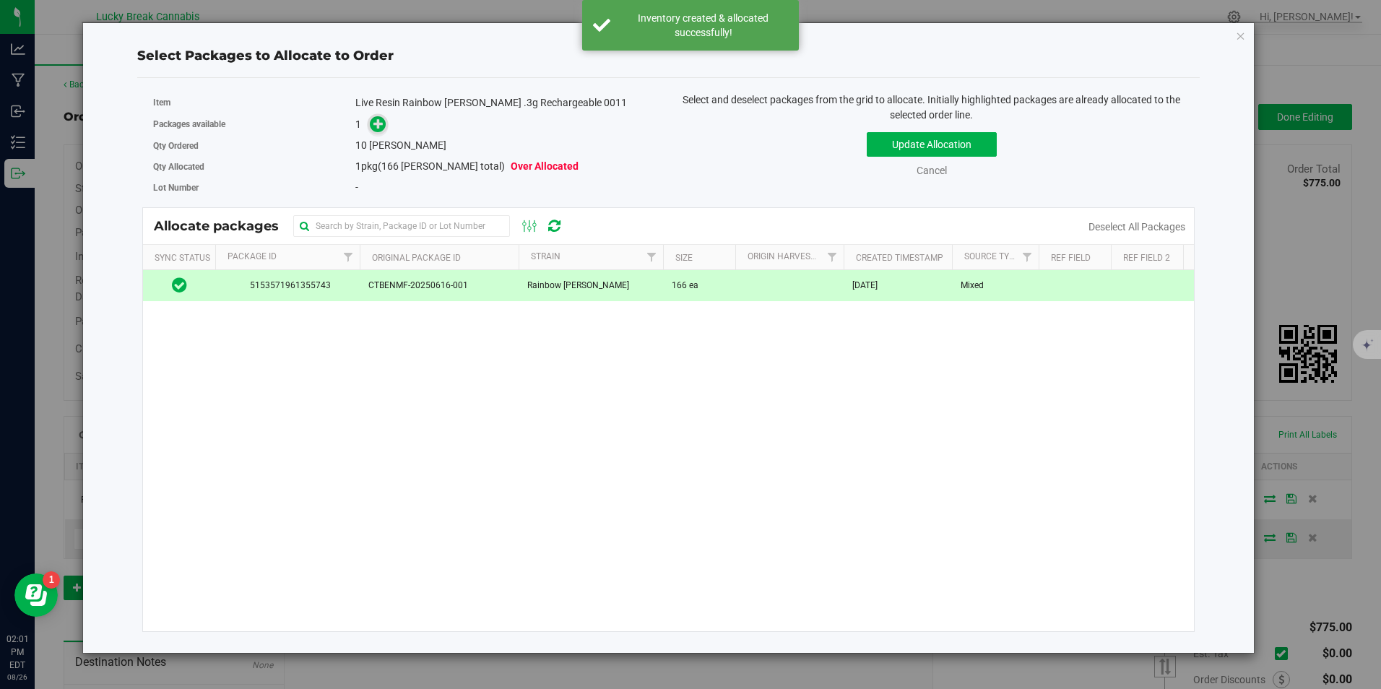
click at [378, 123] on icon at bounding box center [378, 123] width 10 height 10
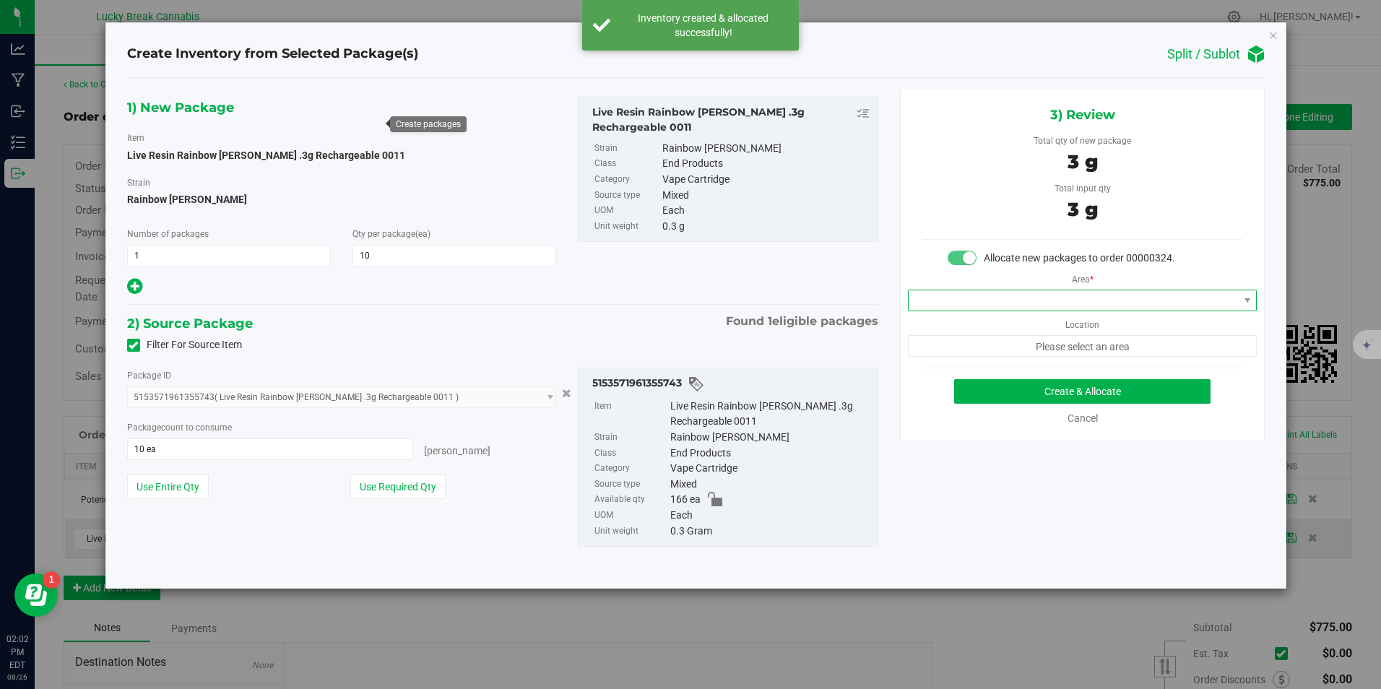
click at [1080, 298] on span at bounding box center [1072, 300] width 329 height 20
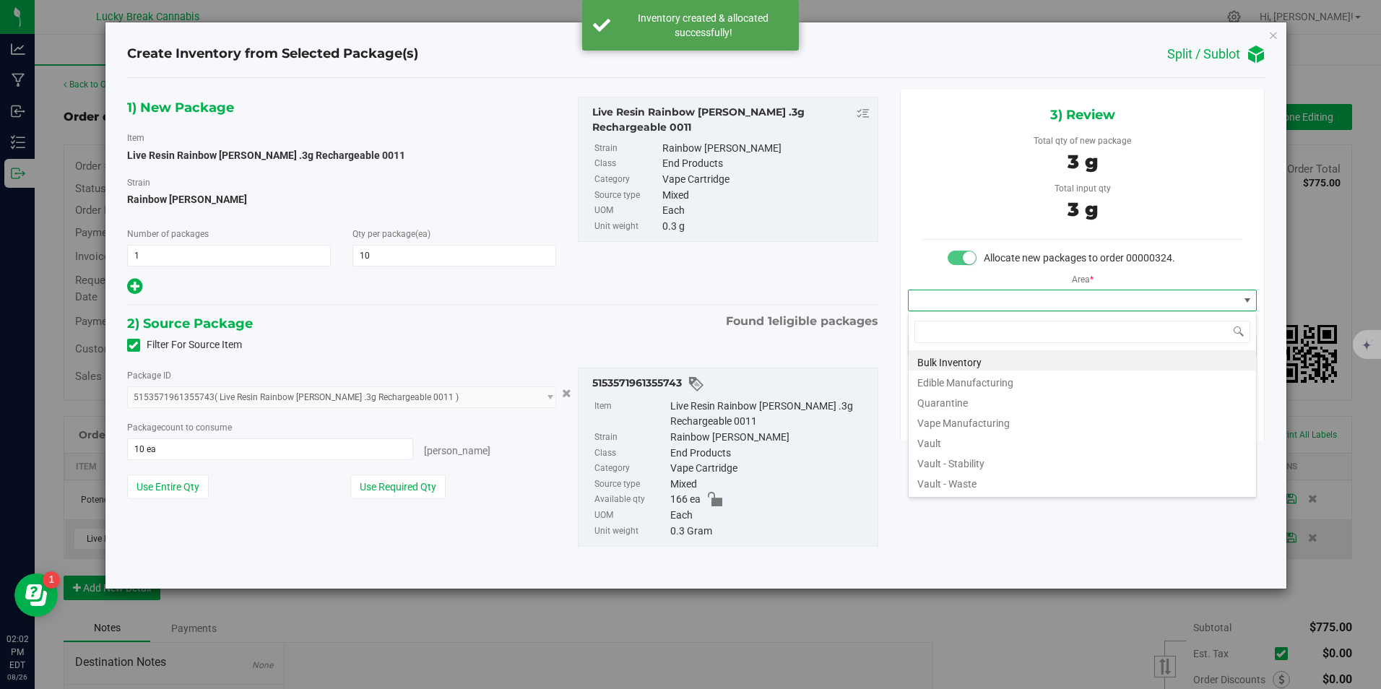
scroll to position [22, 350]
click at [937, 444] on li "Vault" at bounding box center [1081, 441] width 347 height 20
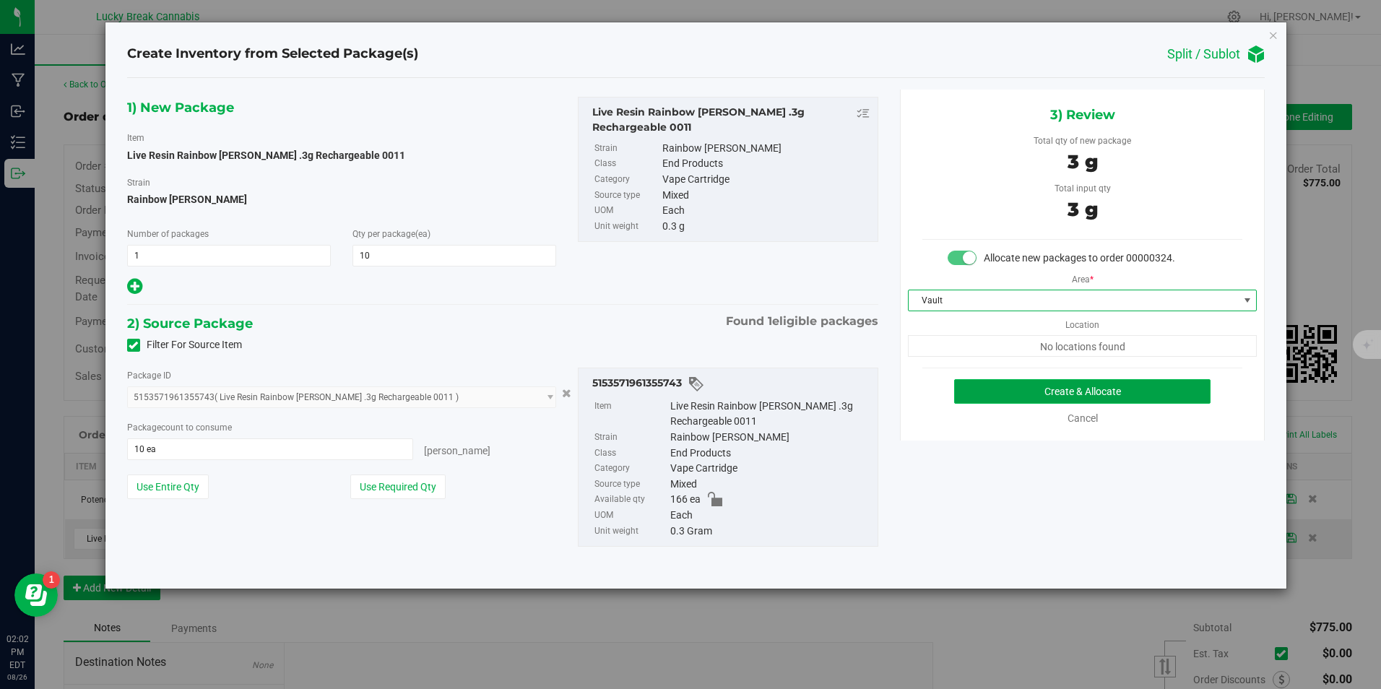
click at [1004, 385] on button "Create & Allocate" at bounding box center [1082, 391] width 256 height 25
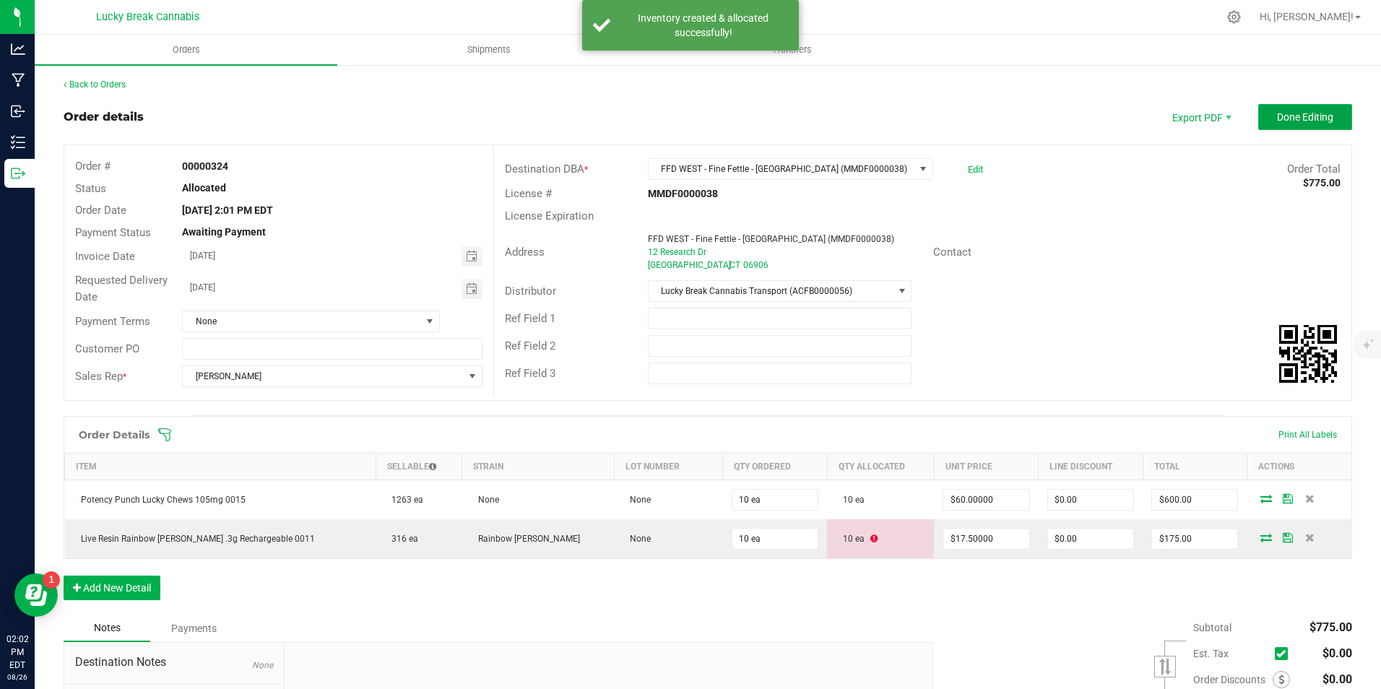
click at [1277, 120] on span "Done Editing" at bounding box center [1305, 117] width 56 height 12
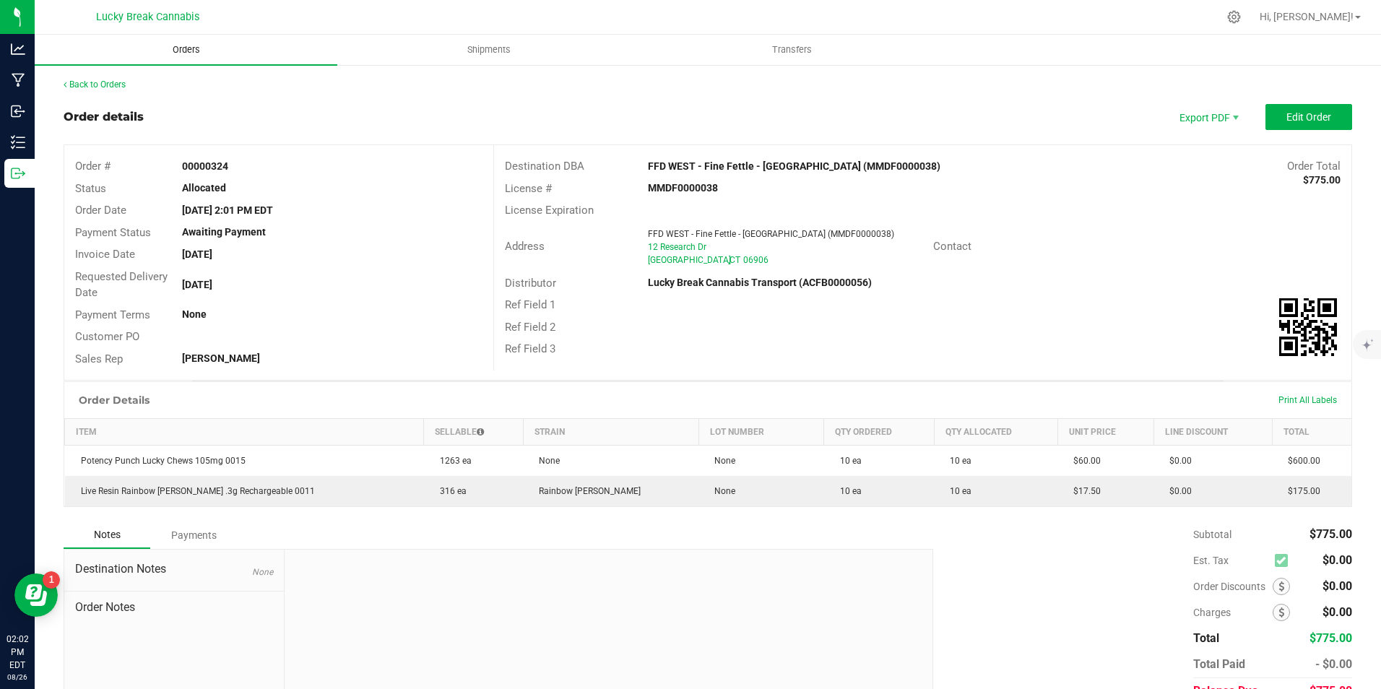
click at [200, 36] on uib-tab-heading "Orders" at bounding box center [186, 50] width 303 height 30
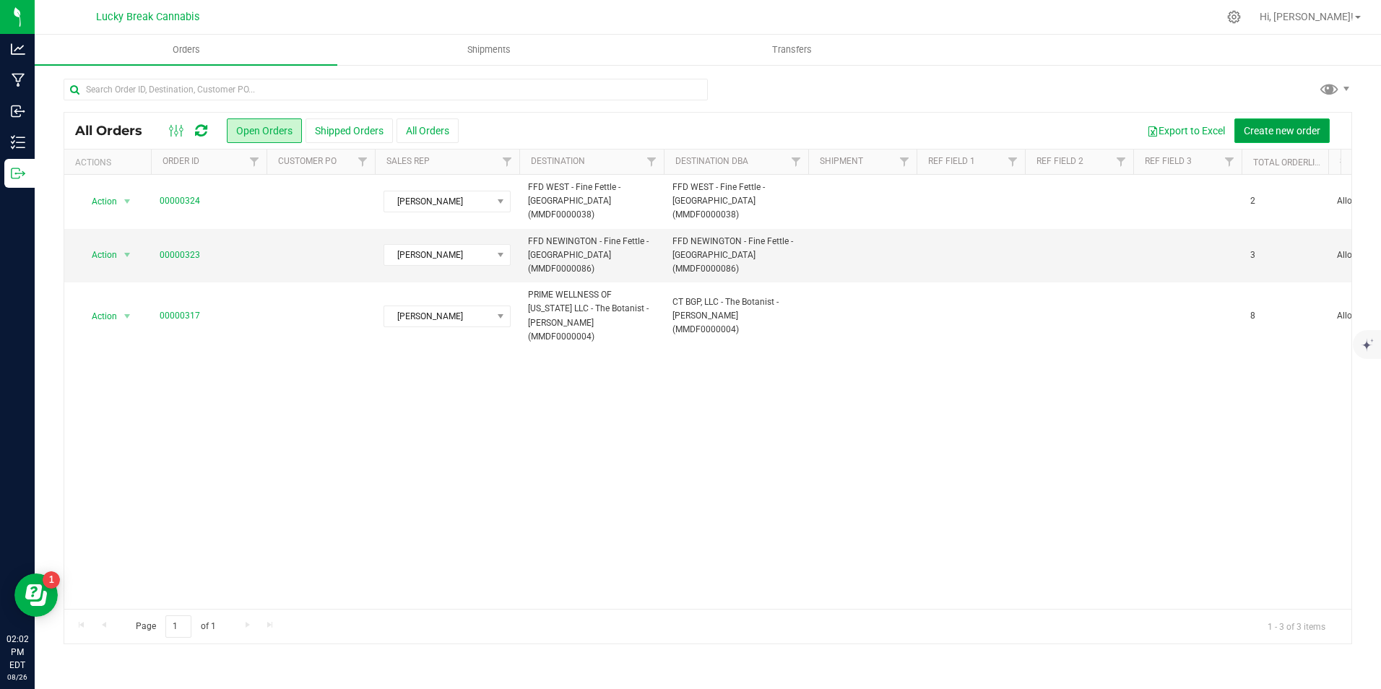
click at [1277, 121] on button "Create new order" at bounding box center [1281, 130] width 95 height 25
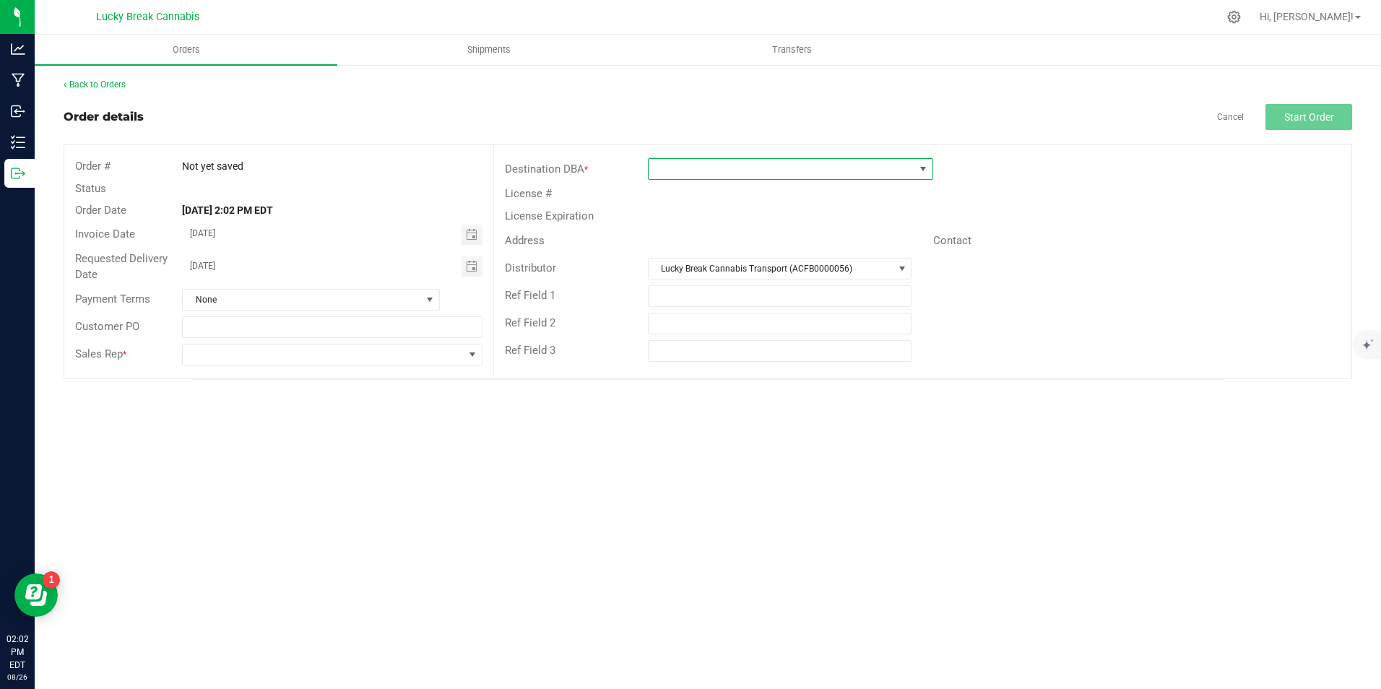
click at [877, 173] on span at bounding box center [781, 169] width 266 height 20
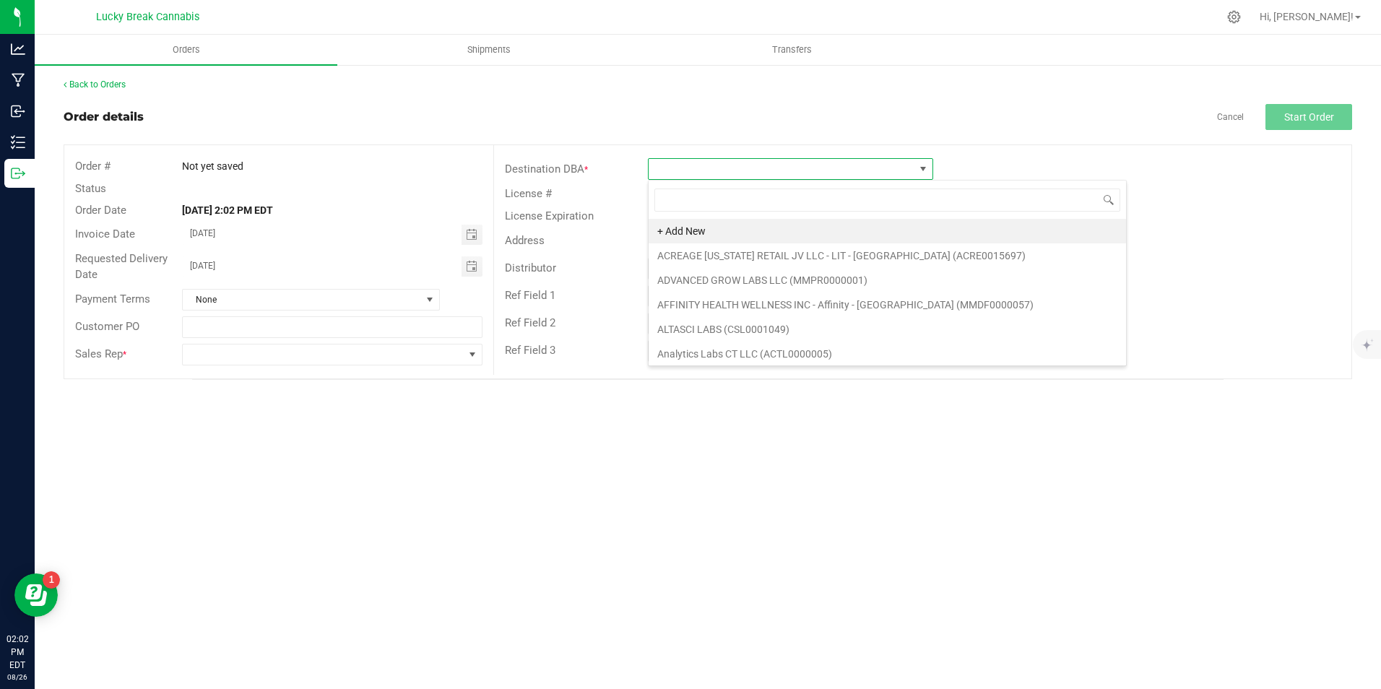
scroll to position [22, 285]
type input "WILL"
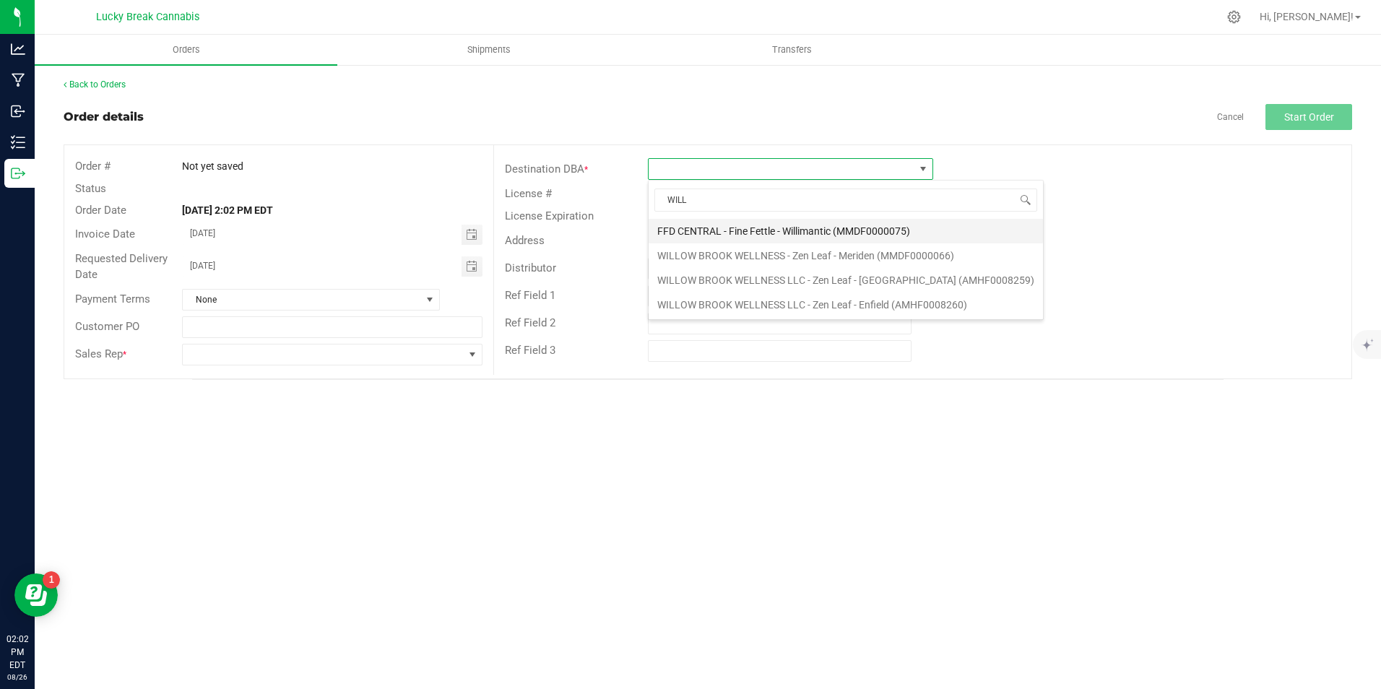
click at [757, 227] on li "FFD CENTRAL - Fine Fettle - Willimantic (MMDF0000075)" at bounding box center [845, 231] width 394 height 25
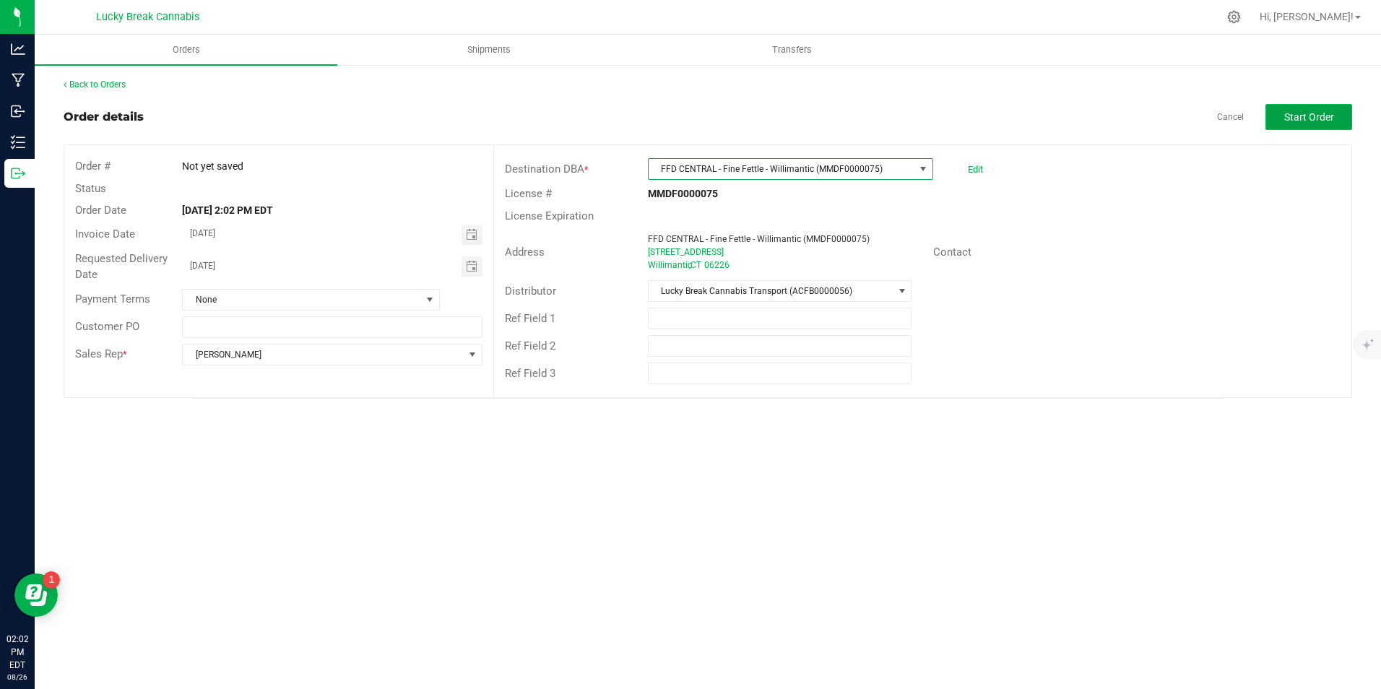
click at [1316, 115] on span "Start Order" at bounding box center [1309, 117] width 50 height 12
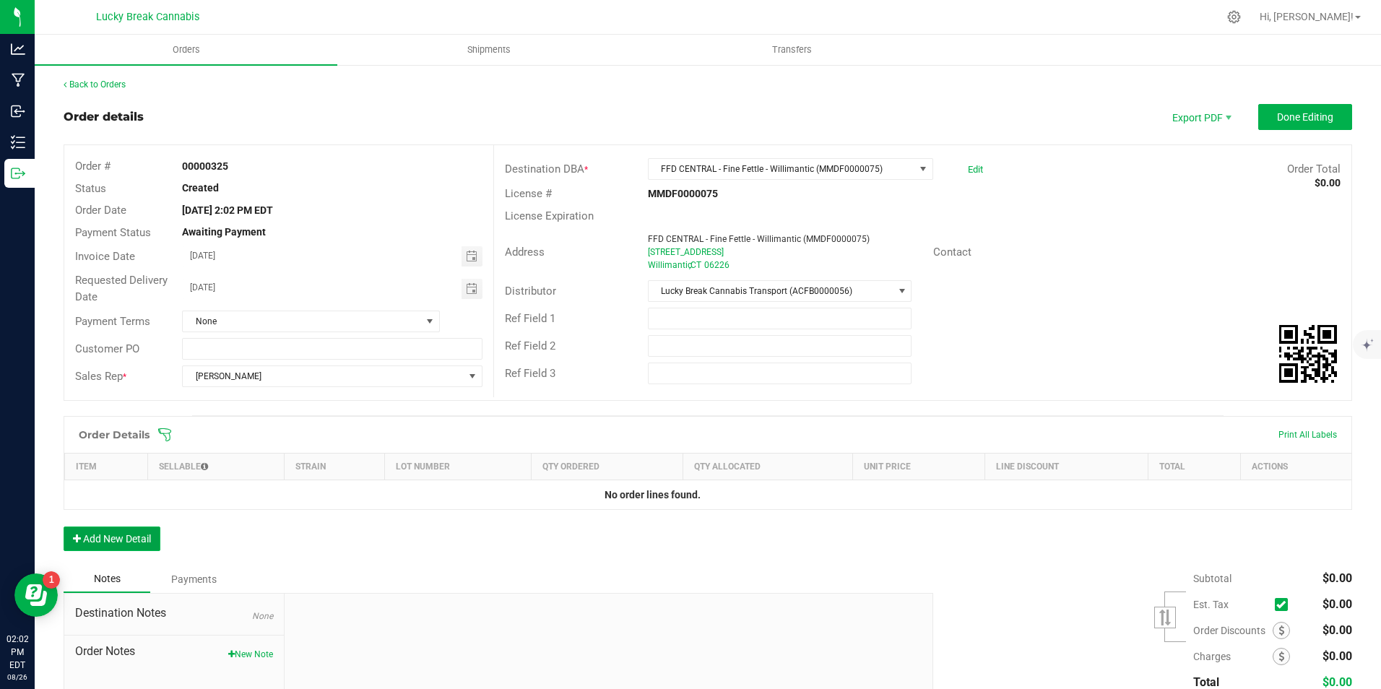
click at [121, 533] on button "Add New Detail" at bounding box center [112, 538] width 97 height 25
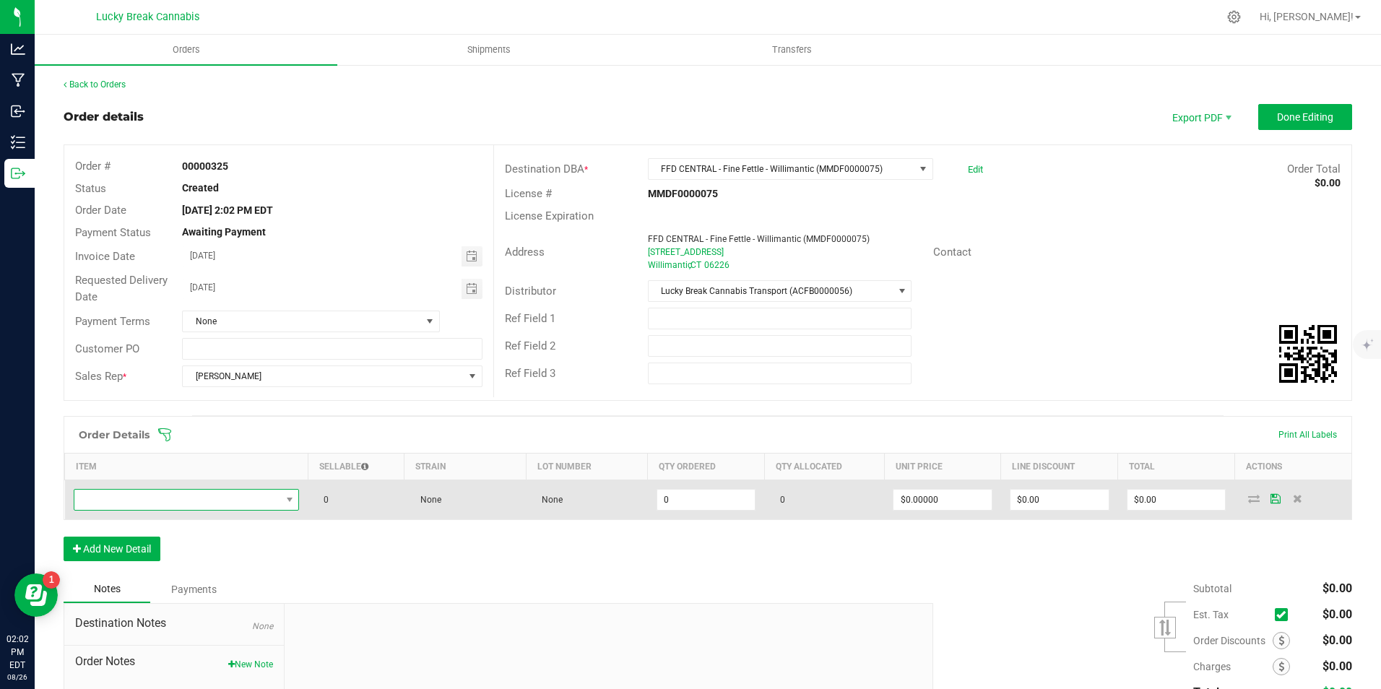
click at [160, 496] on span "NO DATA FOUND" at bounding box center [177, 500] width 207 height 20
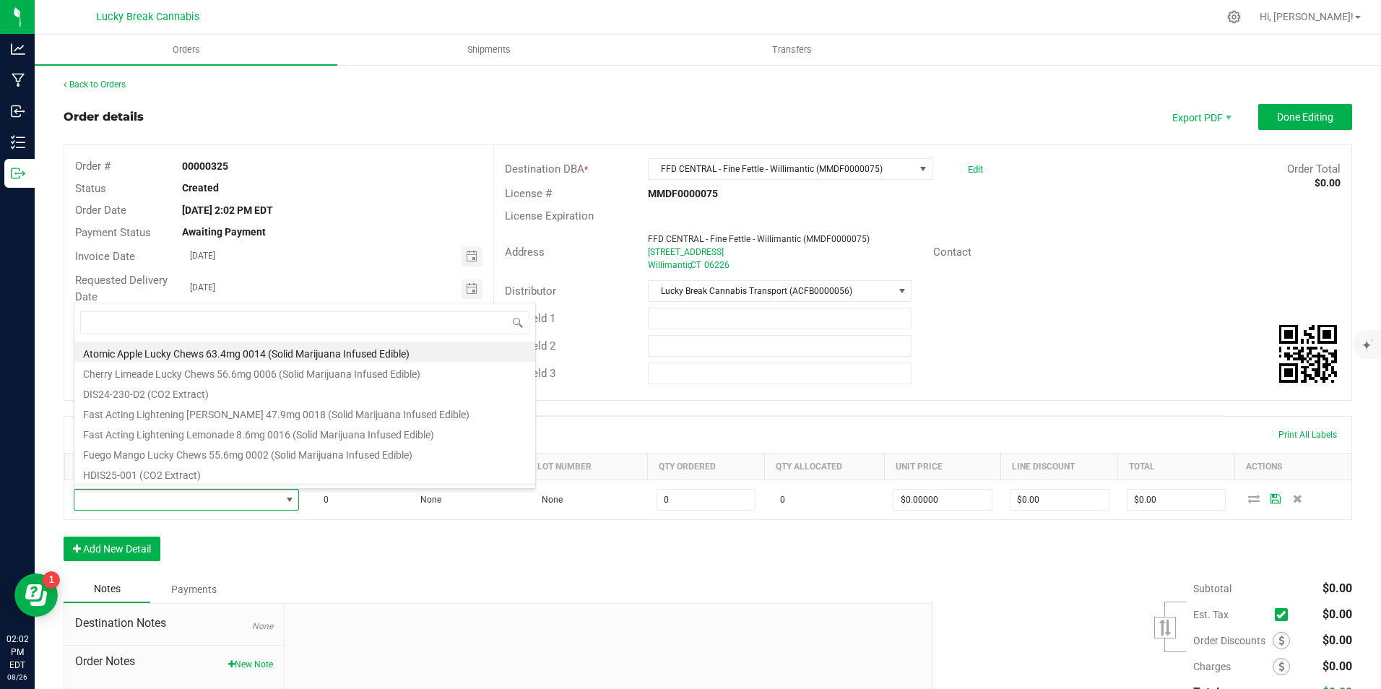
scroll to position [22, 222]
type input "105"
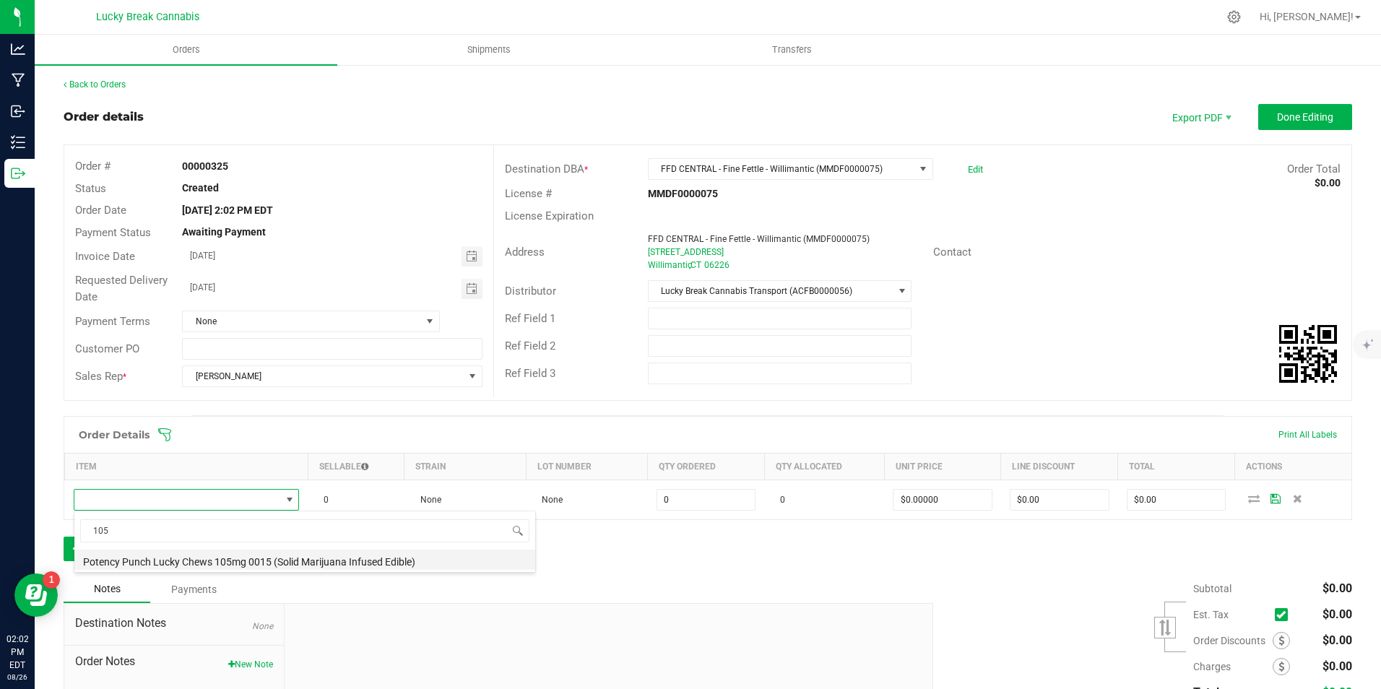
click at [182, 560] on li "Potency Punch Lucky Chews 105mg 0015 (Solid Marijuana Infused Edible)" at bounding box center [304, 560] width 461 height 20
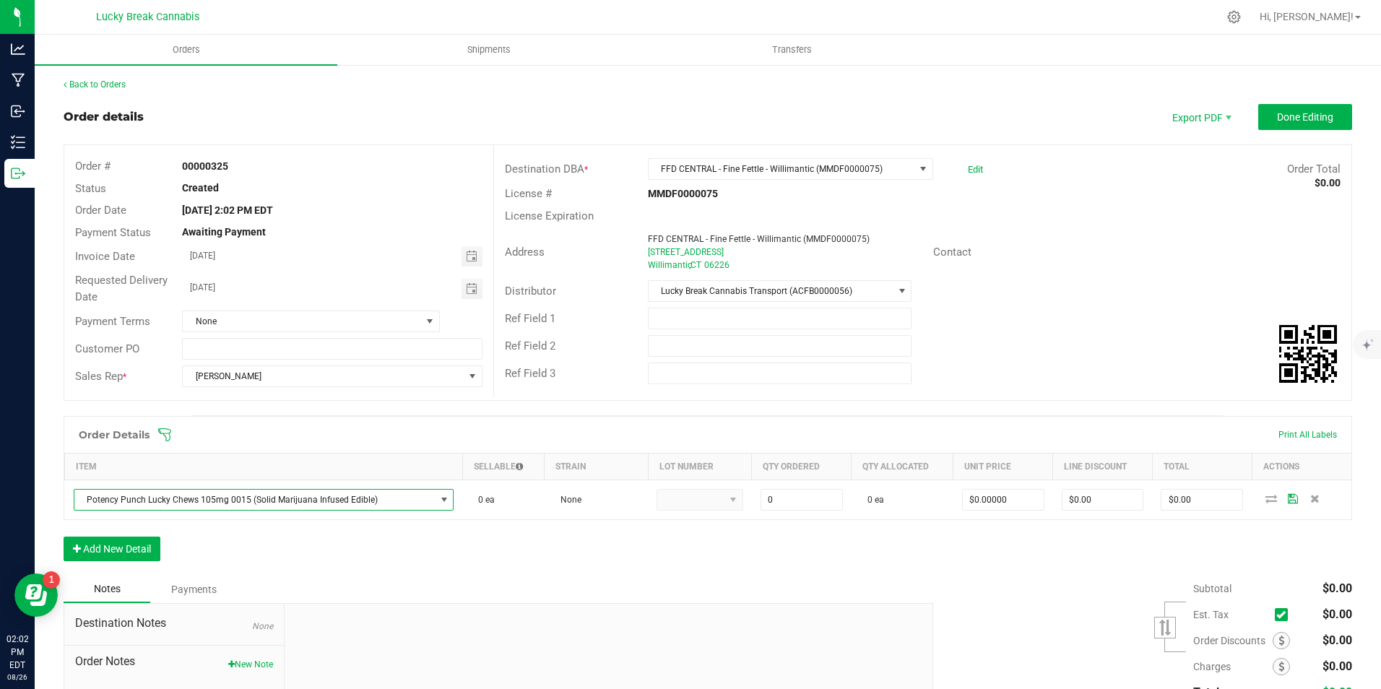
type input "0 ea"
type input "$60.00000"
click at [156, 543] on button "Add New Detail" at bounding box center [112, 549] width 97 height 25
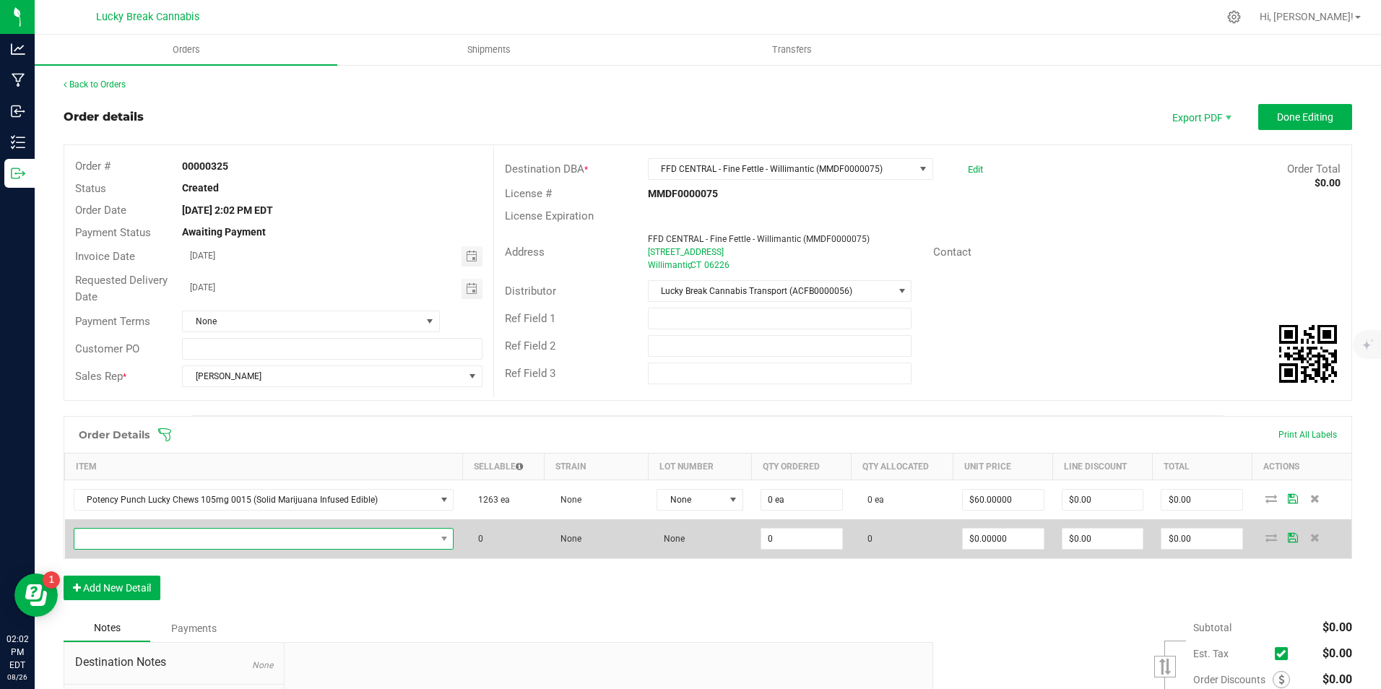
click at [183, 534] on span "NO DATA FOUND" at bounding box center [254, 539] width 361 height 20
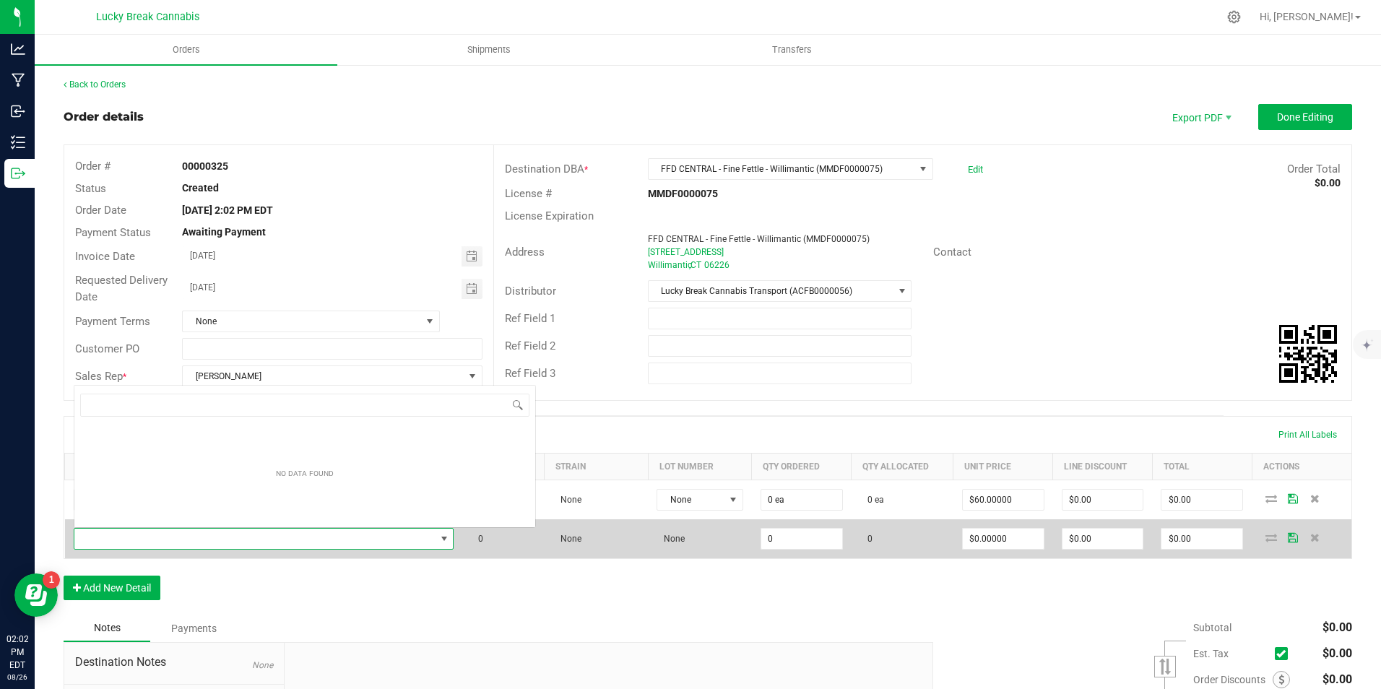
scroll to position [22, 369]
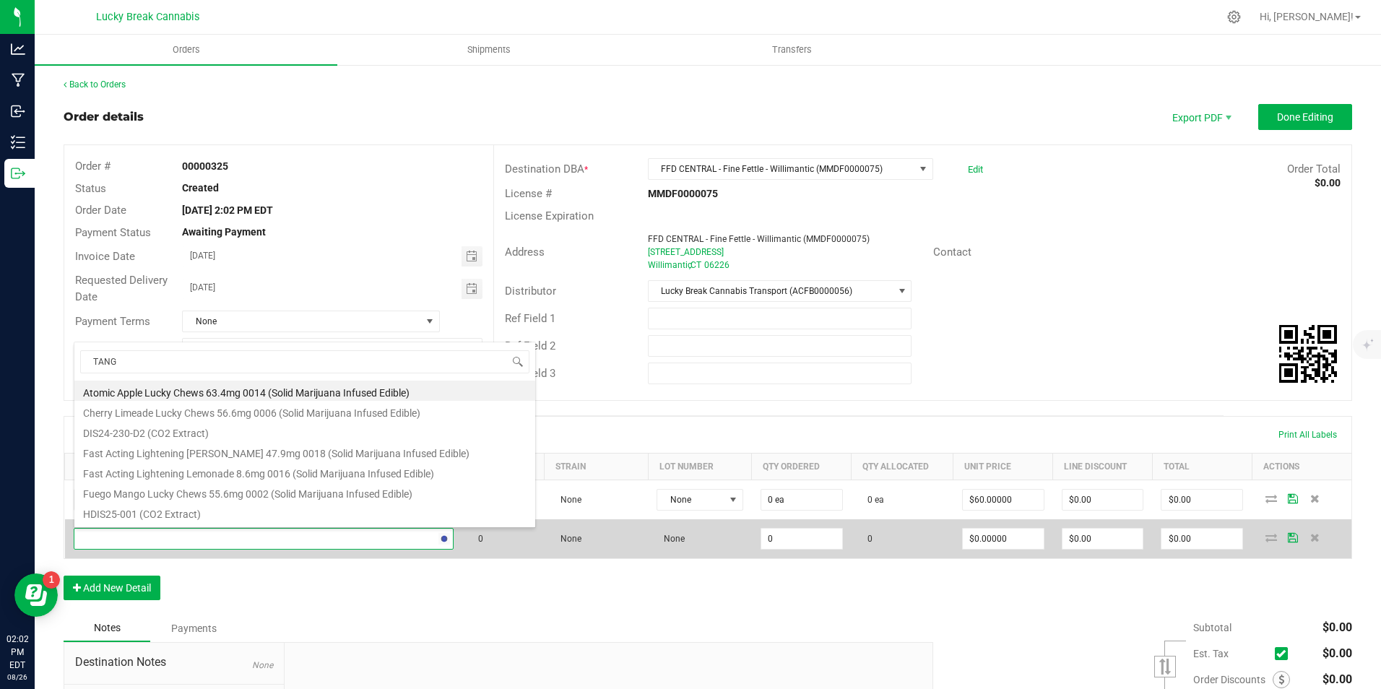
type input "TANGO"
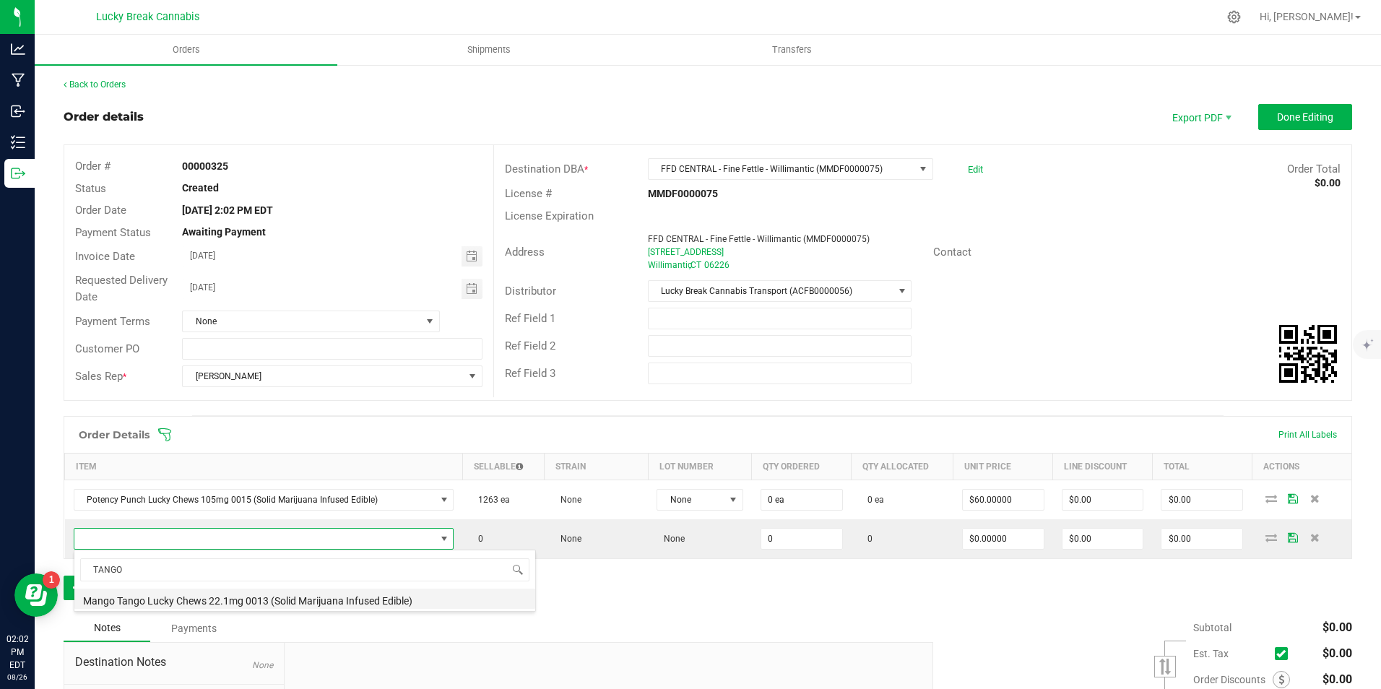
click at [186, 597] on li "Mango Tango Lucky Chews 22.1mg 0013 (Solid Marijuana Infused Edible)" at bounding box center [304, 599] width 461 height 20
type input "0 ea"
type input "$15.50000"
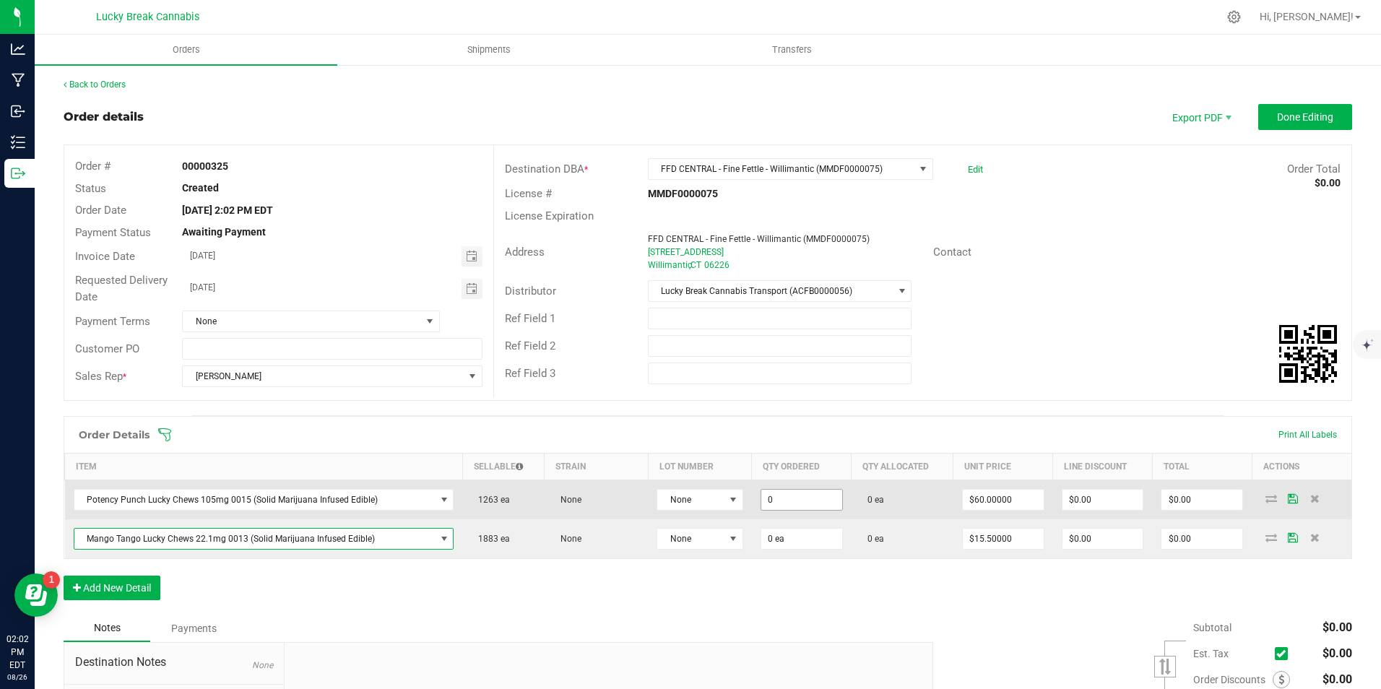
click at [807, 505] on input "0" at bounding box center [801, 500] width 81 height 20
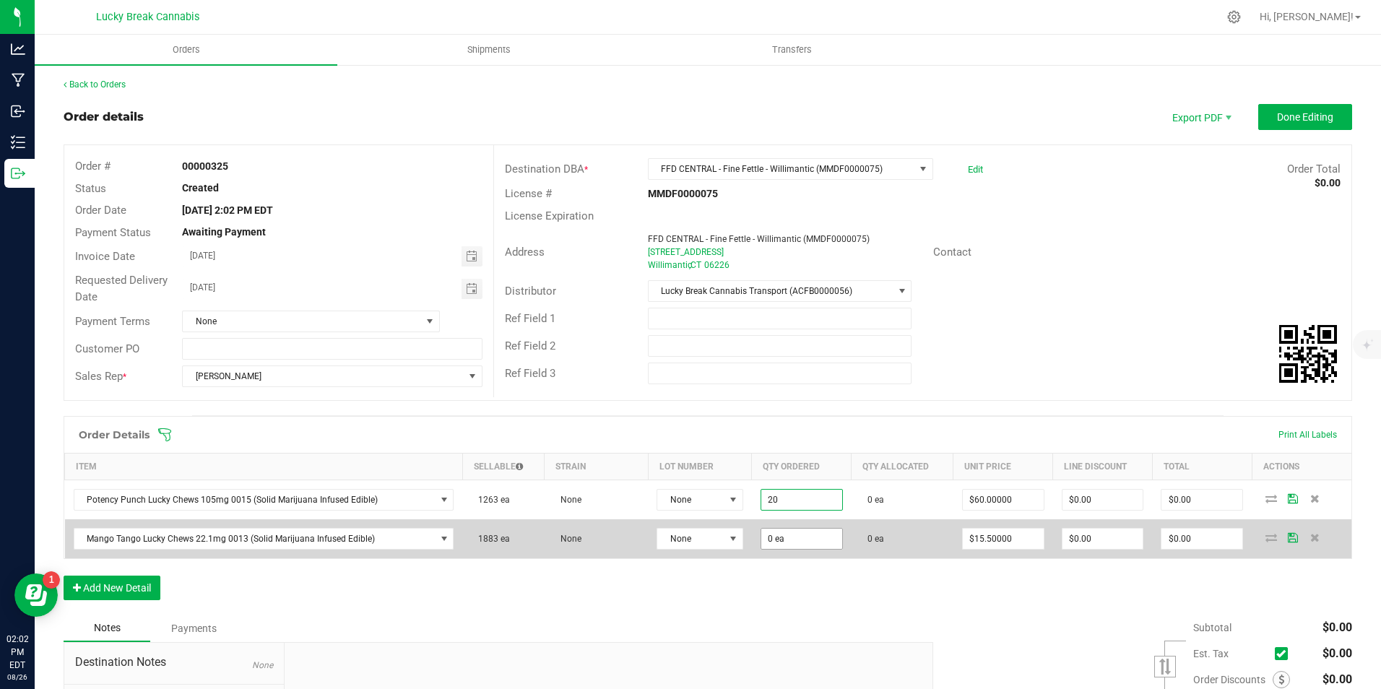
type input "20 ea"
type input "$1,200.00"
click at [782, 534] on input "0" at bounding box center [801, 539] width 81 height 20
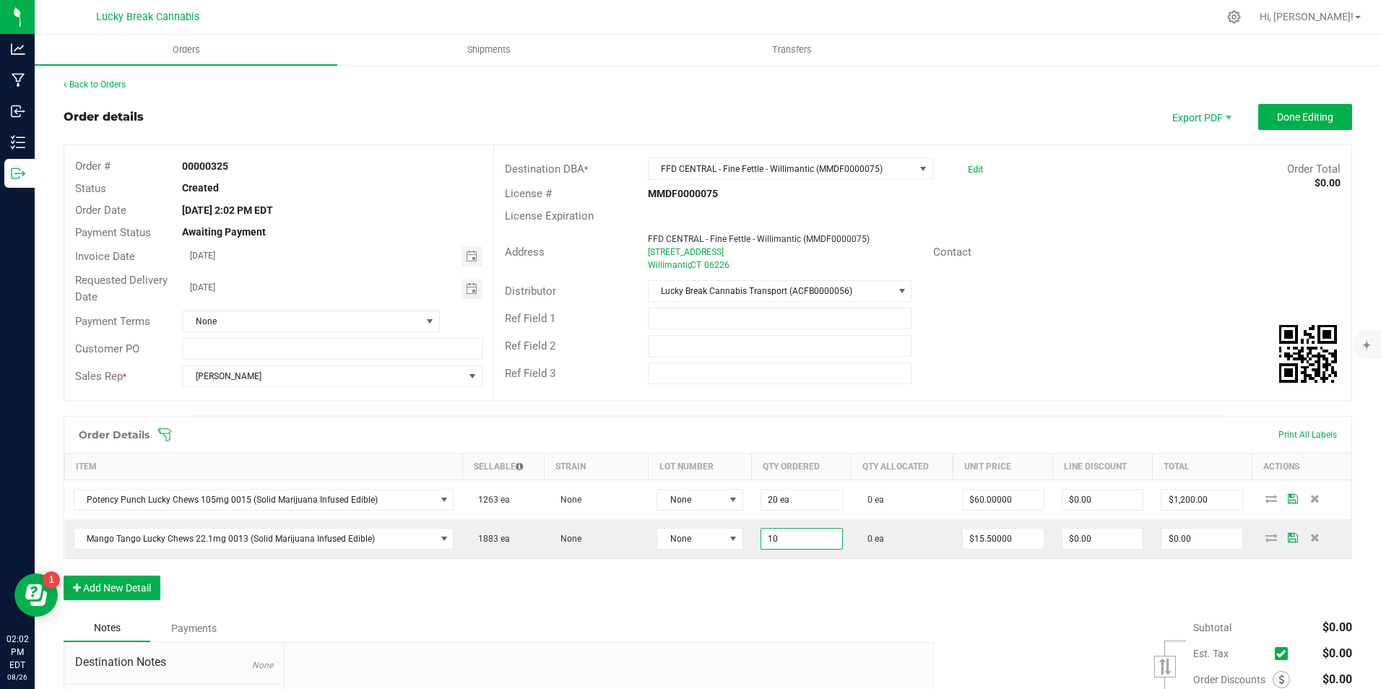
type input "10 ea"
type input "$155.00"
click at [832, 603] on div "Order Details Print All Labels Item Sellable Strain Lot Number Qty Ordered Qty …" at bounding box center [708, 515] width 1288 height 199
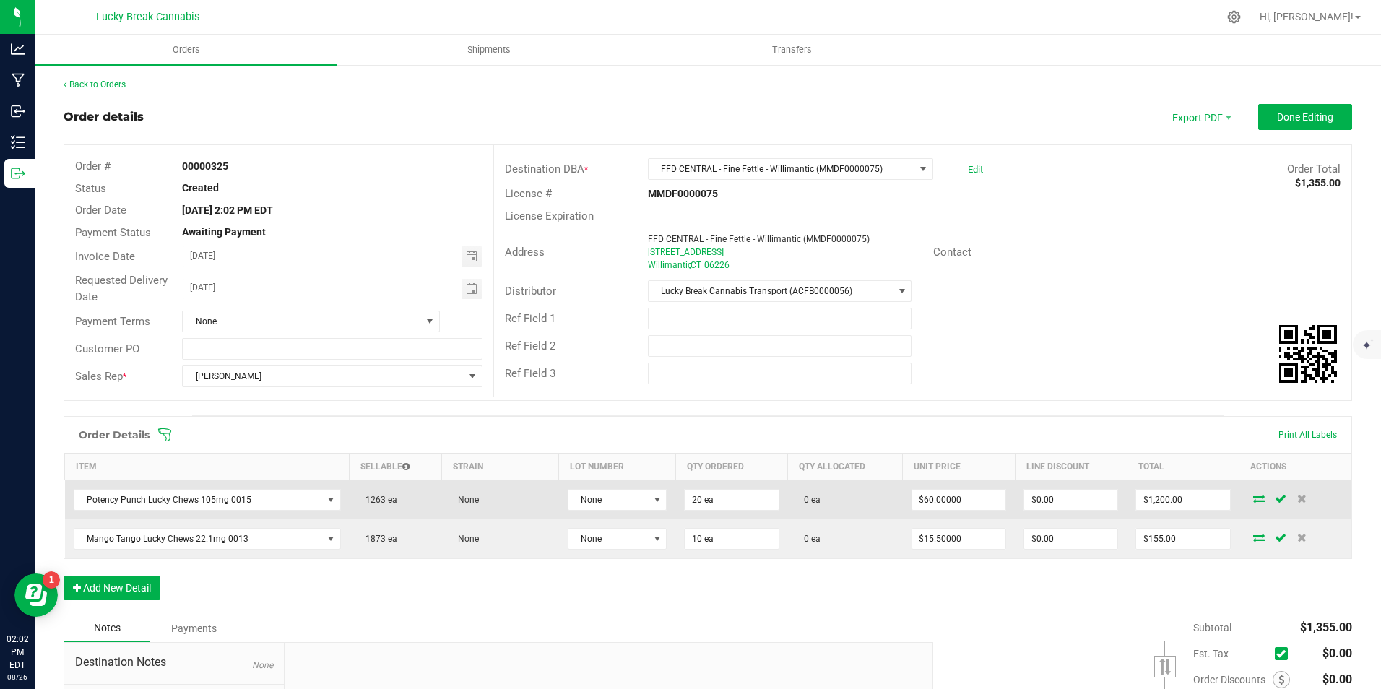
click at [1253, 499] on icon at bounding box center [1259, 498] width 12 height 9
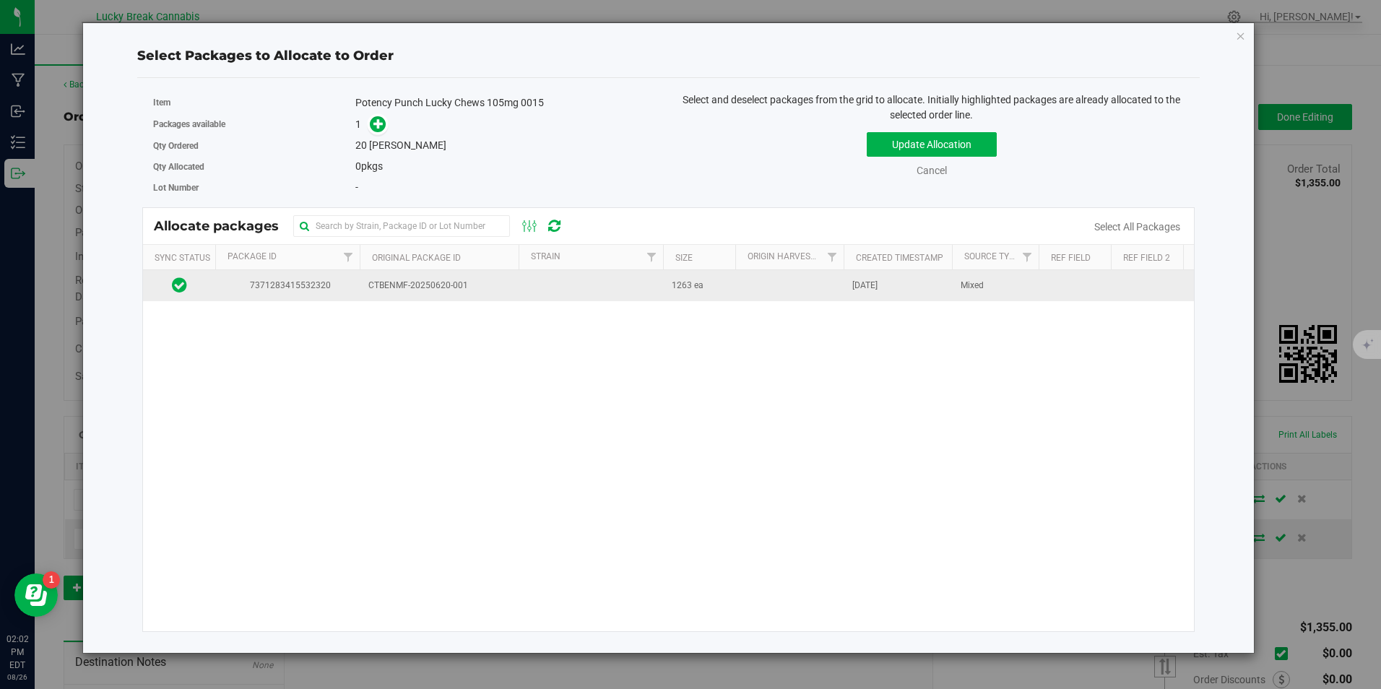
click at [388, 280] on span "CTBENMF-20250620-001" at bounding box center [439, 286] width 142 height 14
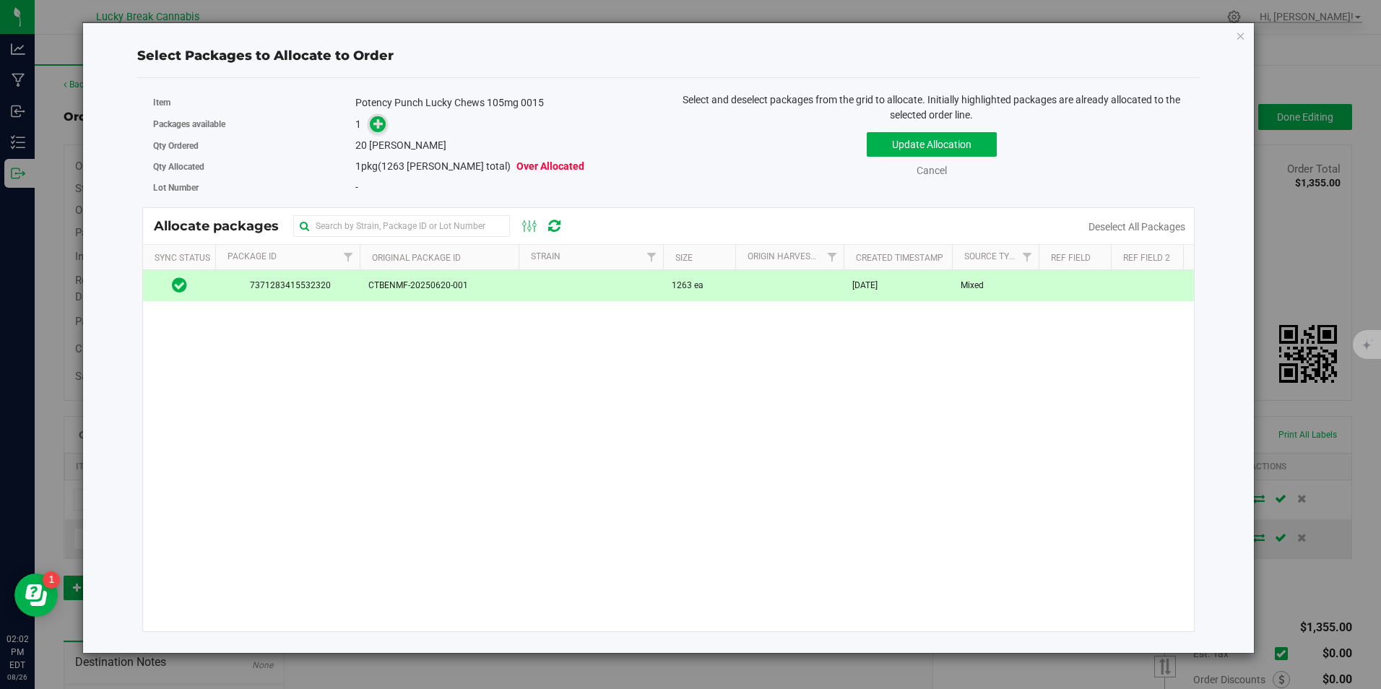
click at [373, 129] on span at bounding box center [378, 124] width 17 height 17
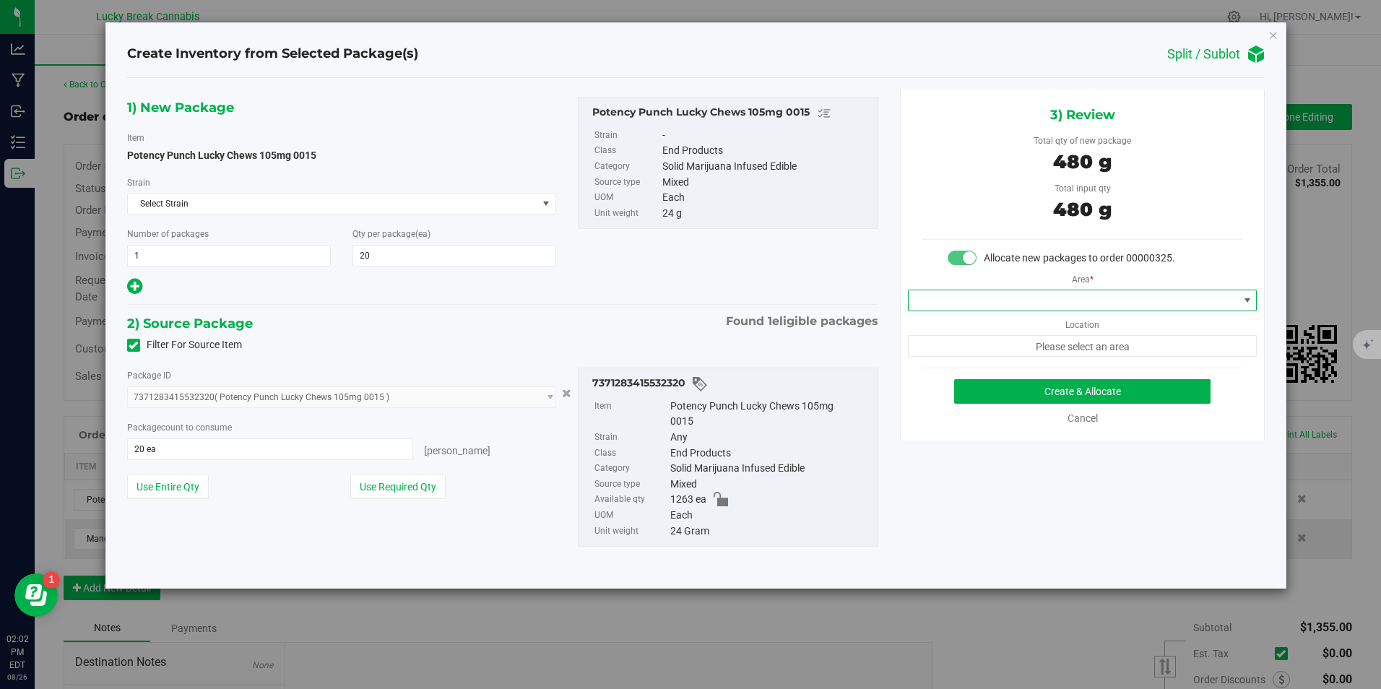
click at [1065, 294] on span at bounding box center [1072, 300] width 329 height 20
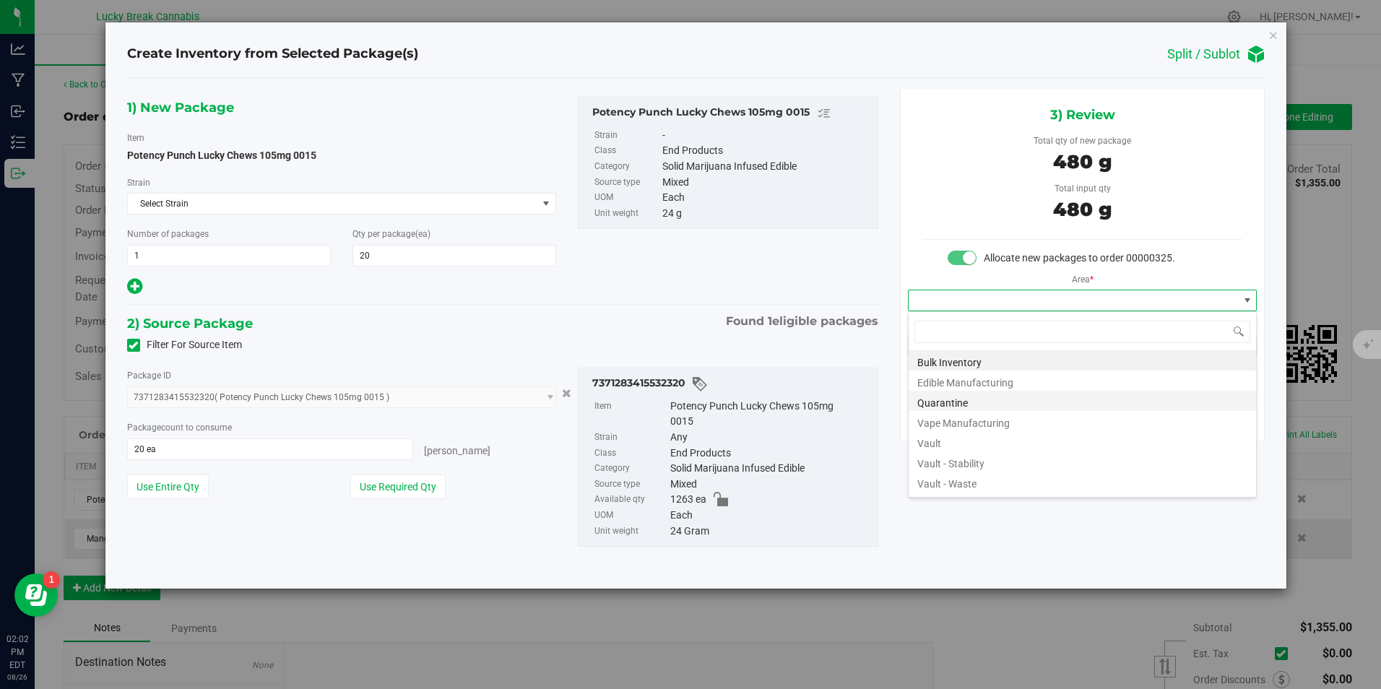
scroll to position [22, 350]
click at [942, 436] on li "Vault" at bounding box center [1081, 441] width 347 height 20
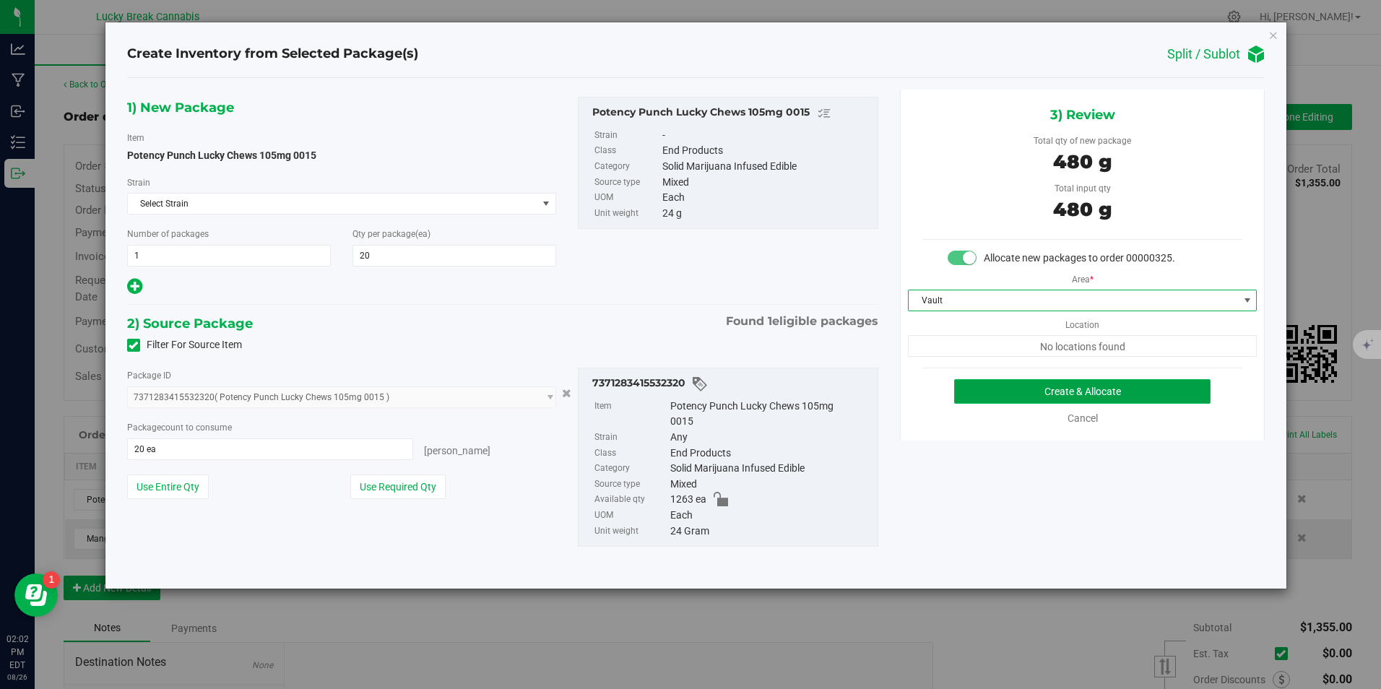
click at [1020, 387] on button "Create & Allocate" at bounding box center [1082, 391] width 256 height 25
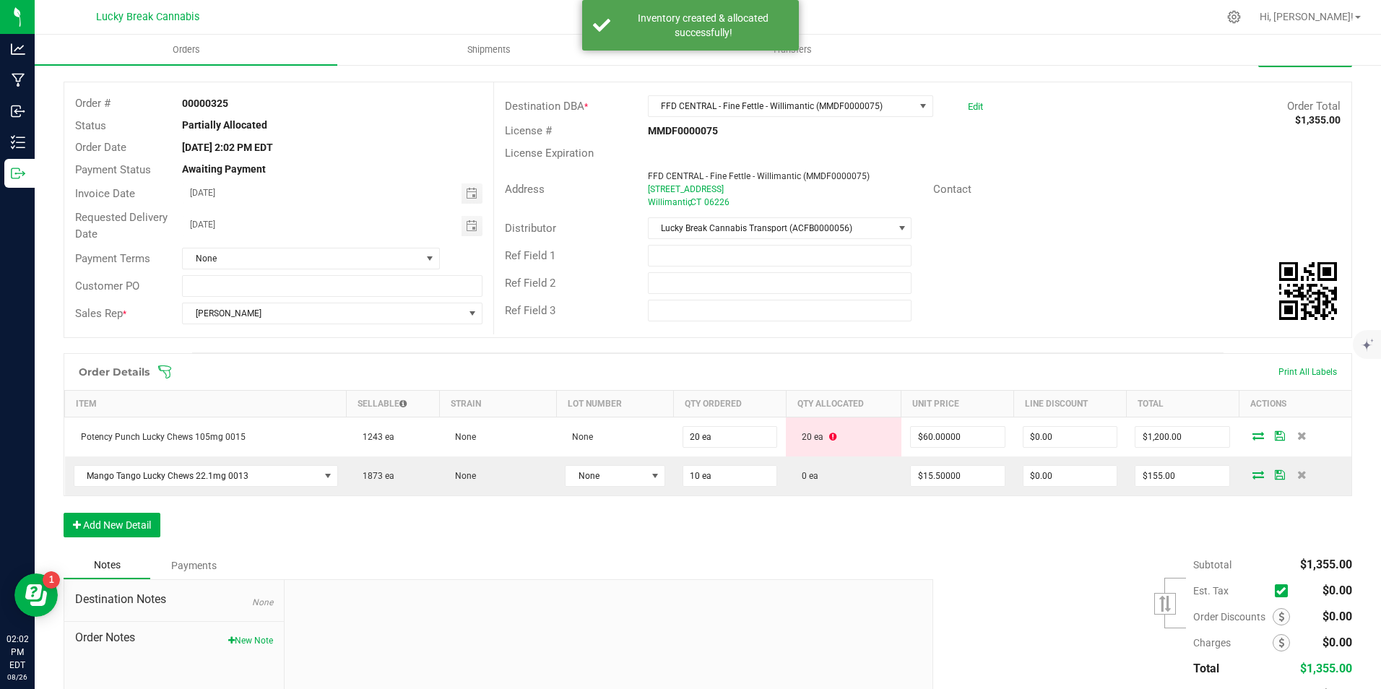
scroll to position [72, 0]
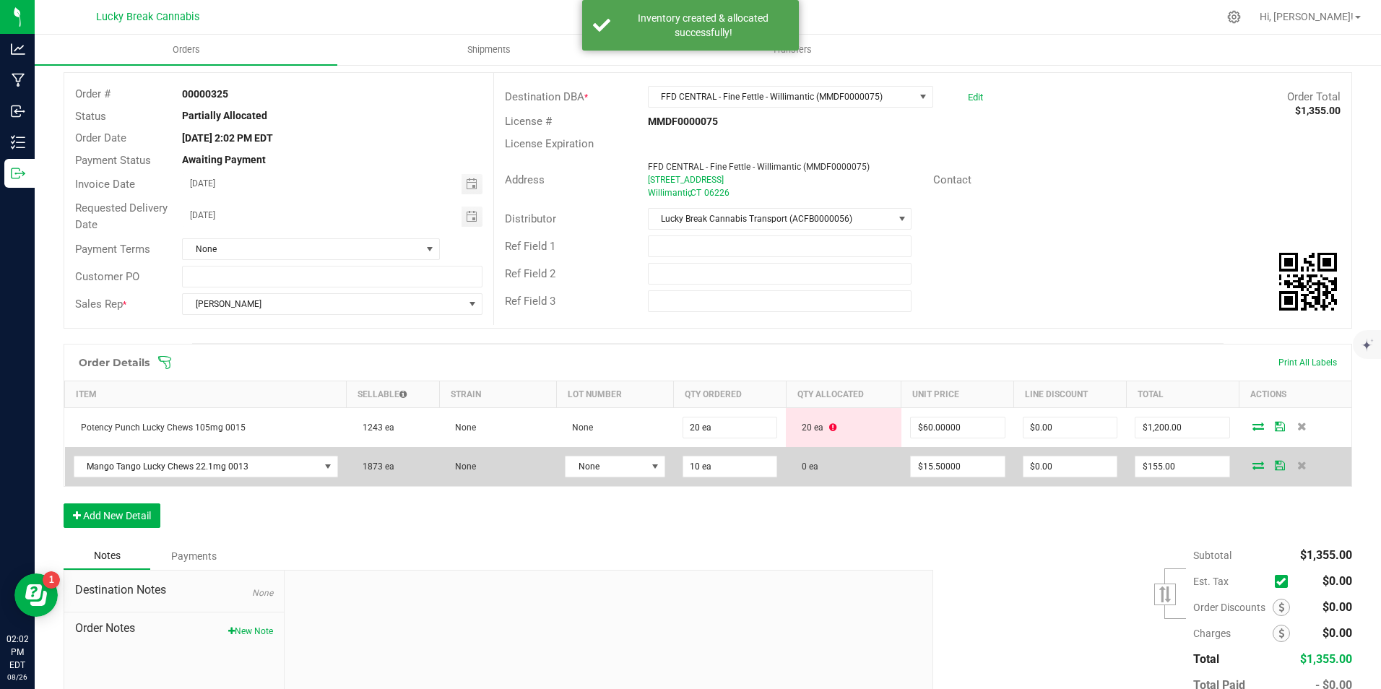
click at [1252, 463] on icon at bounding box center [1258, 465] width 12 height 9
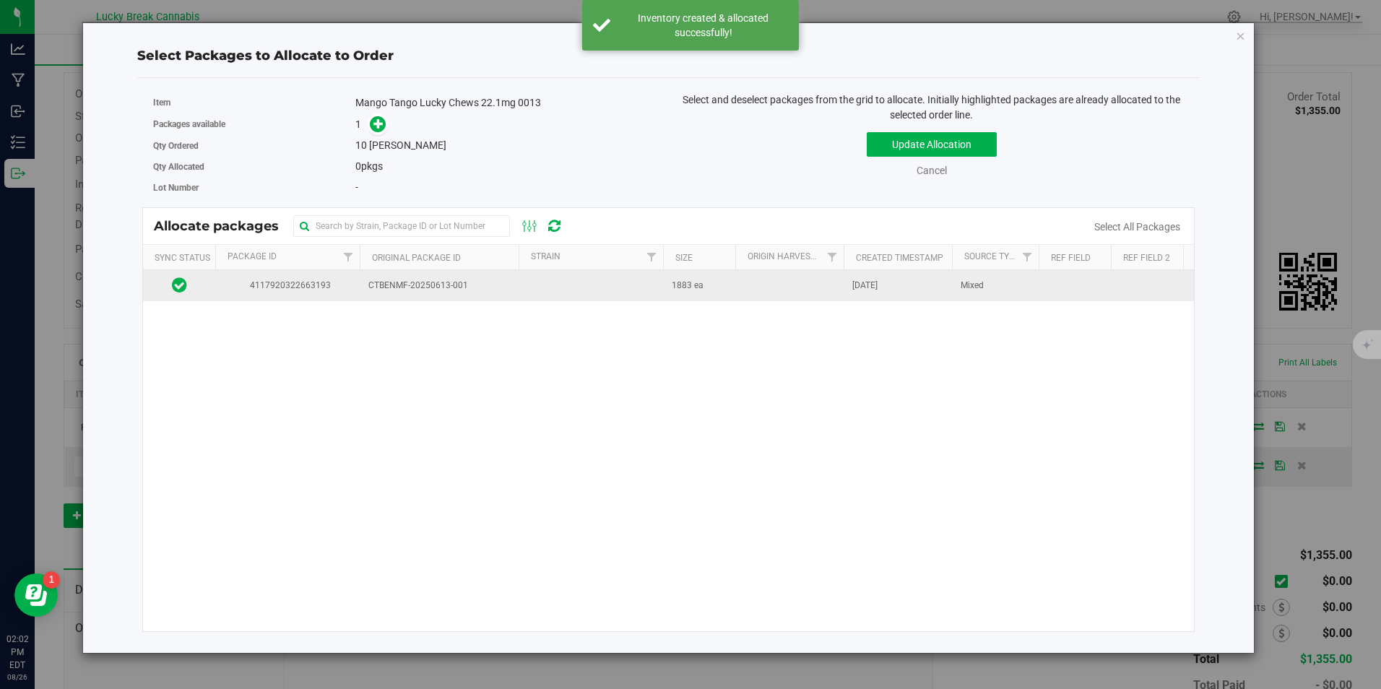
click at [526, 286] on td at bounding box center [590, 285] width 144 height 31
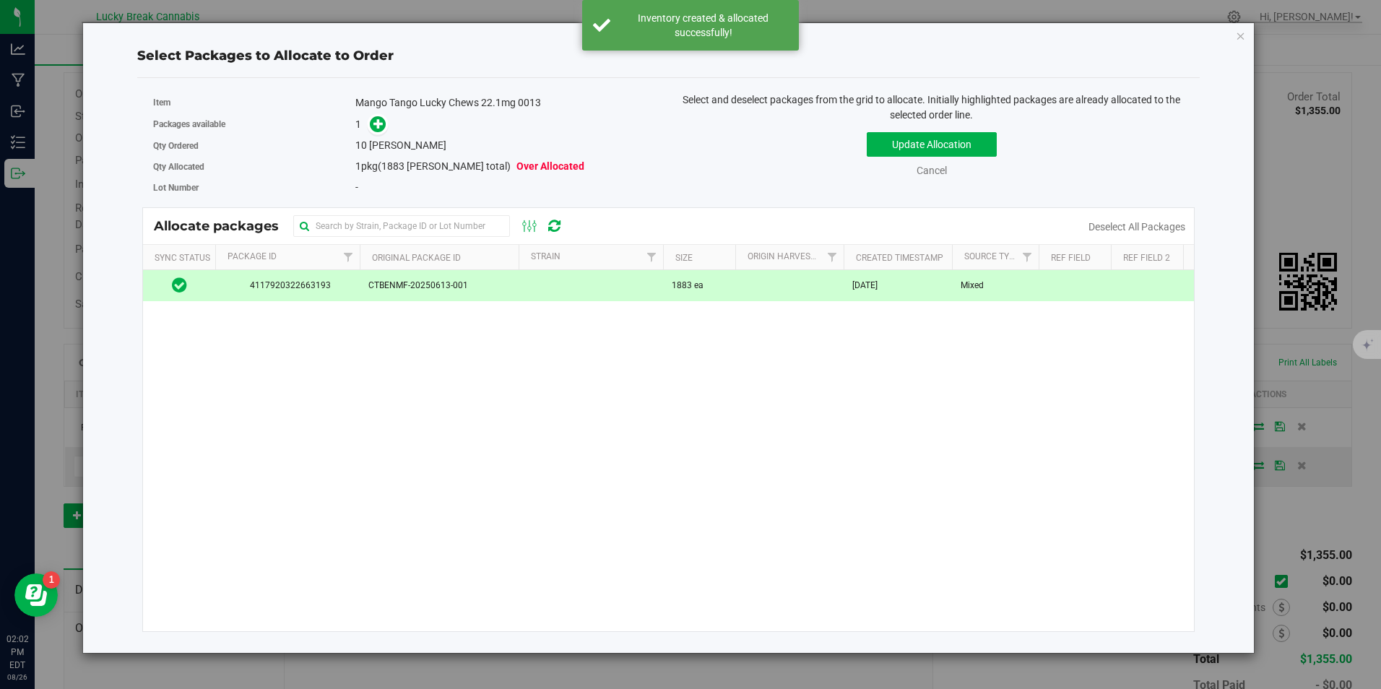
click at [379, 114] on div "Packages available 1" at bounding box center [405, 124] width 504 height 22
click at [386, 122] on span at bounding box center [378, 124] width 17 height 17
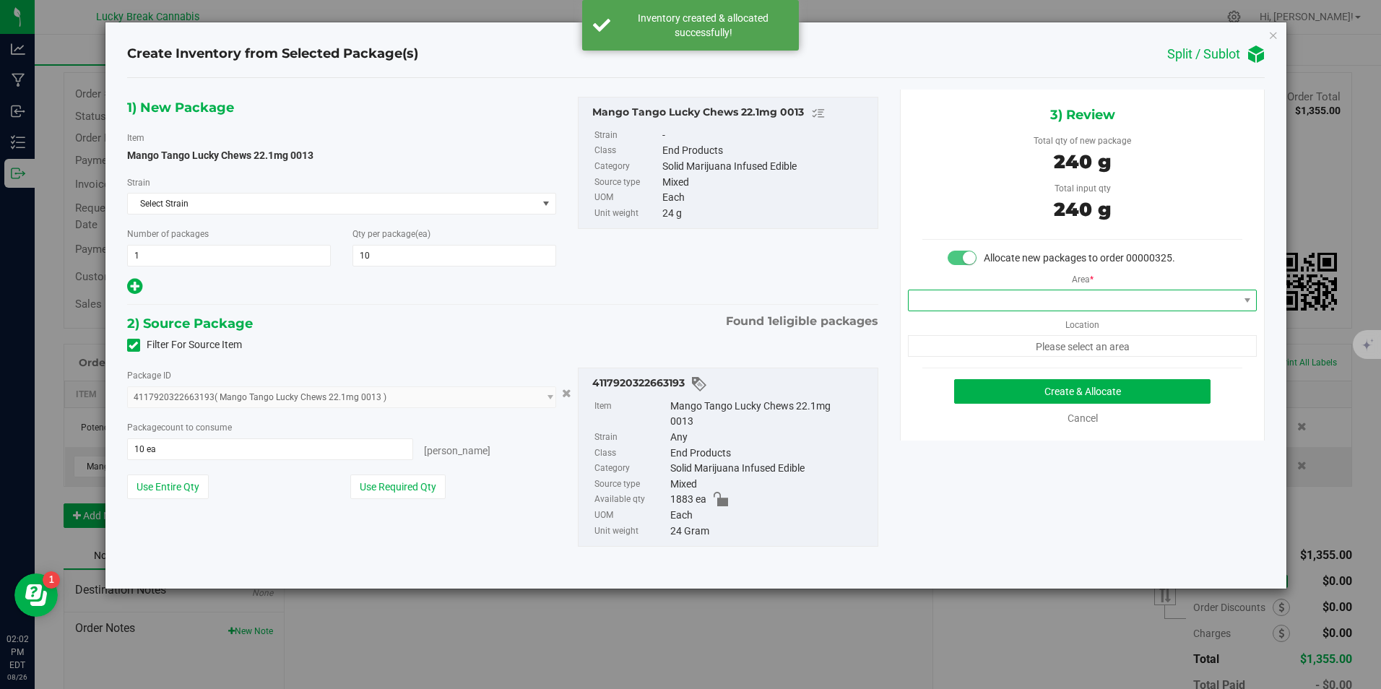
click at [1015, 310] on span at bounding box center [1072, 300] width 329 height 20
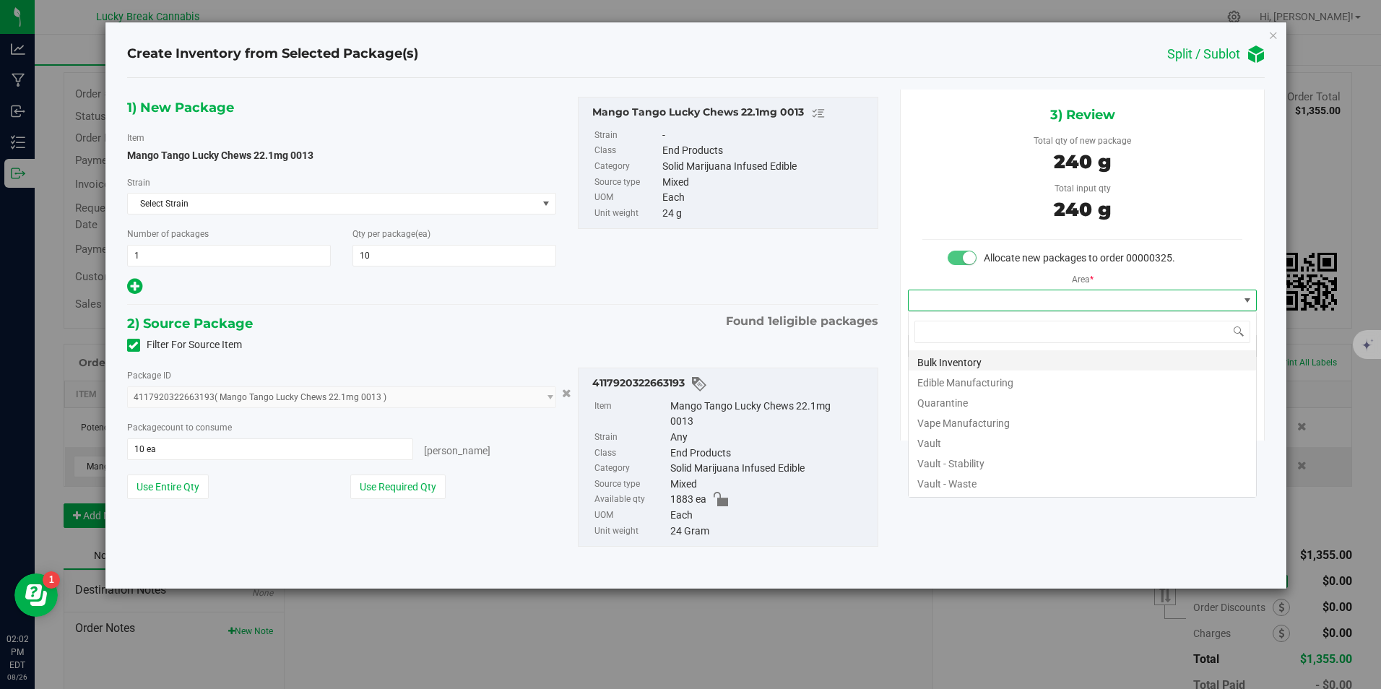
scroll to position [22, 350]
click at [952, 437] on li "Vault" at bounding box center [1081, 441] width 347 height 20
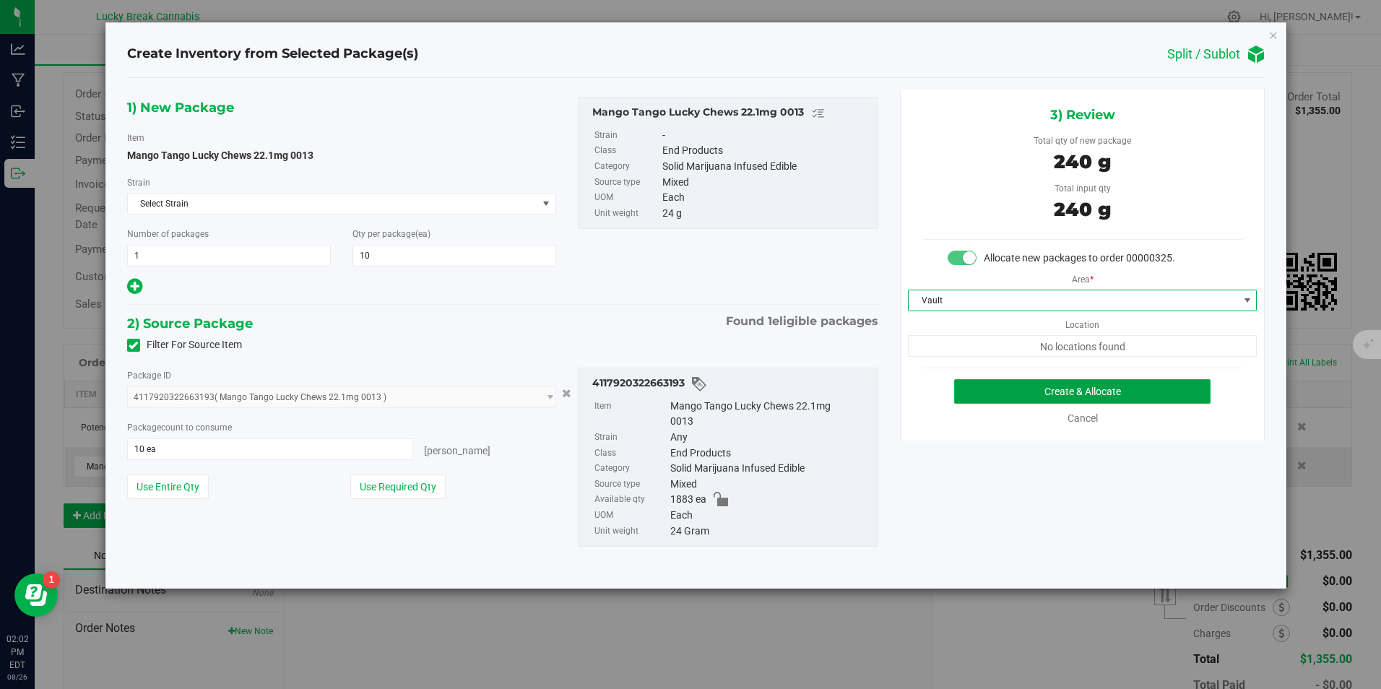
click at [1012, 392] on button "Create & Allocate" at bounding box center [1082, 391] width 256 height 25
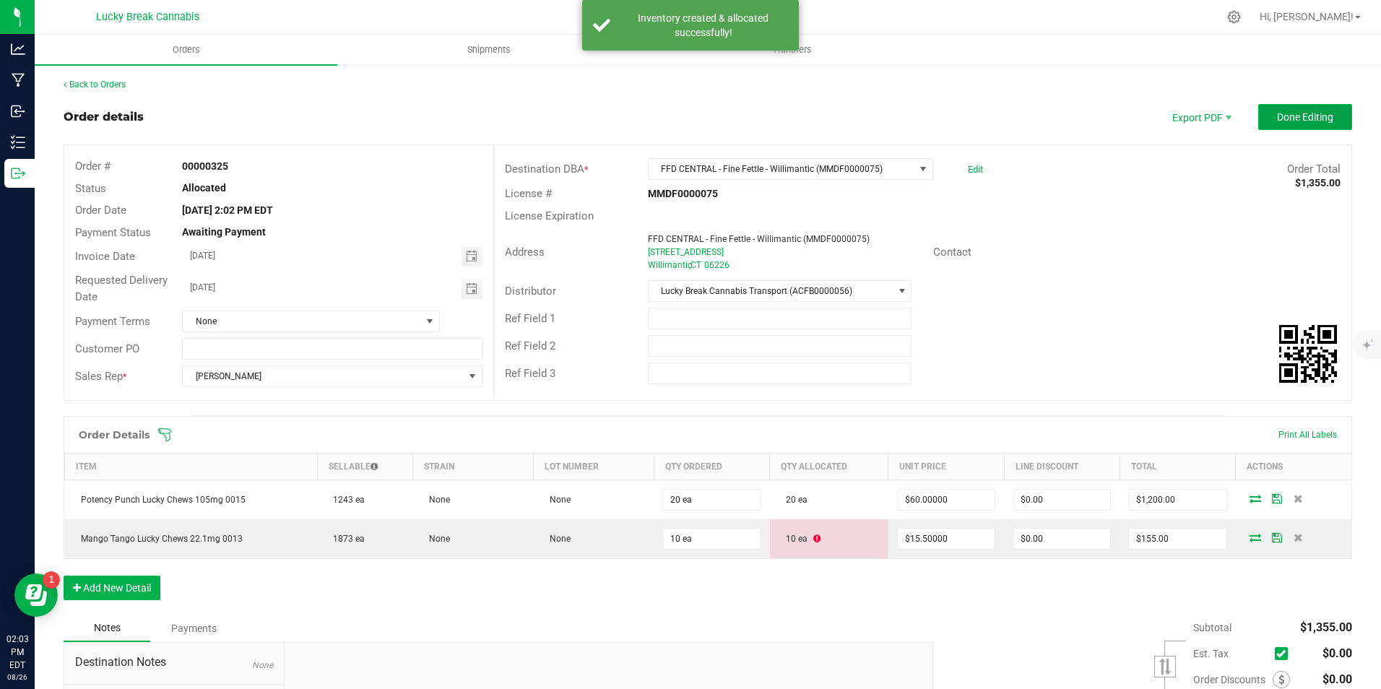
click at [1292, 120] on span "Done Editing" at bounding box center [1305, 117] width 56 height 12
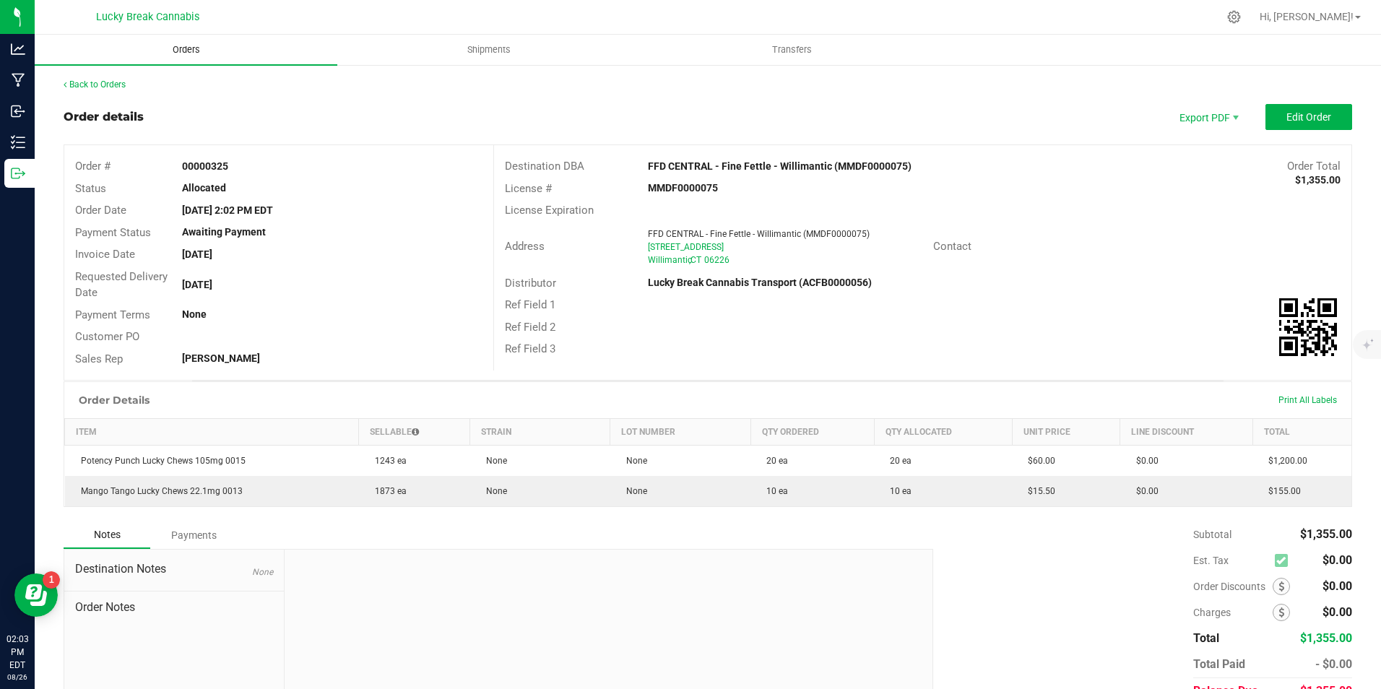
click at [189, 43] on uib-tab-heading "Orders" at bounding box center [186, 50] width 303 height 30
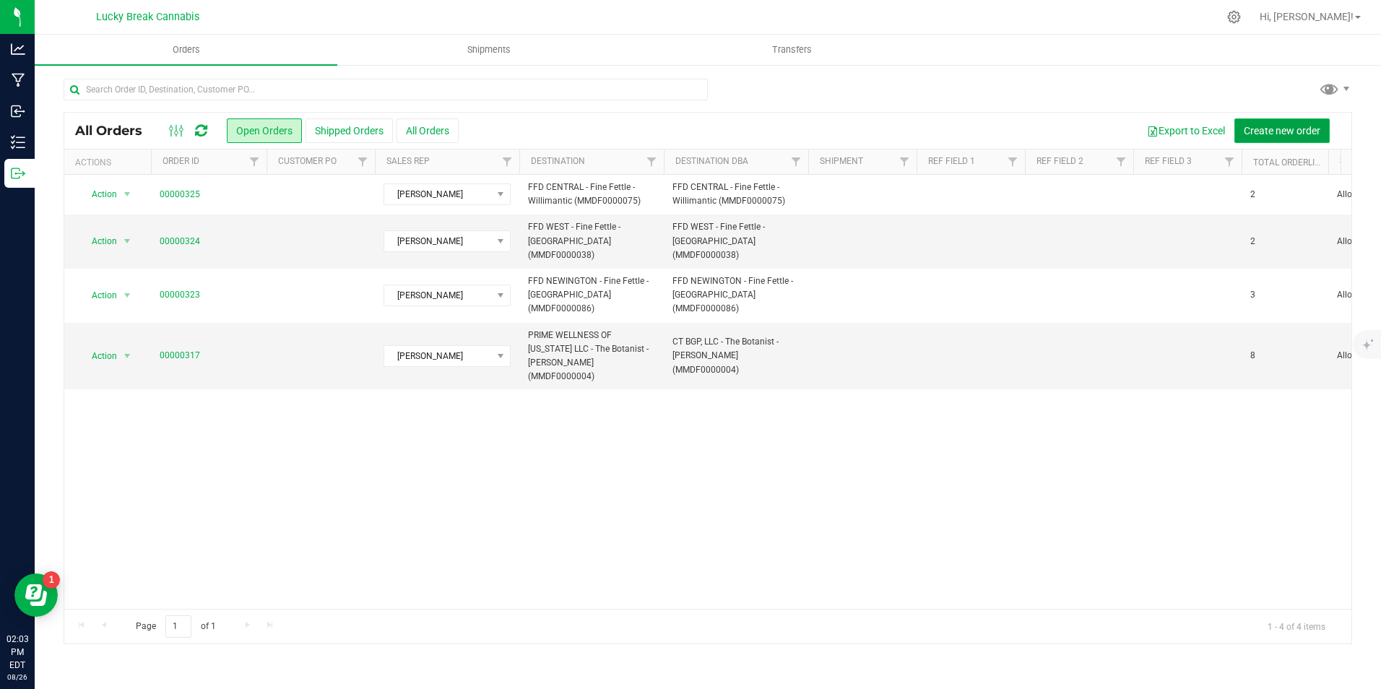
click at [1253, 128] on span "Create new order" at bounding box center [1282, 131] width 77 height 12
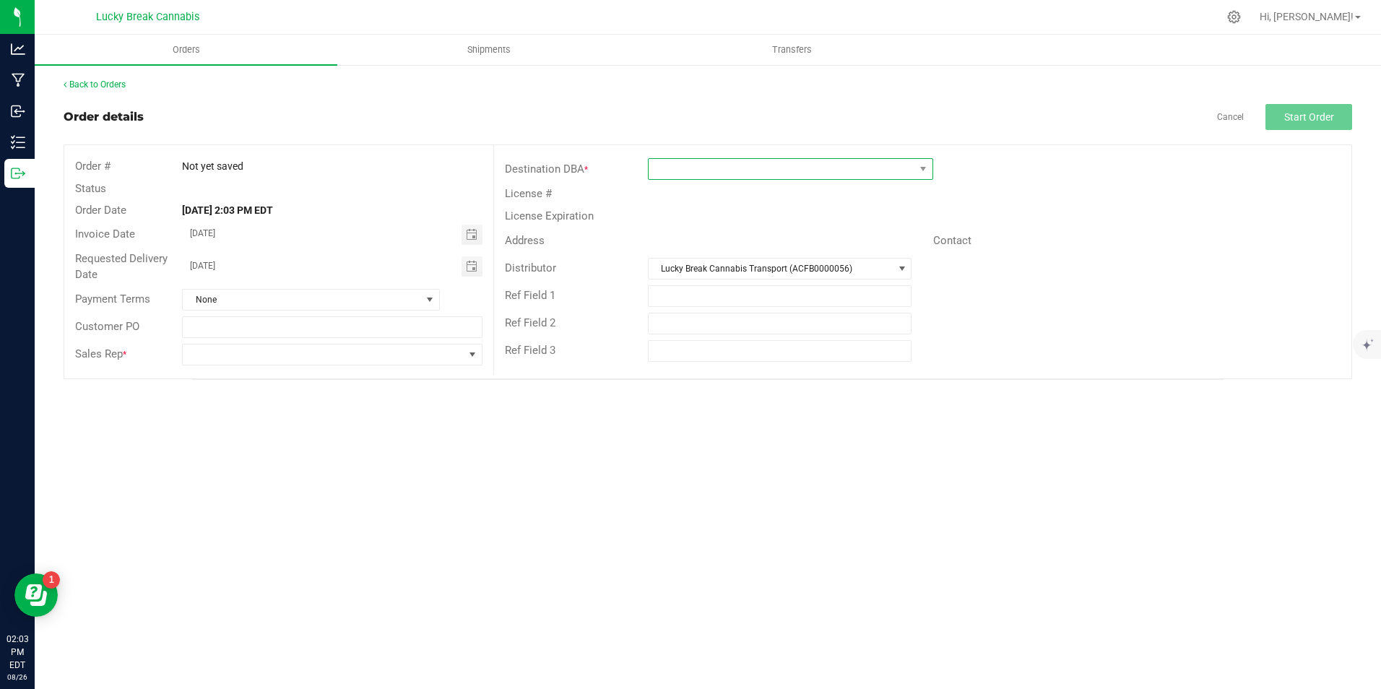
click at [811, 162] on span at bounding box center [781, 169] width 266 height 20
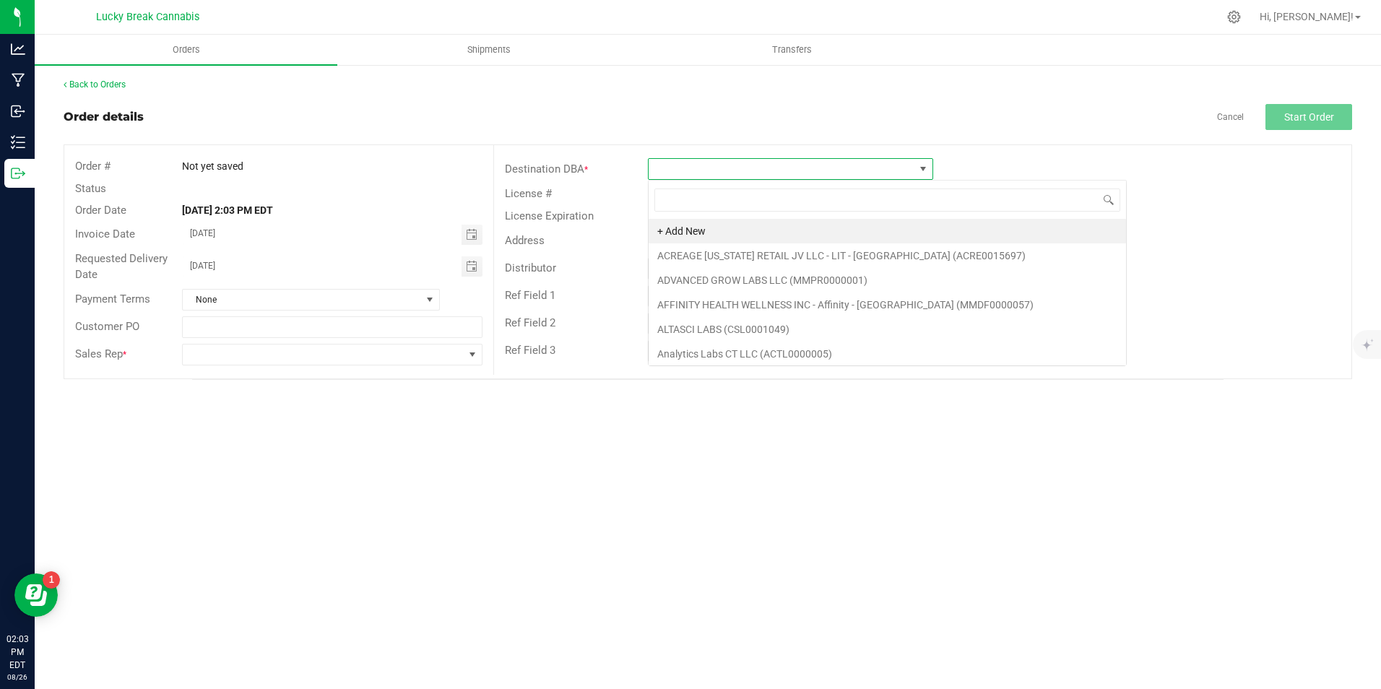
scroll to position [22, 285]
type input "WATER"
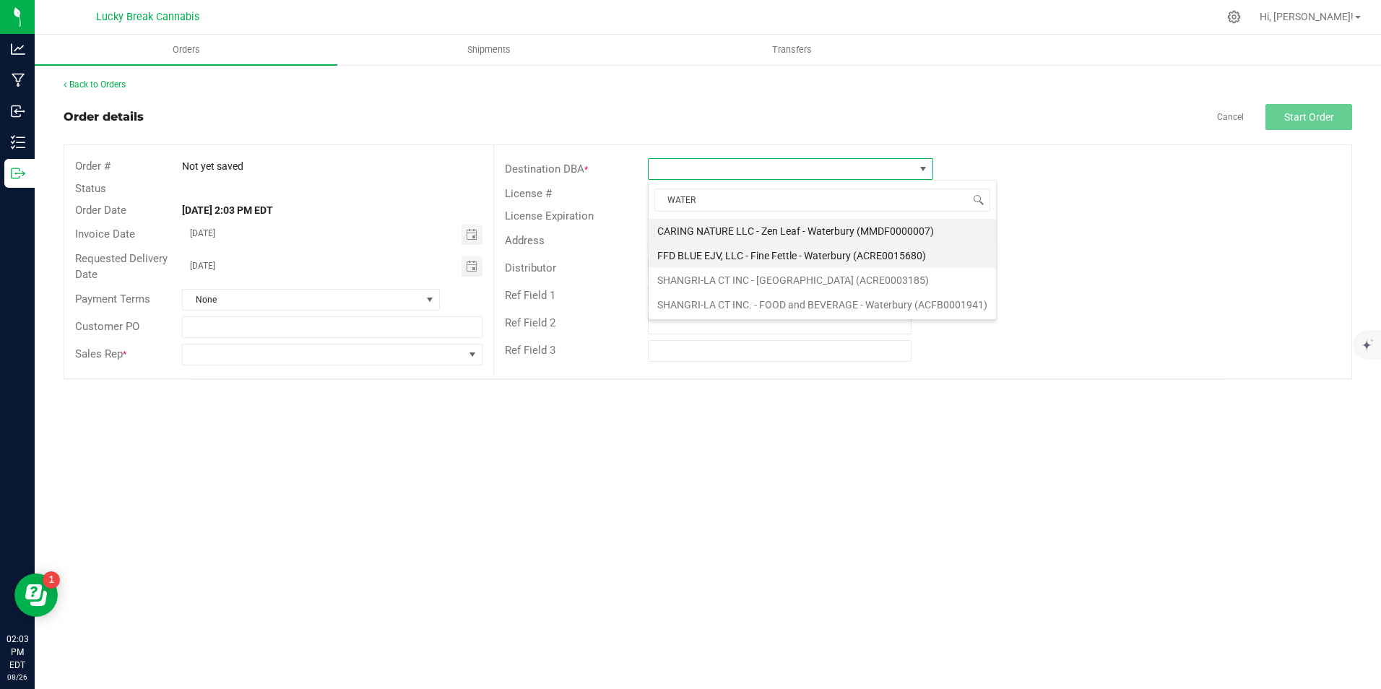
click at [822, 249] on li "FFD BLUE EJV, LLC - Fine Fettle - Waterbury (ACRE0015680)" at bounding box center [821, 255] width 347 height 25
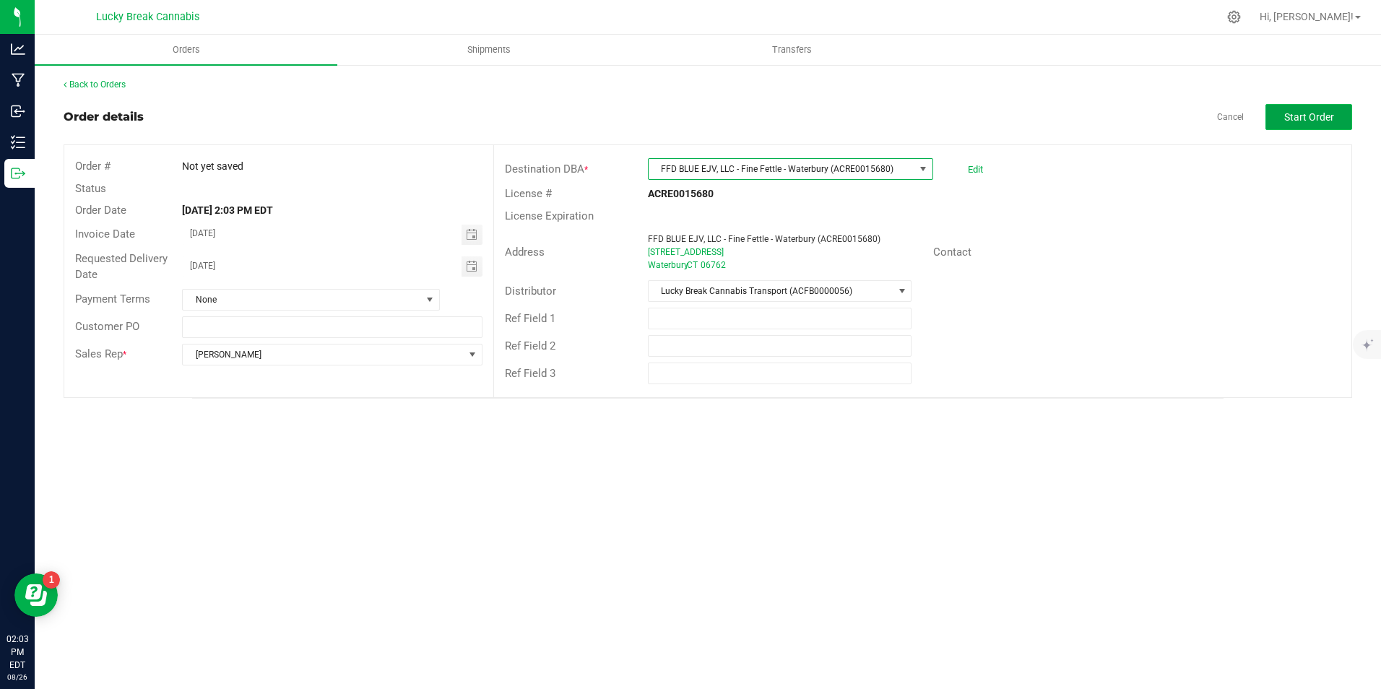
click at [1285, 122] on span "Start Order" at bounding box center [1309, 117] width 50 height 12
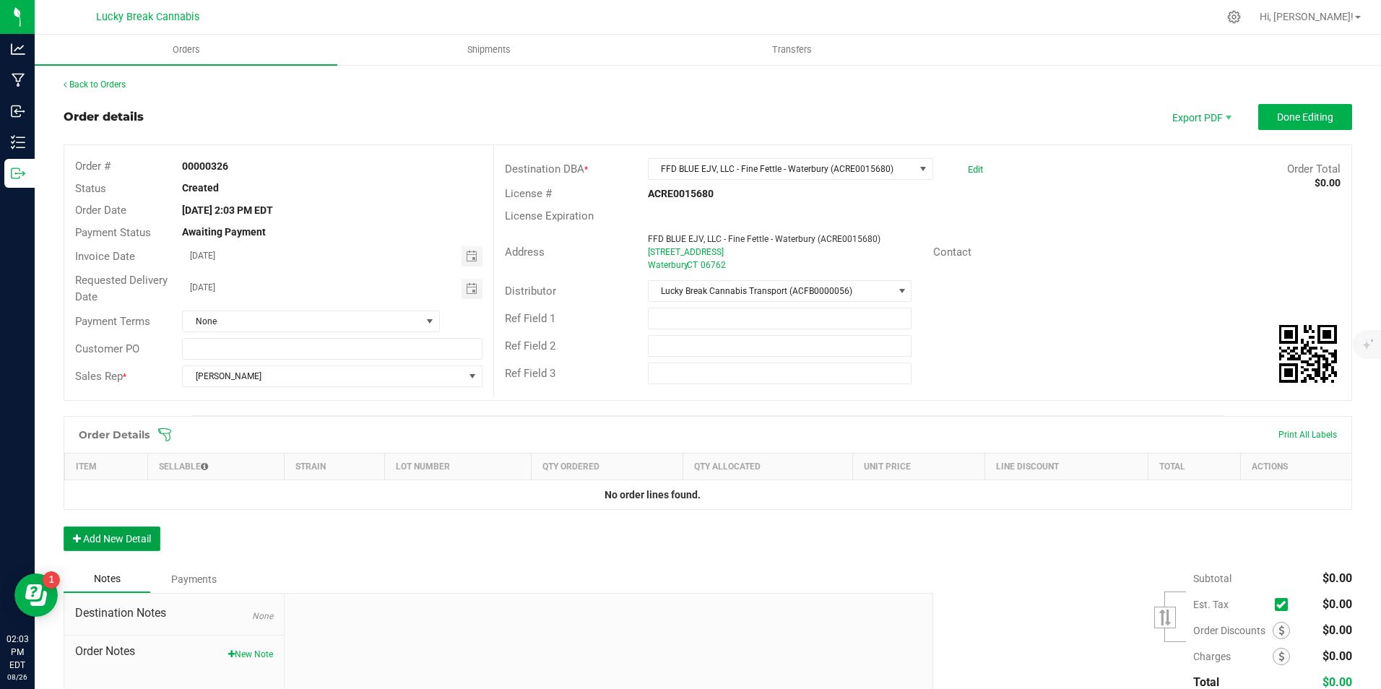
click at [130, 533] on button "Add New Detail" at bounding box center [112, 538] width 97 height 25
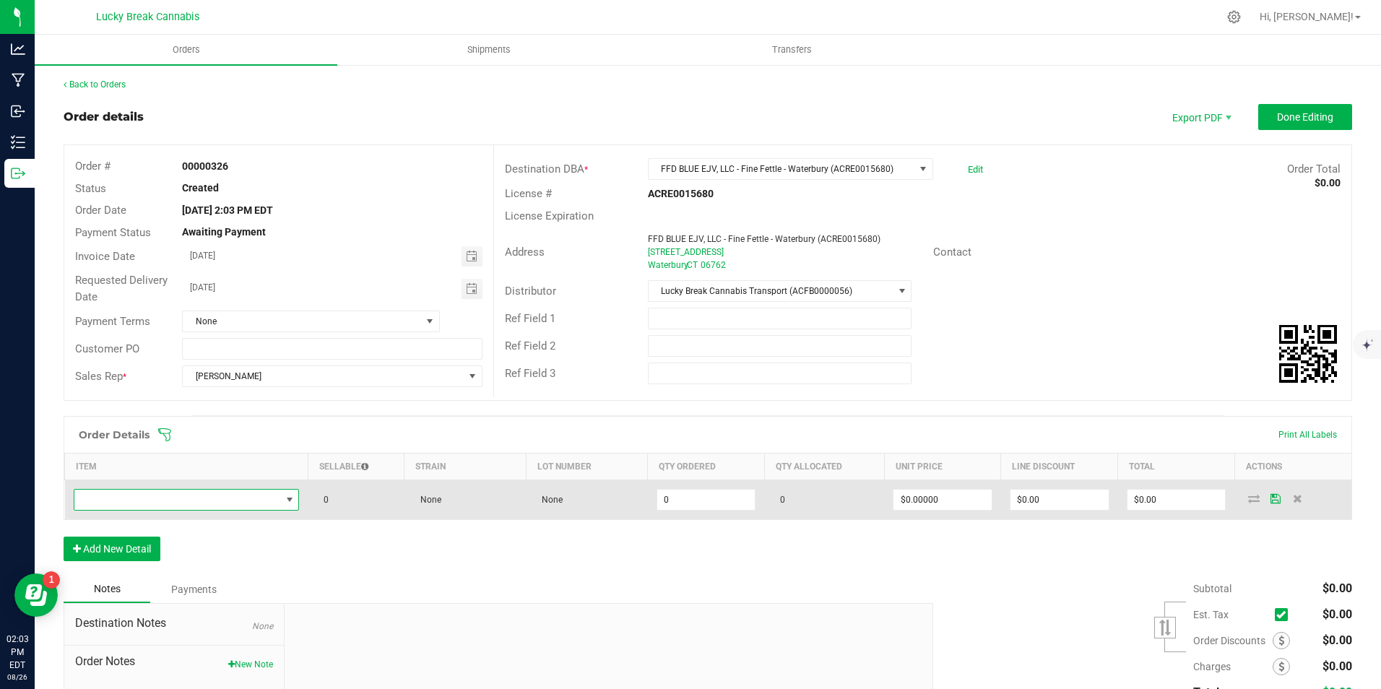
click at [164, 501] on span "NO DATA FOUND" at bounding box center [177, 500] width 207 height 20
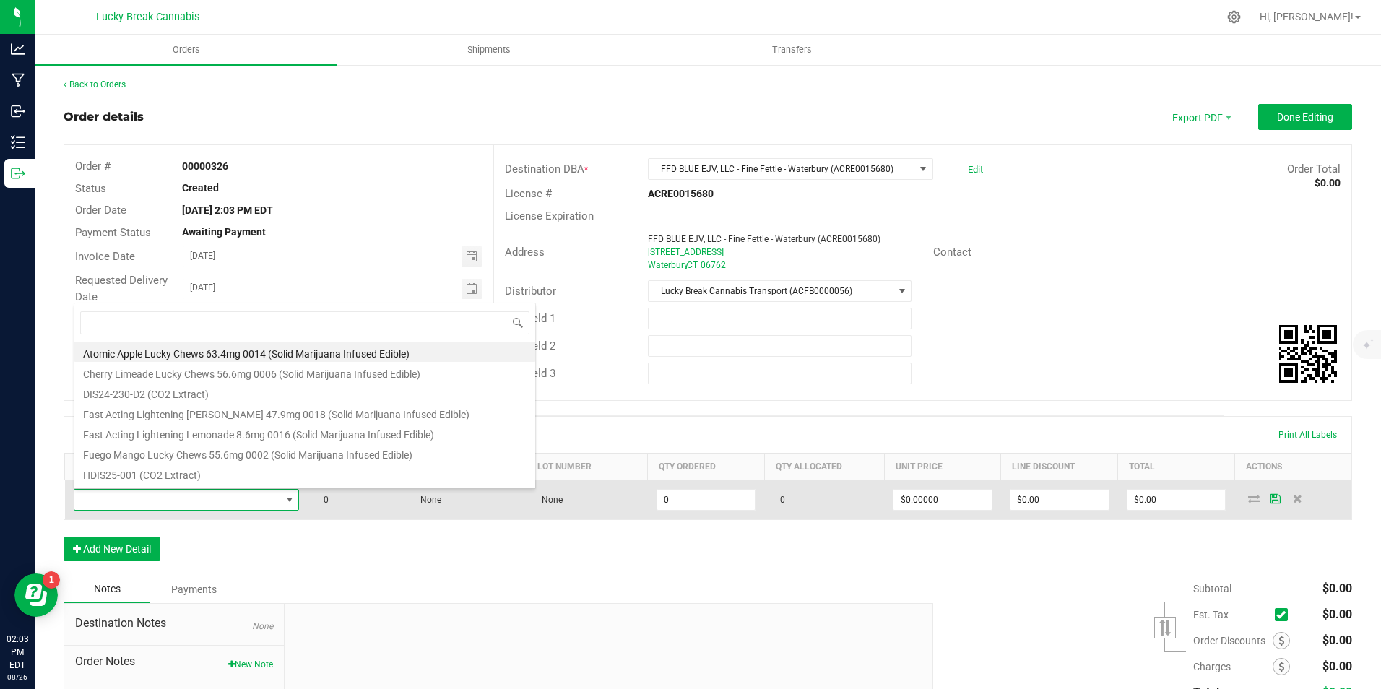
scroll to position [22, 222]
type input "LIVE"
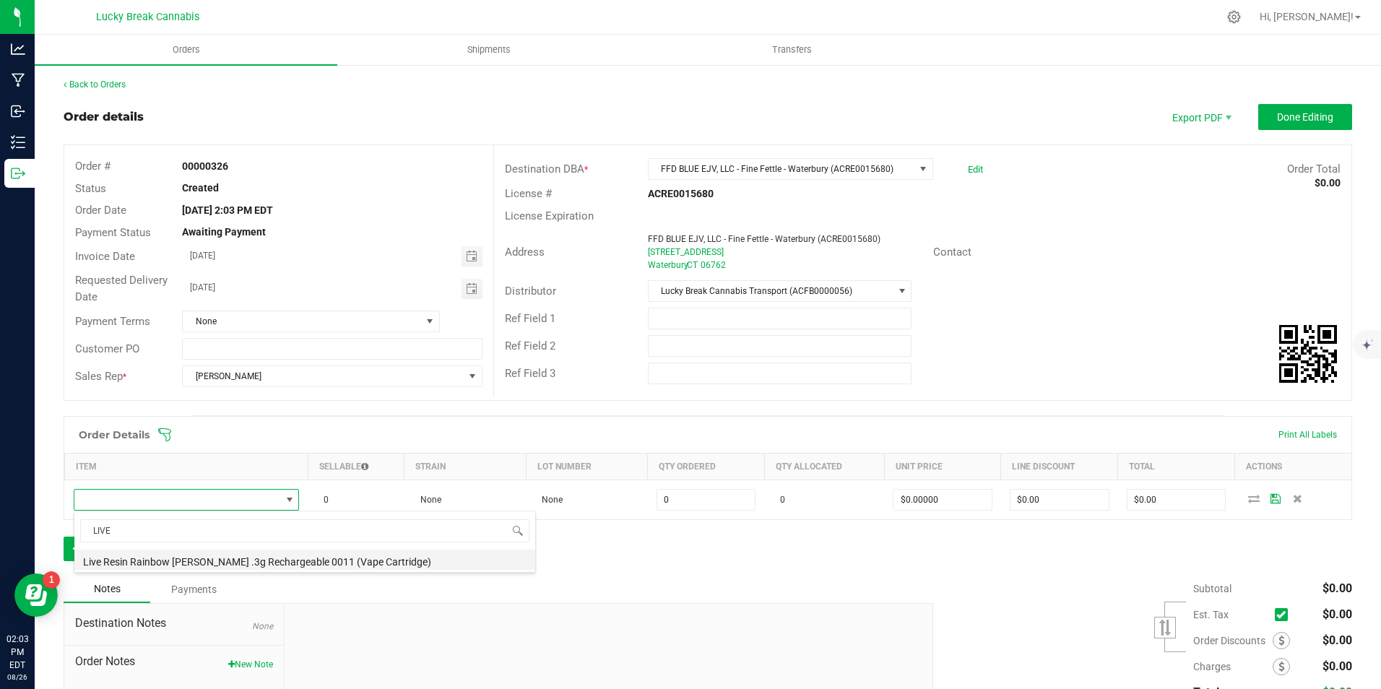
click at [161, 554] on li "Live Resin Rainbow [PERSON_NAME] .3g Rechargeable 0011 (Vape Cartridge)" at bounding box center [304, 560] width 461 height 20
type input "0 ea"
type input "$17.50000"
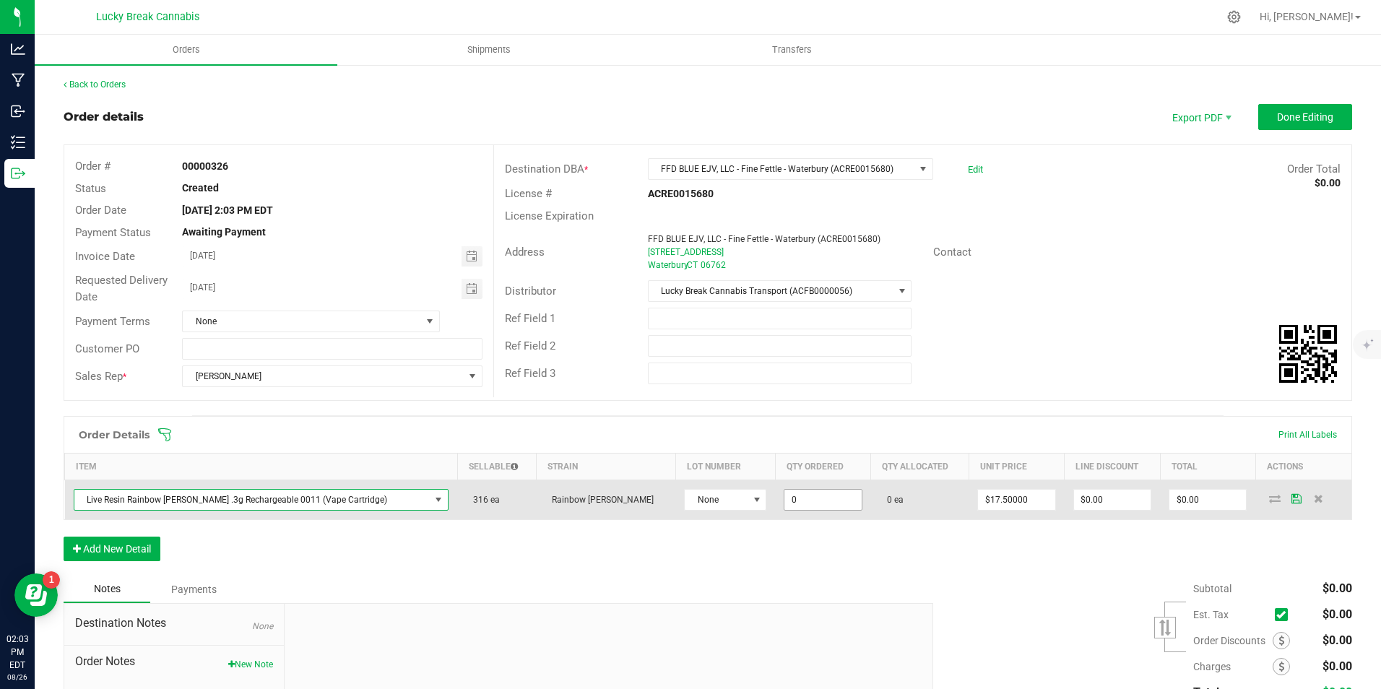
click at [784, 495] on input "0" at bounding box center [822, 500] width 77 height 20
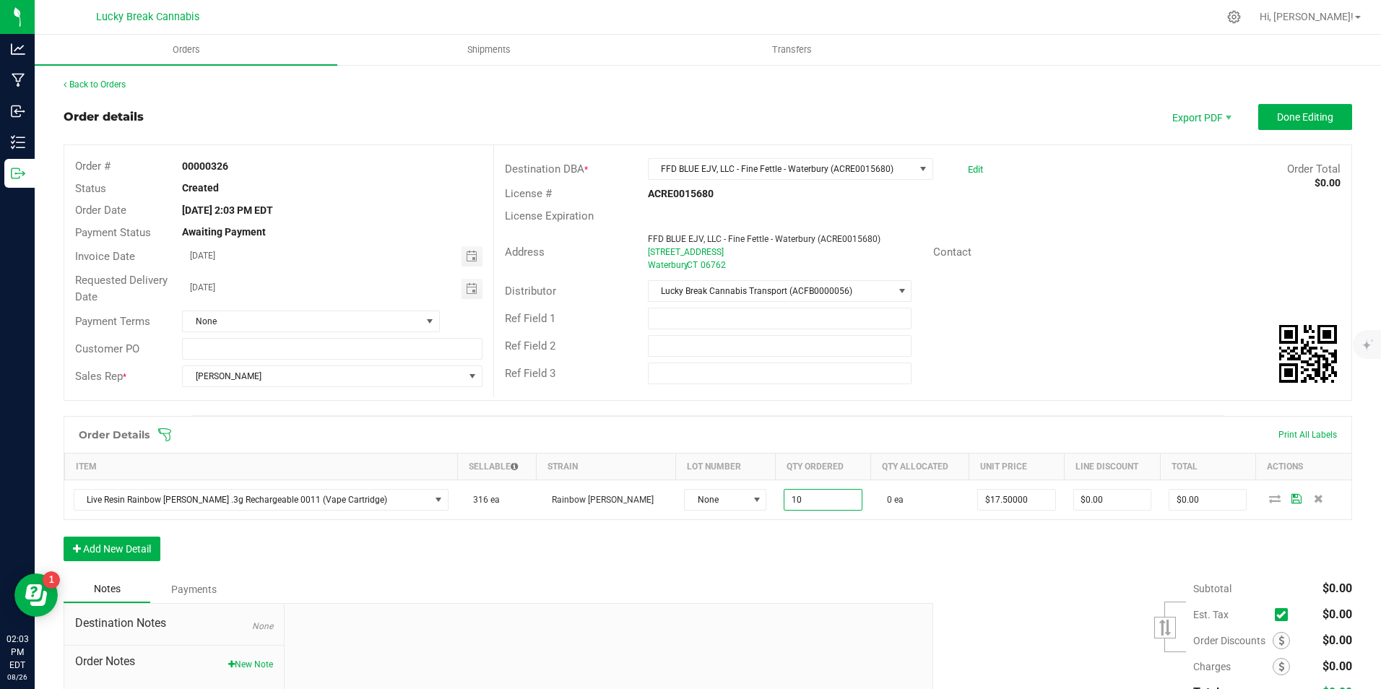
type input "10 ea"
type input "$175.00"
click at [791, 523] on div "Order Details Print All Labels Item Sellable Strain Lot Number Qty Ordered Qty …" at bounding box center [708, 496] width 1288 height 160
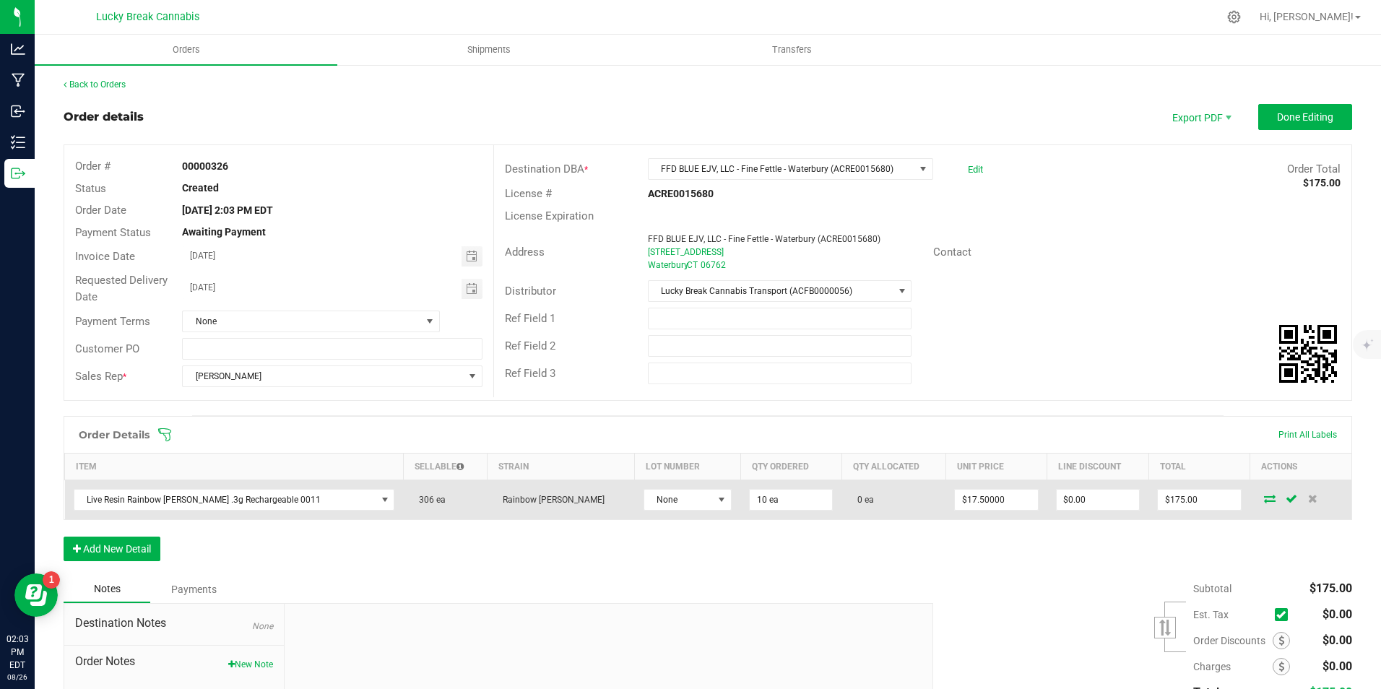
click at [1264, 497] on icon at bounding box center [1270, 498] width 12 height 9
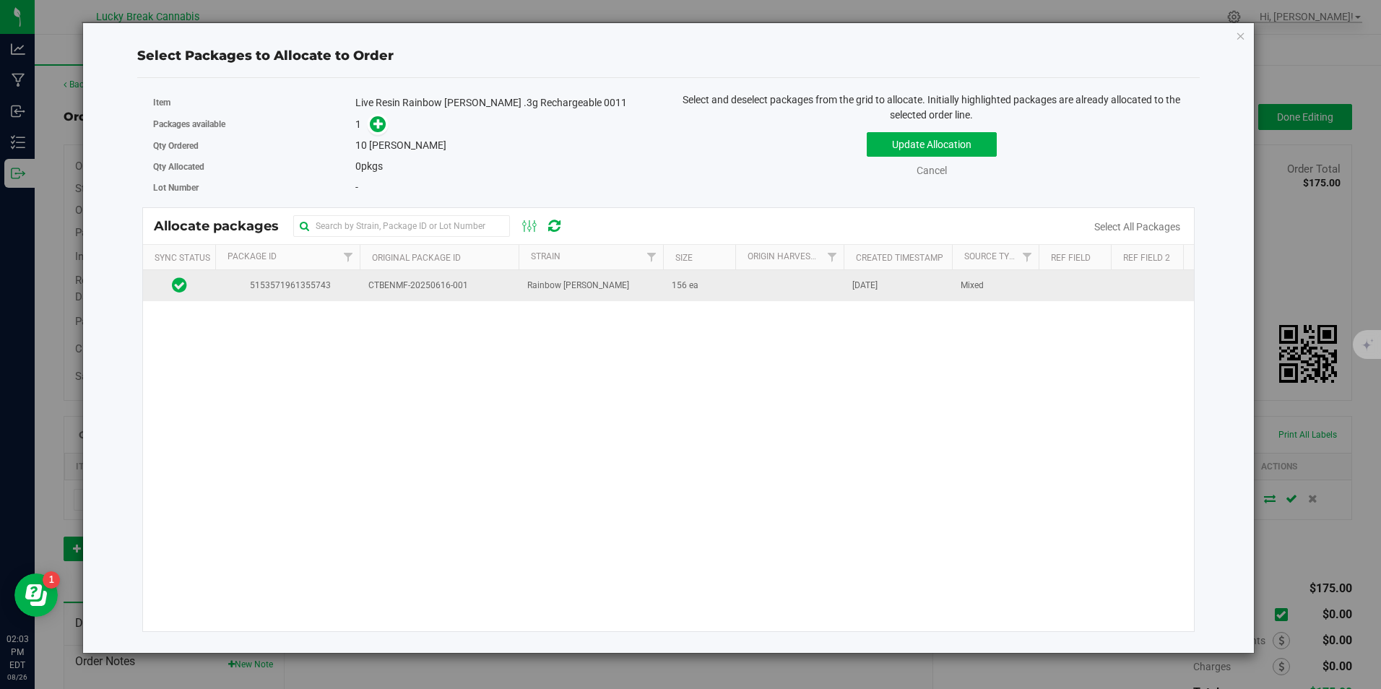
click at [469, 283] on span "CTBENMF-20250616-001" at bounding box center [439, 286] width 142 height 14
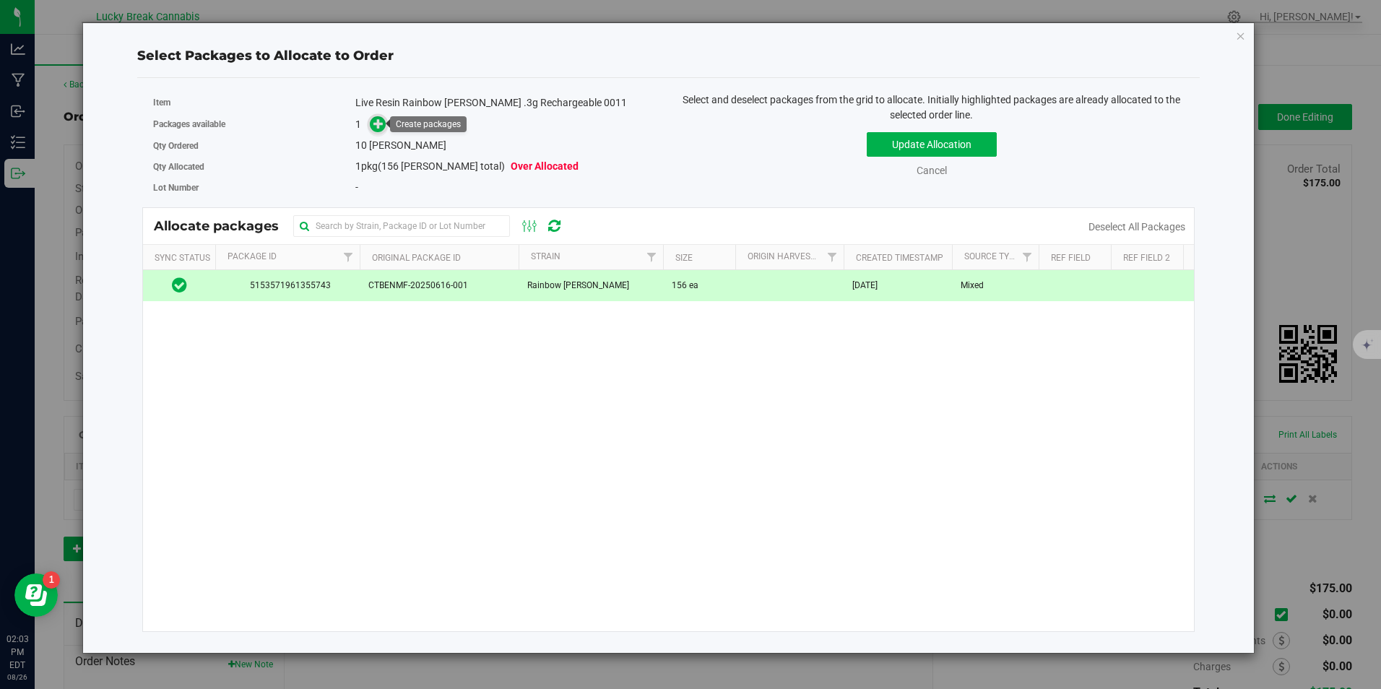
click at [378, 121] on icon at bounding box center [378, 123] width 10 height 10
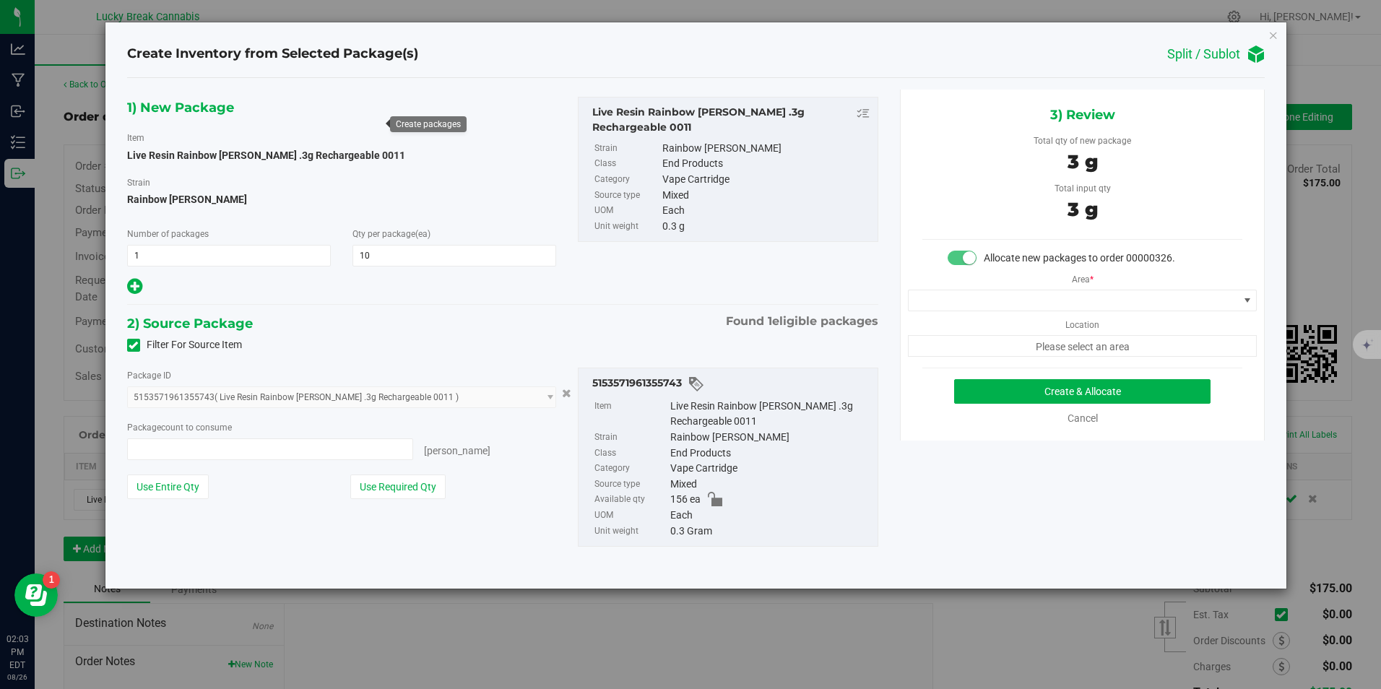
type input "10 ea"
click at [1014, 290] on span at bounding box center [1082, 301] width 349 height 22
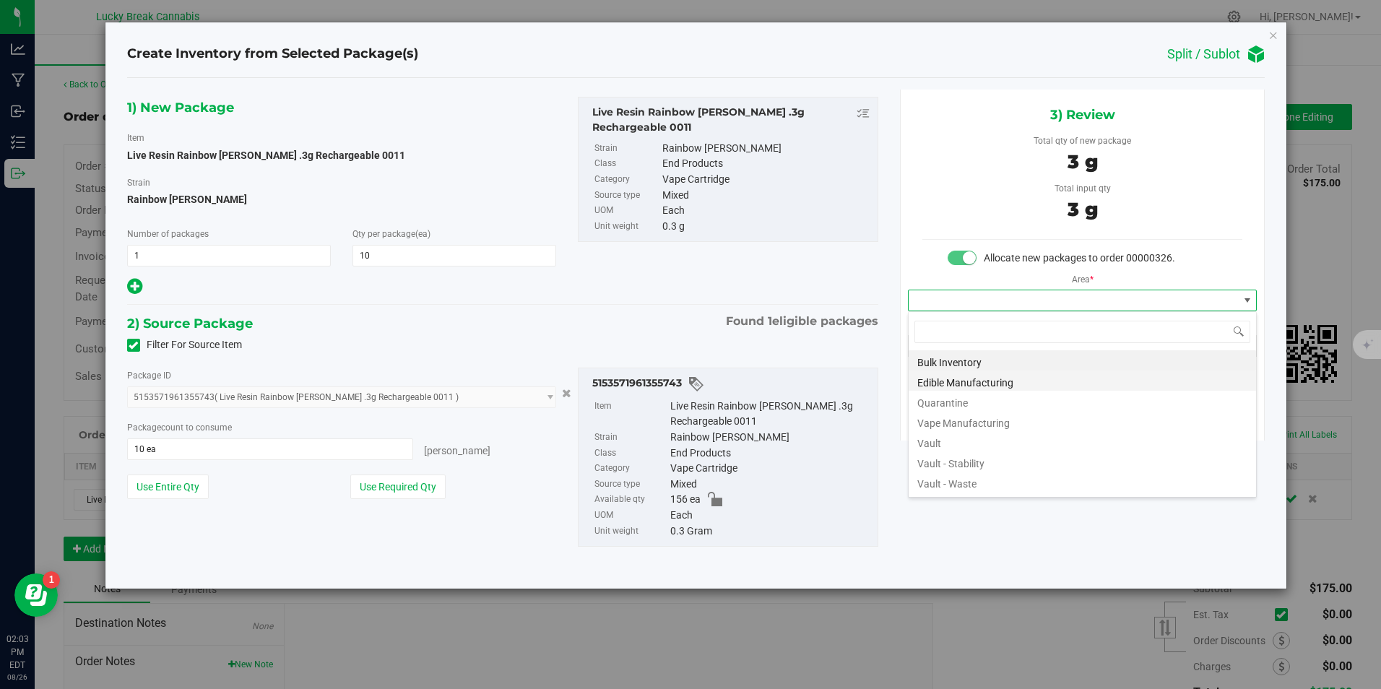
scroll to position [22, 350]
click at [925, 440] on li "Vault" at bounding box center [1081, 441] width 347 height 20
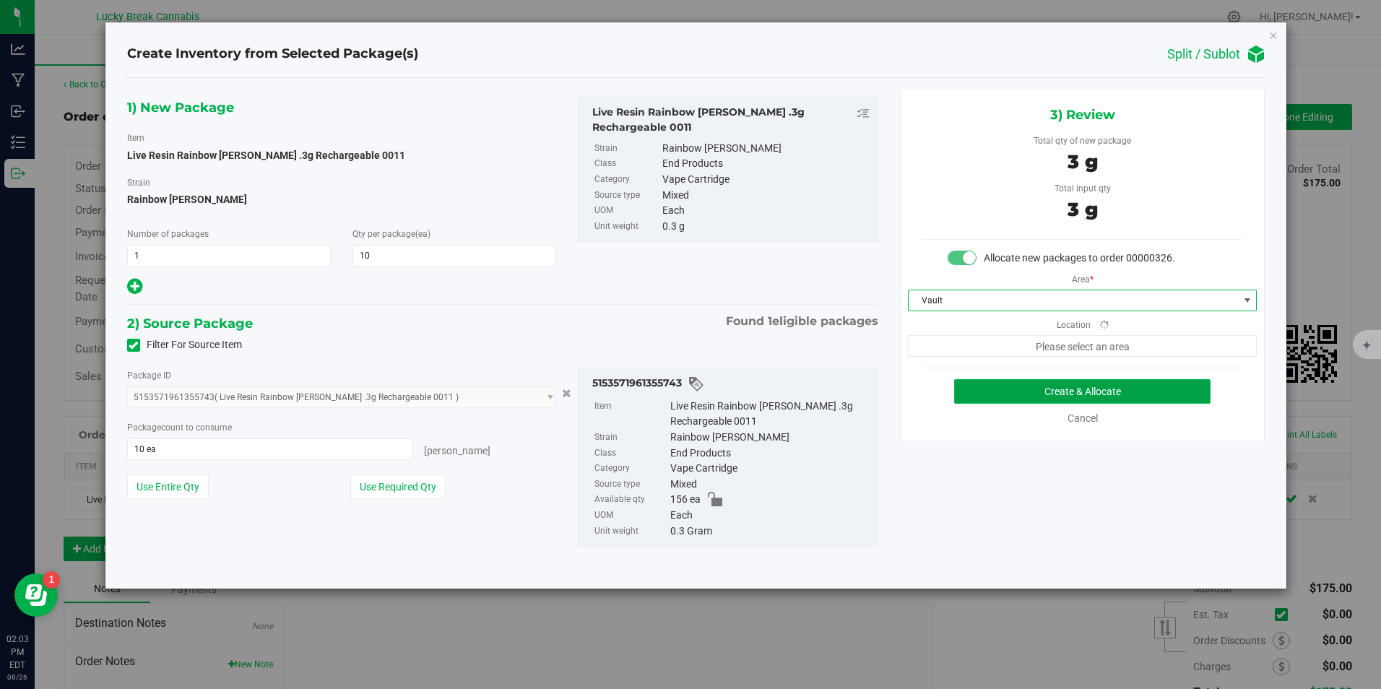
click at [989, 386] on button "Create & Allocate" at bounding box center [1082, 391] width 256 height 25
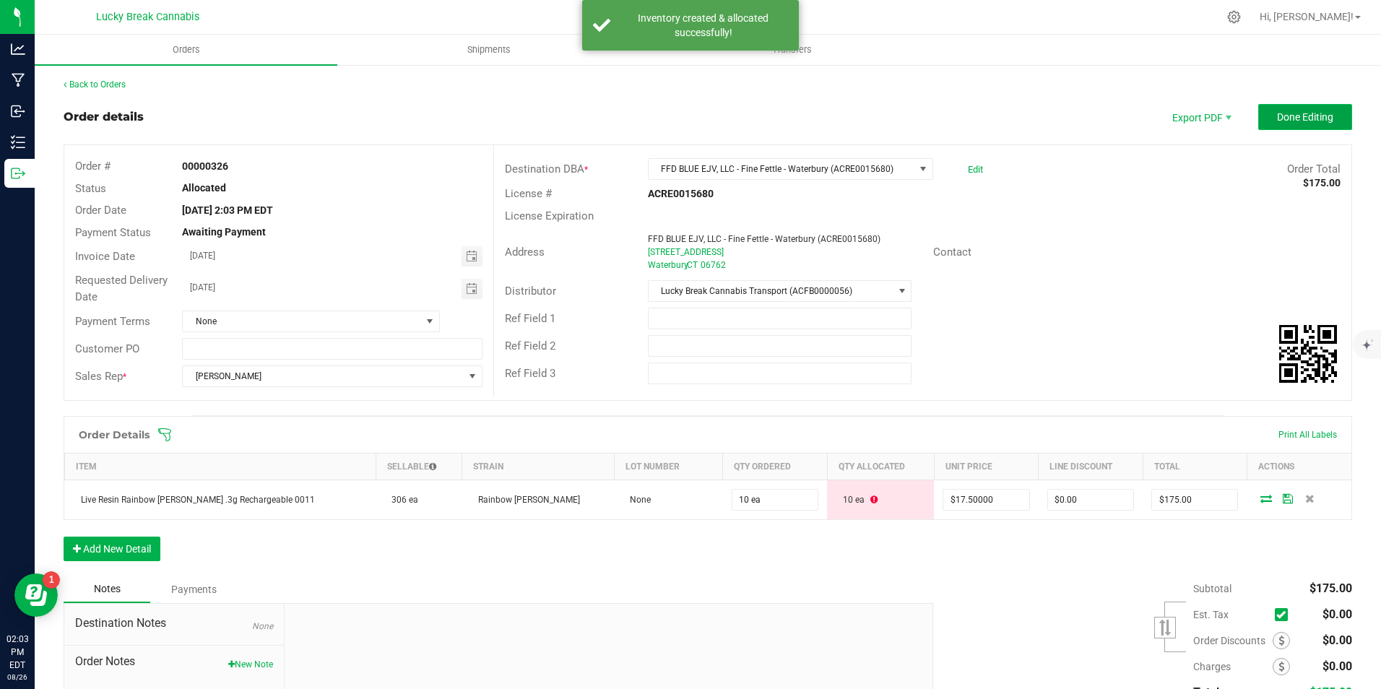
click at [1277, 118] on span "Done Editing" at bounding box center [1305, 117] width 56 height 12
